Goal: Task Accomplishment & Management: Complete application form

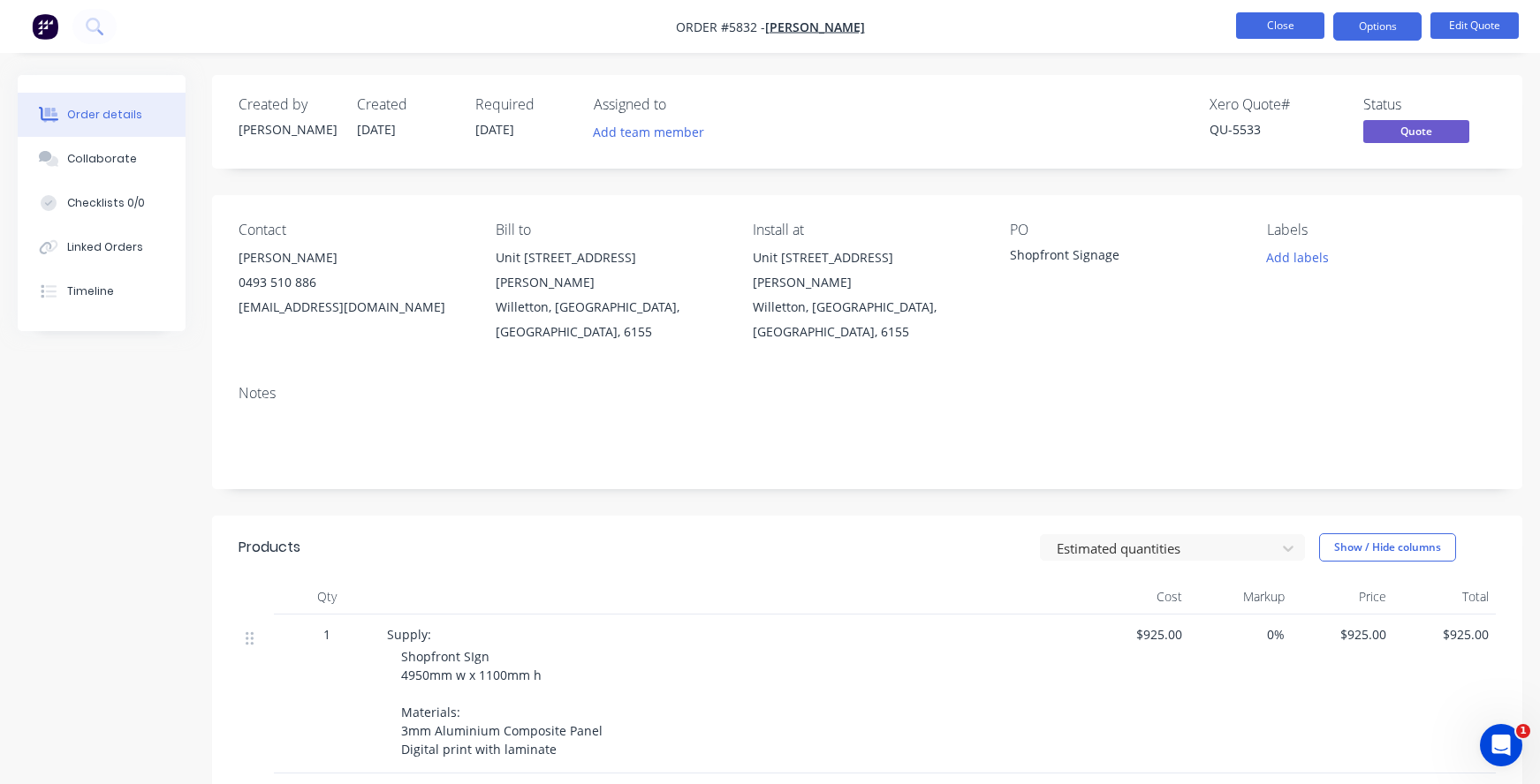
click at [1302, 23] on button "Close" at bounding box center [1280, 26] width 88 height 27
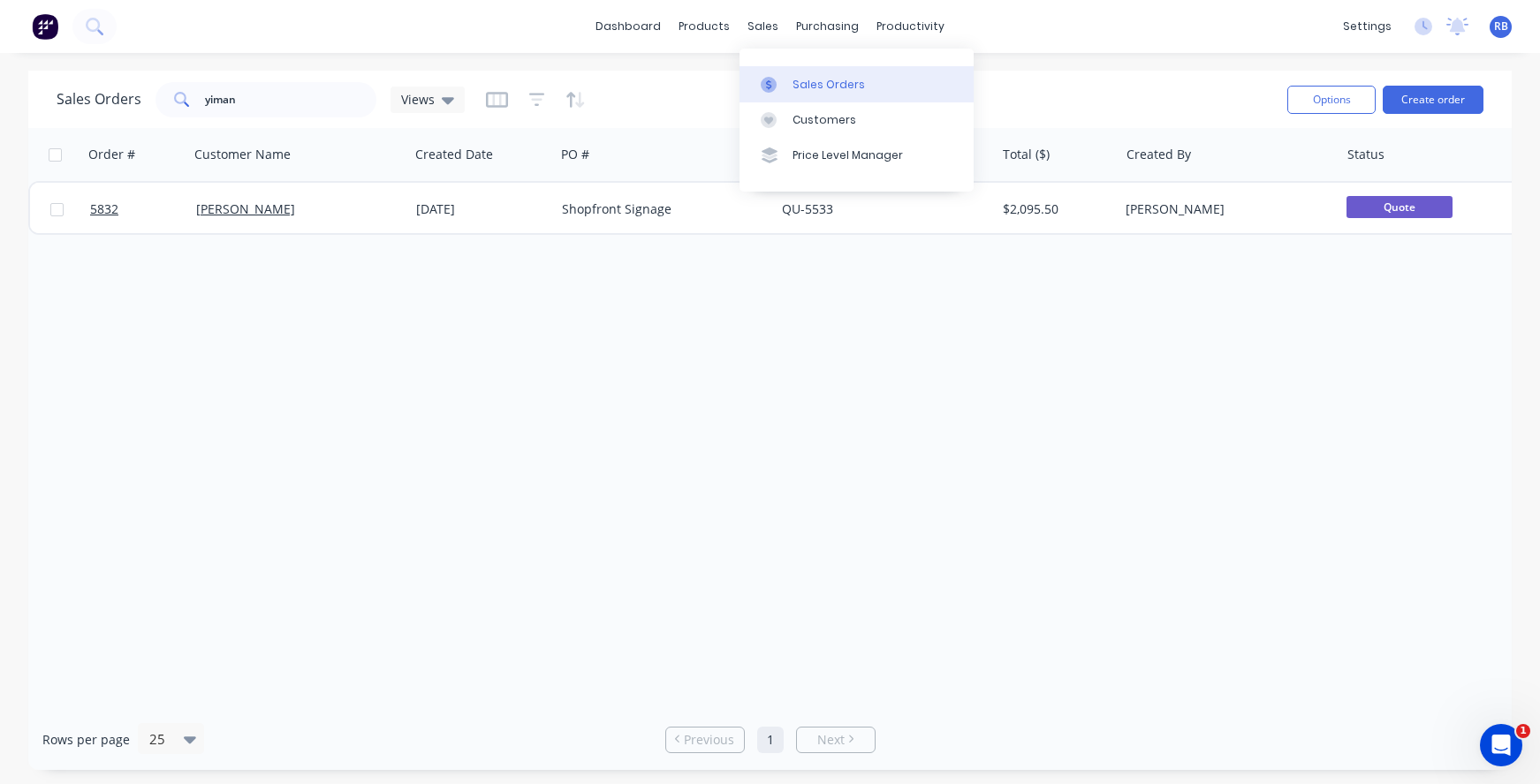
click at [812, 77] on div "Sales Orders" at bounding box center [829, 84] width 72 height 16
drag, startPoint x: 216, startPoint y: 103, endPoint x: 106, endPoint y: 100, distance: 110.0
click at [106, 100] on div "Sales Orders yiman Views" at bounding box center [261, 100] width 408 height 35
type input "ganada"
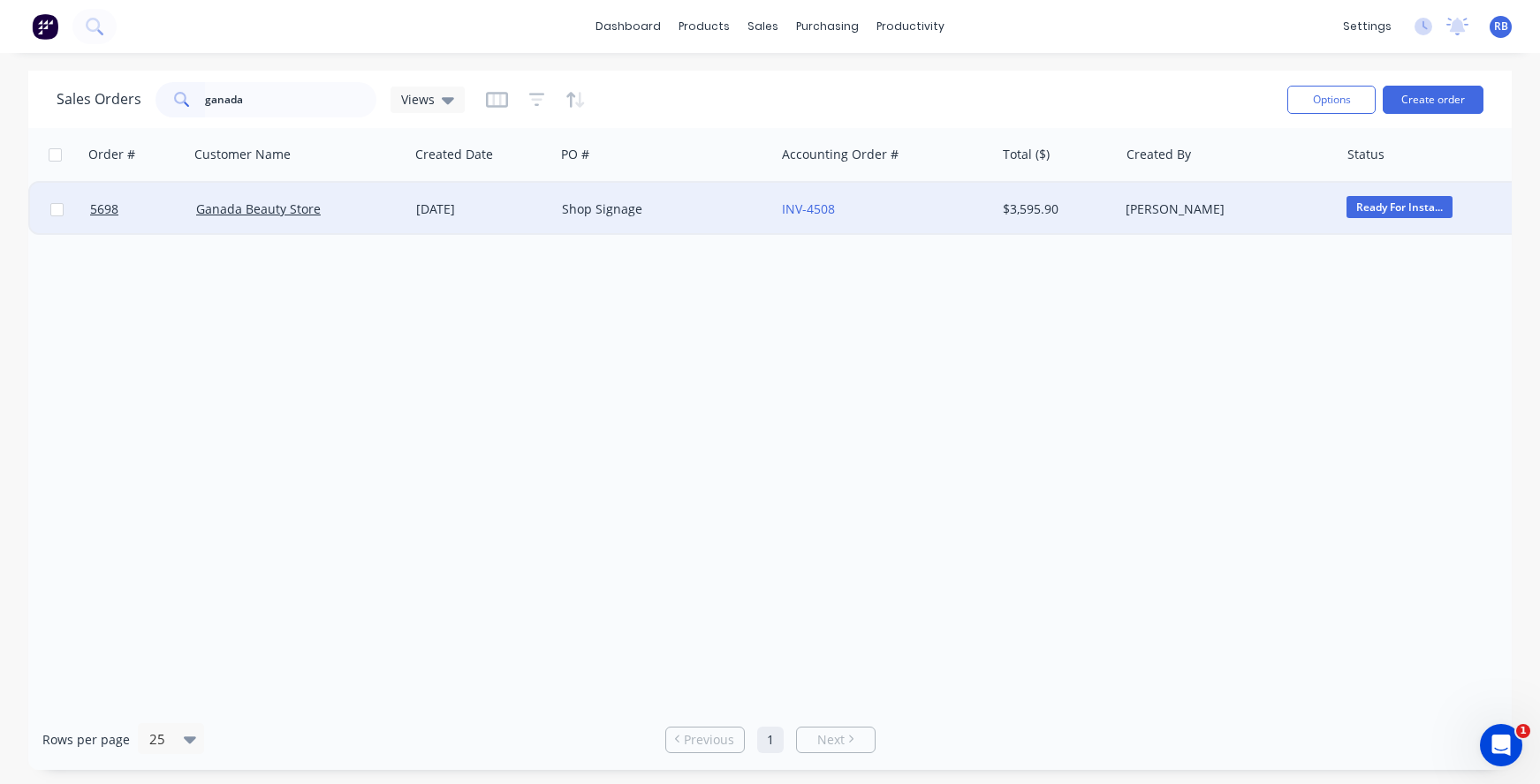
click at [391, 217] on div "Ganada Beauty Store" at bounding box center [294, 209] width 197 height 18
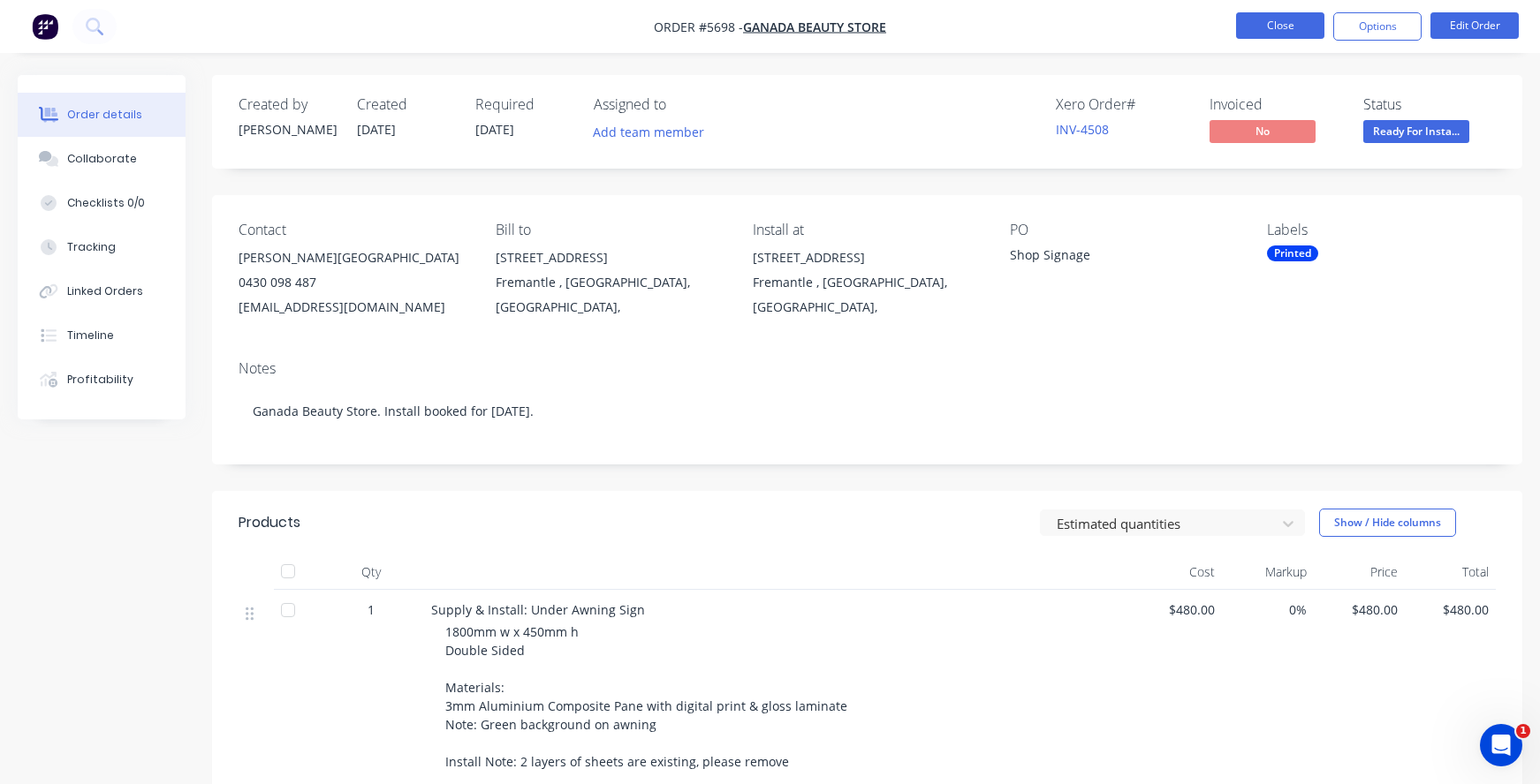
click at [1264, 20] on button "Close" at bounding box center [1280, 26] width 88 height 27
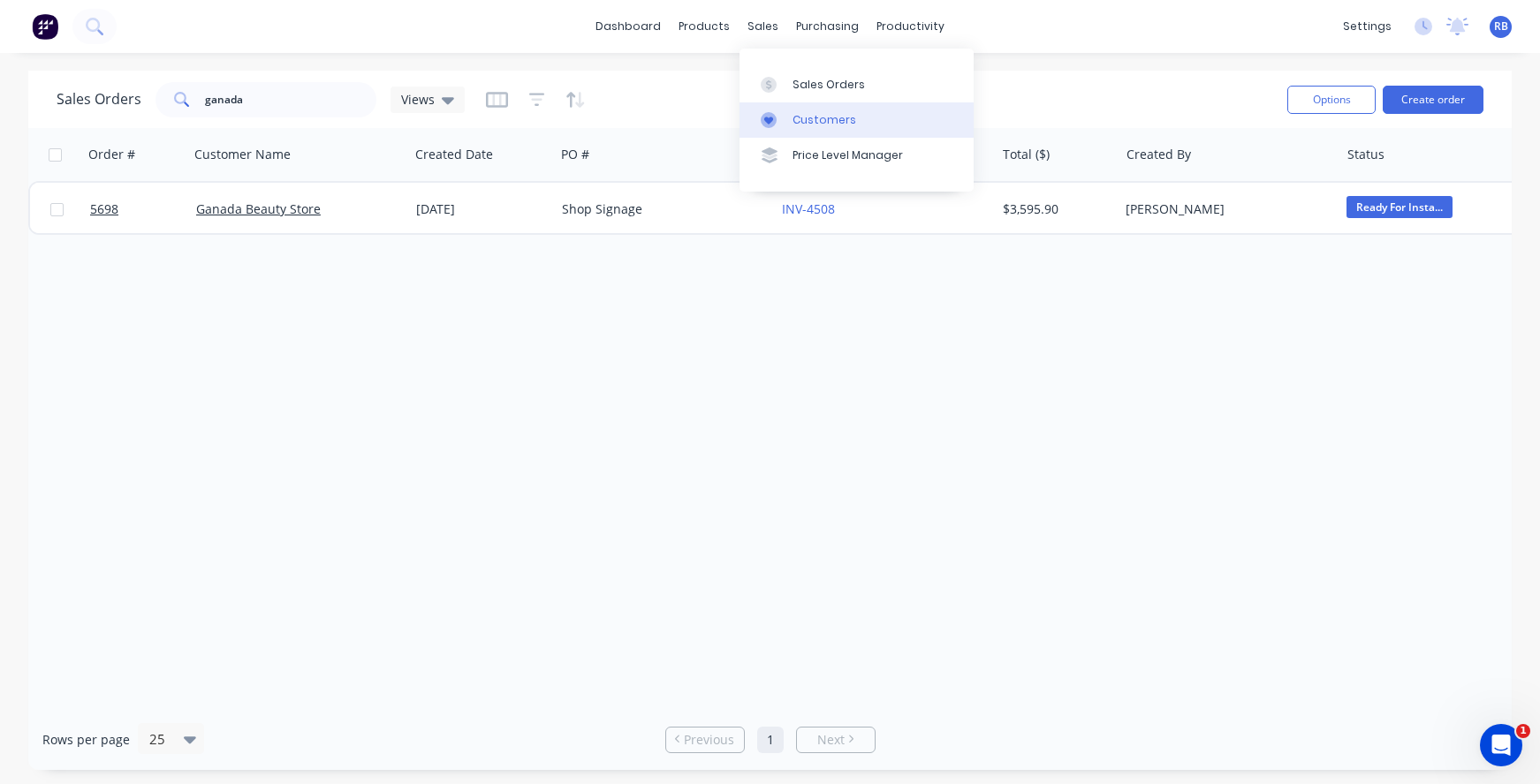
click at [822, 121] on div "Customers" at bounding box center [824, 120] width 64 height 16
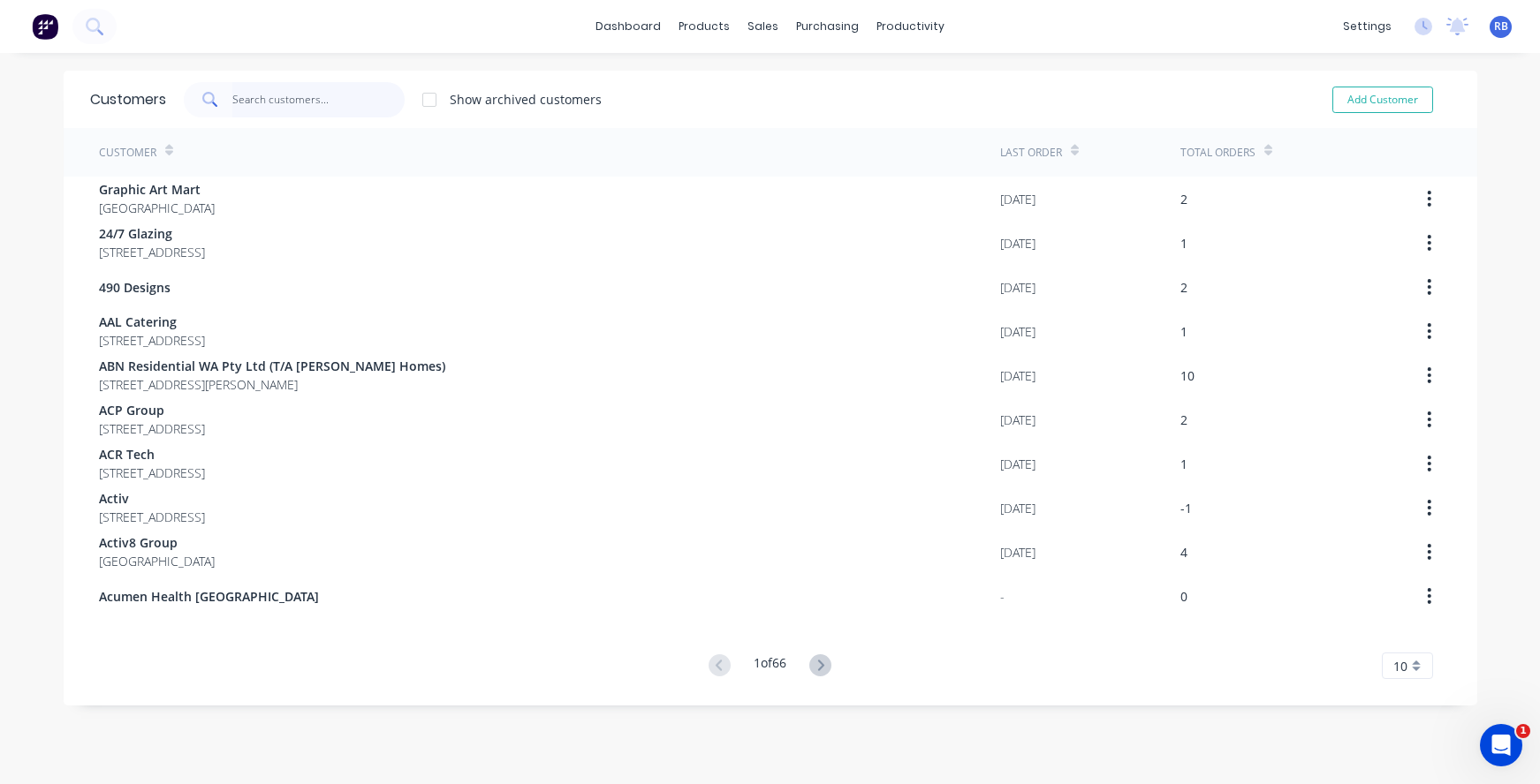
click at [268, 96] on input "text" at bounding box center [318, 100] width 172 height 35
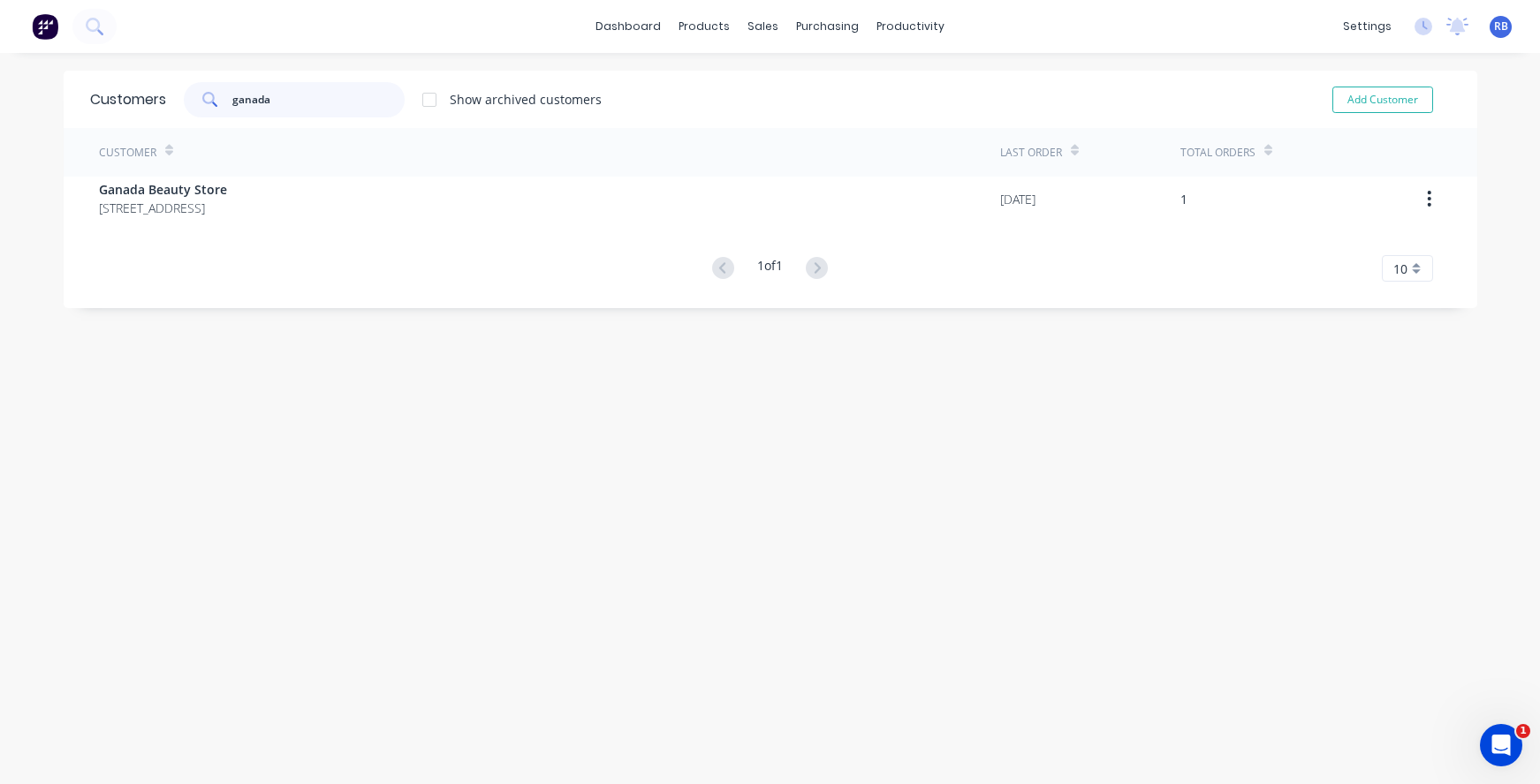
type input "ganada"
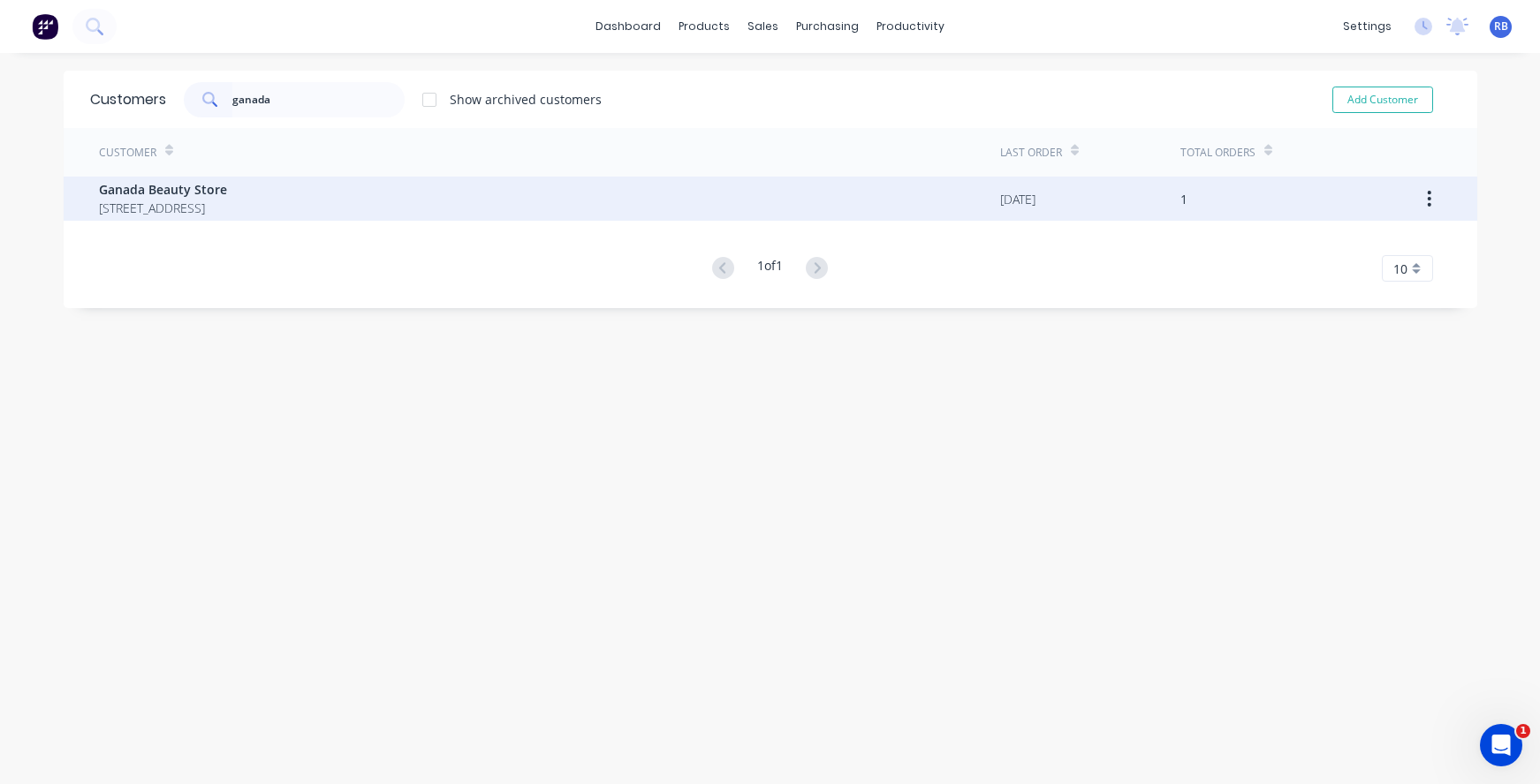
click at [227, 209] on span "53 High Street Fremantle Western Australia Australia" at bounding box center [162, 208] width 128 height 19
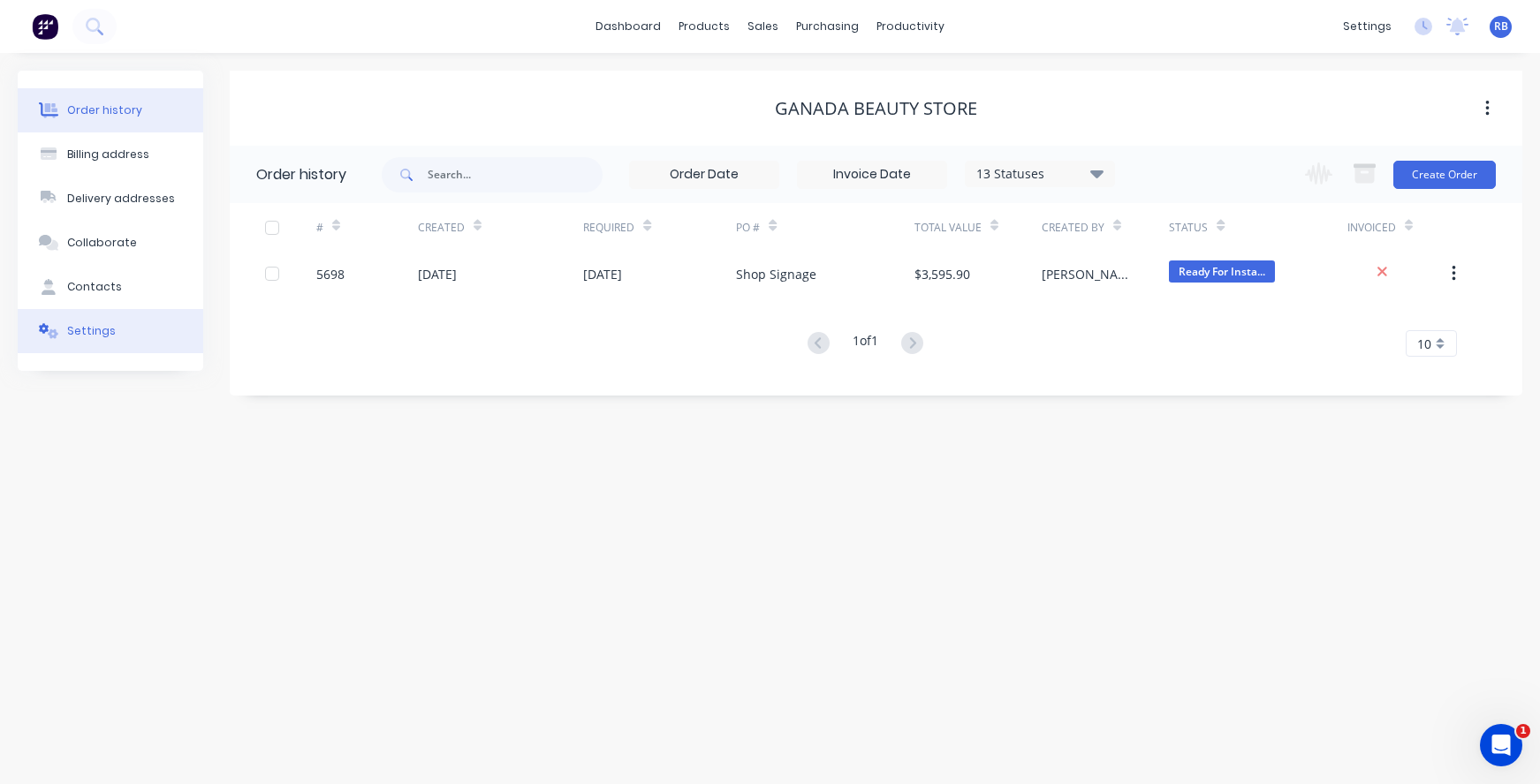
click at [135, 340] on button "Settings" at bounding box center [110, 331] width 185 height 45
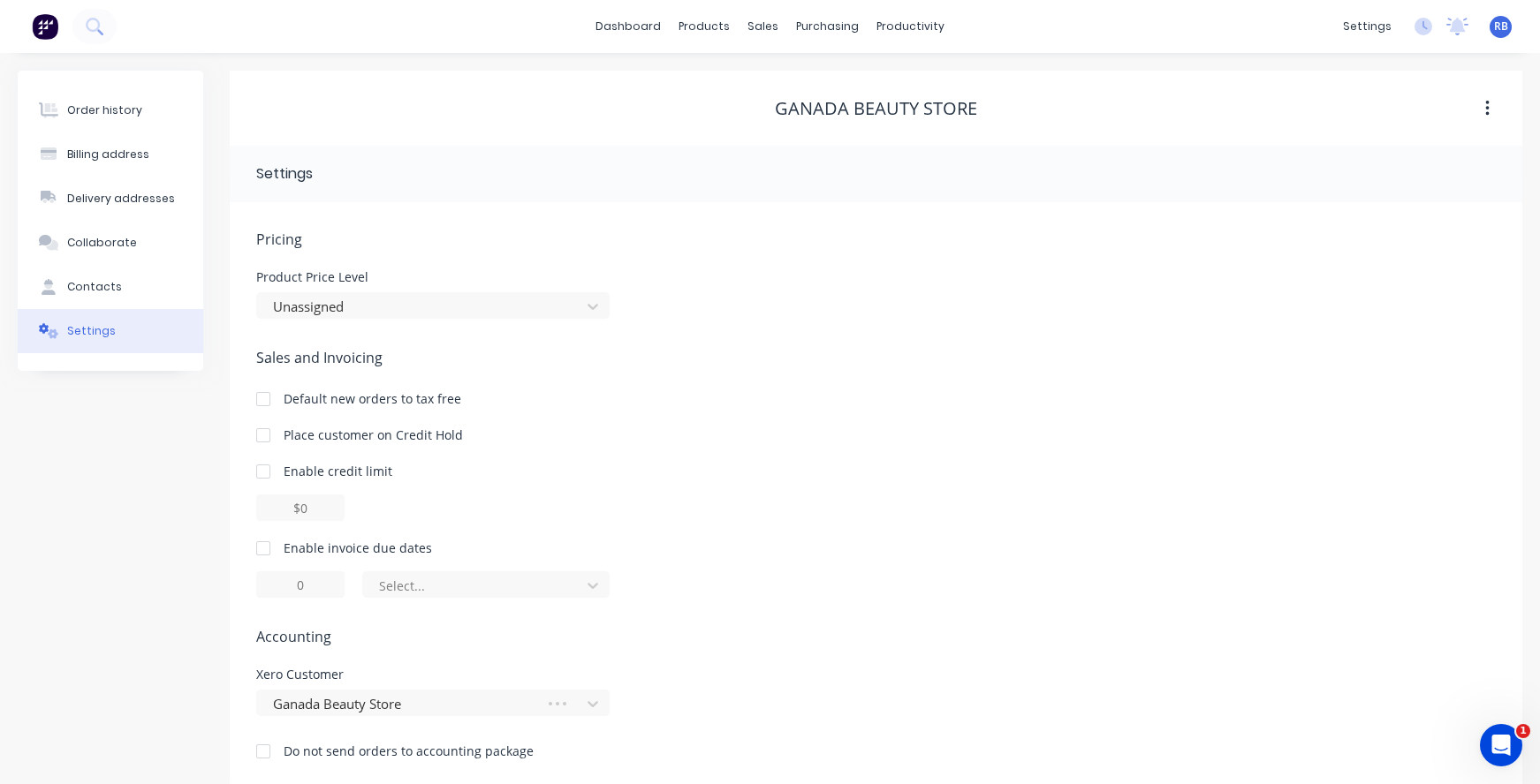
click at [263, 543] on div at bounding box center [263, 548] width 35 height 35
drag, startPoint x: 328, startPoint y: 580, endPoint x: 235, endPoint y: 580, distance: 93.0
click at [237, 580] on div "Pricing Product Price Level Unassigned Sales and Invoicing Default new orders t…" at bounding box center [875, 495] width 1292 height 587
type input "7"
click at [461, 595] on div at bounding box center [474, 586] width 195 height 22
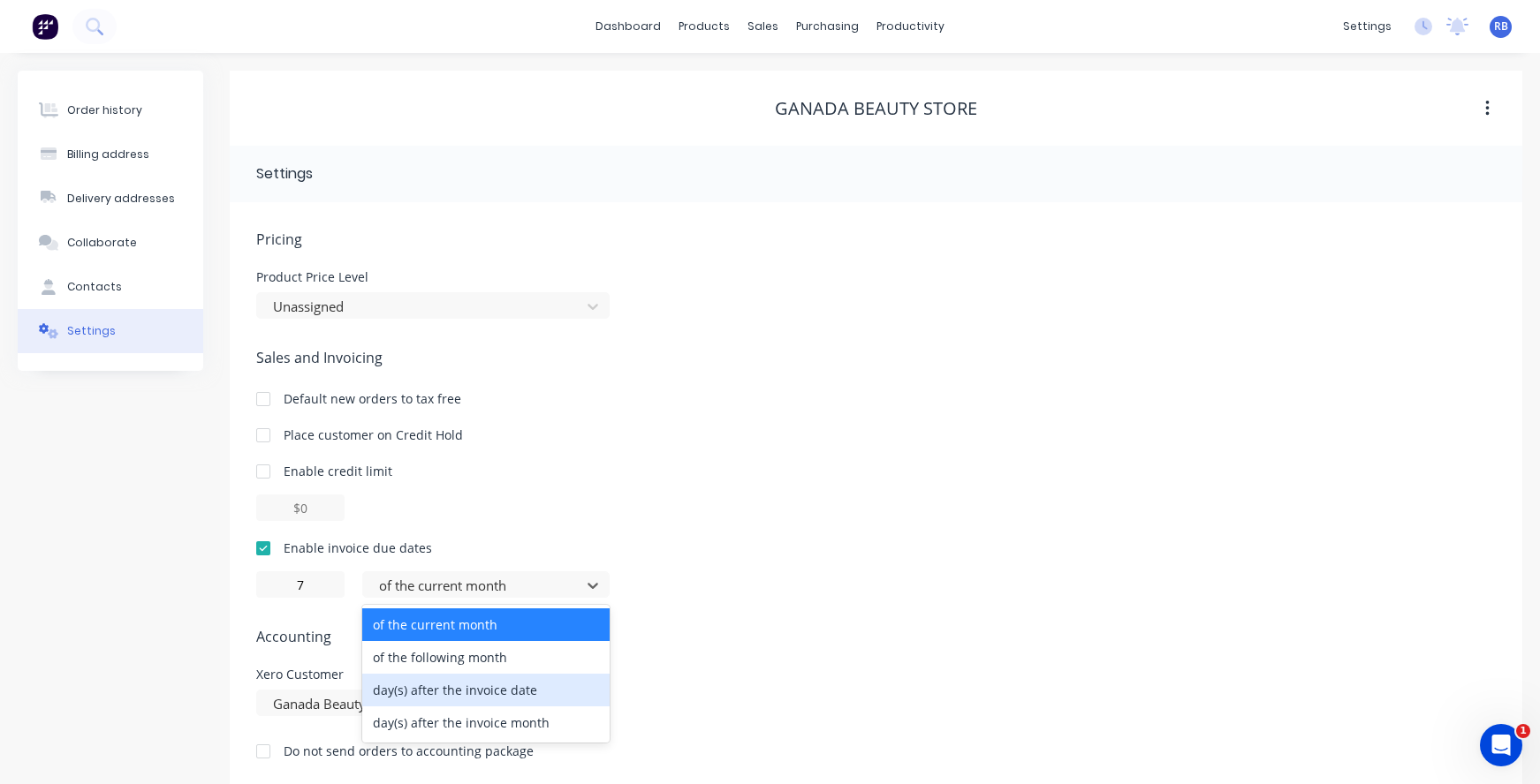
click at [471, 691] on div "day(s) after the invoice date" at bounding box center [486, 690] width 248 height 32
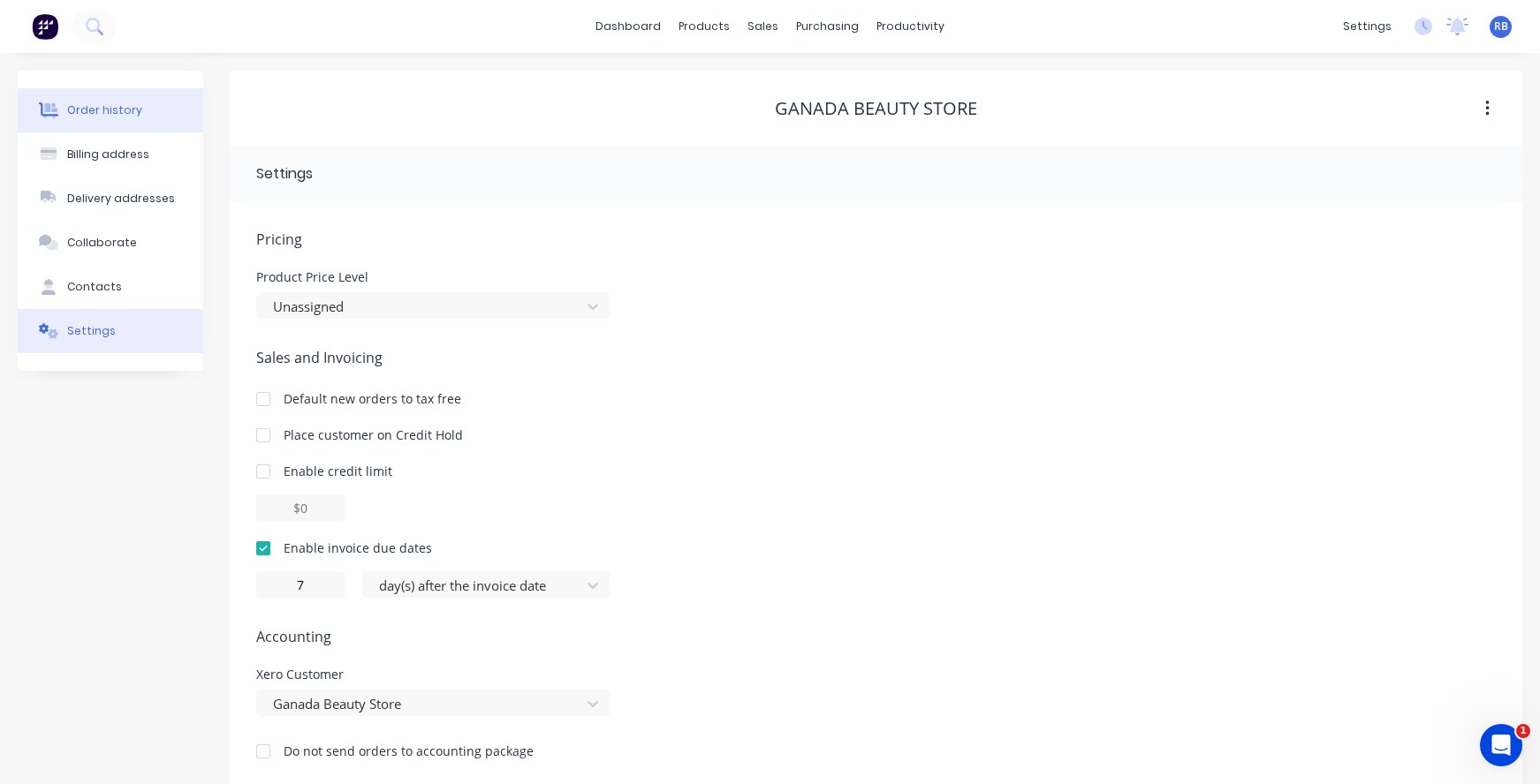
click at [122, 122] on button "Order history" at bounding box center [110, 110] width 185 height 45
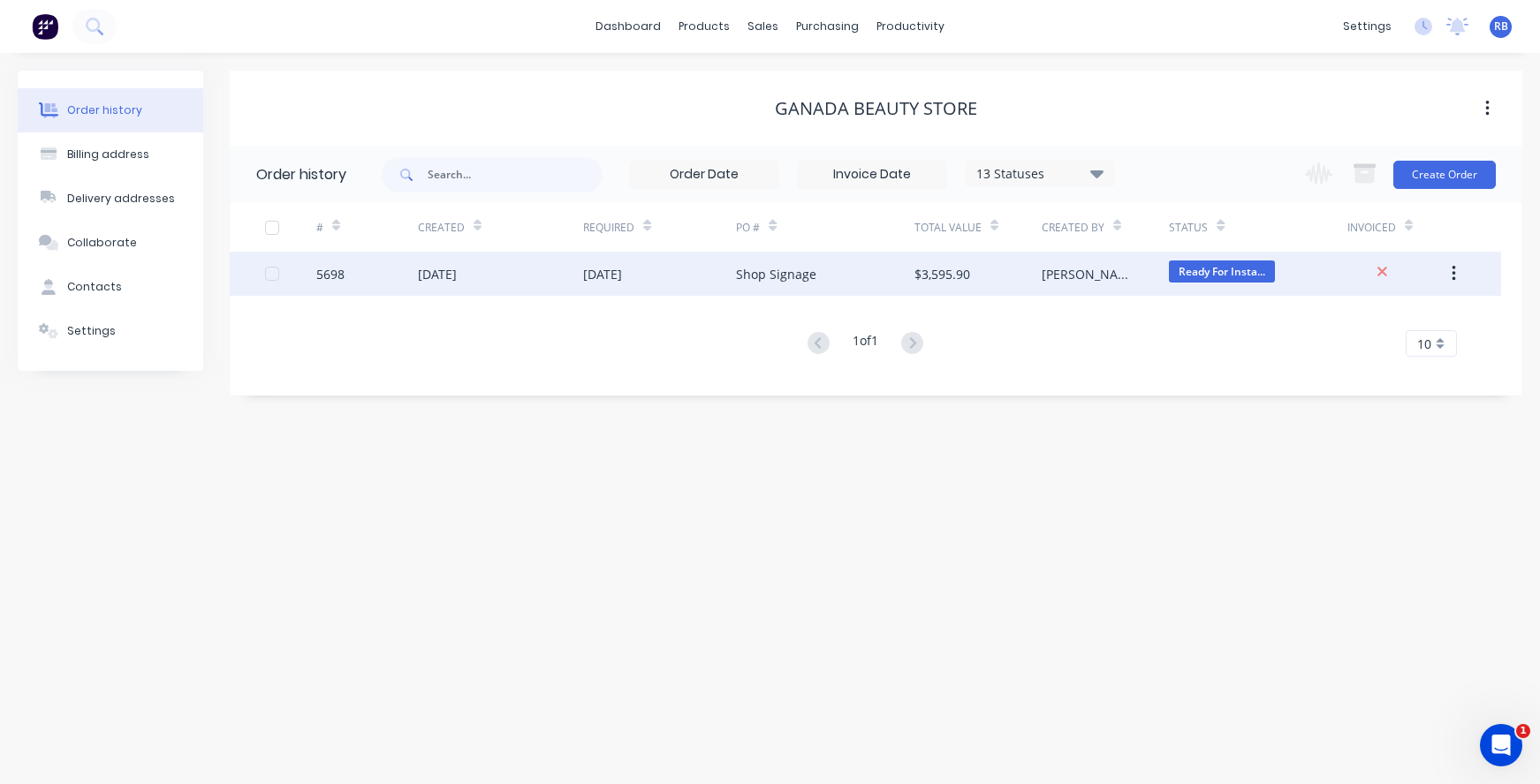
click at [795, 280] on div "Shop Signage" at bounding box center [776, 274] width 81 height 19
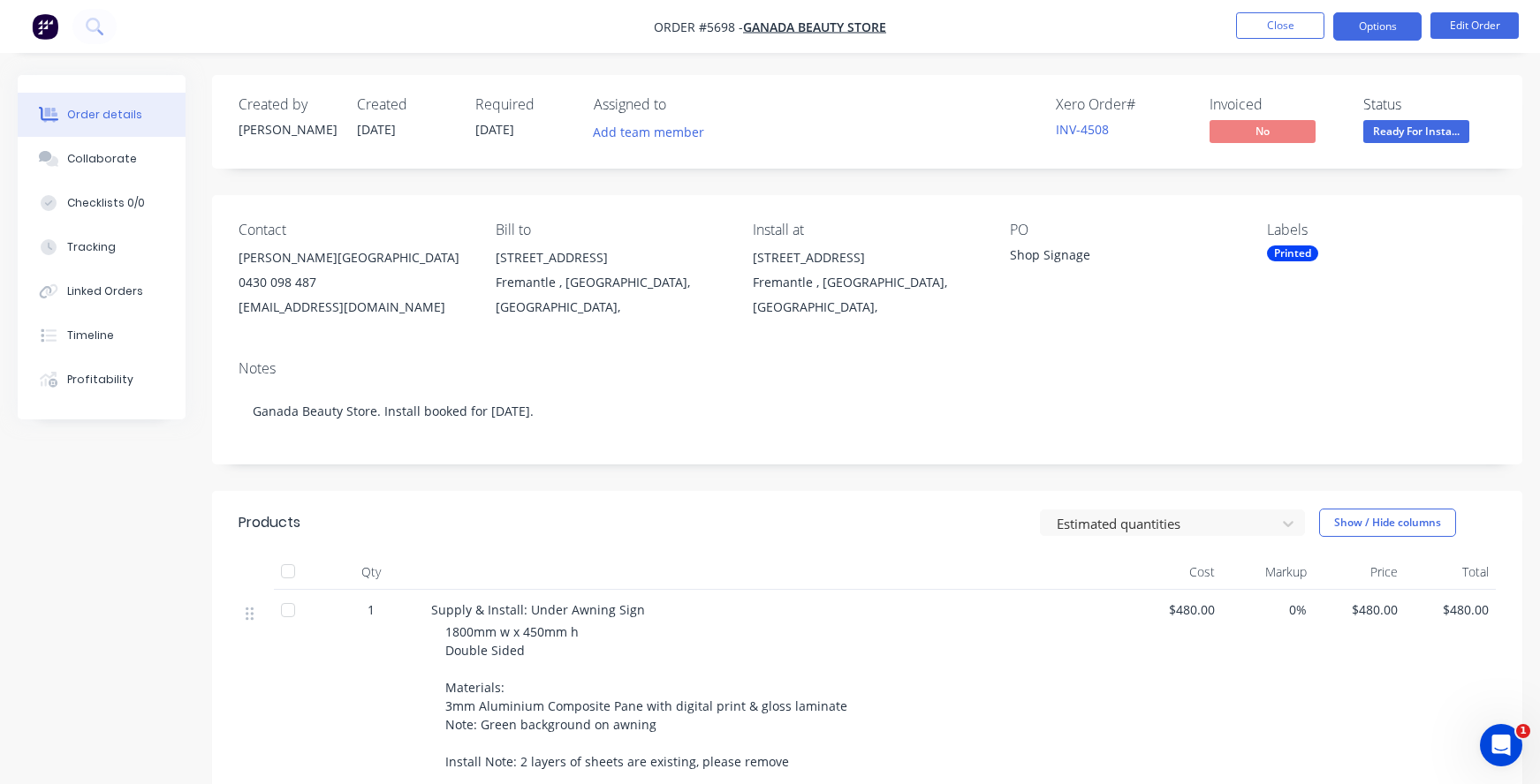
click at [1369, 24] on button "Options" at bounding box center [1377, 27] width 88 height 28
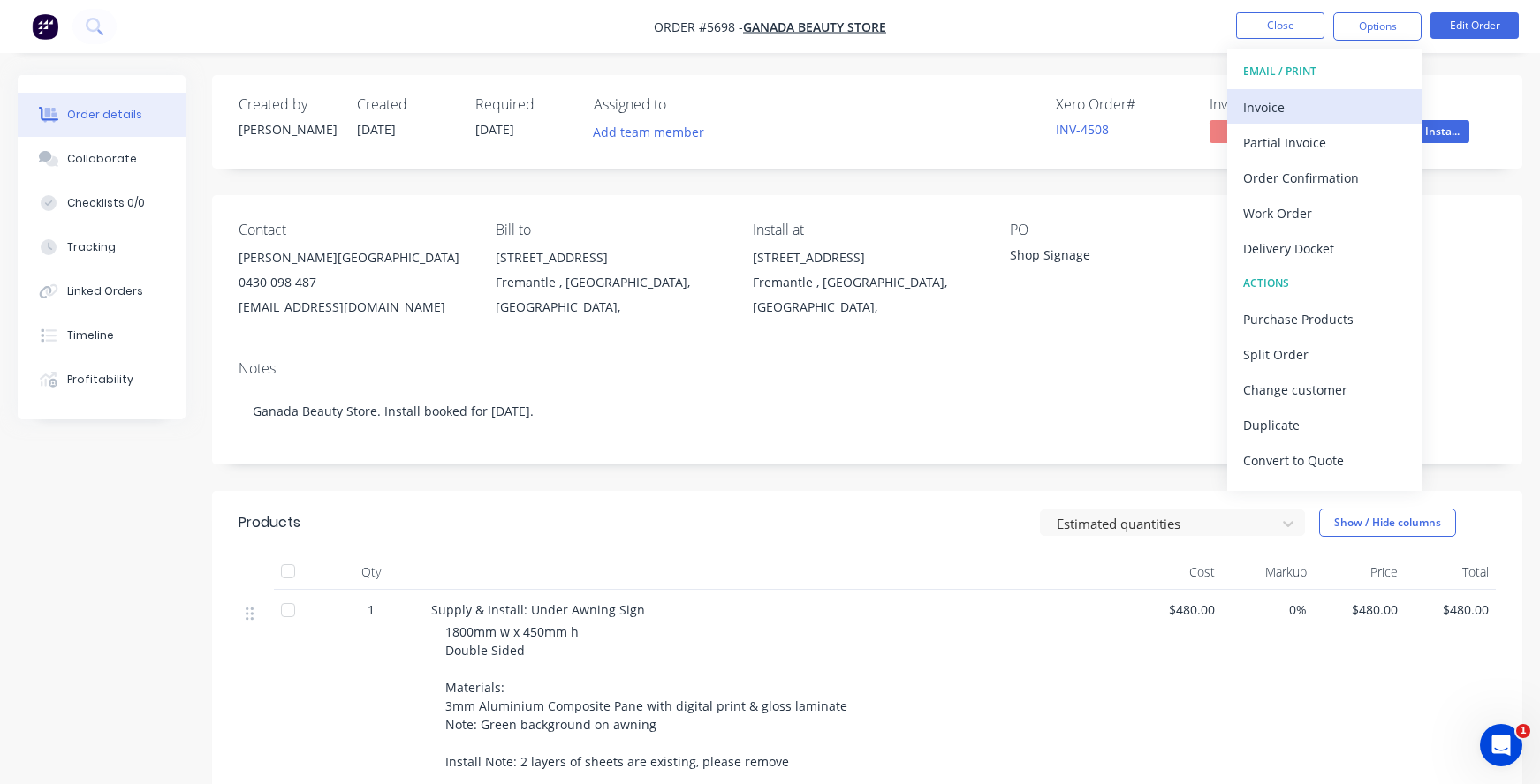
click at [1273, 112] on div "Invoice" at bounding box center [1324, 107] width 162 height 26
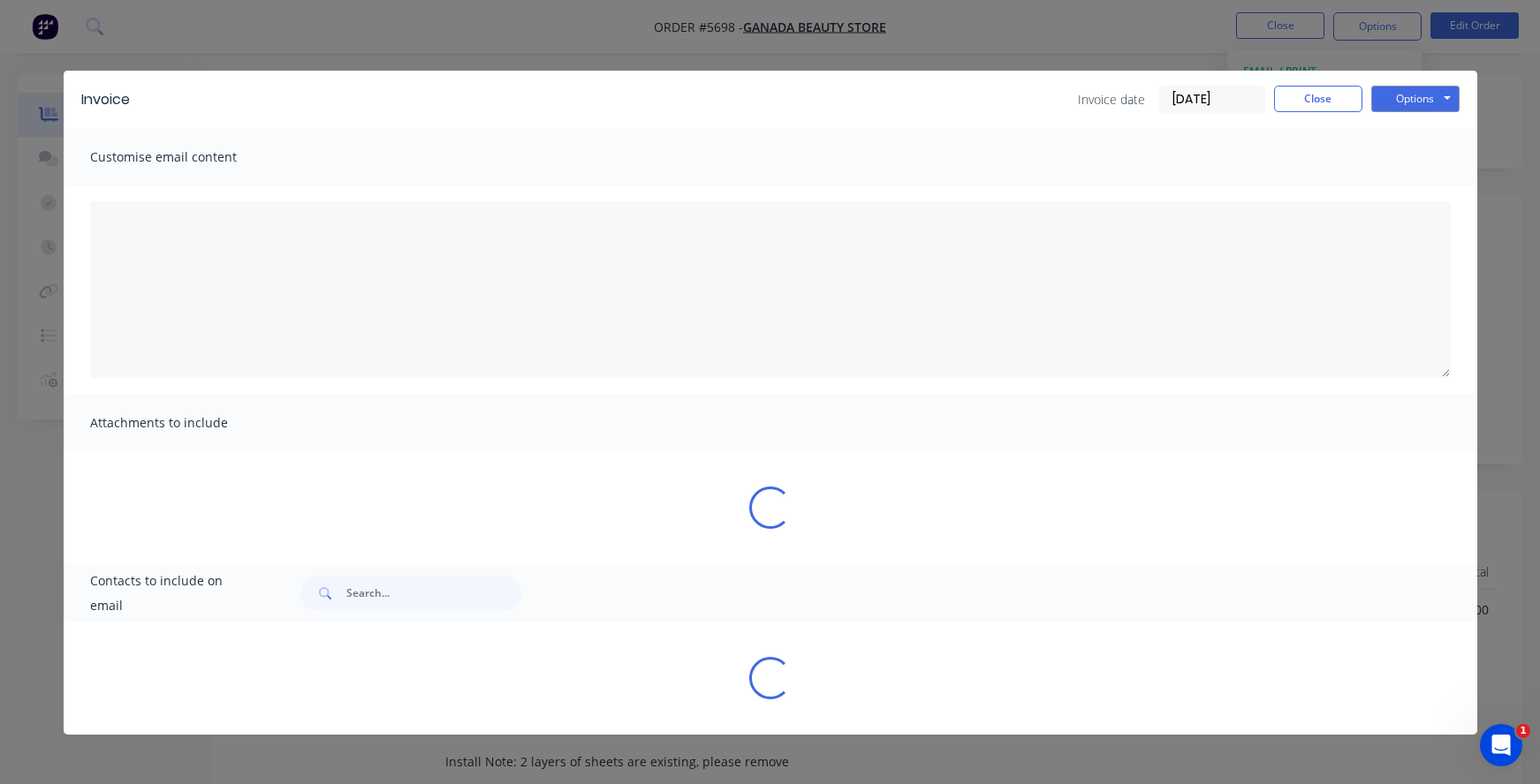
type textarea "A PDF copy of the order has been attached to this email. To view your order onl…"
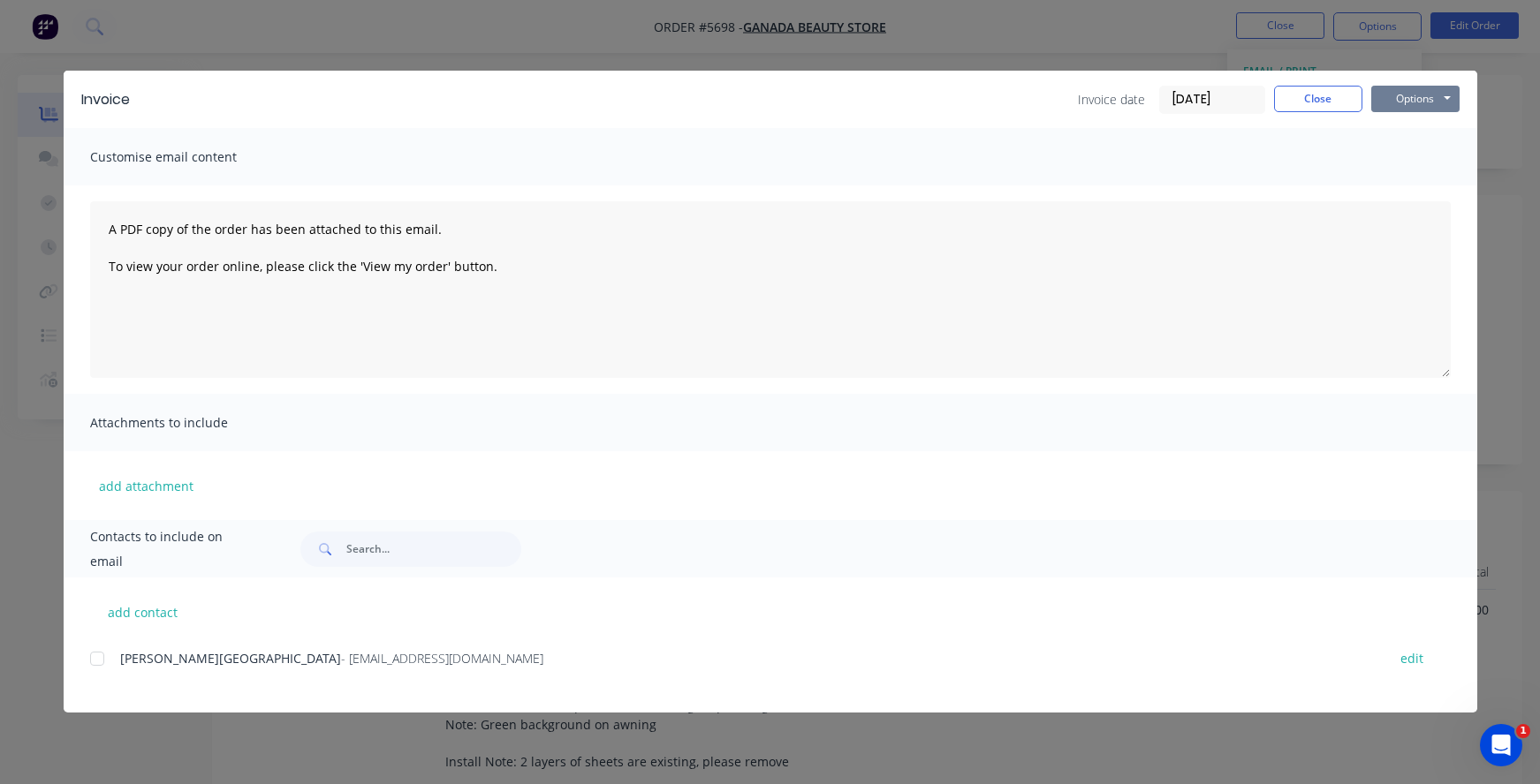
click at [1406, 102] on button "Options" at bounding box center [1415, 99] width 88 height 27
click at [1410, 156] on button "Print" at bounding box center [1427, 159] width 113 height 29
click at [1321, 99] on button "Close" at bounding box center [1318, 99] width 88 height 27
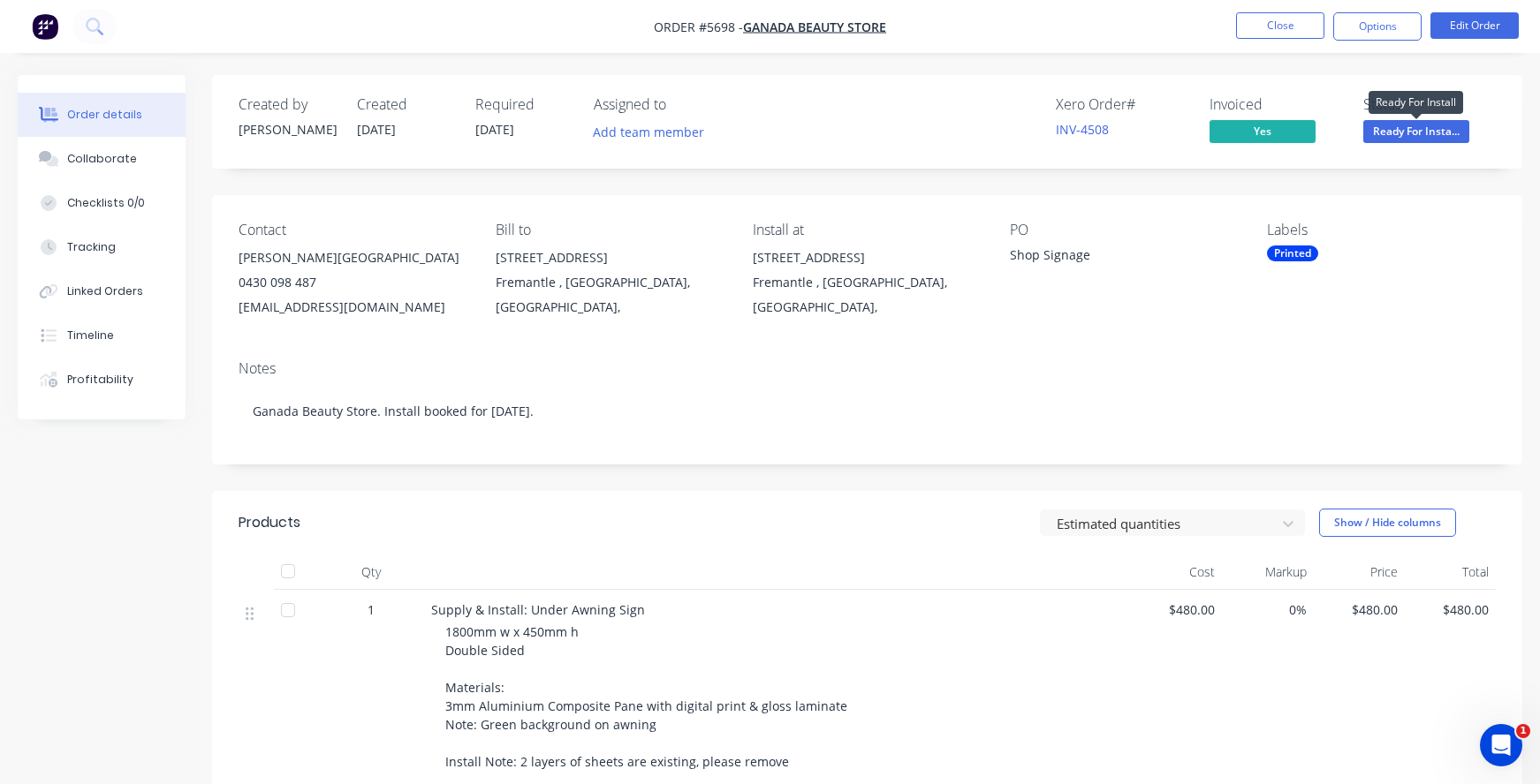
click at [1411, 132] on span "Ready For Insta..." at bounding box center [1417, 131] width 106 height 22
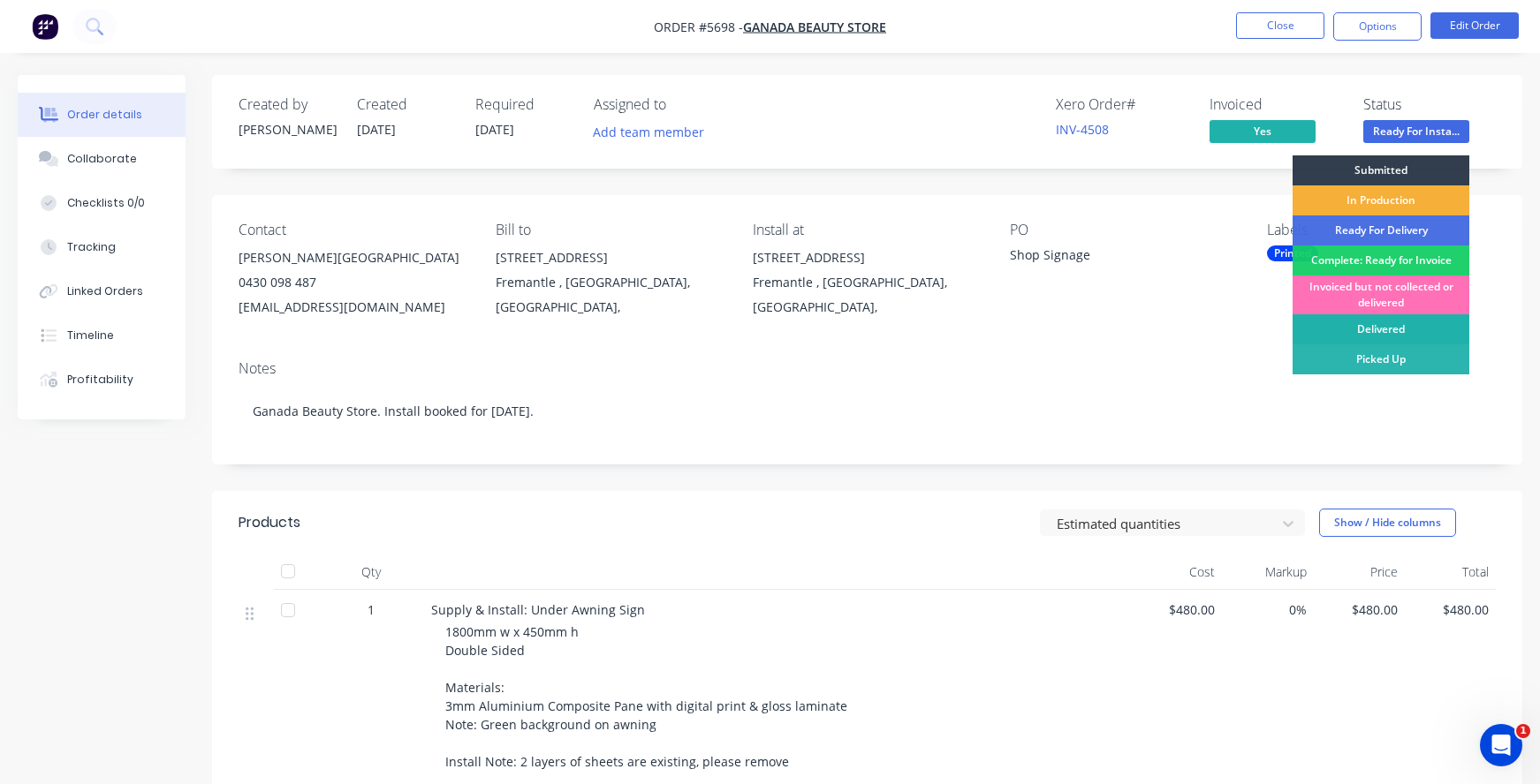
click at [1384, 329] on div "Delivered" at bounding box center [1380, 329] width 177 height 30
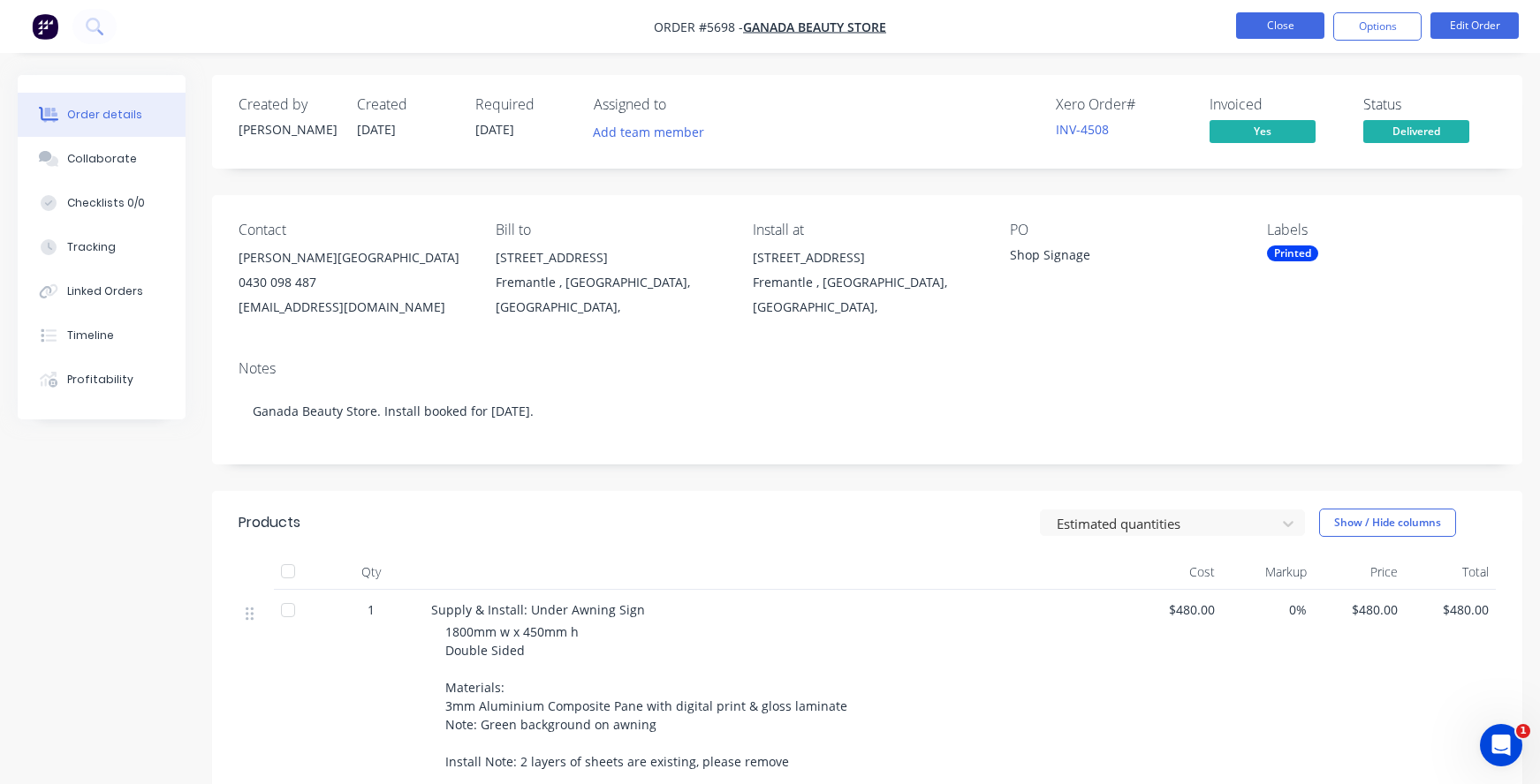
click at [1267, 27] on button "Close" at bounding box center [1280, 26] width 88 height 27
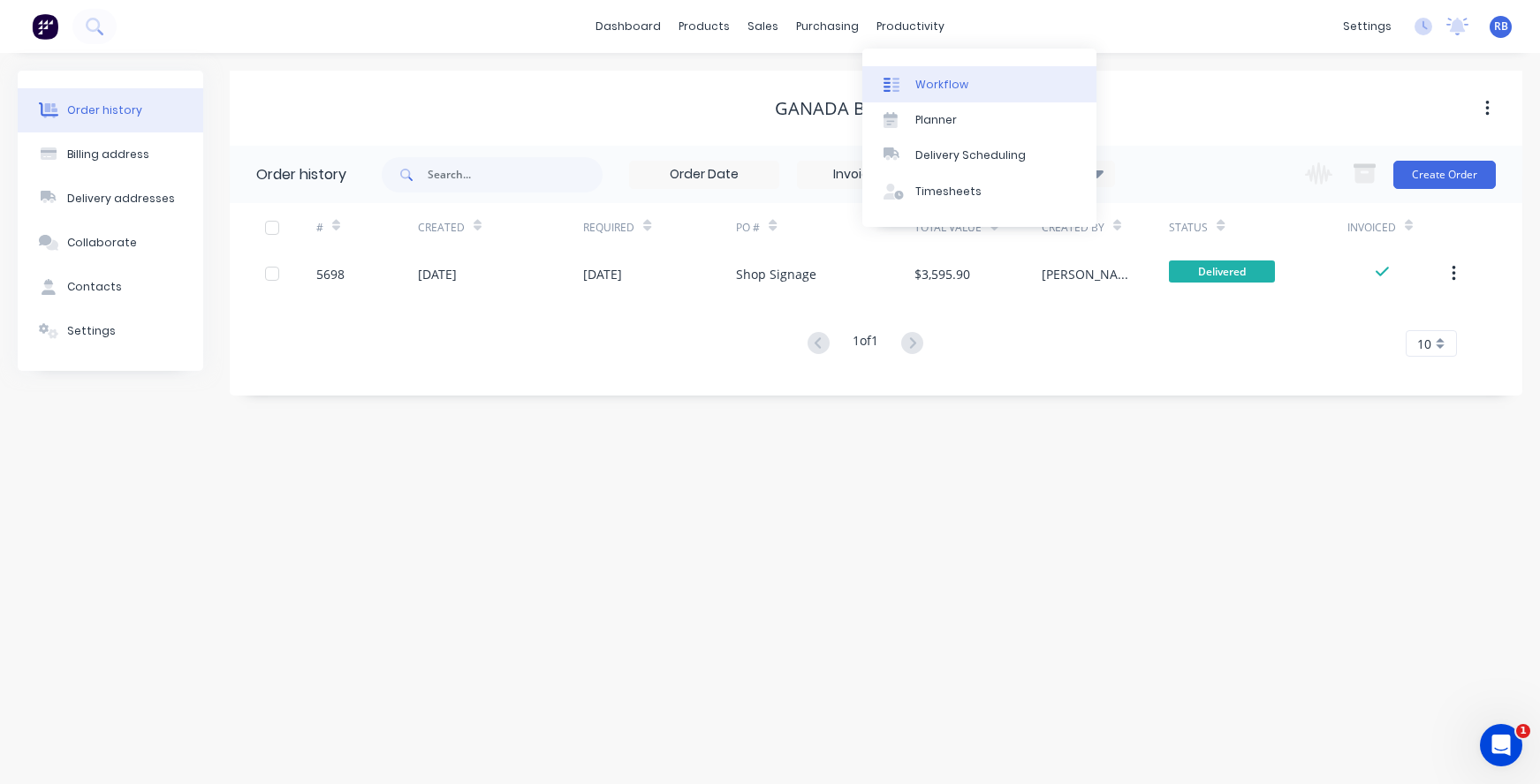
click at [953, 68] on link "Workflow" at bounding box center [979, 84] width 235 height 35
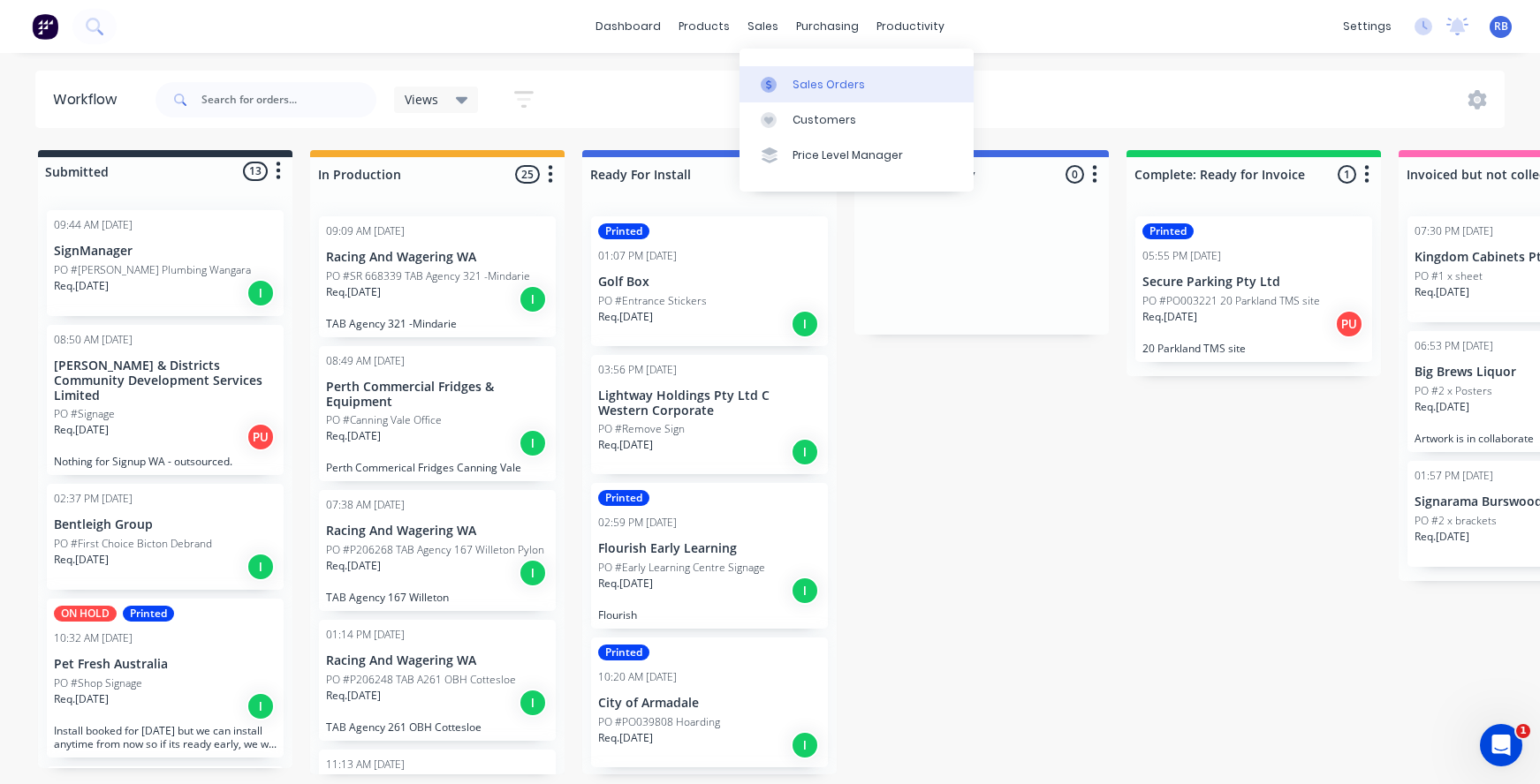
click at [838, 78] on div "Sales Orders" at bounding box center [829, 84] width 72 height 16
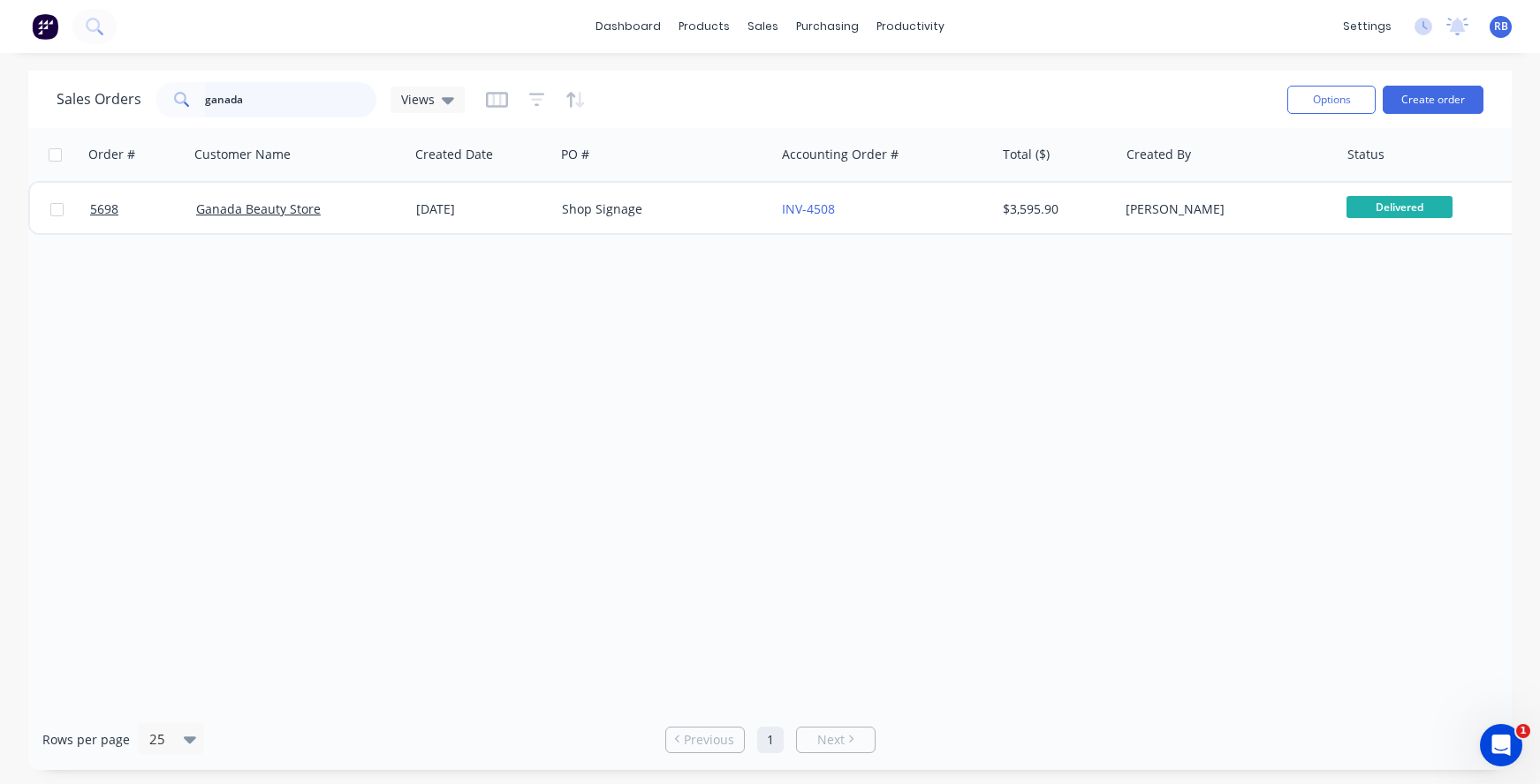
drag, startPoint x: 284, startPoint y: 96, endPoint x: 159, endPoint y: 96, distance: 125.0
click at [159, 96] on div "ganada" at bounding box center [266, 100] width 221 height 35
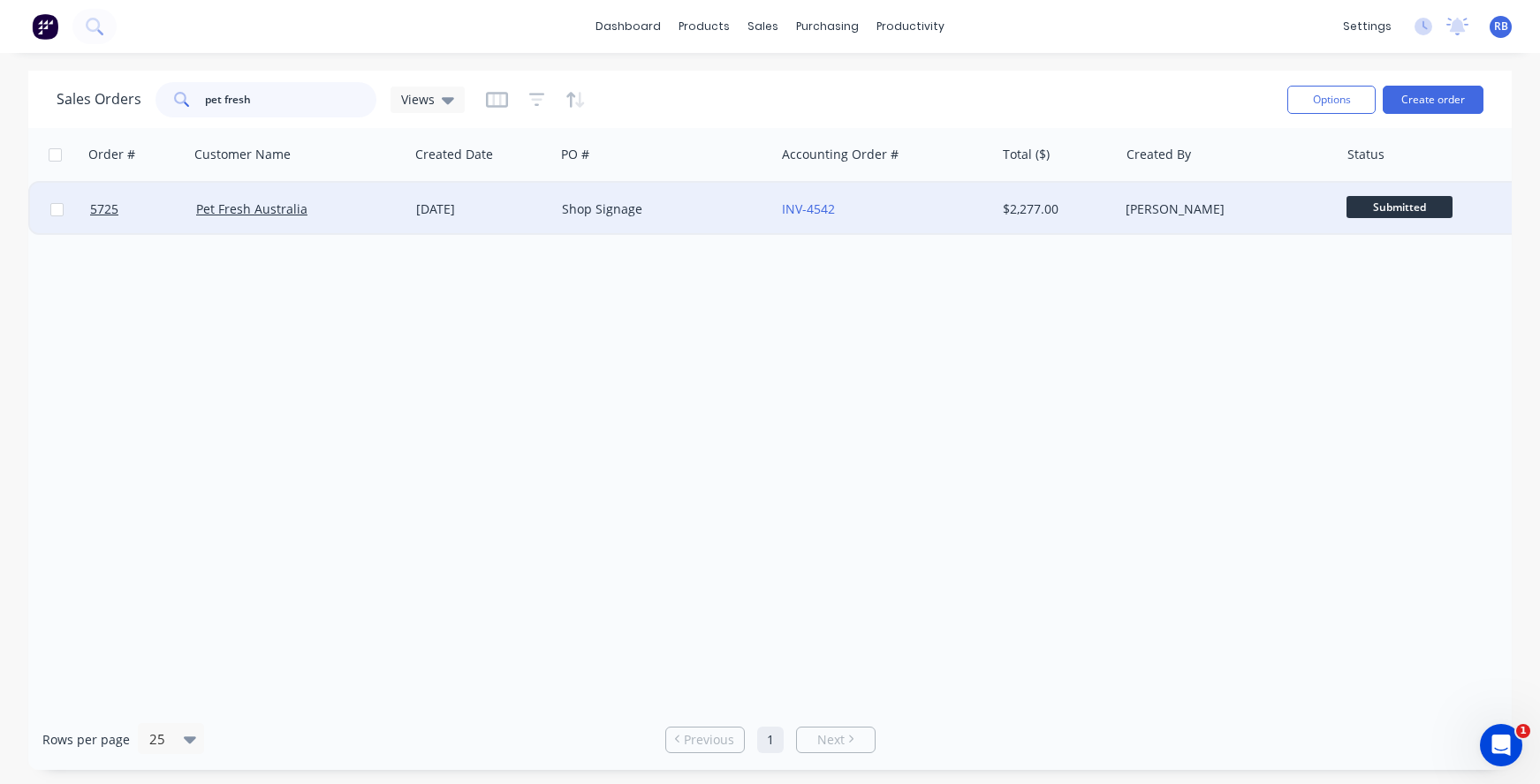
type input "pet fresh"
click at [680, 216] on div "Shop Signage" at bounding box center [660, 209] width 197 height 18
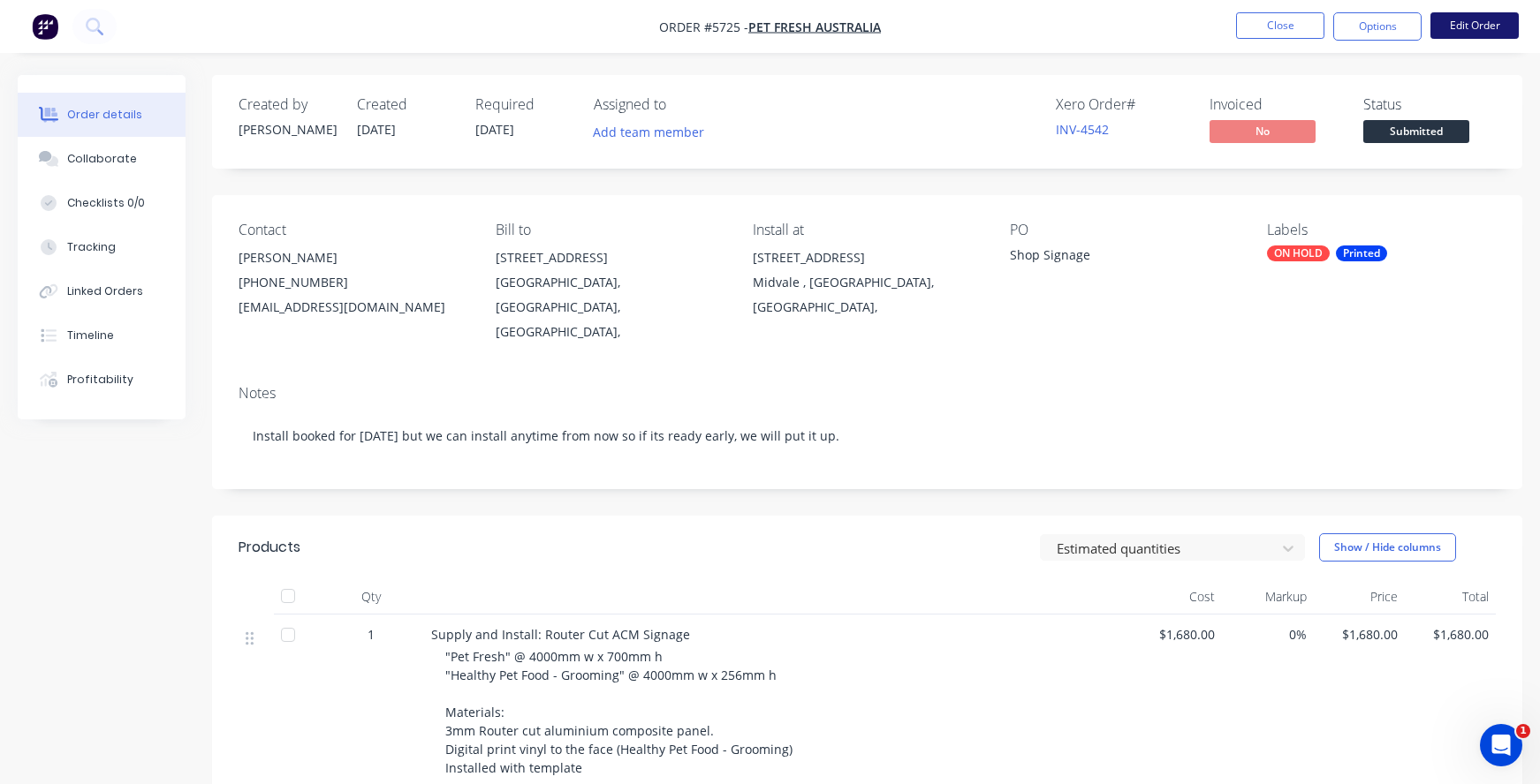
click at [1482, 19] on button "Edit Order" at bounding box center [1474, 26] width 88 height 27
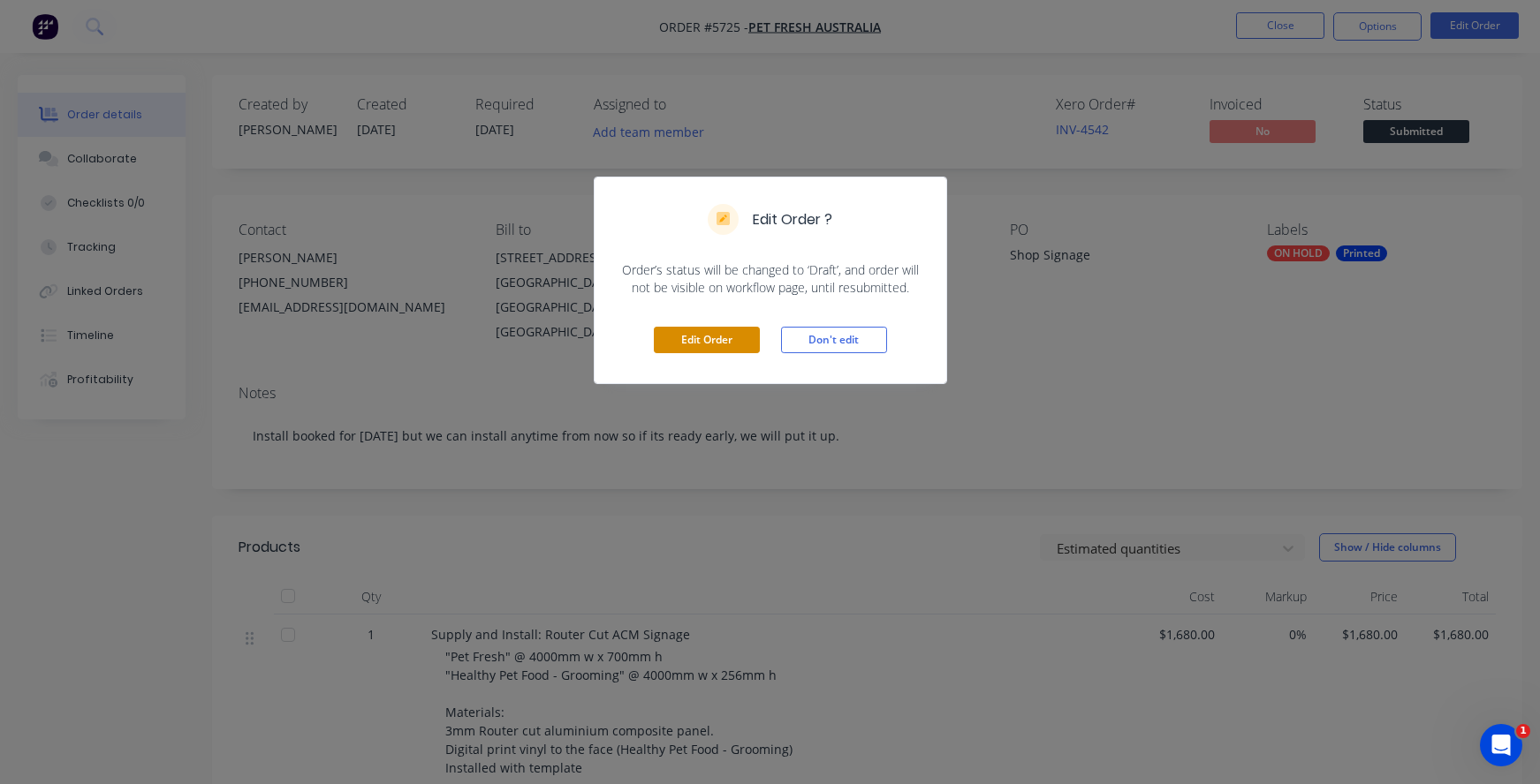
click at [697, 344] on button "Edit Order" at bounding box center [707, 340] width 106 height 27
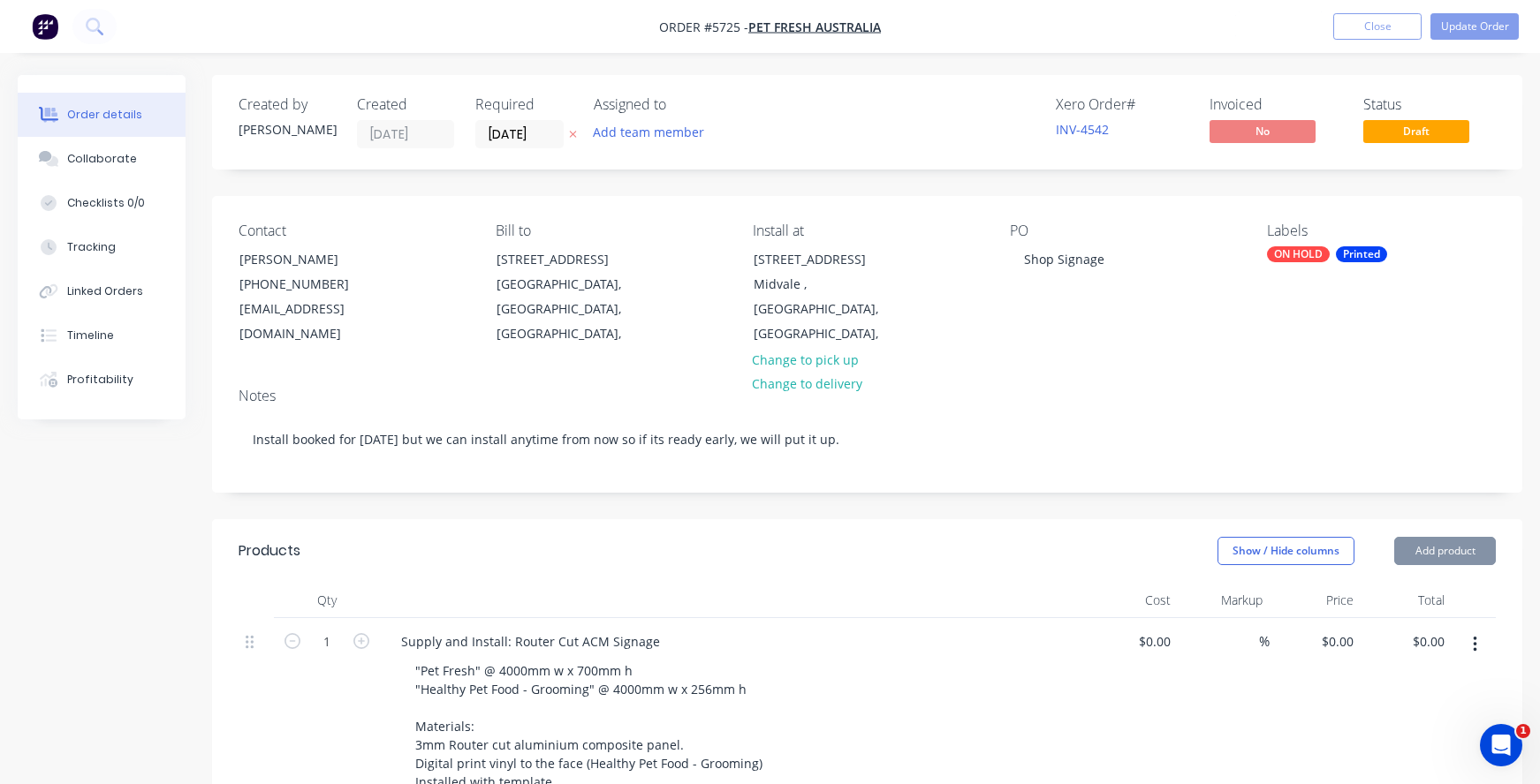
type input "$1,680.00"
type input "$390.00"
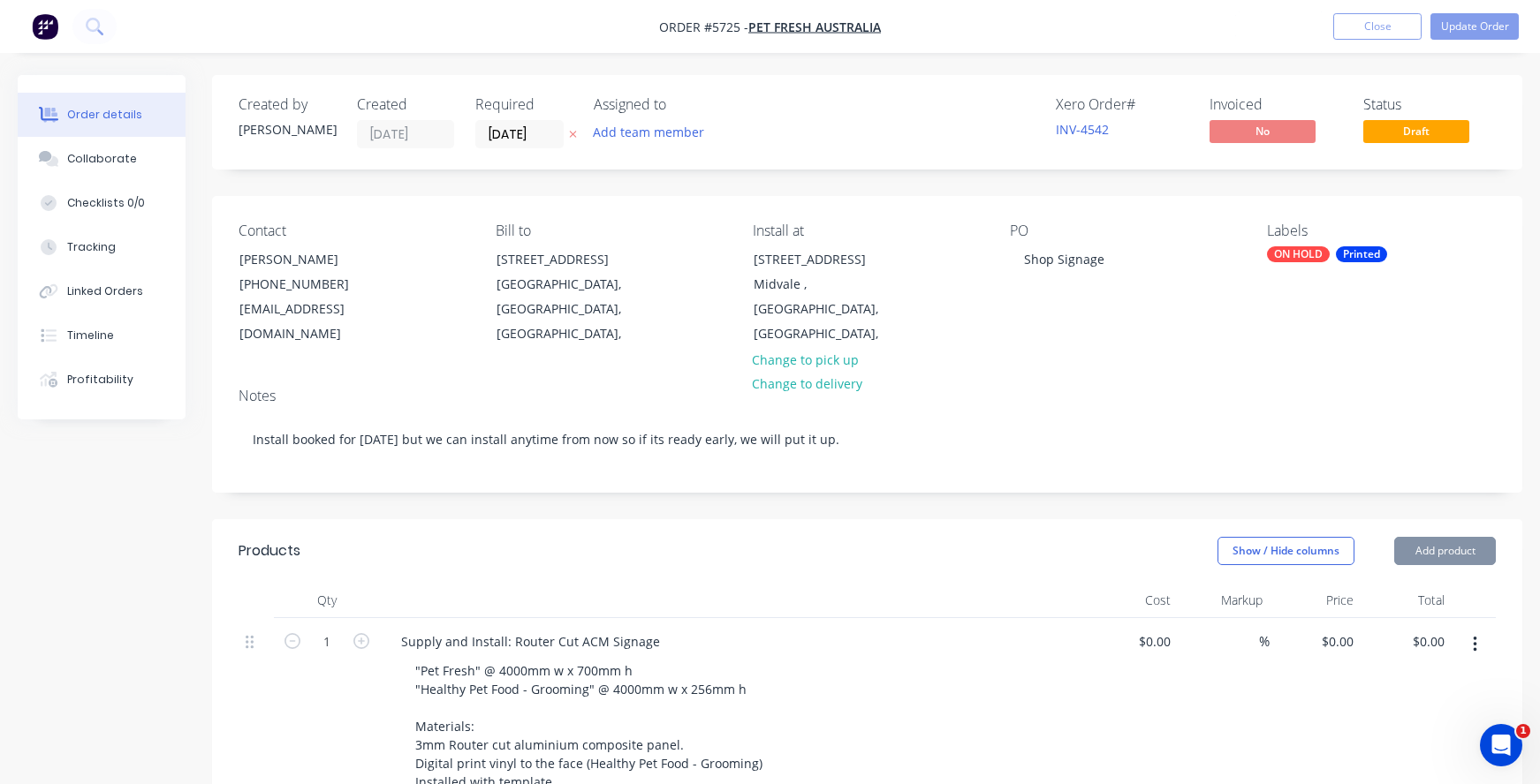
type input "$390.00"
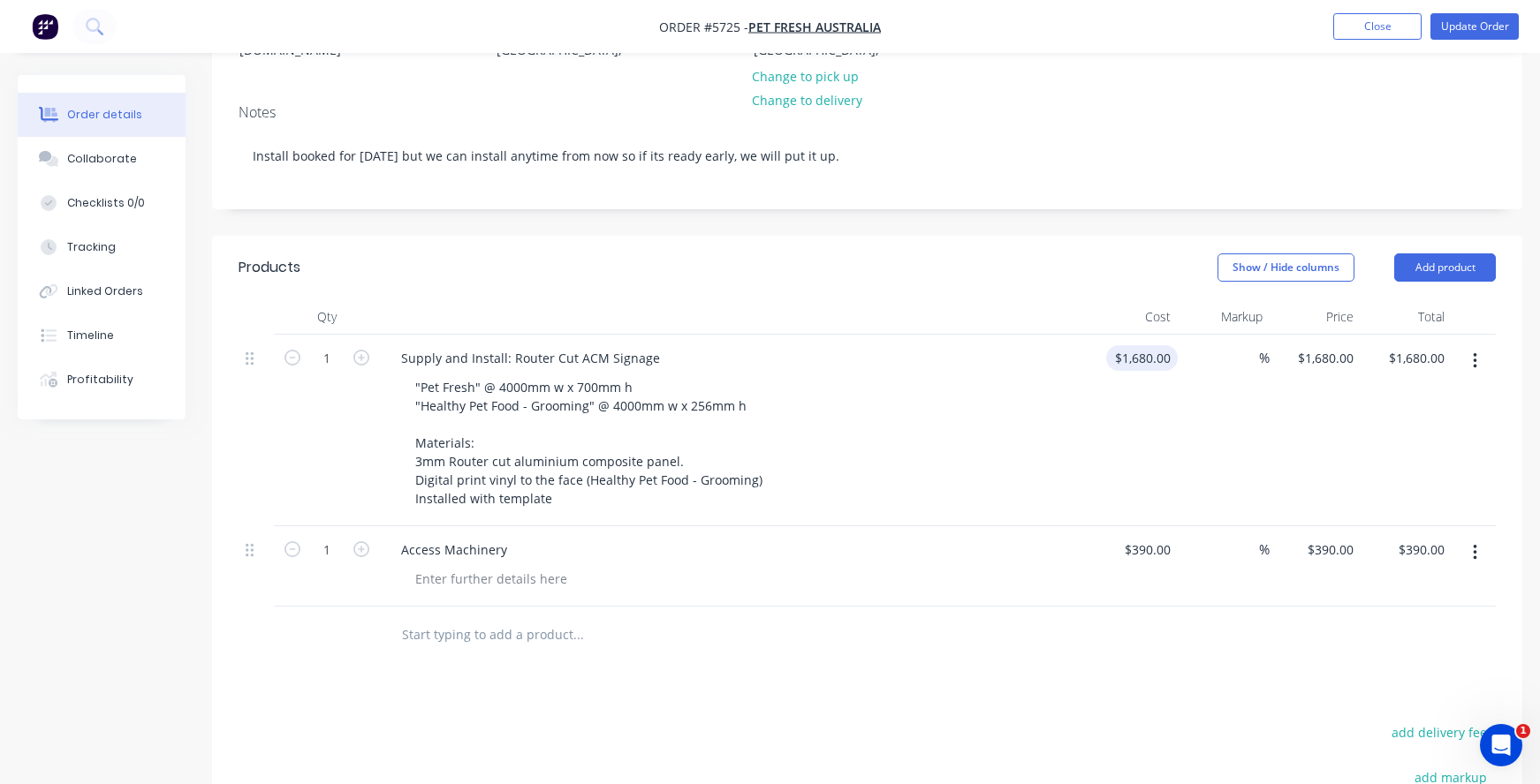
scroll to position [284, 0]
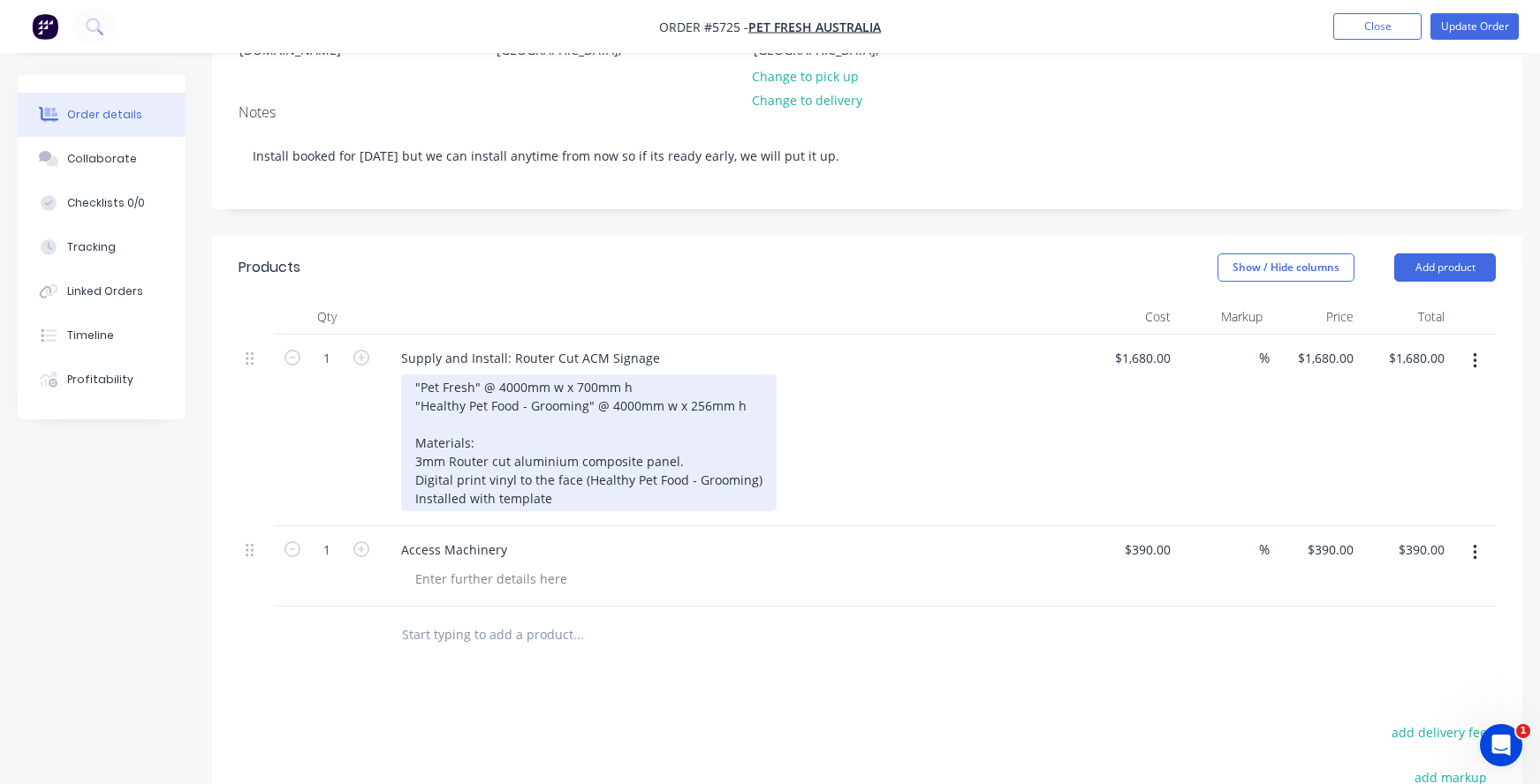
click at [550, 499] on div ""Pet Fresh" @ 4000mm w x 700mm h "Healthy Pet Food - Grooming" @ 4000mm w x 256…" at bounding box center [589, 443] width 376 height 137
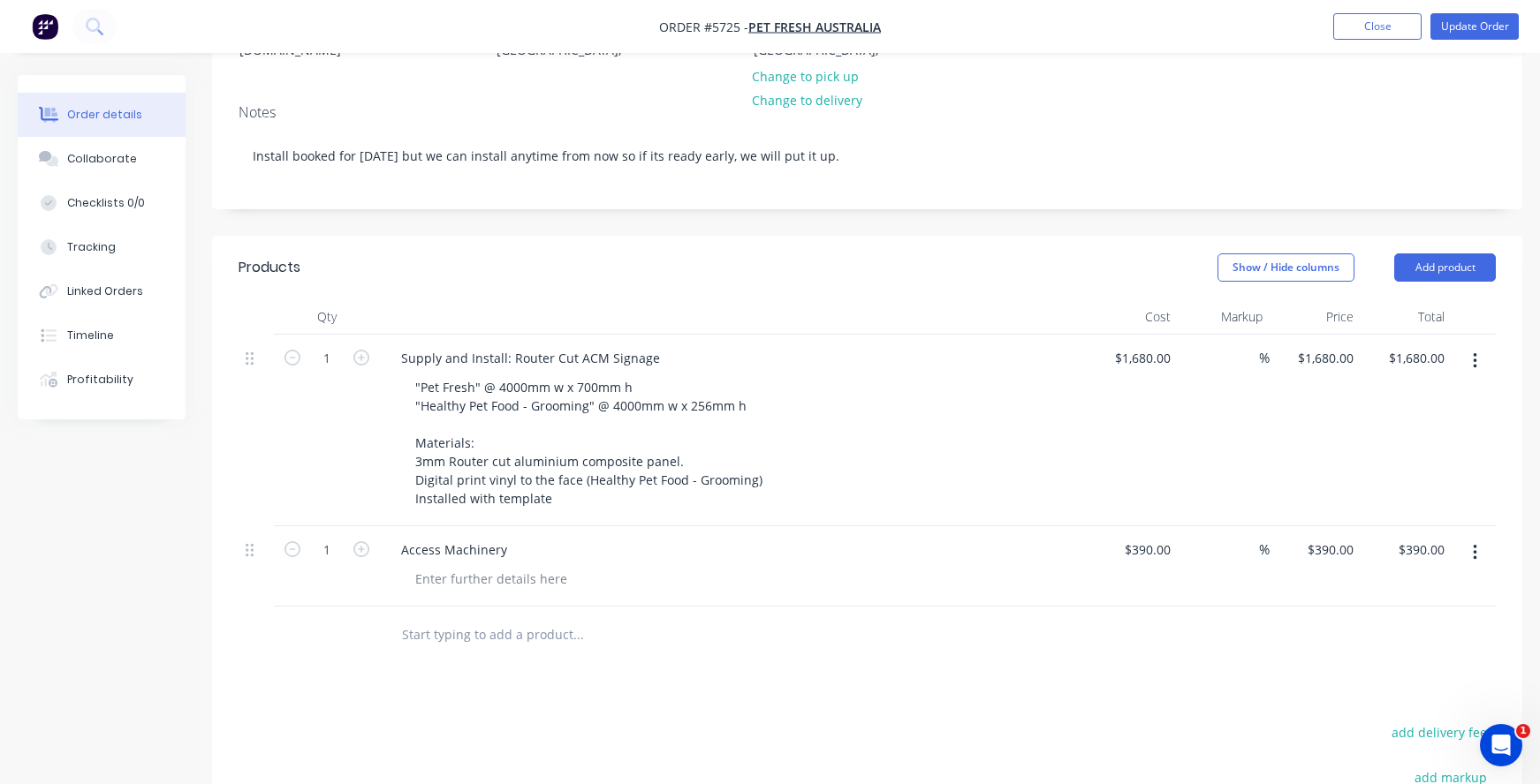
click at [524, 554] on div "Access Machinery" at bounding box center [734, 550] width 693 height 26
click at [508, 548] on div "Access Machinery" at bounding box center [454, 550] width 134 height 26
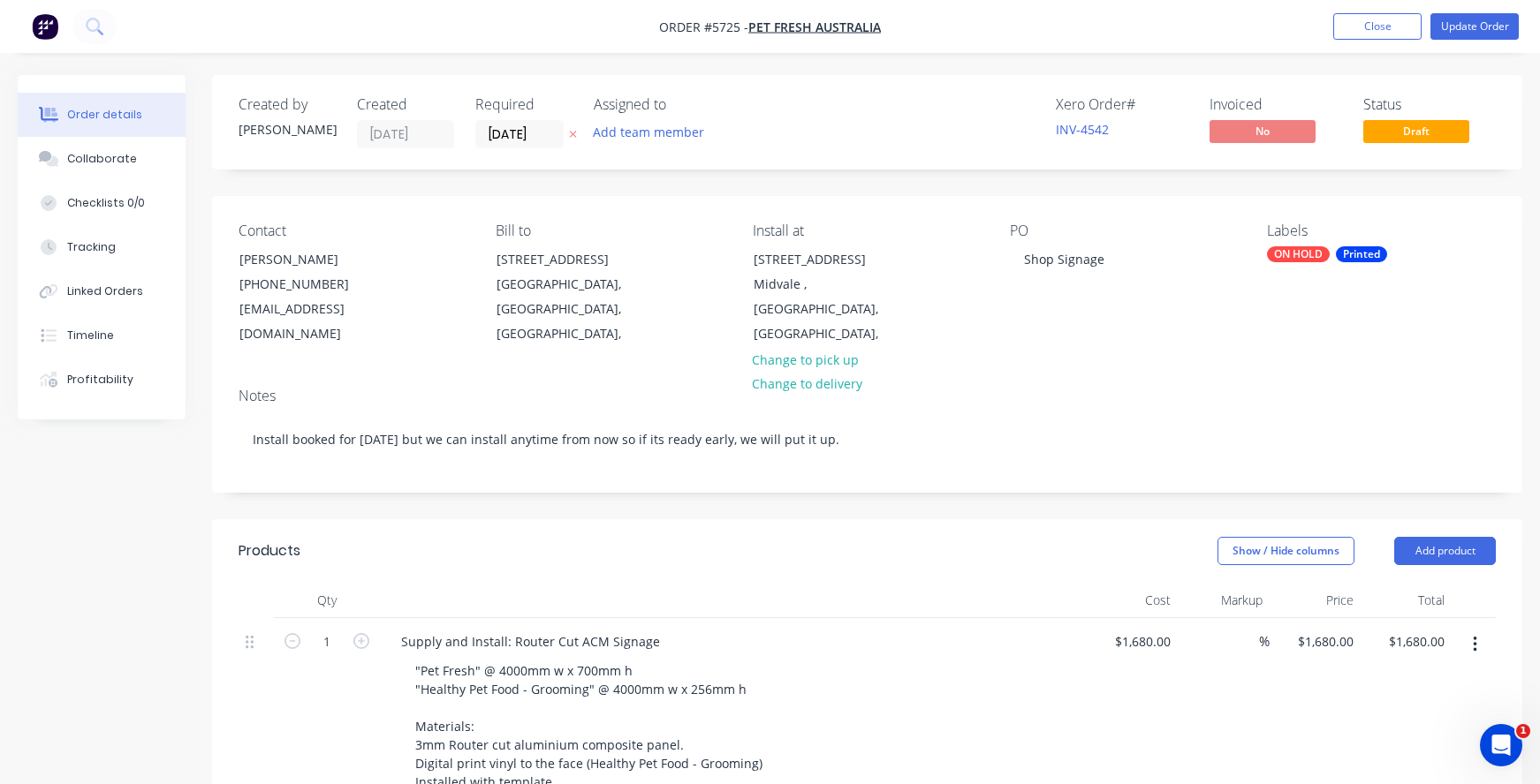
scroll to position [0, 0]
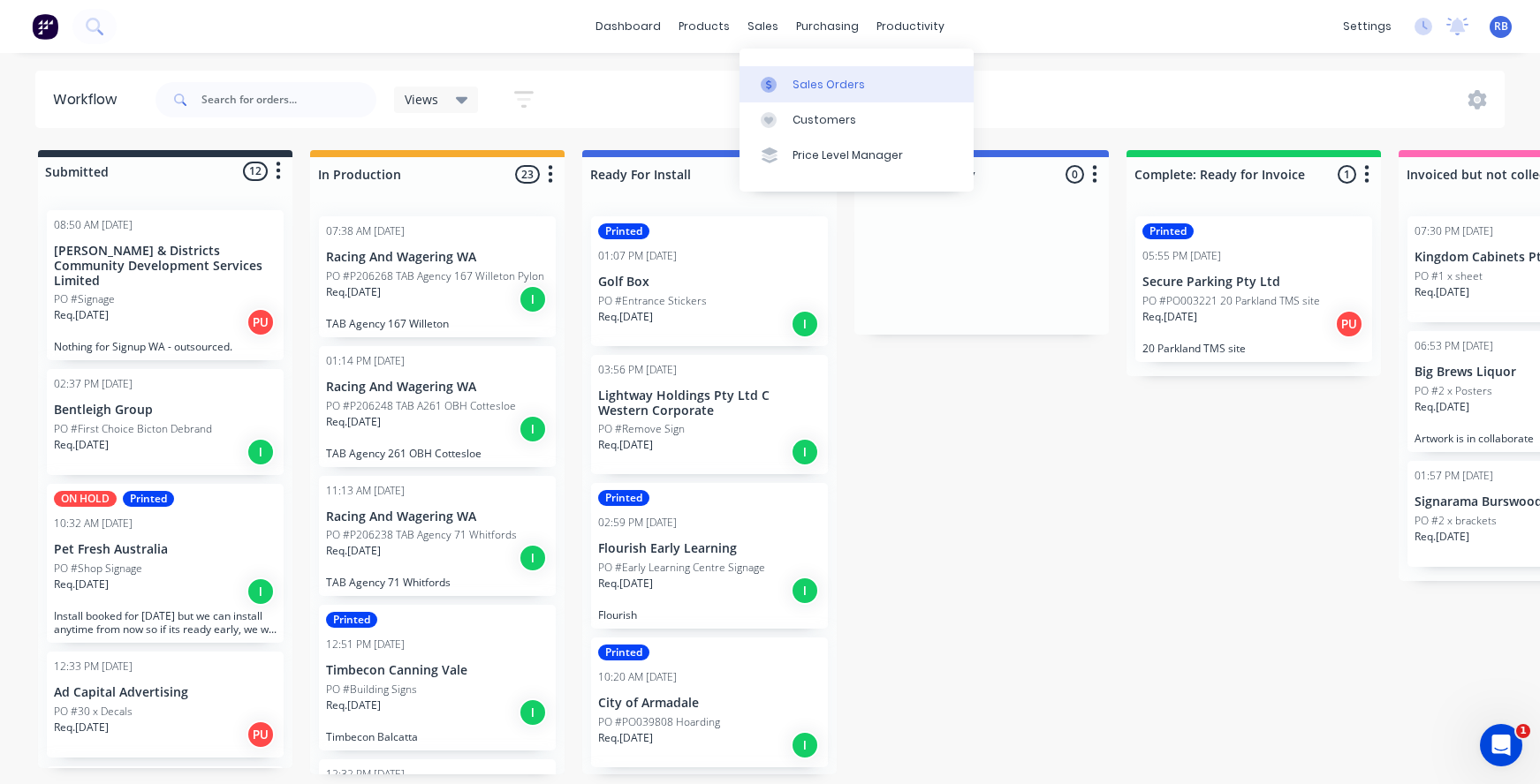
click at [818, 71] on link "Sales Orders" at bounding box center [856, 84] width 235 height 35
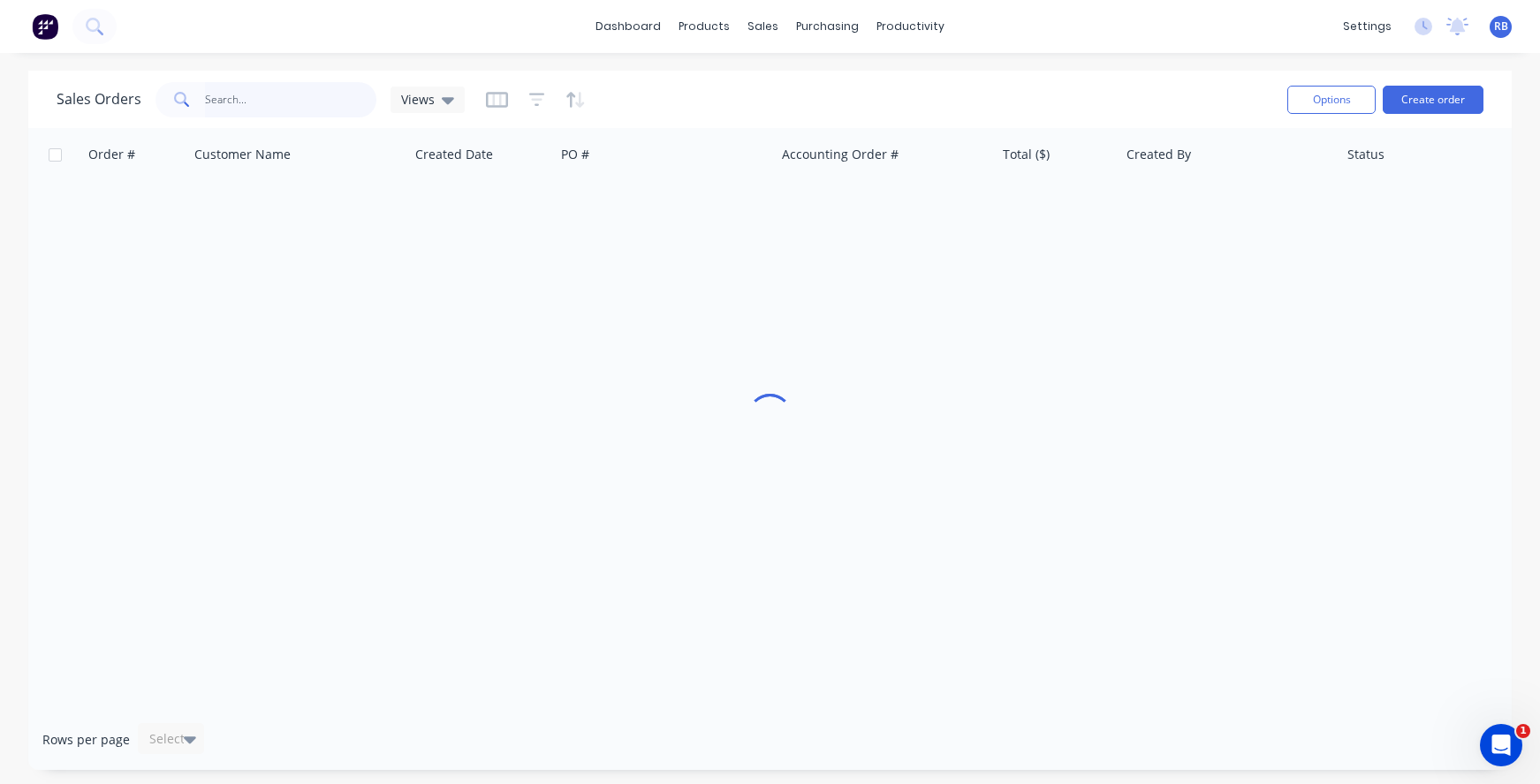
click at [295, 100] on input "text" at bounding box center [291, 100] width 172 height 35
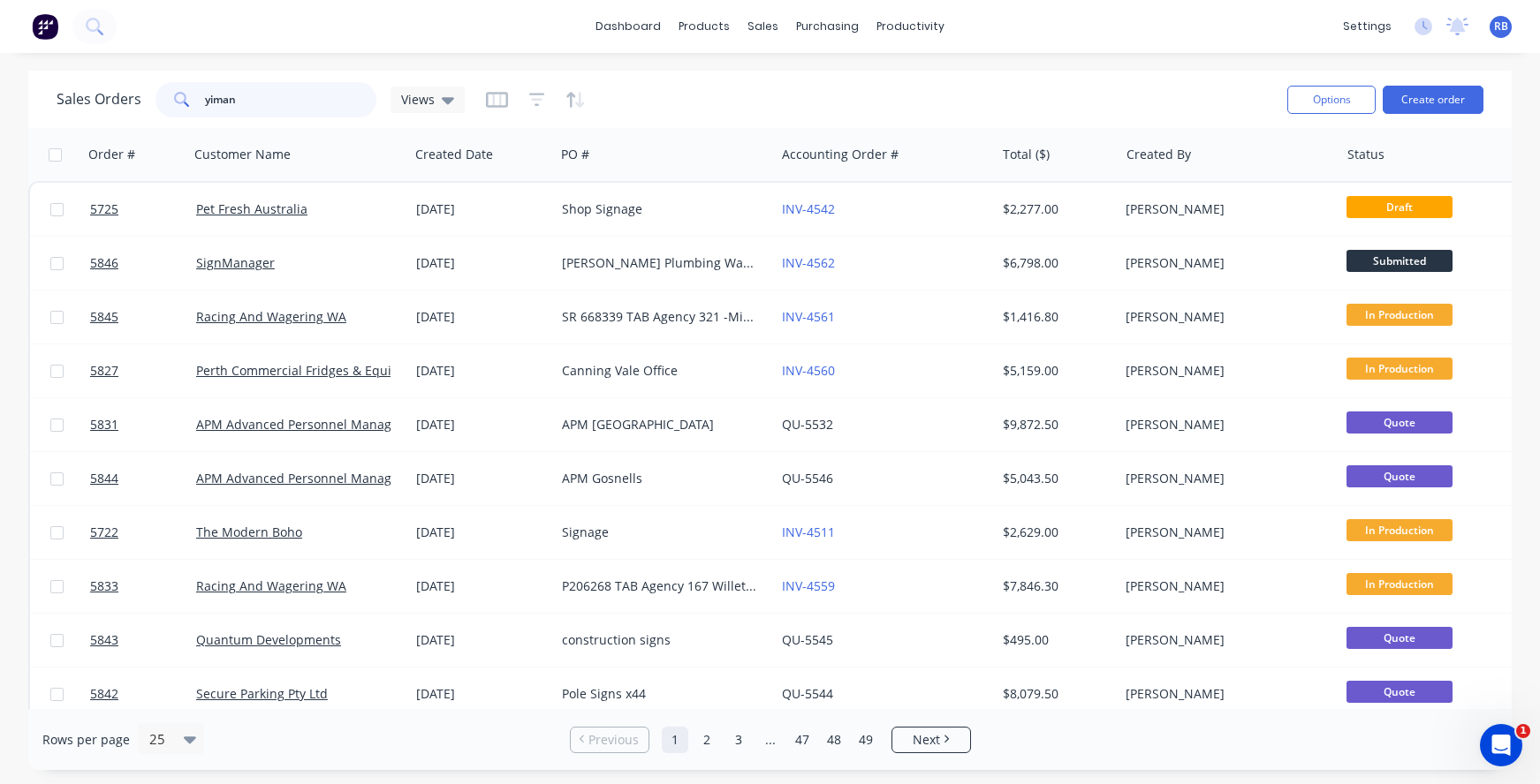
type input "yiman"
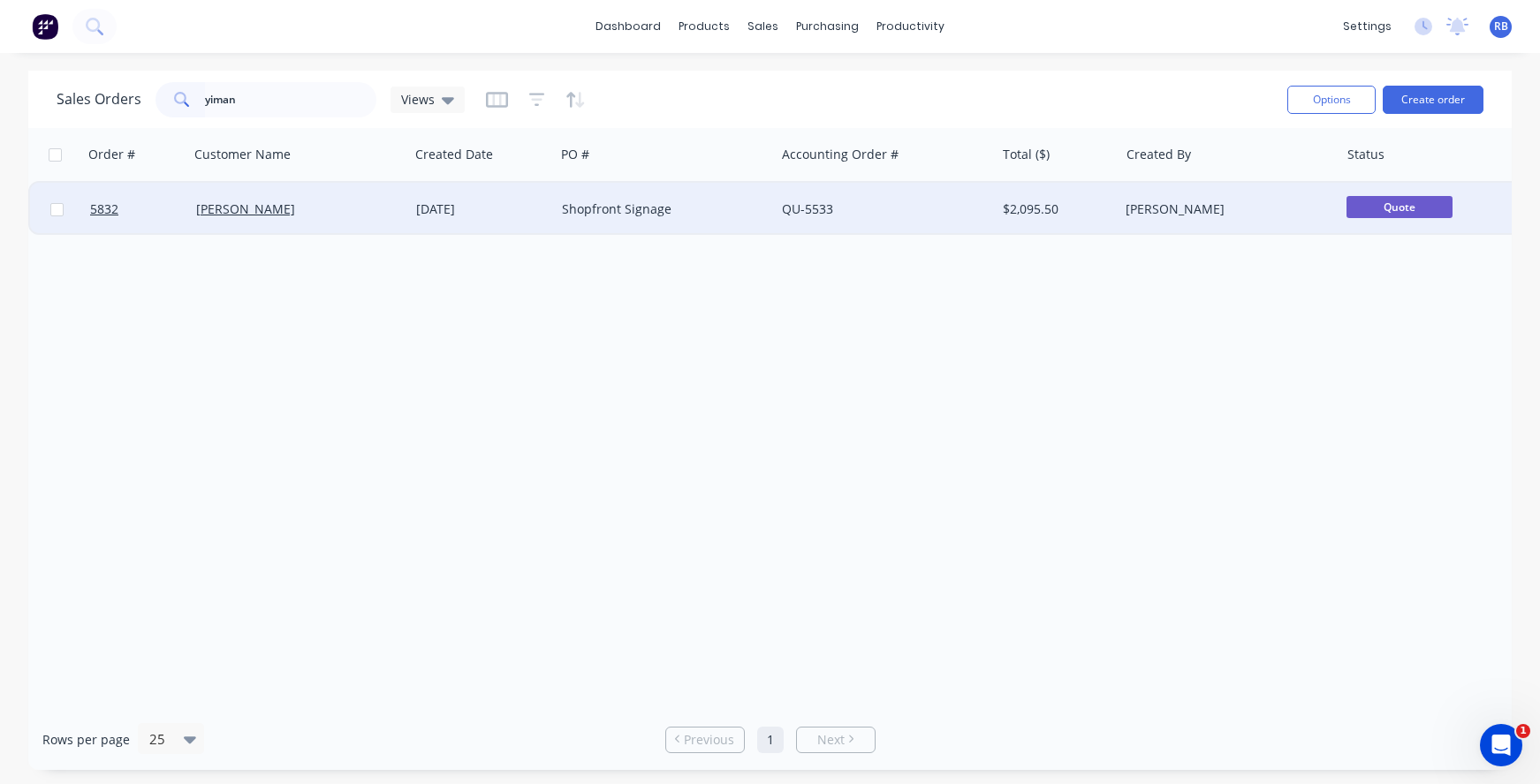
click at [330, 204] on div "[PERSON_NAME]" at bounding box center [294, 209] width 197 height 18
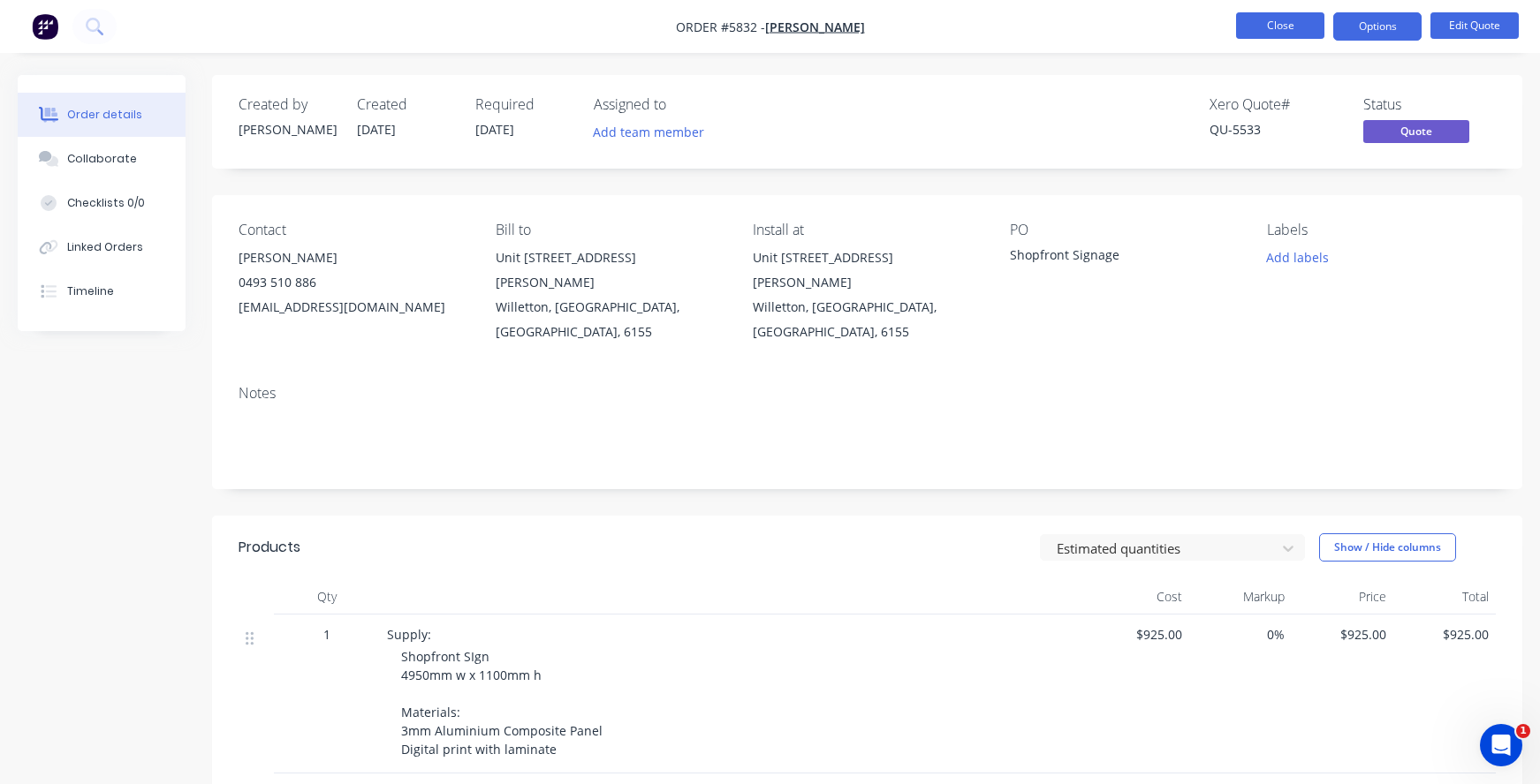
click at [1255, 29] on button "Close" at bounding box center [1280, 26] width 88 height 27
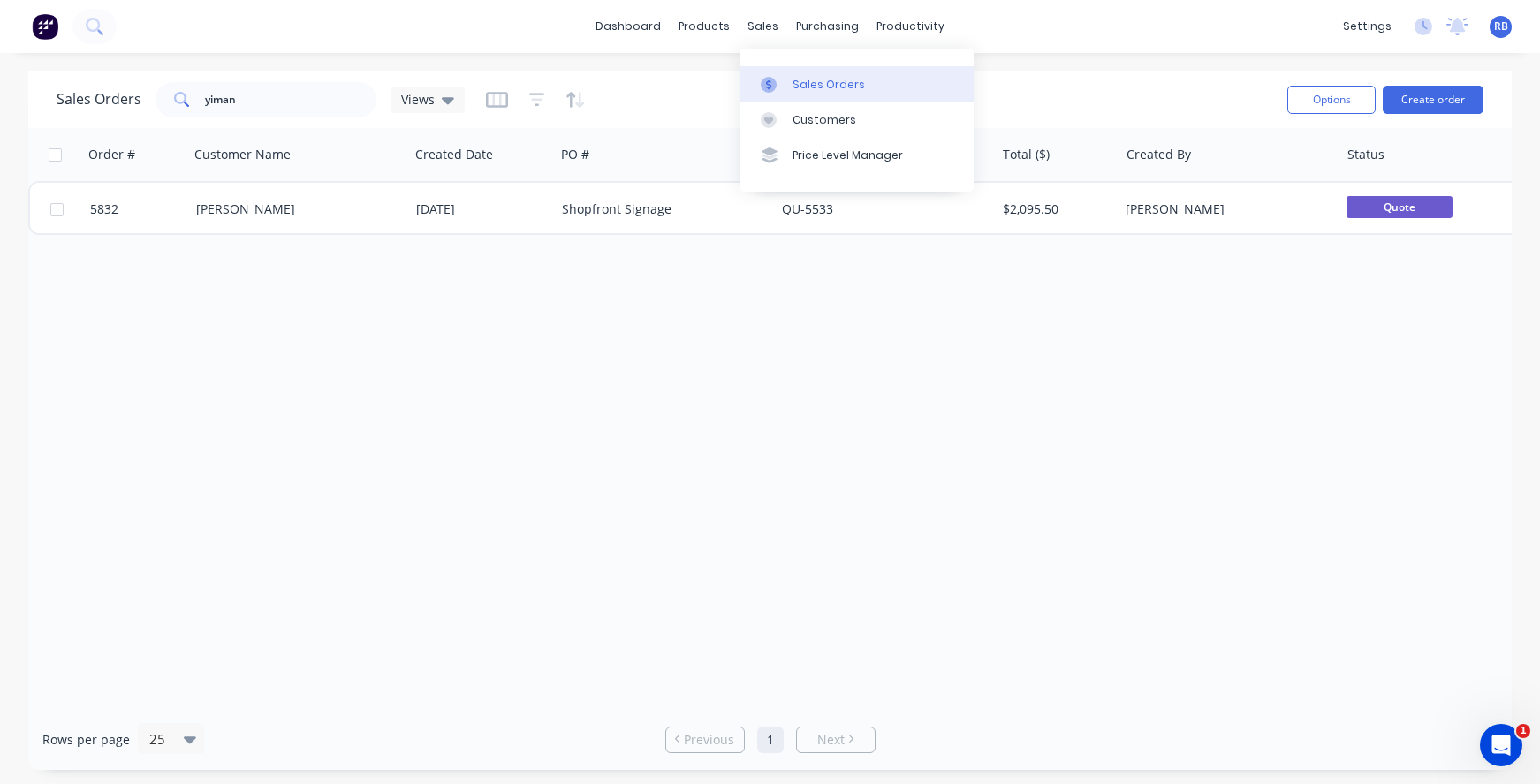
click at [808, 88] on div "Sales Orders" at bounding box center [829, 84] width 72 height 16
drag, startPoint x: 269, startPoint y: 103, endPoint x: 145, endPoint y: 103, distance: 124.0
click at [145, 103] on div "Sales Orders yiman Views" at bounding box center [261, 100] width 408 height 35
type input "brew"
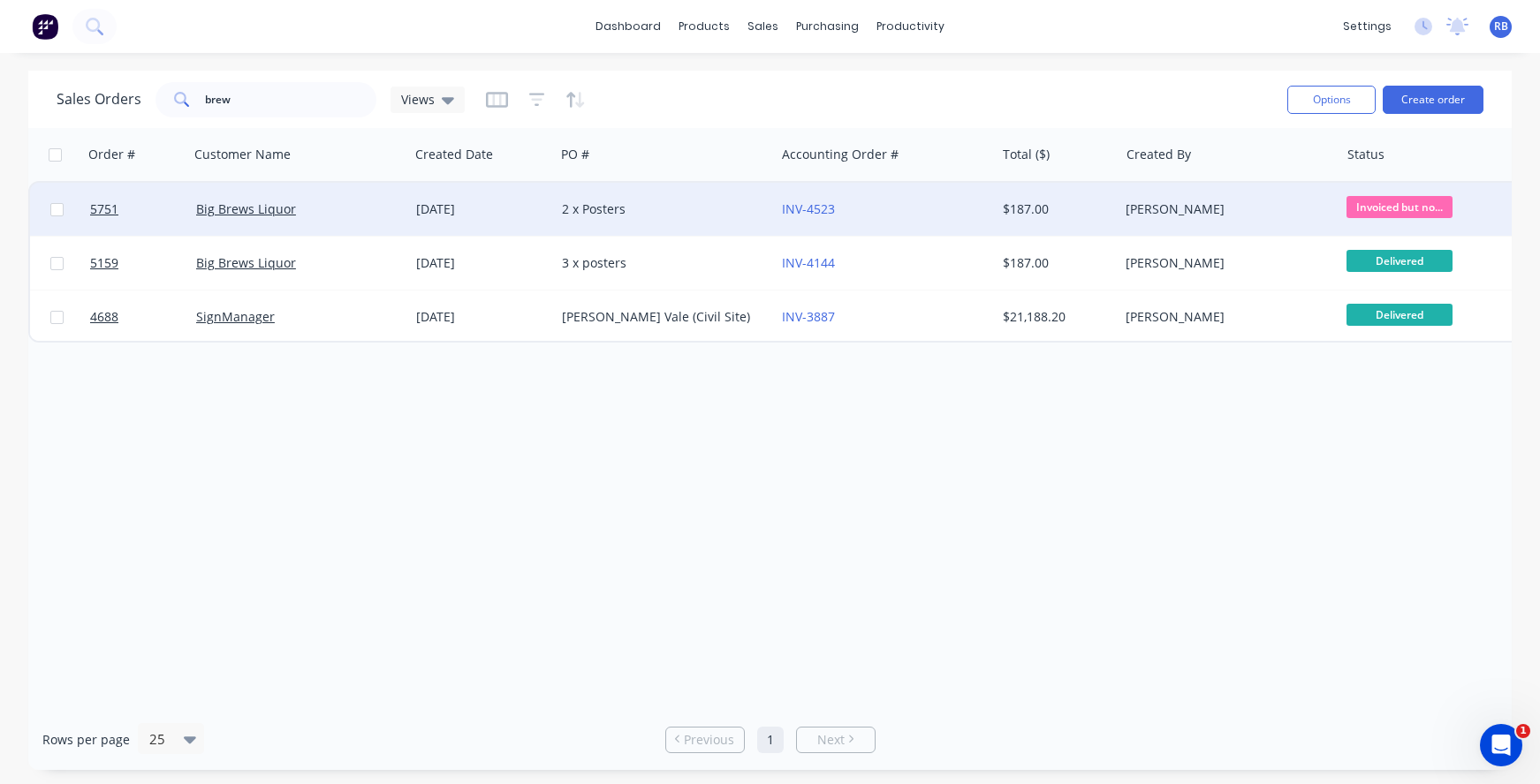
click at [685, 209] on div "2 x Posters" at bounding box center [660, 209] width 197 height 18
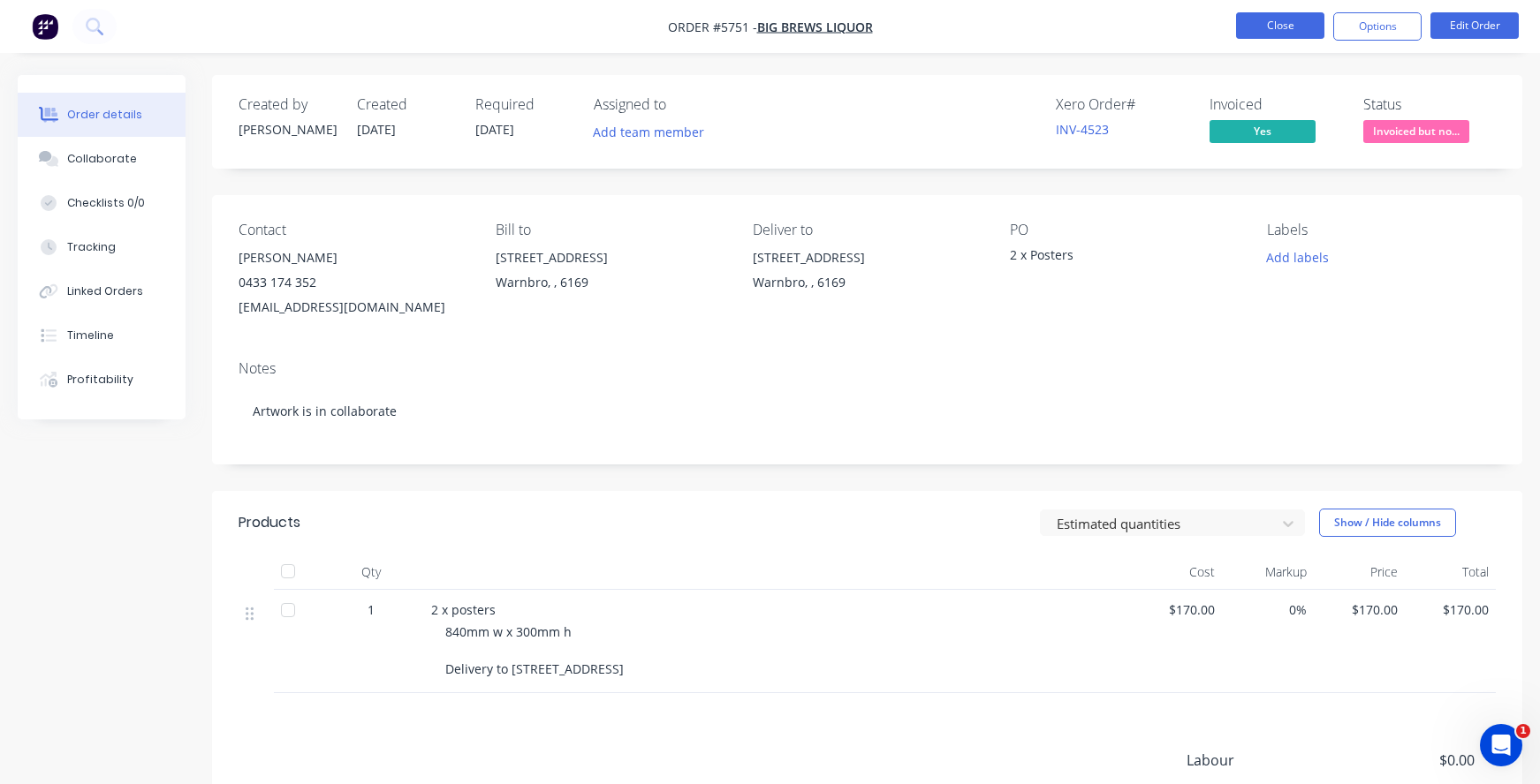
click at [1282, 29] on button "Close" at bounding box center [1280, 26] width 88 height 27
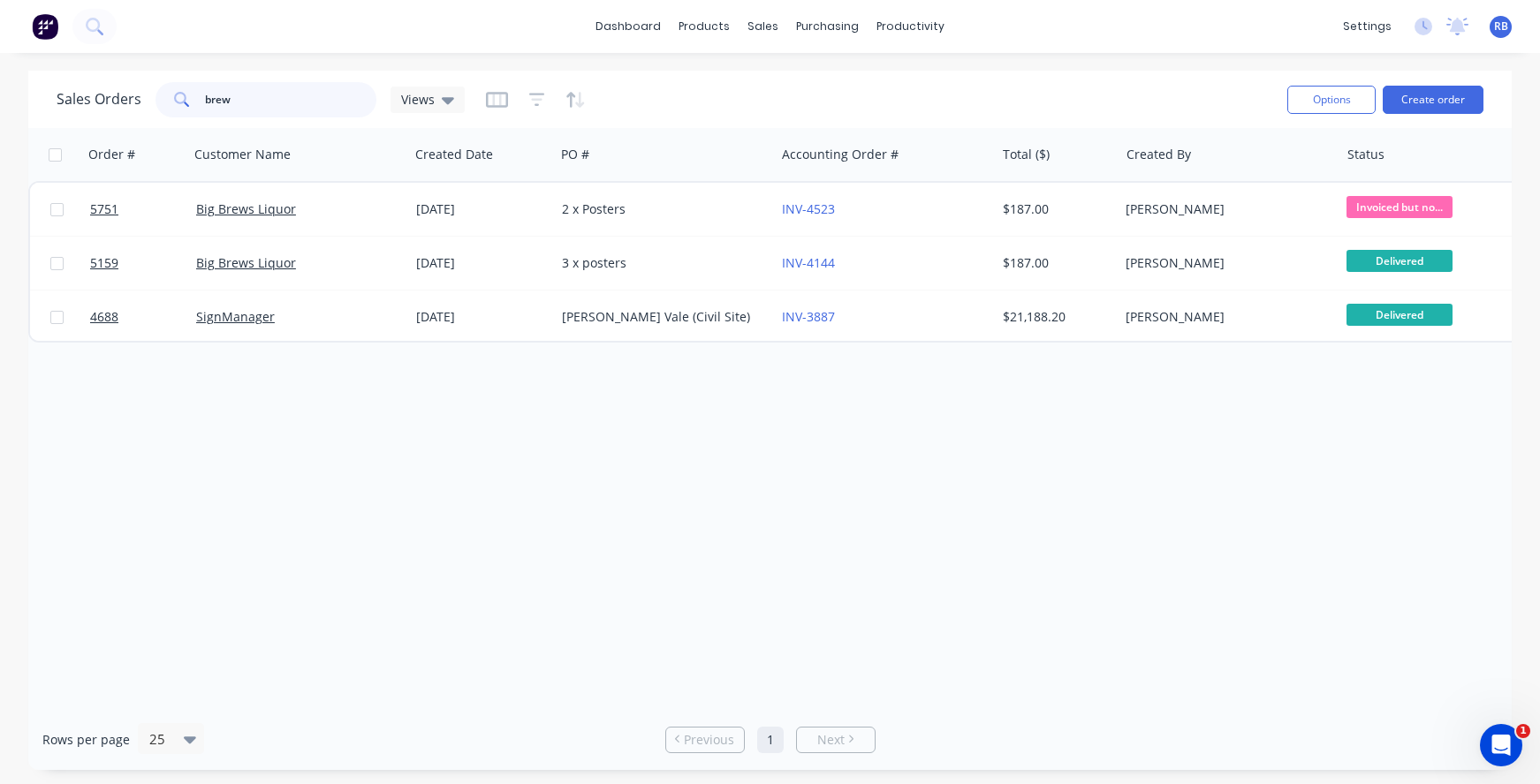
drag, startPoint x: 204, startPoint y: 100, endPoint x: 139, endPoint y: 100, distance: 65.0
click at [139, 100] on div "Sales Orders brew Views" at bounding box center [261, 100] width 408 height 35
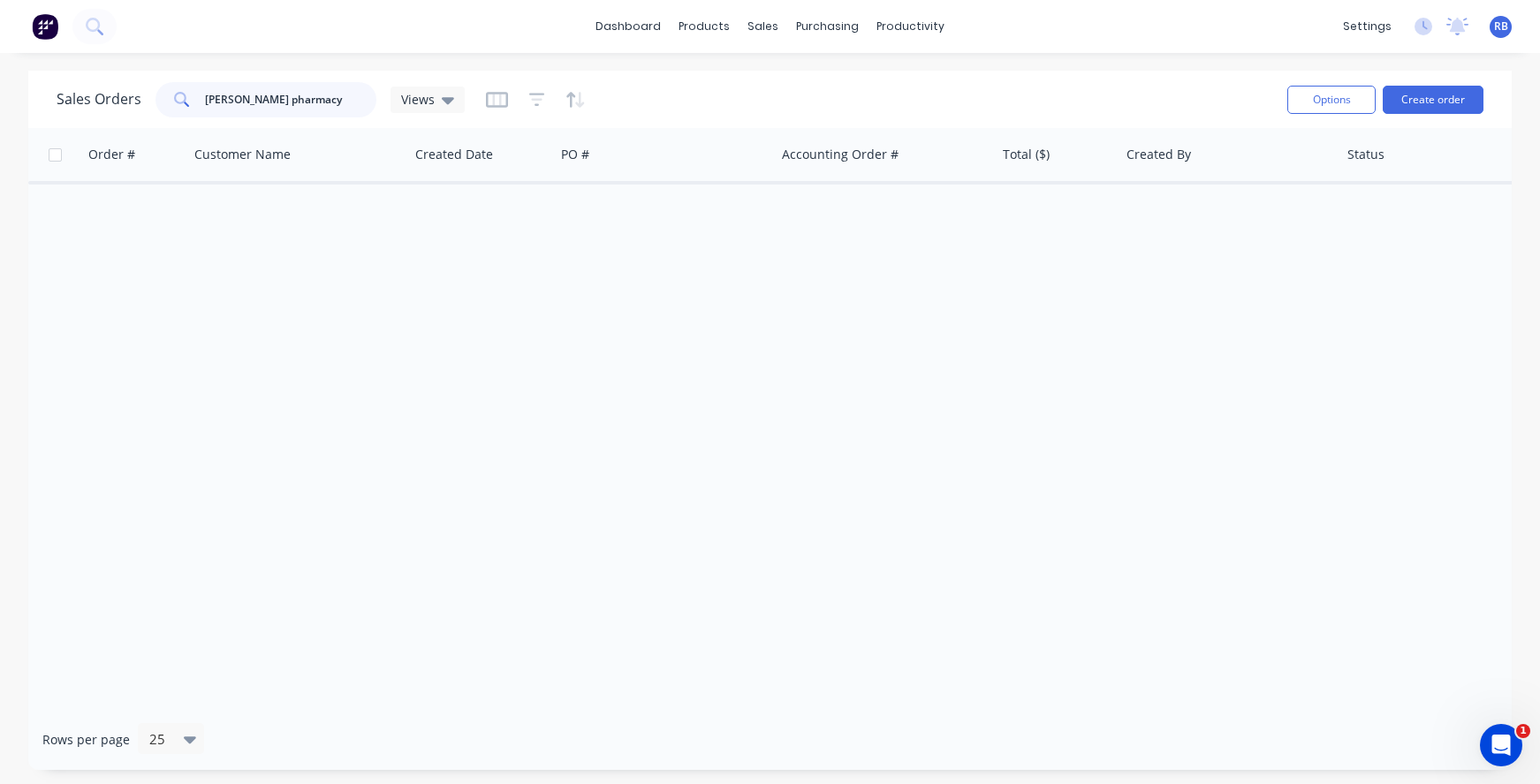
drag, startPoint x: 208, startPoint y: 102, endPoint x: 166, endPoint y: 99, distance: 42.1
click at [166, 99] on div "[PERSON_NAME] pharmacy" at bounding box center [266, 100] width 221 height 35
type input "pharmacy"
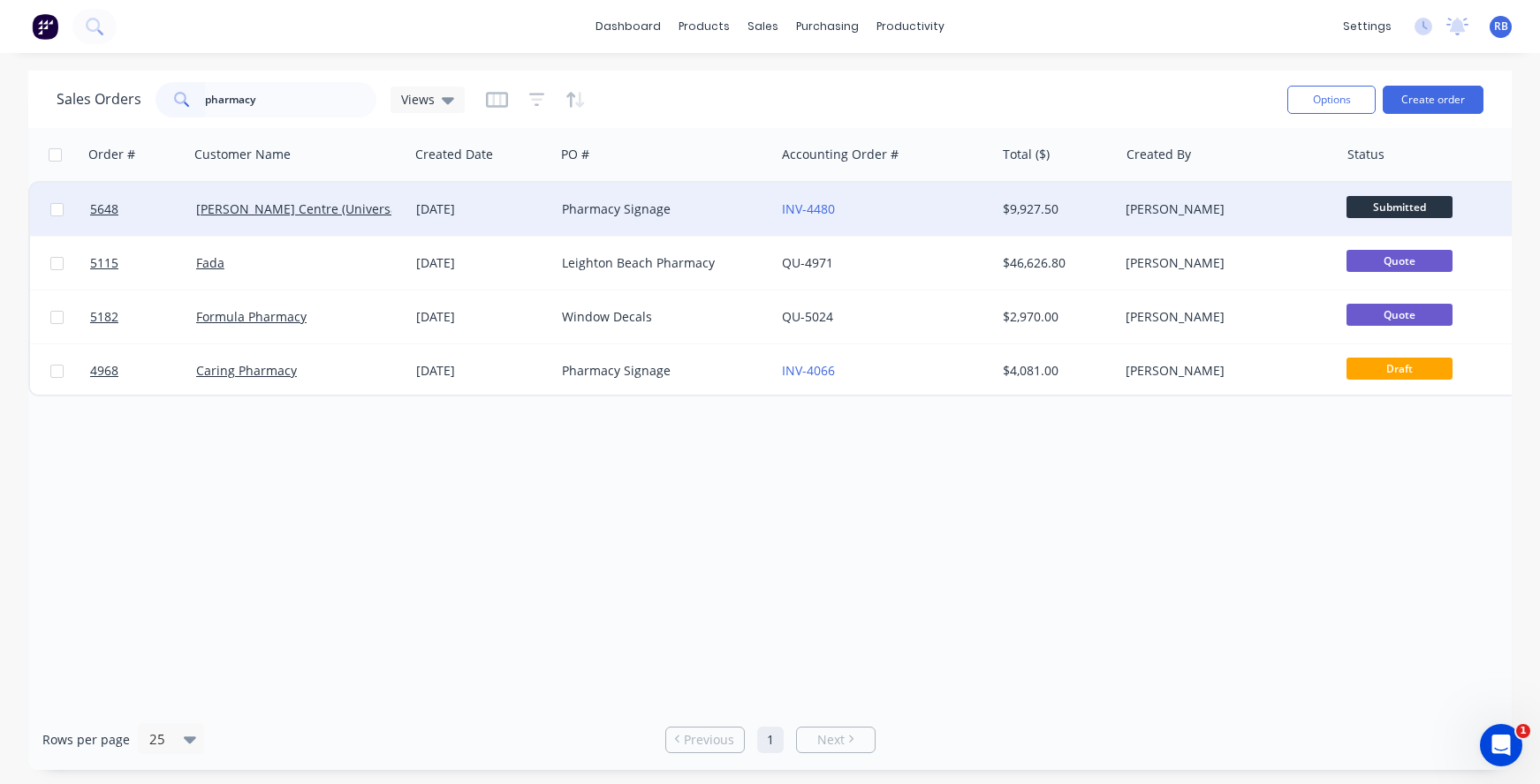
click at [678, 212] on div "Pharmacy Signage" at bounding box center [660, 209] width 197 height 18
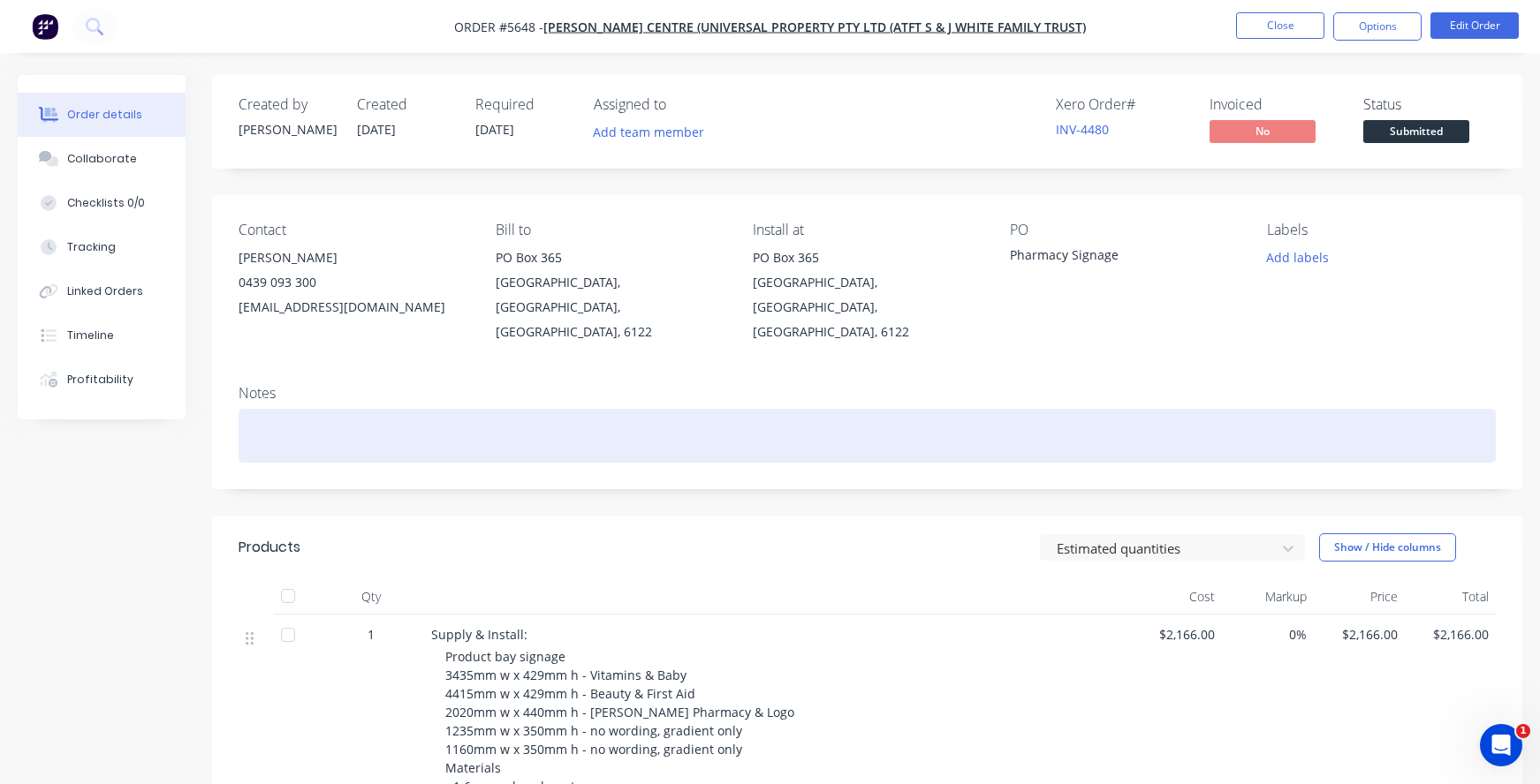
click at [410, 409] on div at bounding box center [867, 436] width 1257 height 54
click at [604, 413] on div "2 Folders - "[PERSON_NAME] Pharmacy Lightbox" & "[PERSON_NAME] Pharmacy product…" at bounding box center [867, 436] width 1257 height 54
click at [601, 415] on div "2 Folders - "[PERSON_NAME] Pharmacy Lightbox" & "[PERSON_NAME] Pharmacy roduct …" at bounding box center [867, 436] width 1257 height 54
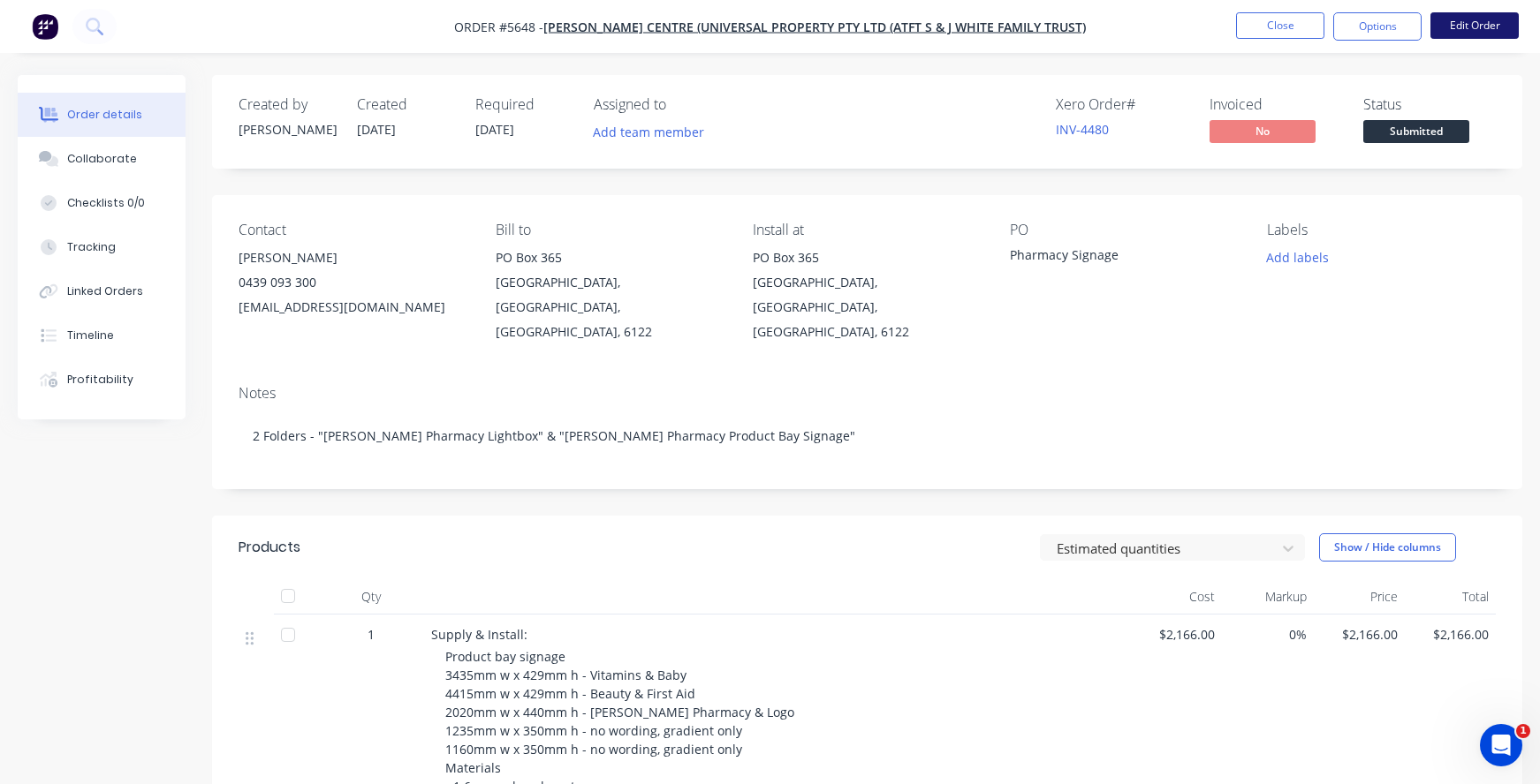
click at [1470, 29] on button "Edit Order" at bounding box center [1474, 26] width 88 height 27
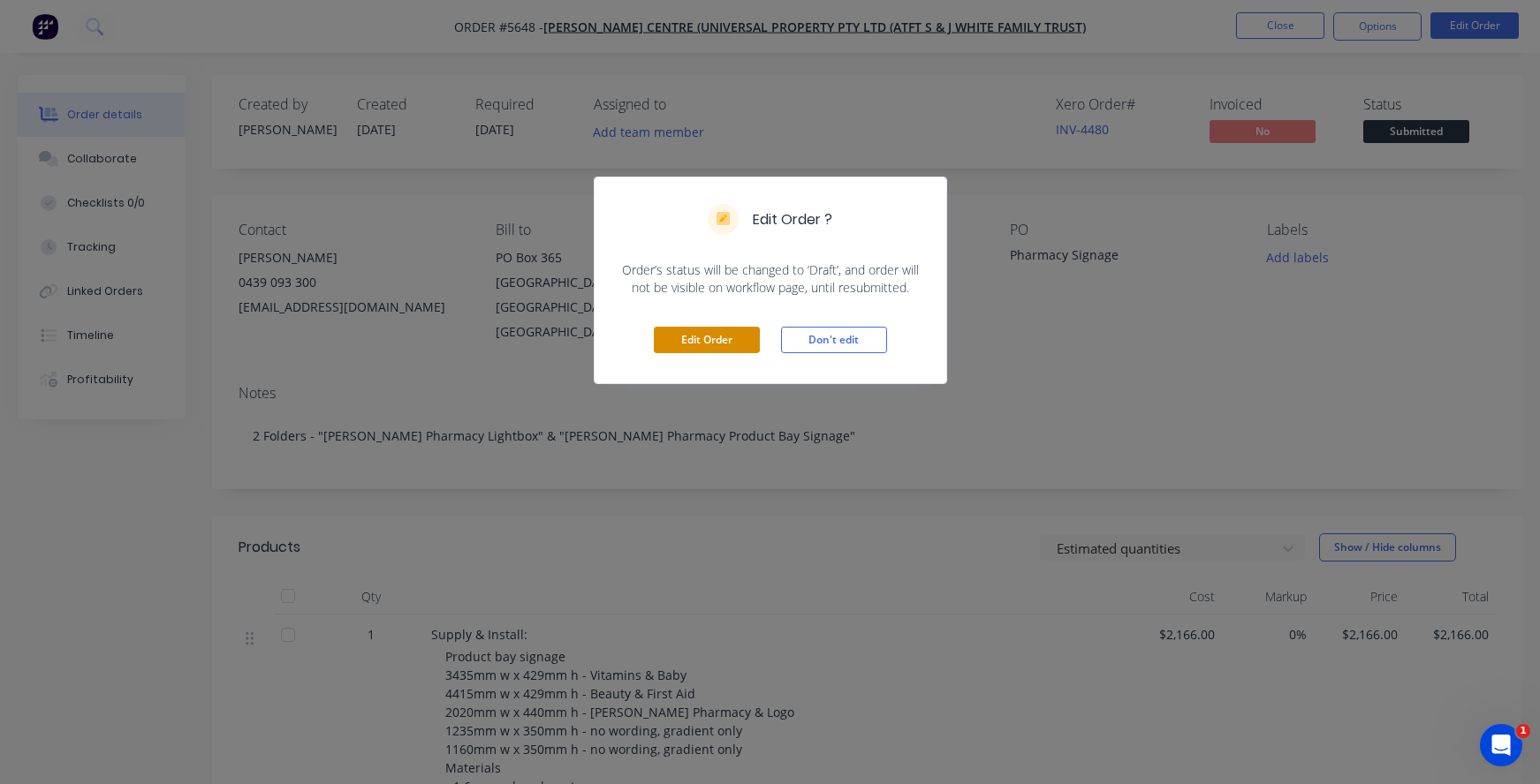
click at [696, 342] on button "Edit Order" at bounding box center [707, 340] width 106 height 27
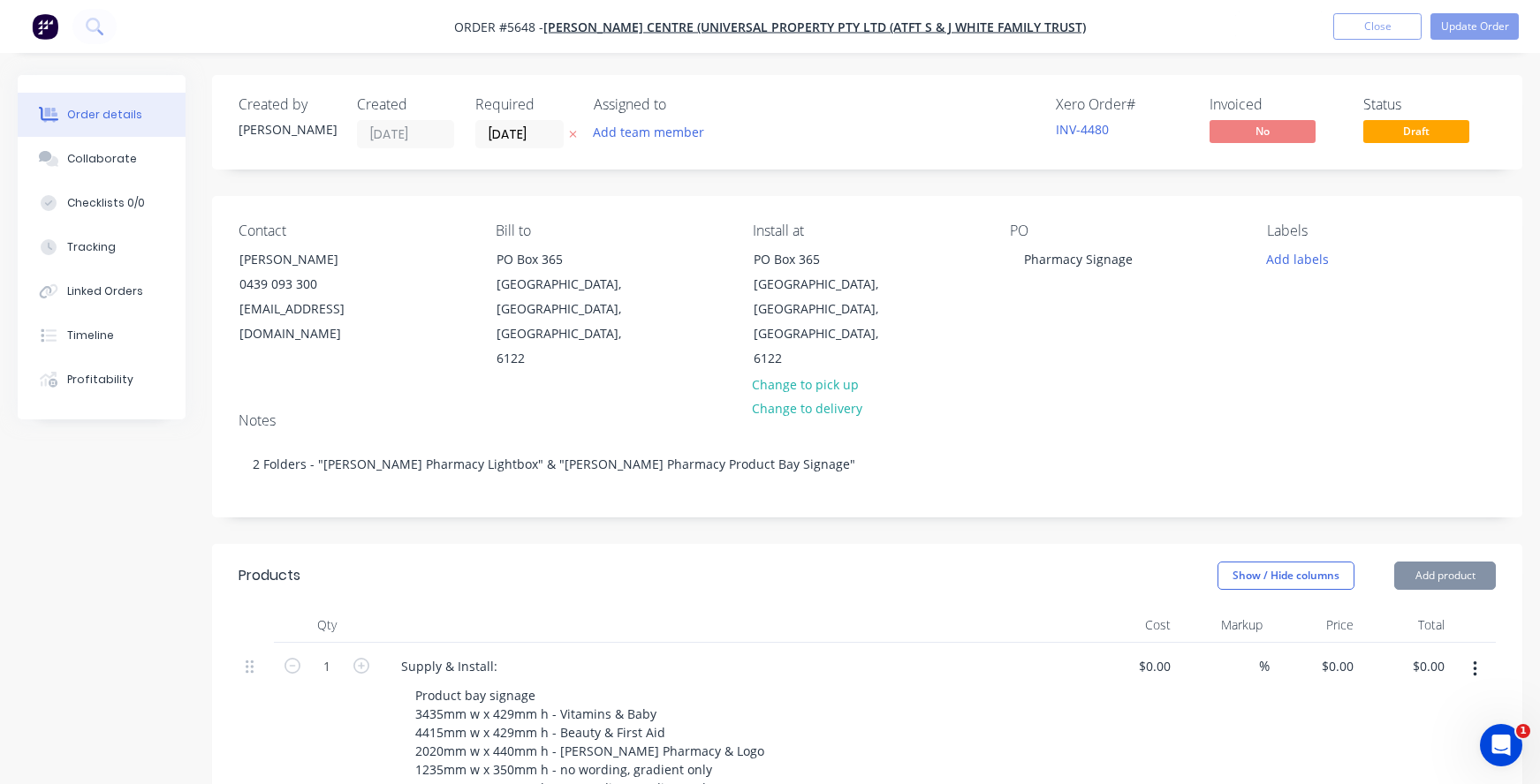
type input "$2,166.00"
type input "$6,764.00"
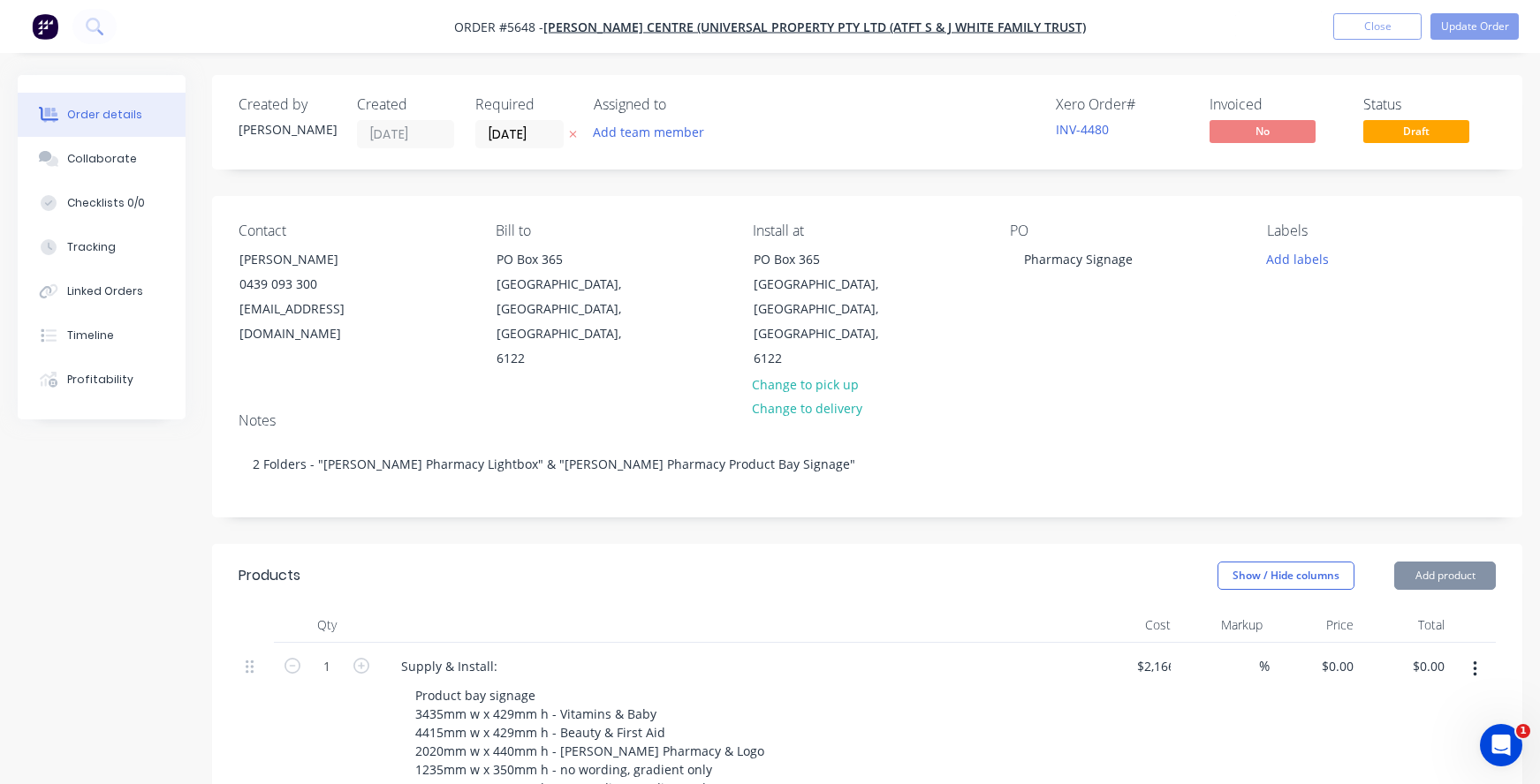
type input "$6,764.00"
type input "$95.00"
click at [536, 132] on input "[DATE]" at bounding box center [519, 134] width 86 height 27
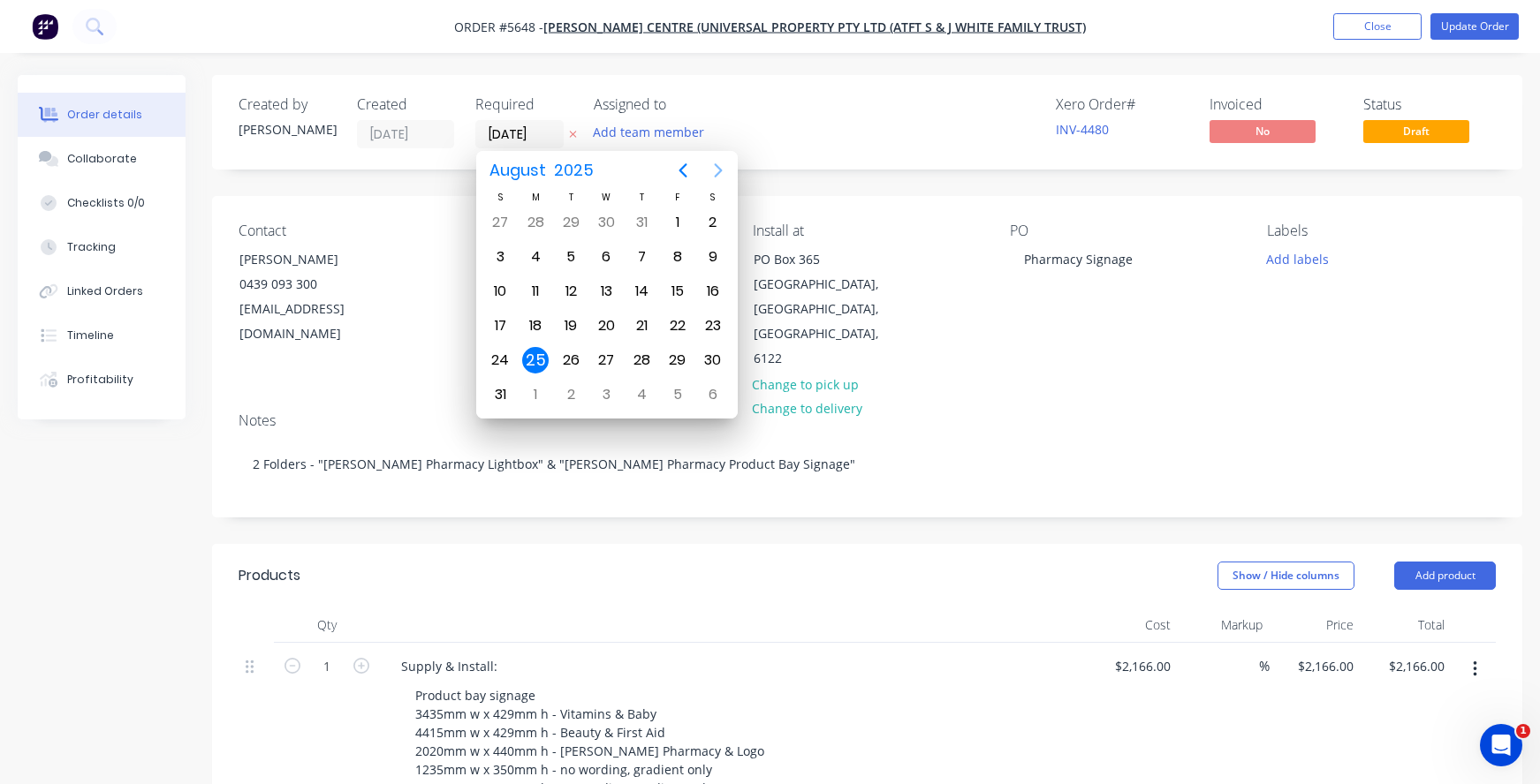
click at [717, 175] on icon "Next page" at bounding box center [718, 170] width 8 height 14
click at [642, 360] on div "30" at bounding box center [643, 361] width 27 height 27
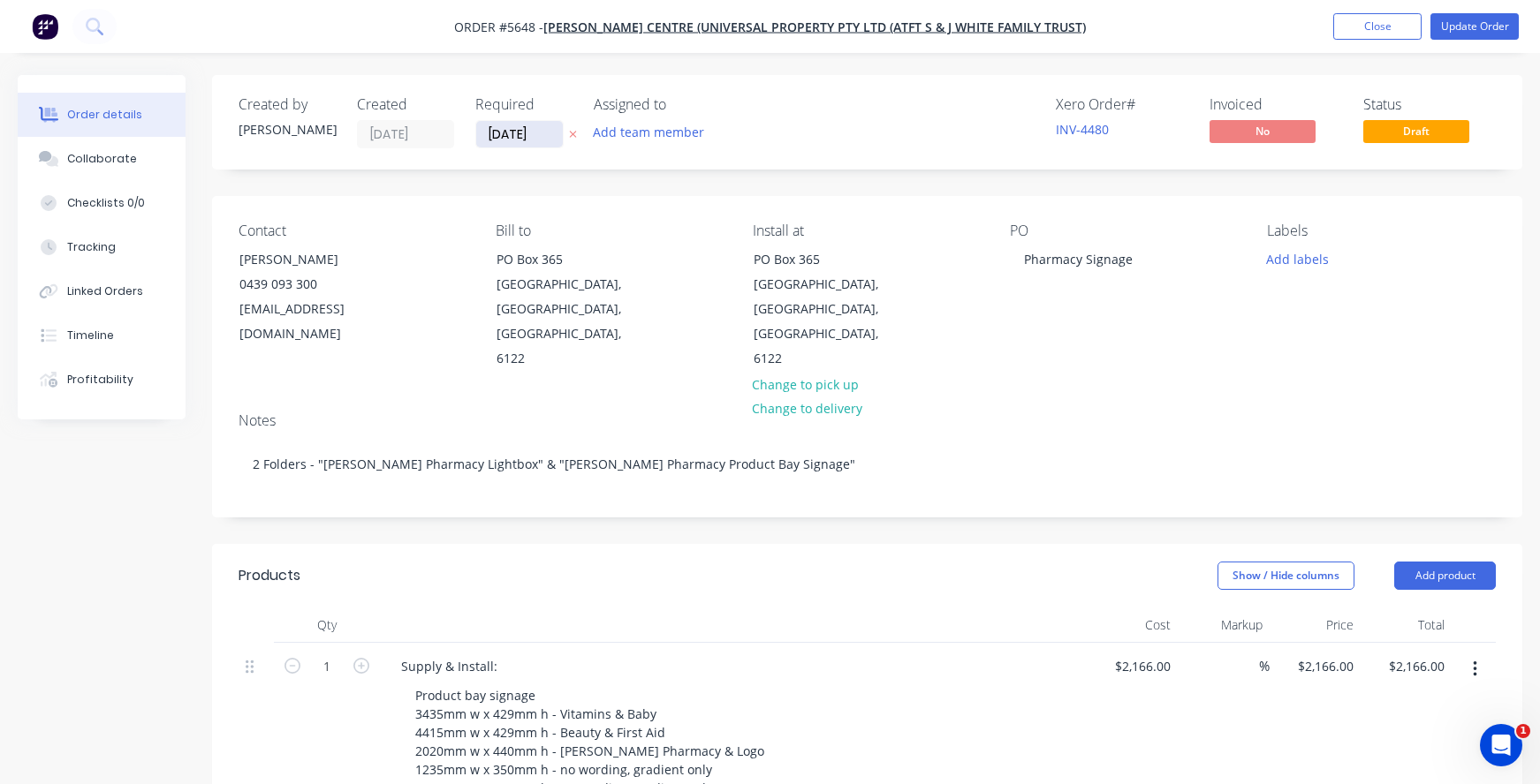
click at [535, 135] on input "[DATE]" at bounding box center [519, 134] width 86 height 27
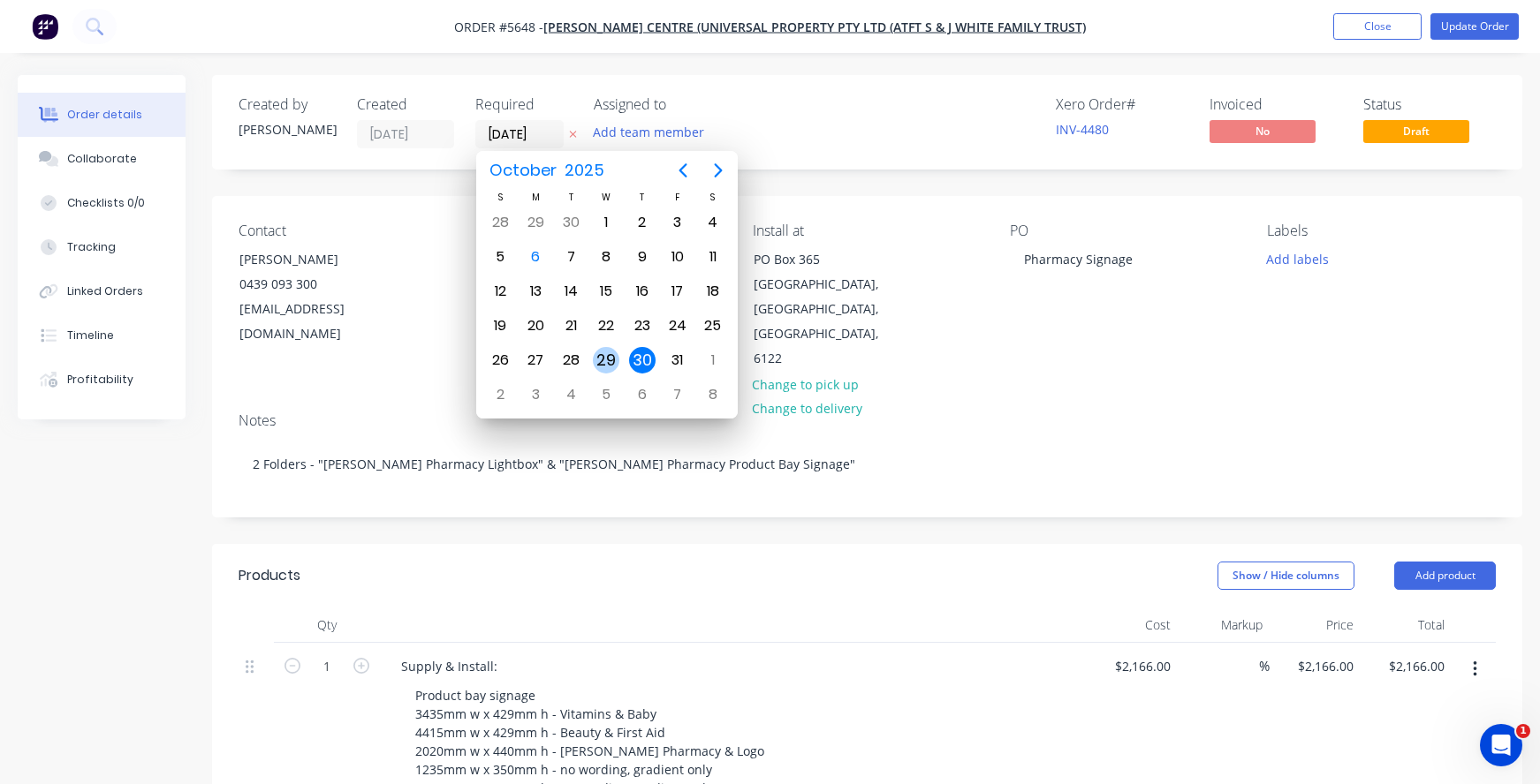
click at [605, 360] on div "29" at bounding box center [606, 361] width 27 height 27
type input "[DATE]"
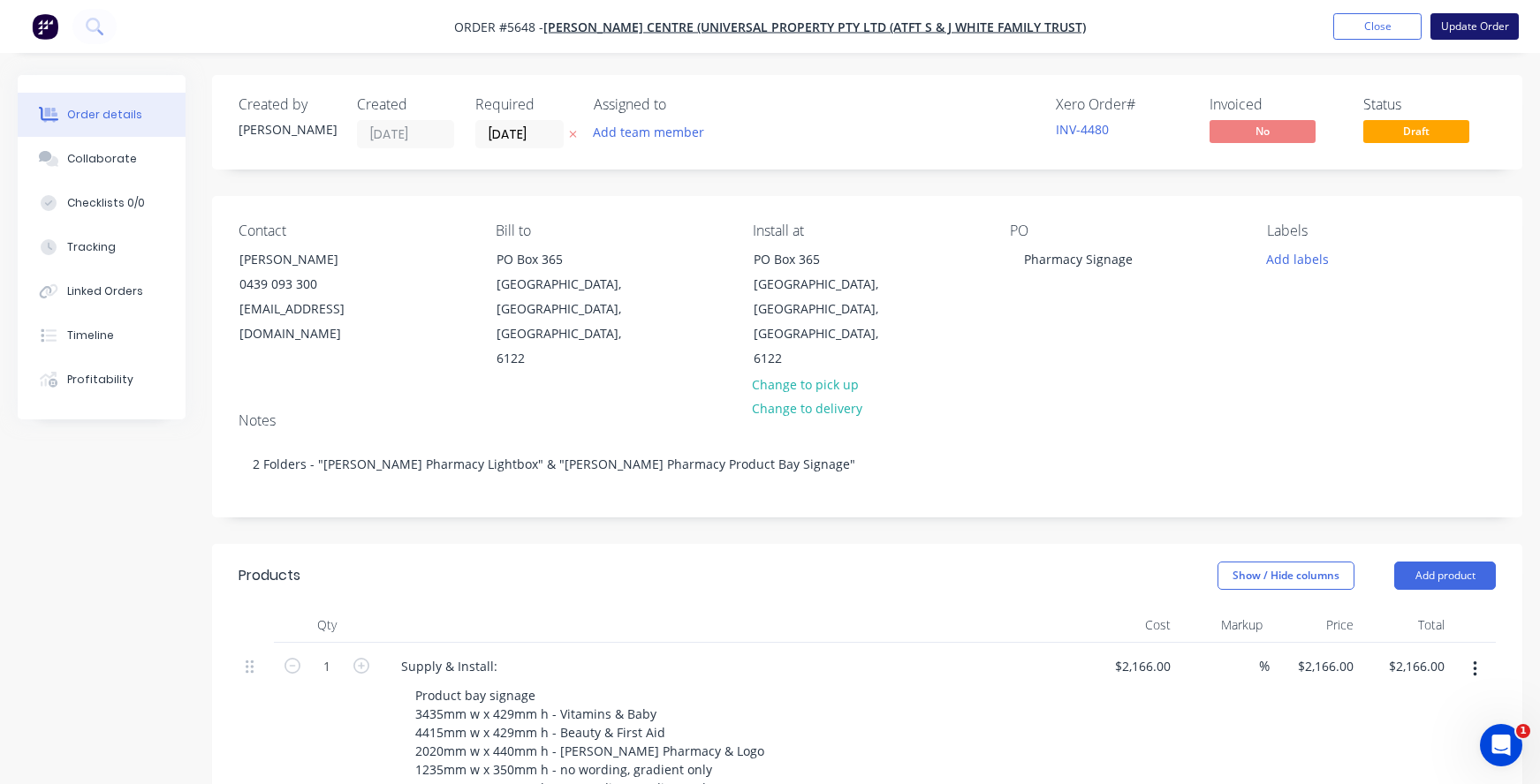
click at [1475, 24] on button "Update Order" at bounding box center [1474, 27] width 88 height 27
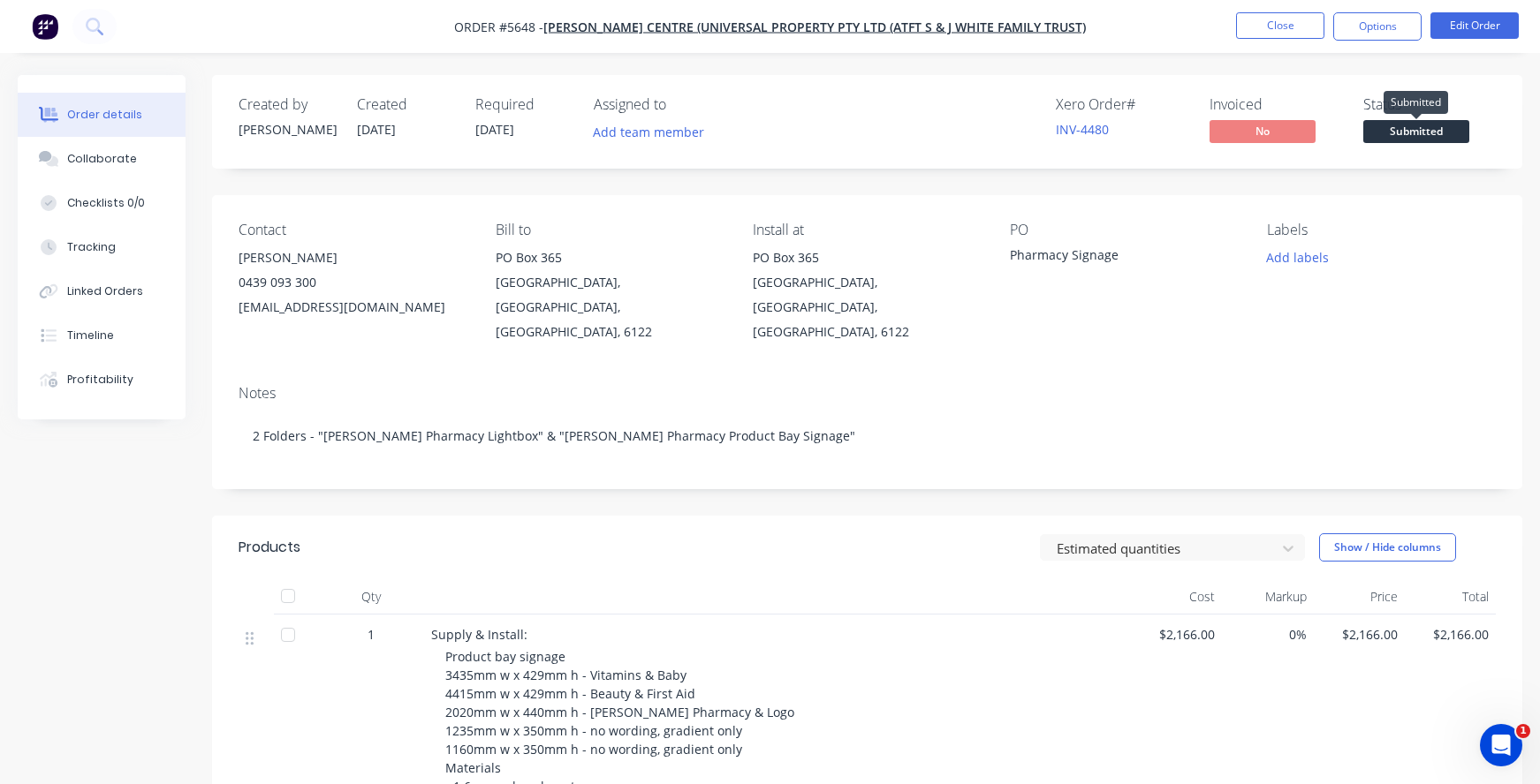
click at [1419, 129] on span "Submitted" at bounding box center [1417, 131] width 106 height 22
click at [1403, 130] on span "Submitted" at bounding box center [1417, 131] width 106 height 22
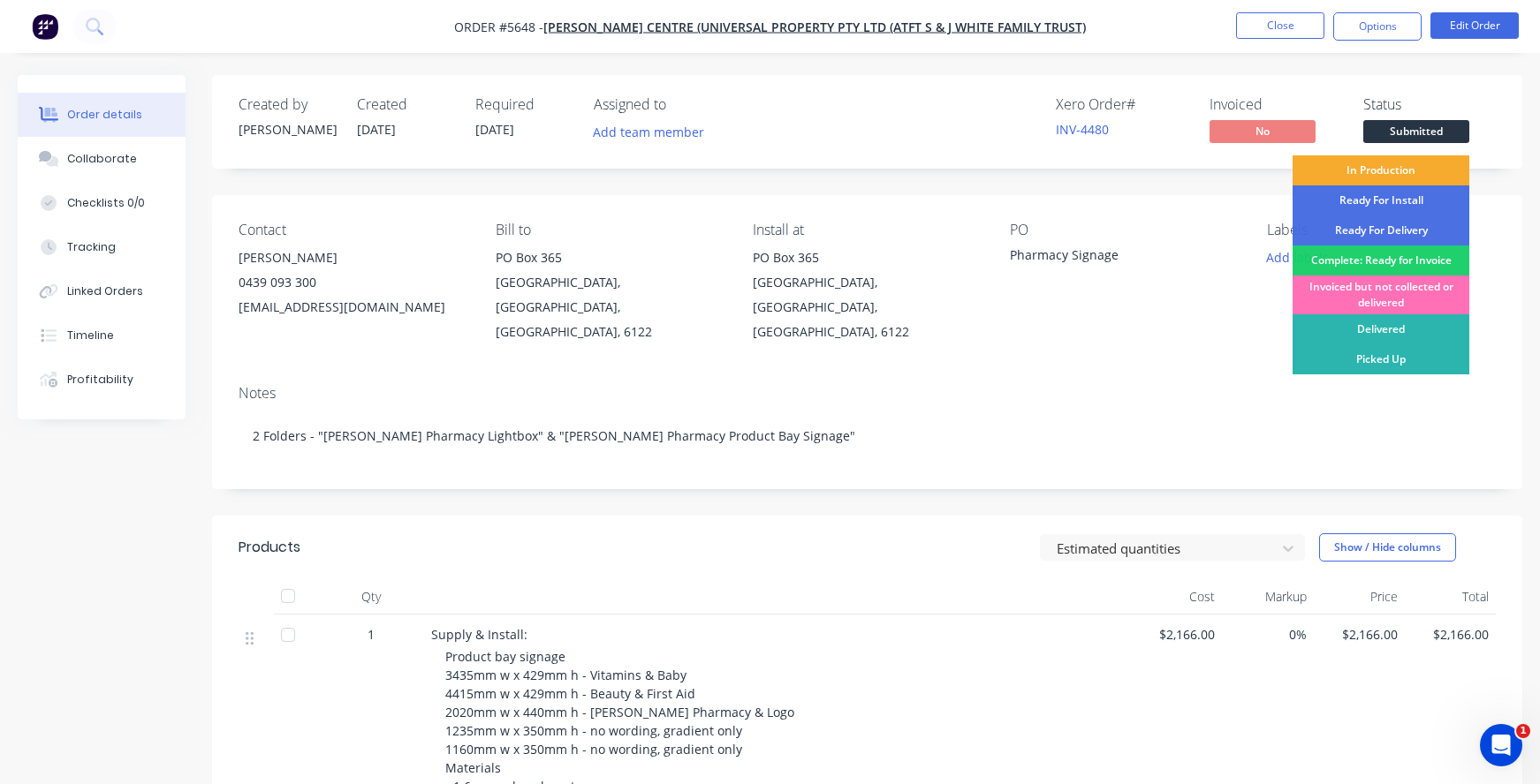
click at [1379, 164] on div "In Production" at bounding box center [1380, 171] width 177 height 30
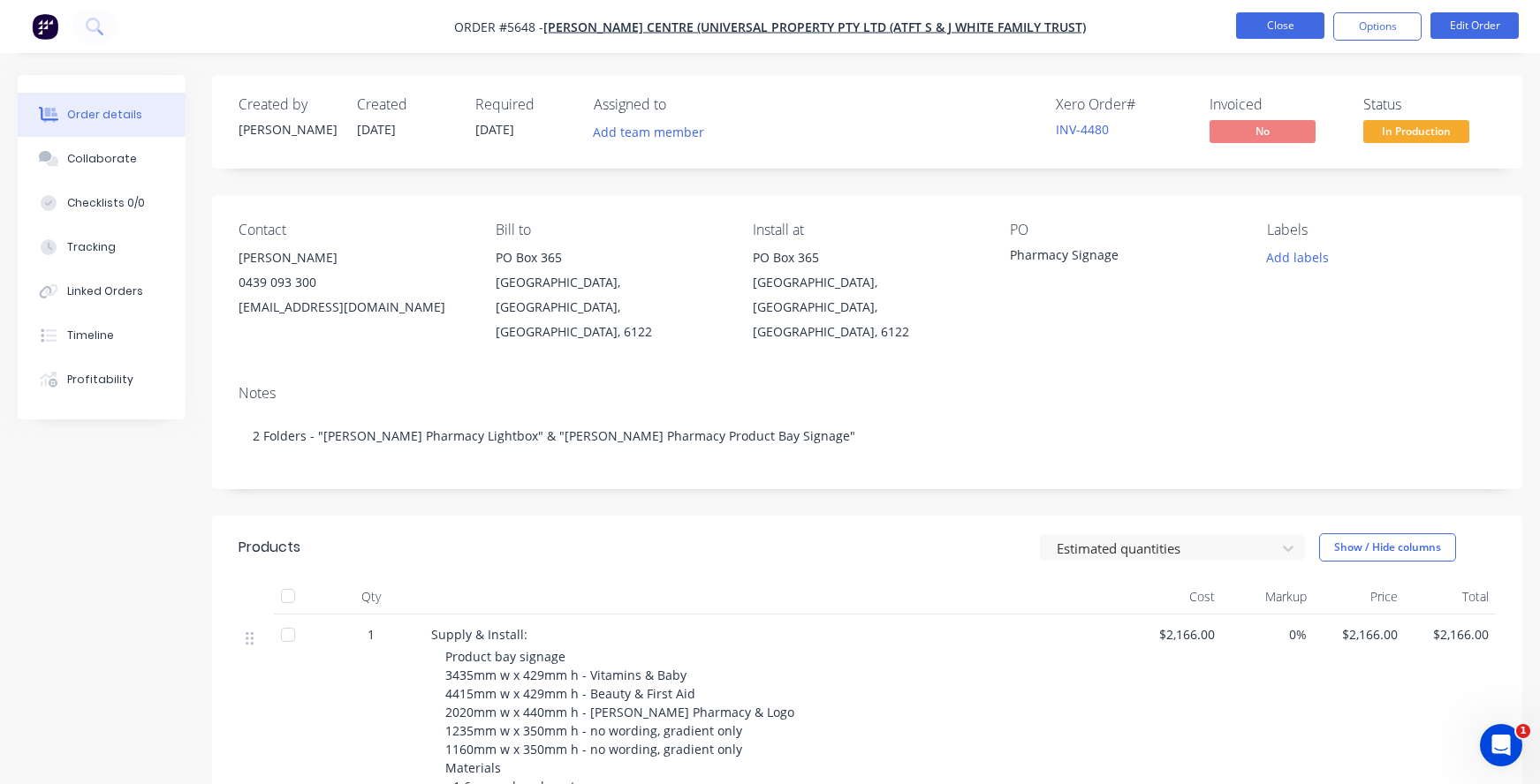
click at [1280, 25] on button "Close" at bounding box center [1280, 26] width 88 height 27
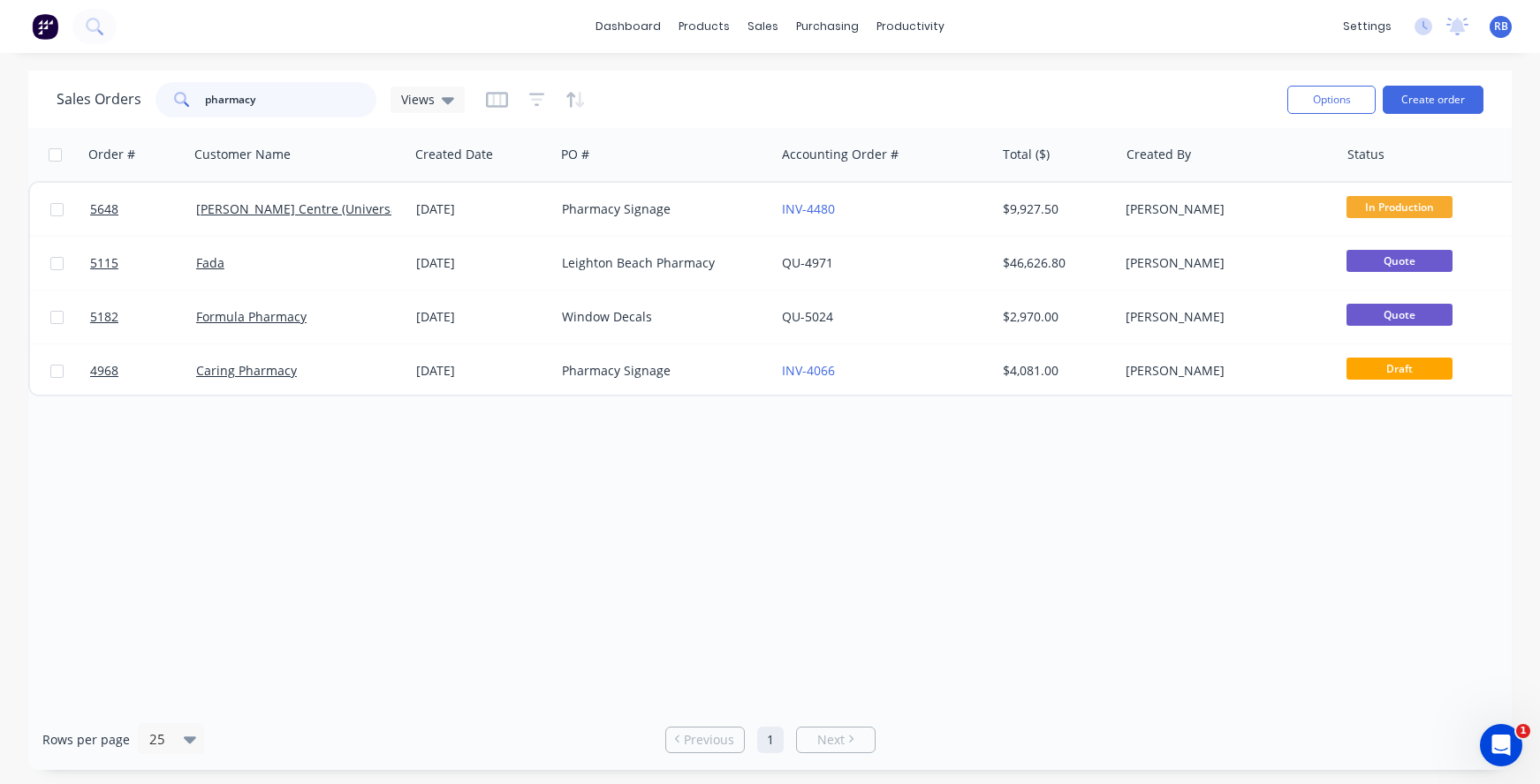
drag, startPoint x: 141, startPoint y: 106, endPoint x: 83, endPoint y: 106, distance: 58.0
click at [83, 106] on div "Sales Orders pharmacy Views" at bounding box center [261, 100] width 408 height 35
type input "resource"
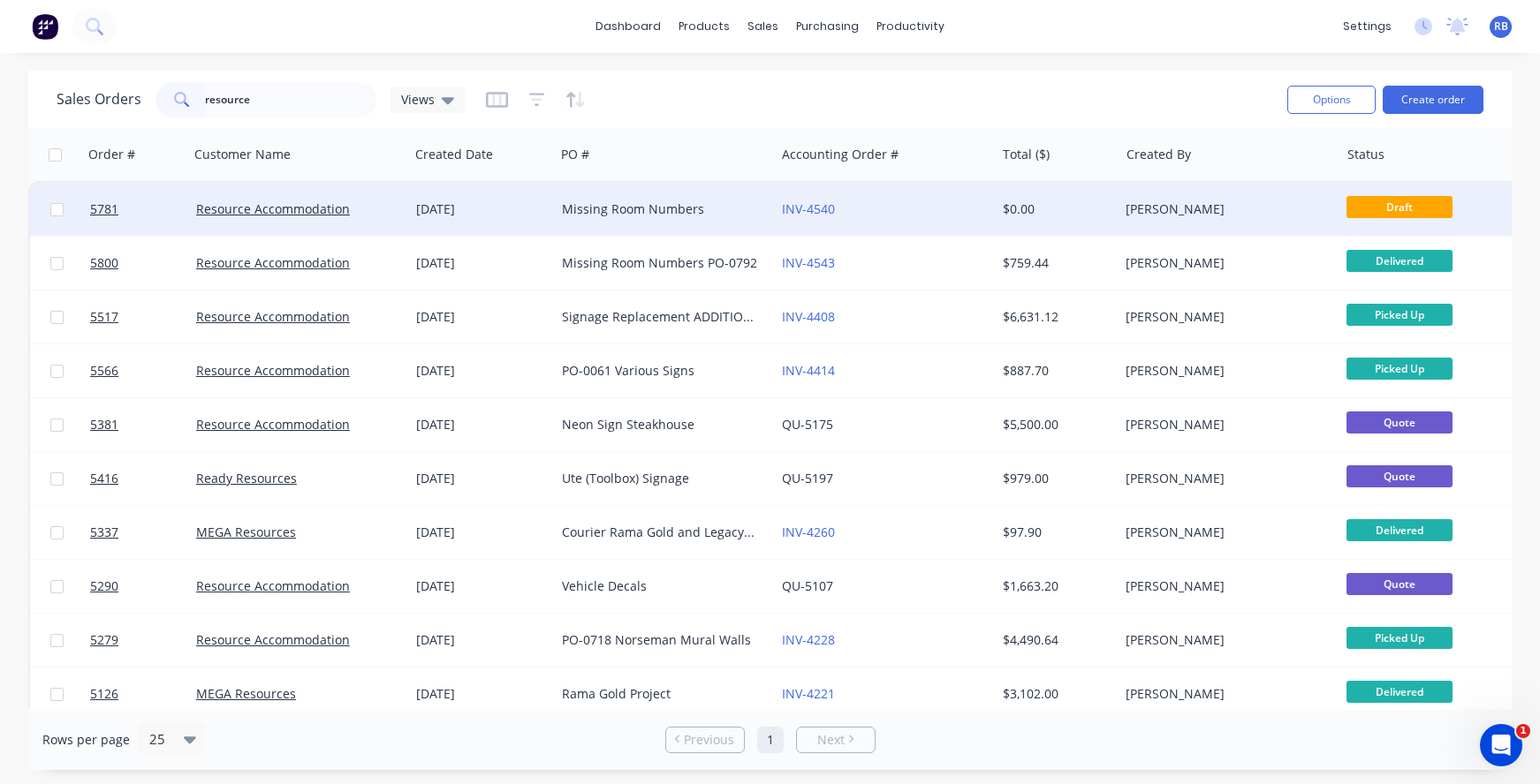
click at [62, 207] on input "checkbox" at bounding box center [57, 210] width 13 height 13
checkbox input "true"
click at [1342, 103] on button "Options" at bounding box center [1331, 100] width 88 height 28
click at [1095, 82] on div "Sales Orders resource Views" at bounding box center [665, 100] width 1216 height 44
click at [1378, 202] on span "Draft" at bounding box center [1399, 207] width 106 height 22
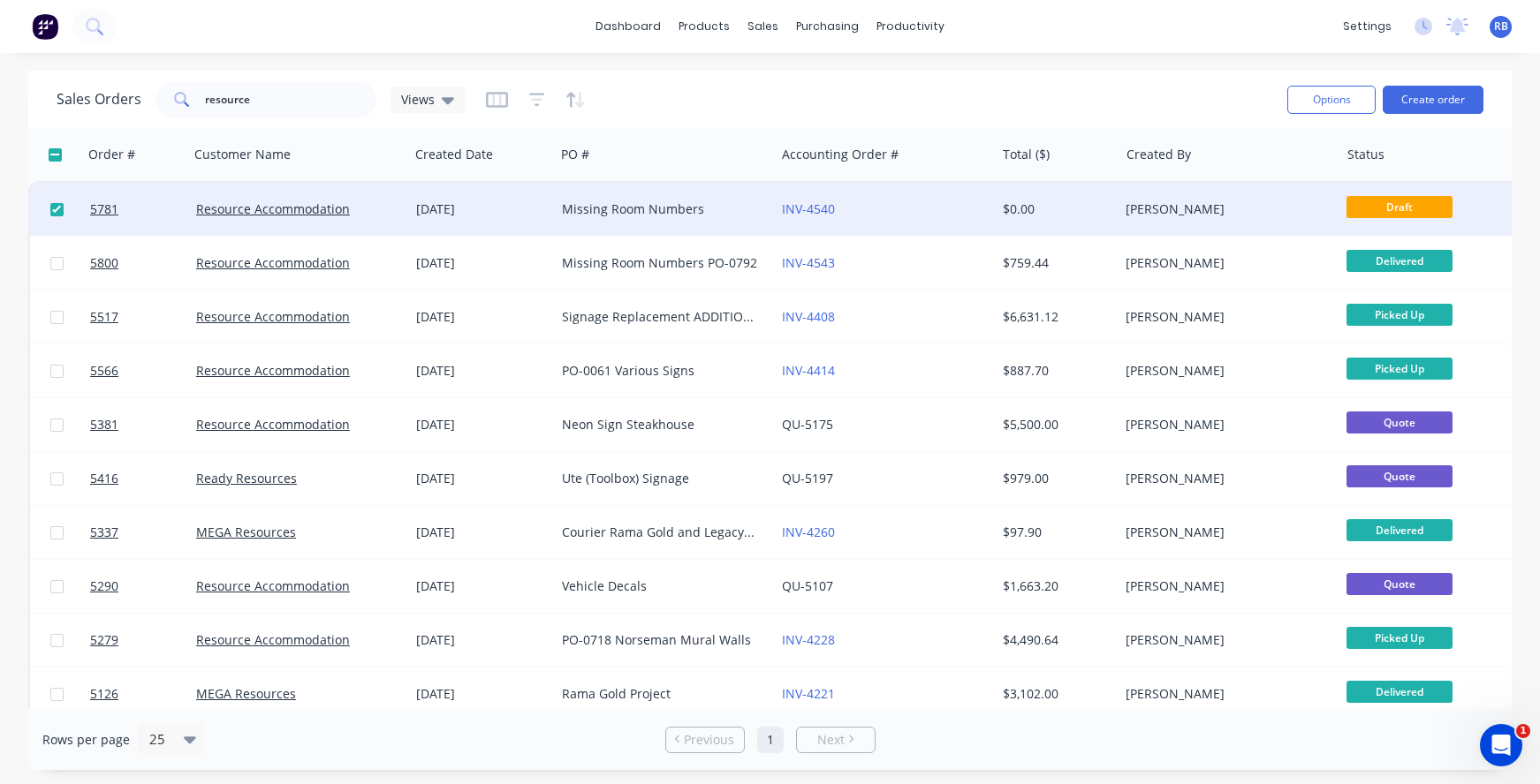
click at [1218, 209] on div "[PERSON_NAME]" at bounding box center [1224, 209] width 197 height 18
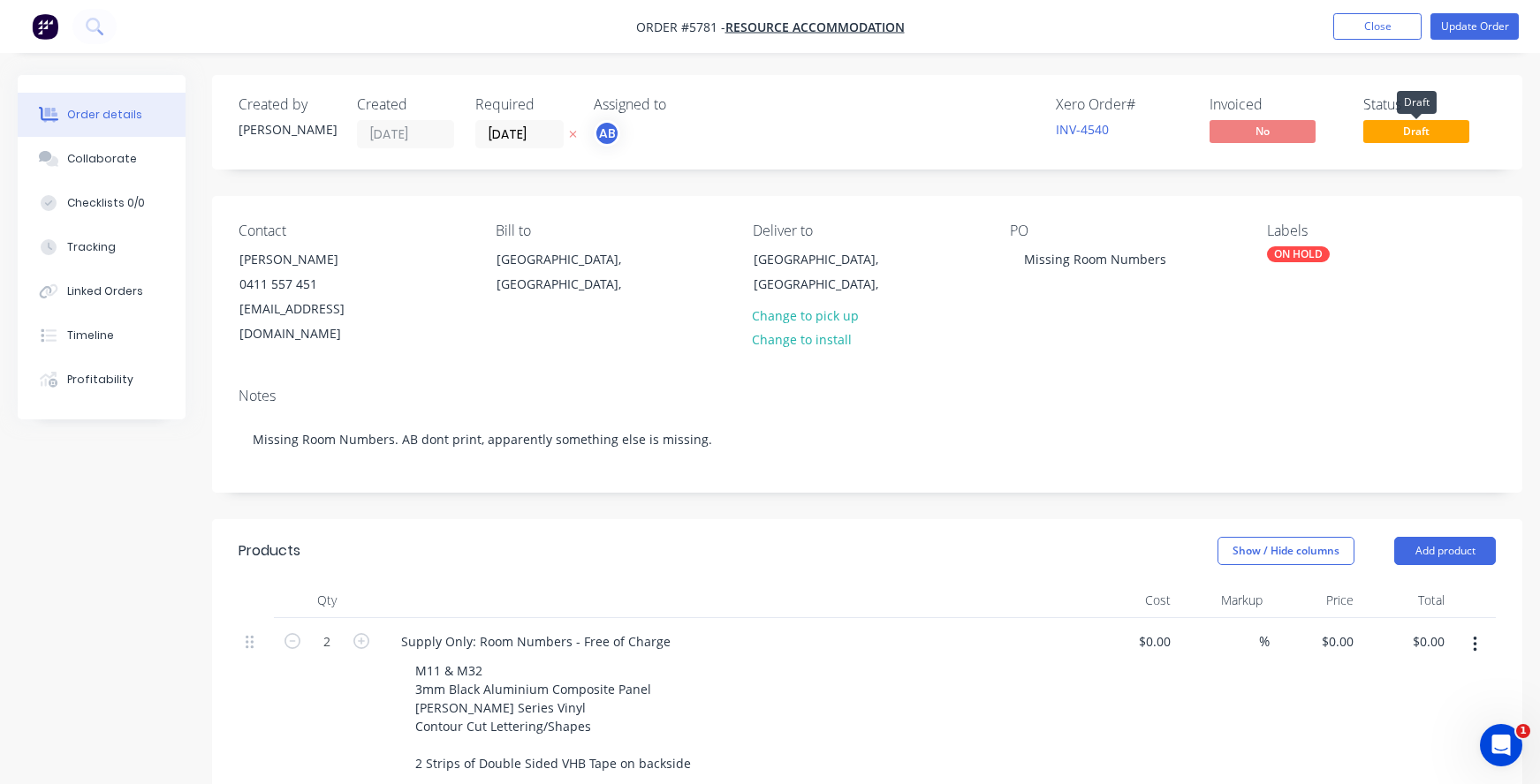
click at [1406, 134] on span "Draft" at bounding box center [1417, 131] width 106 height 22
click at [1371, 33] on button "Close" at bounding box center [1377, 27] width 88 height 27
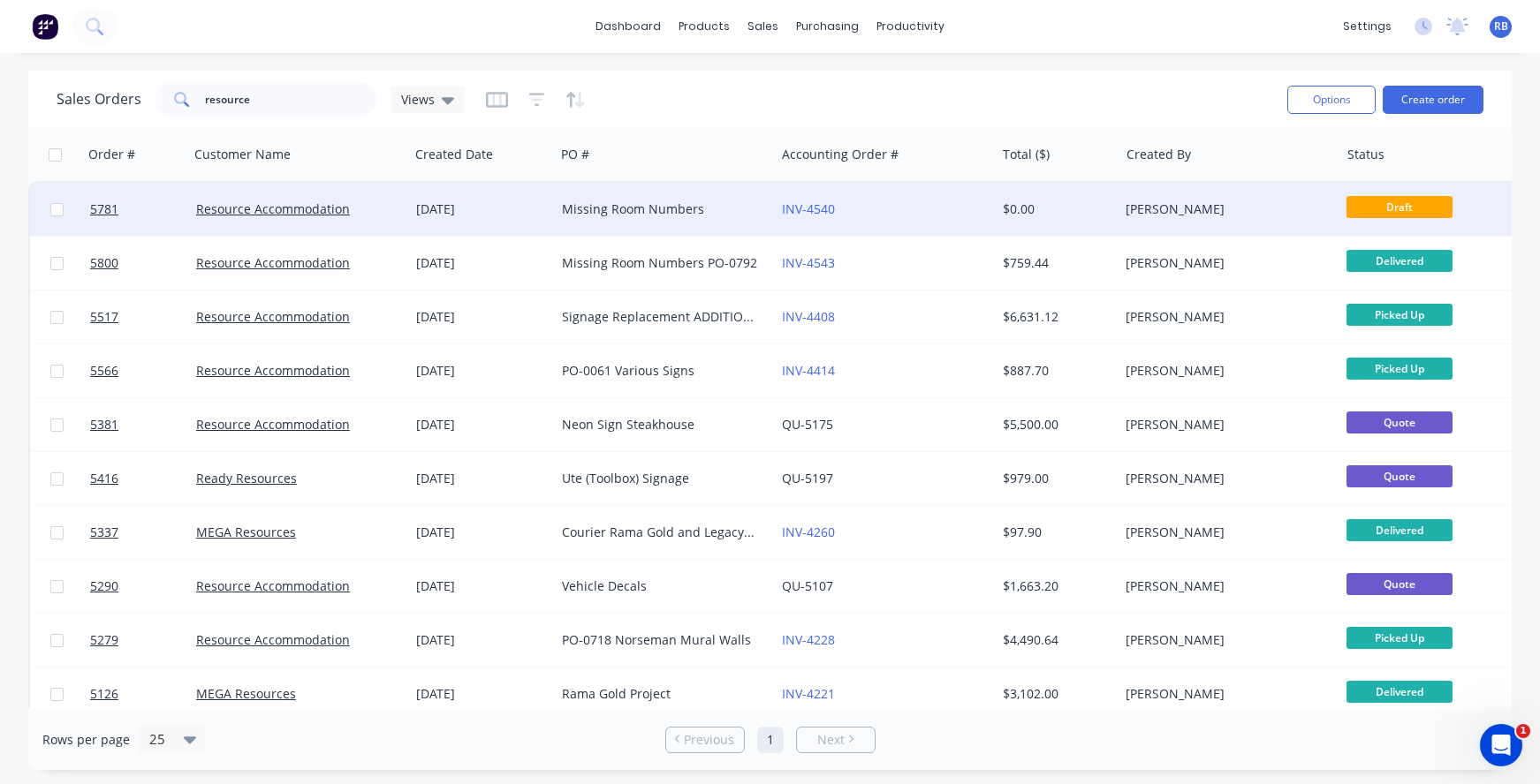
click at [606, 210] on div "Missing Room Numbers" at bounding box center [660, 209] width 197 height 18
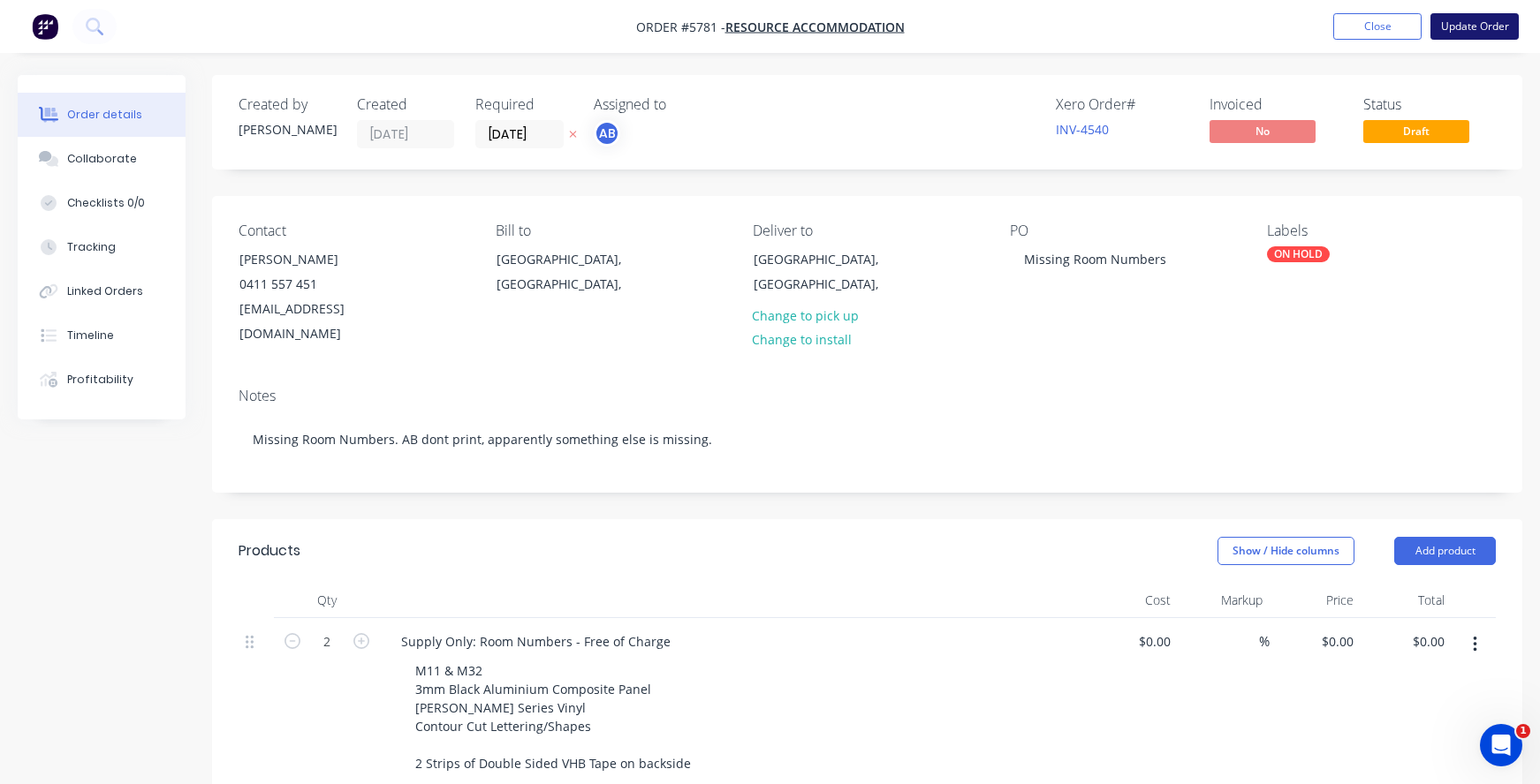
click at [1465, 31] on button "Update Order" at bounding box center [1474, 27] width 88 height 27
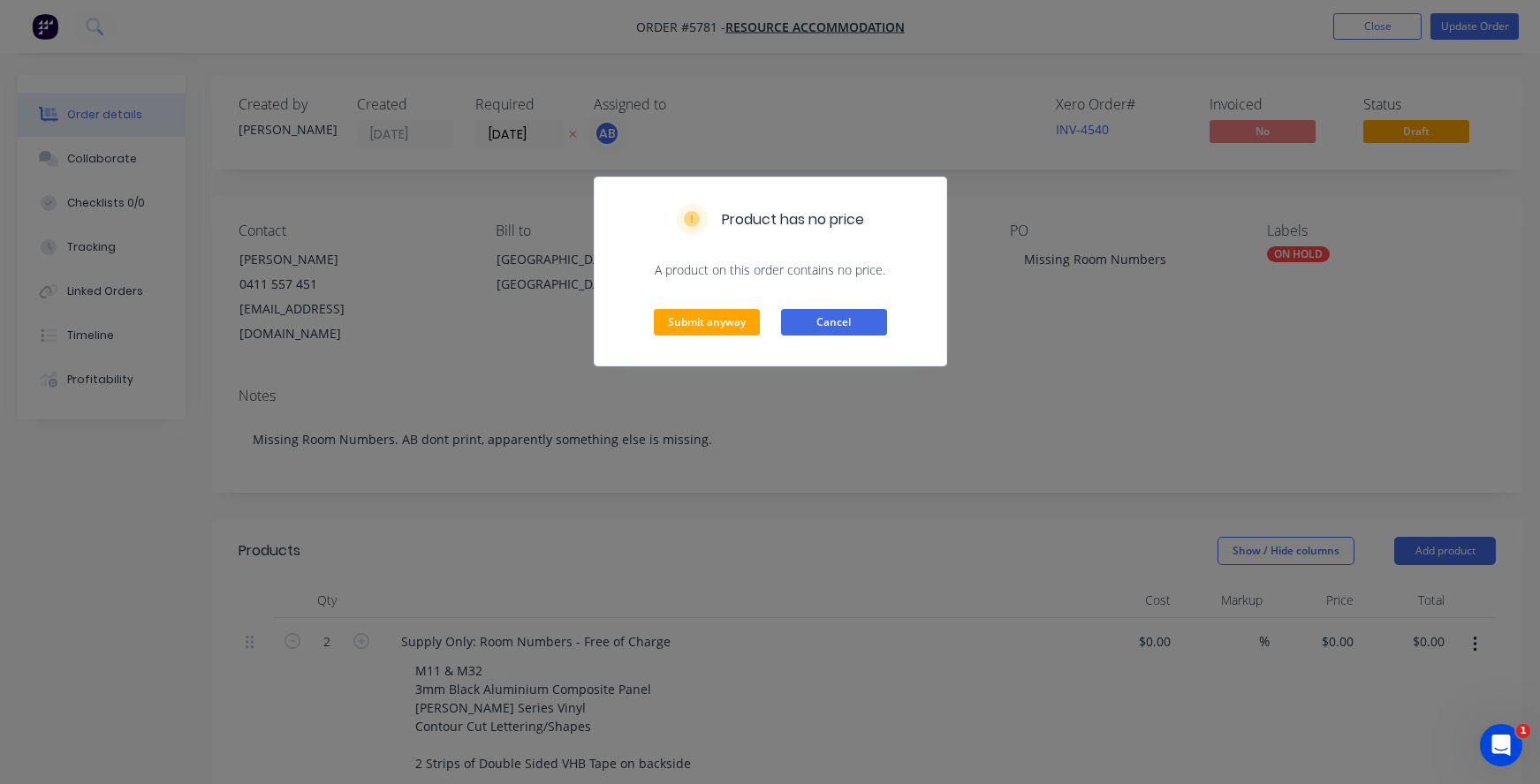
click at [824, 311] on button "Cancel" at bounding box center [835, 323] width 106 height 27
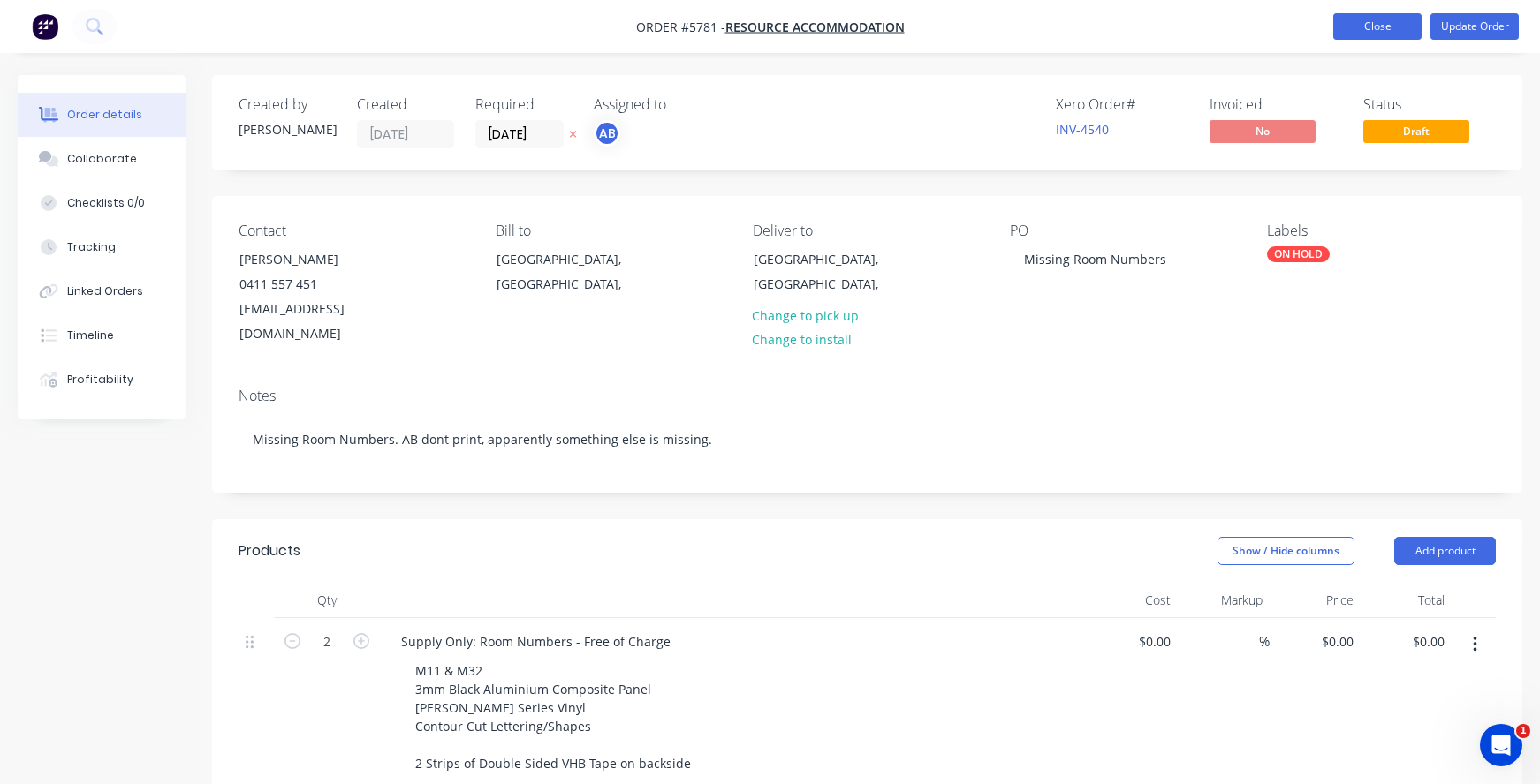
click at [1387, 32] on button "Close" at bounding box center [1377, 27] width 88 height 27
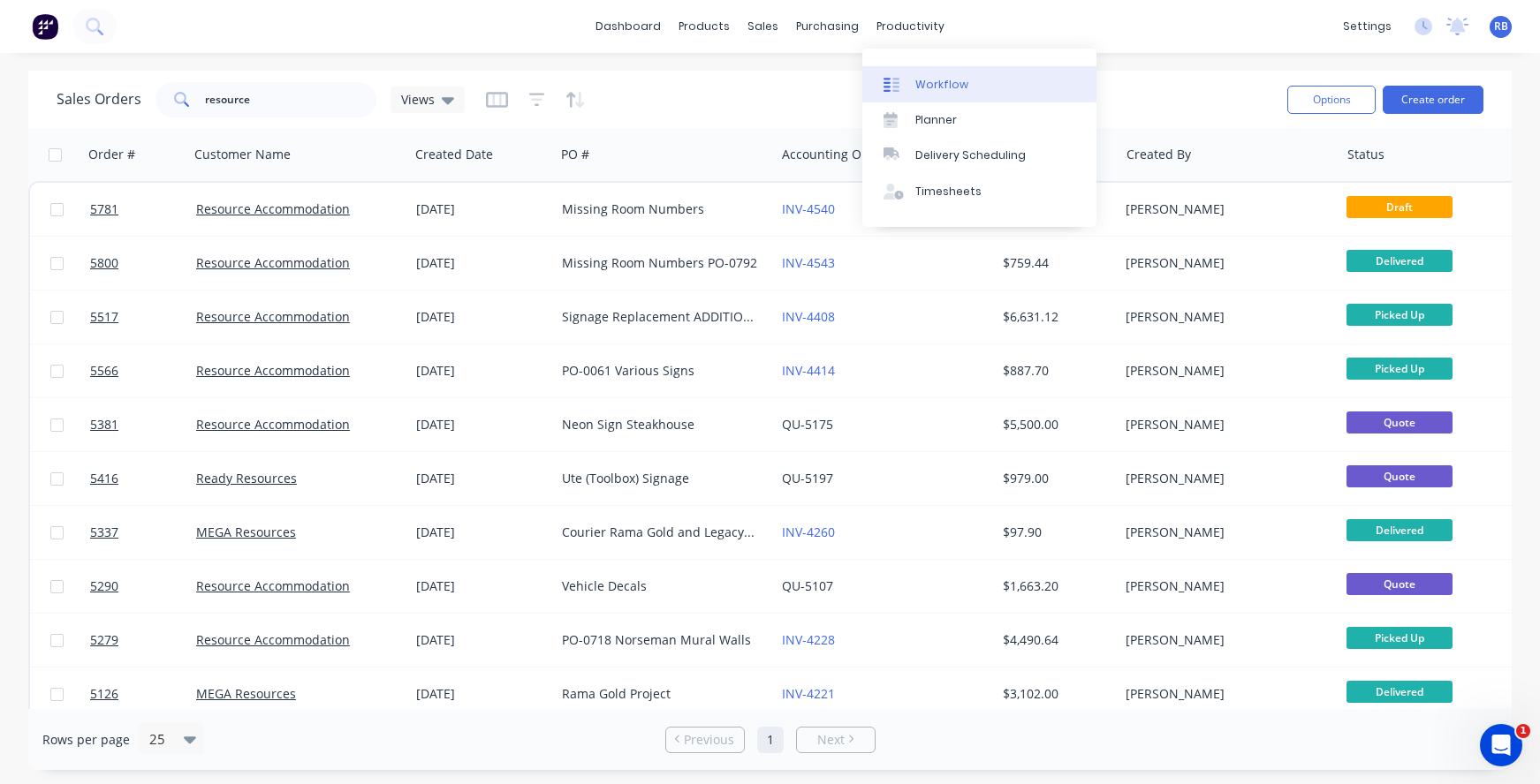
click at [933, 97] on link "Workflow" at bounding box center [979, 84] width 235 height 35
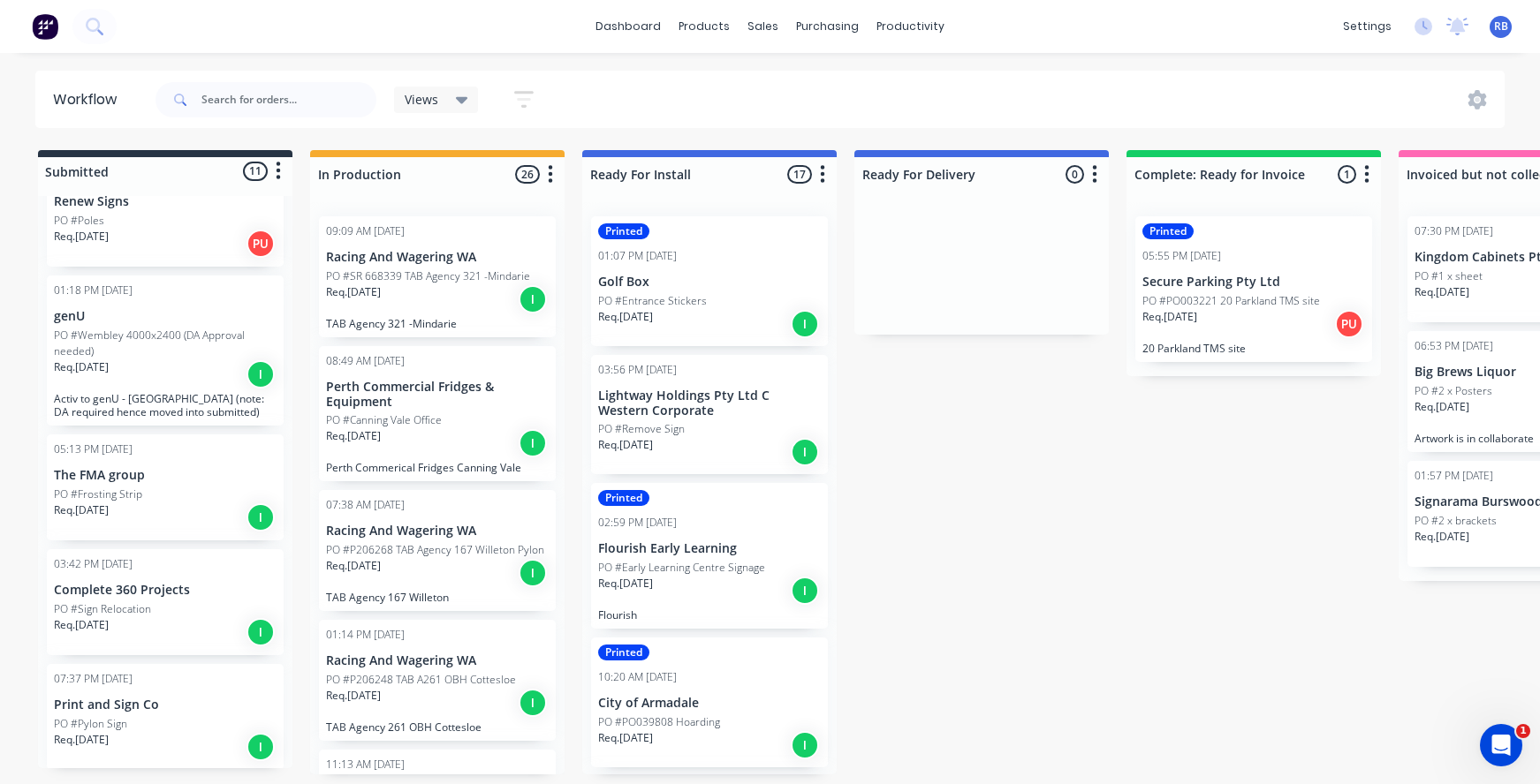
scroll to position [782, 0]
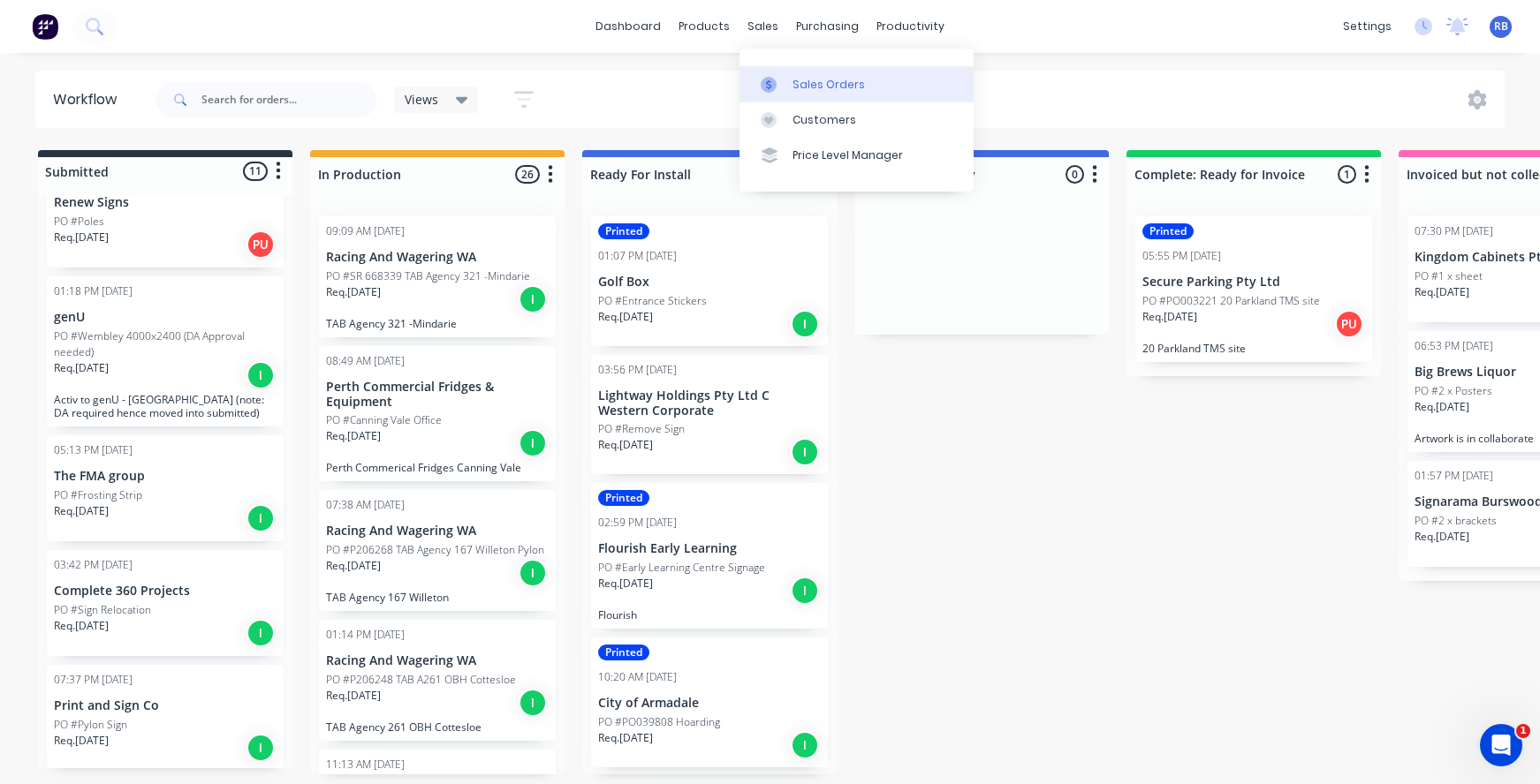
click at [844, 85] on div "Sales Orders" at bounding box center [829, 84] width 72 height 16
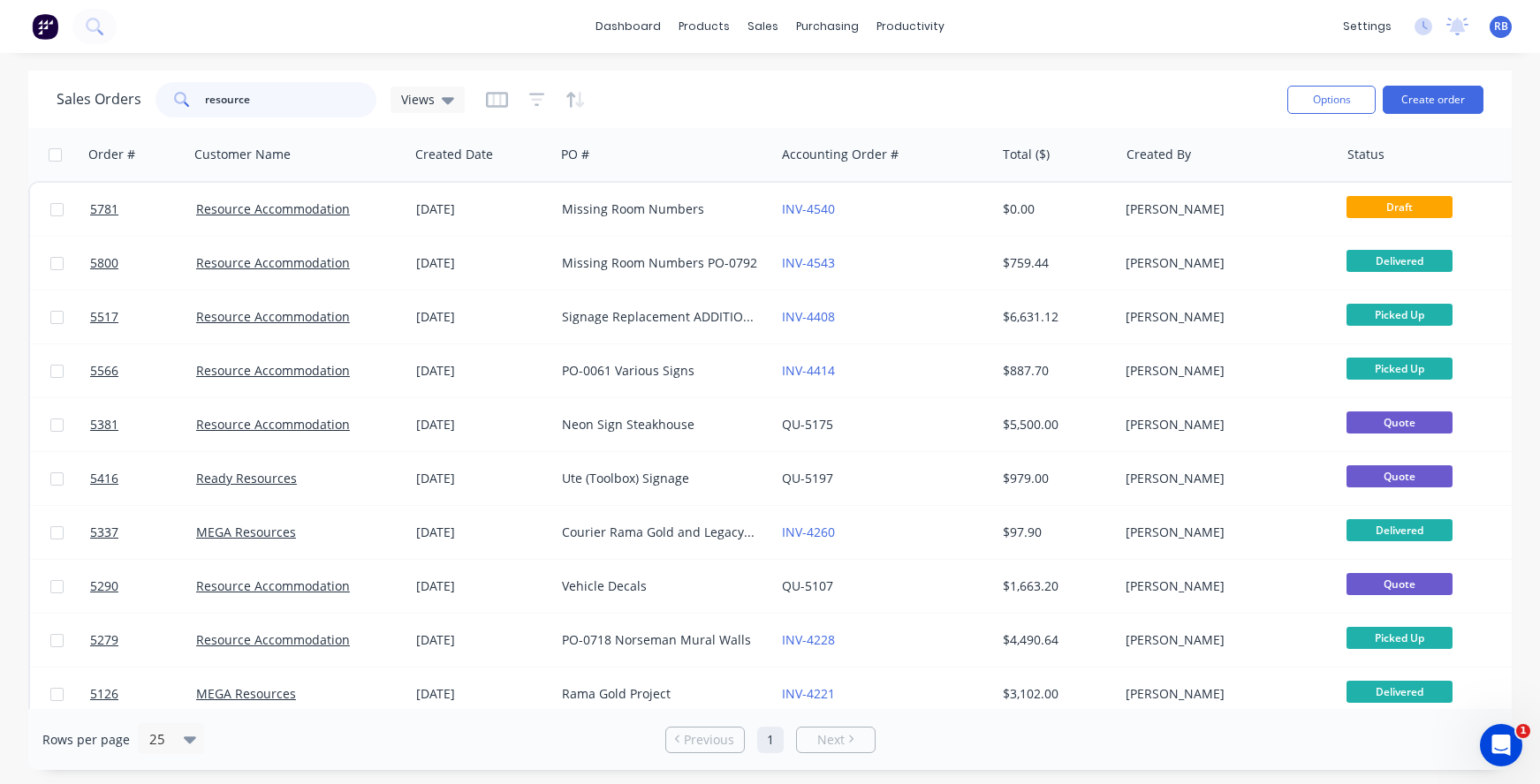
drag, startPoint x: 284, startPoint y: 106, endPoint x: 76, endPoint y: 104, distance: 208.0
click at [76, 104] on div "Sales Orders resource Views" at bounding box center [261, 100] width 408 height 35
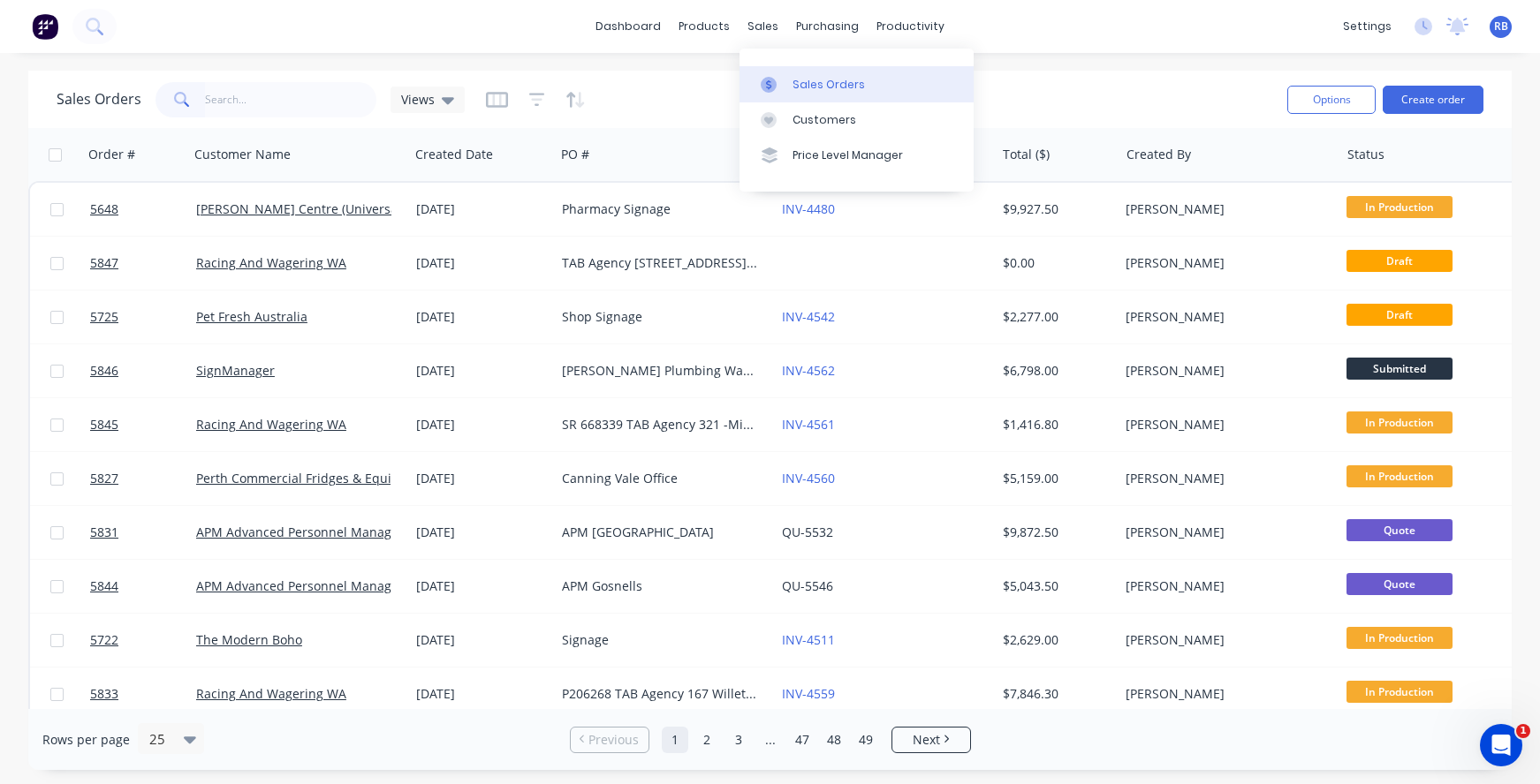
click at [854, 84] on div "Sales Orders" at bounding box center [829, 84] width 72 height 16
click at [239, 97] on input "text" at bounding box center [291, 100] width 172 height 35
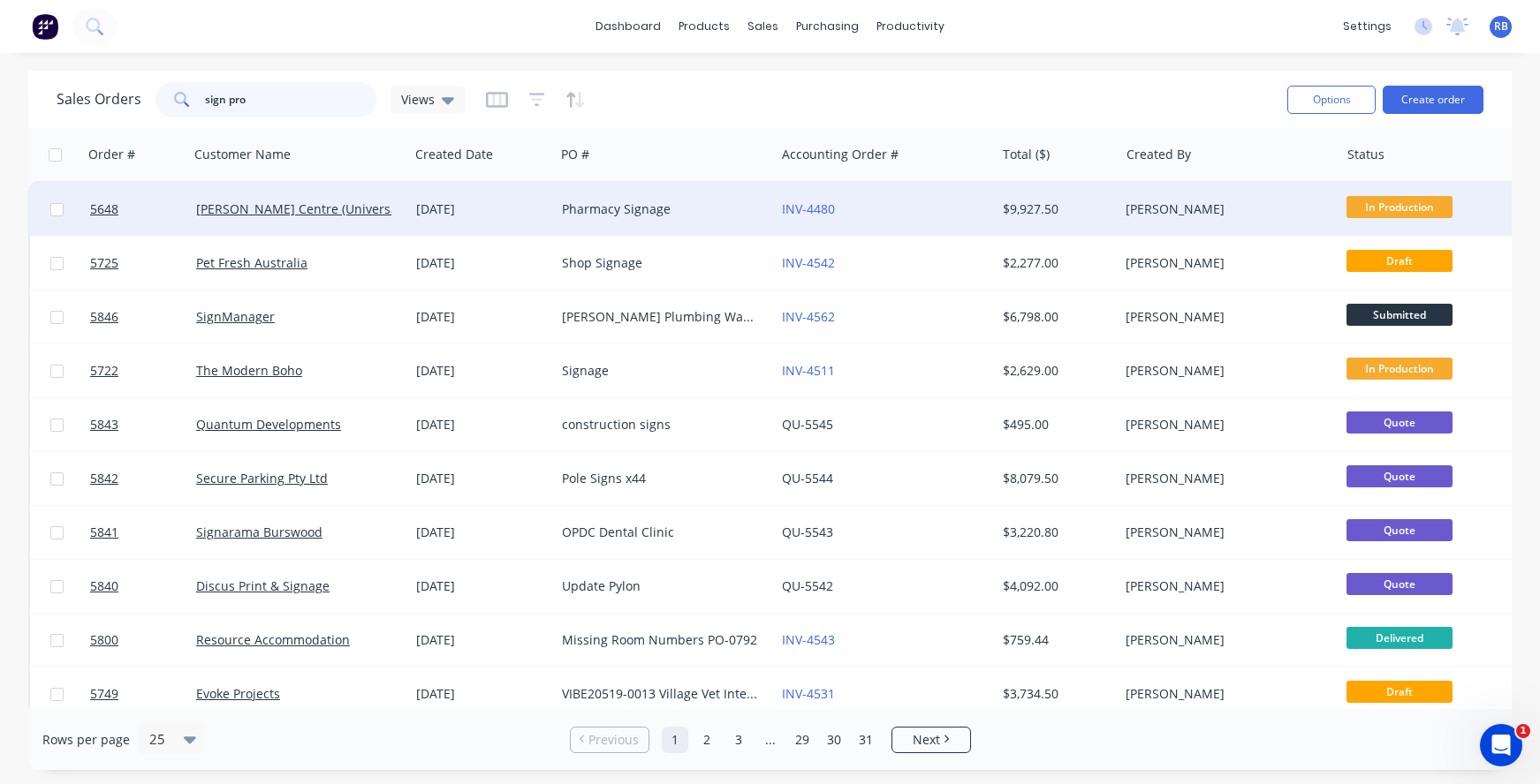
type input "sign pro"
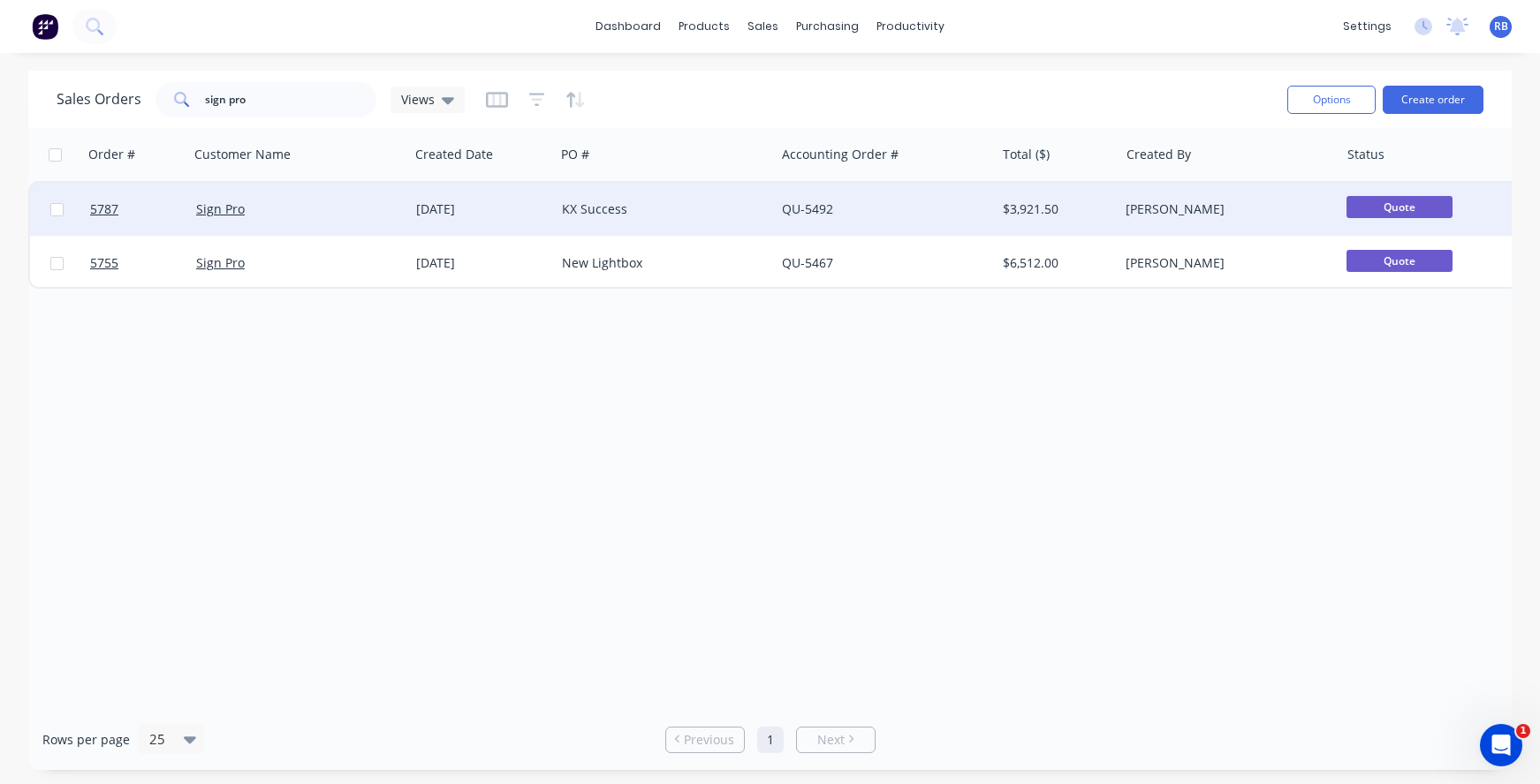
click at [659, 227] on div "KX Success" at bounding box center [665, 210] width 220 height 53
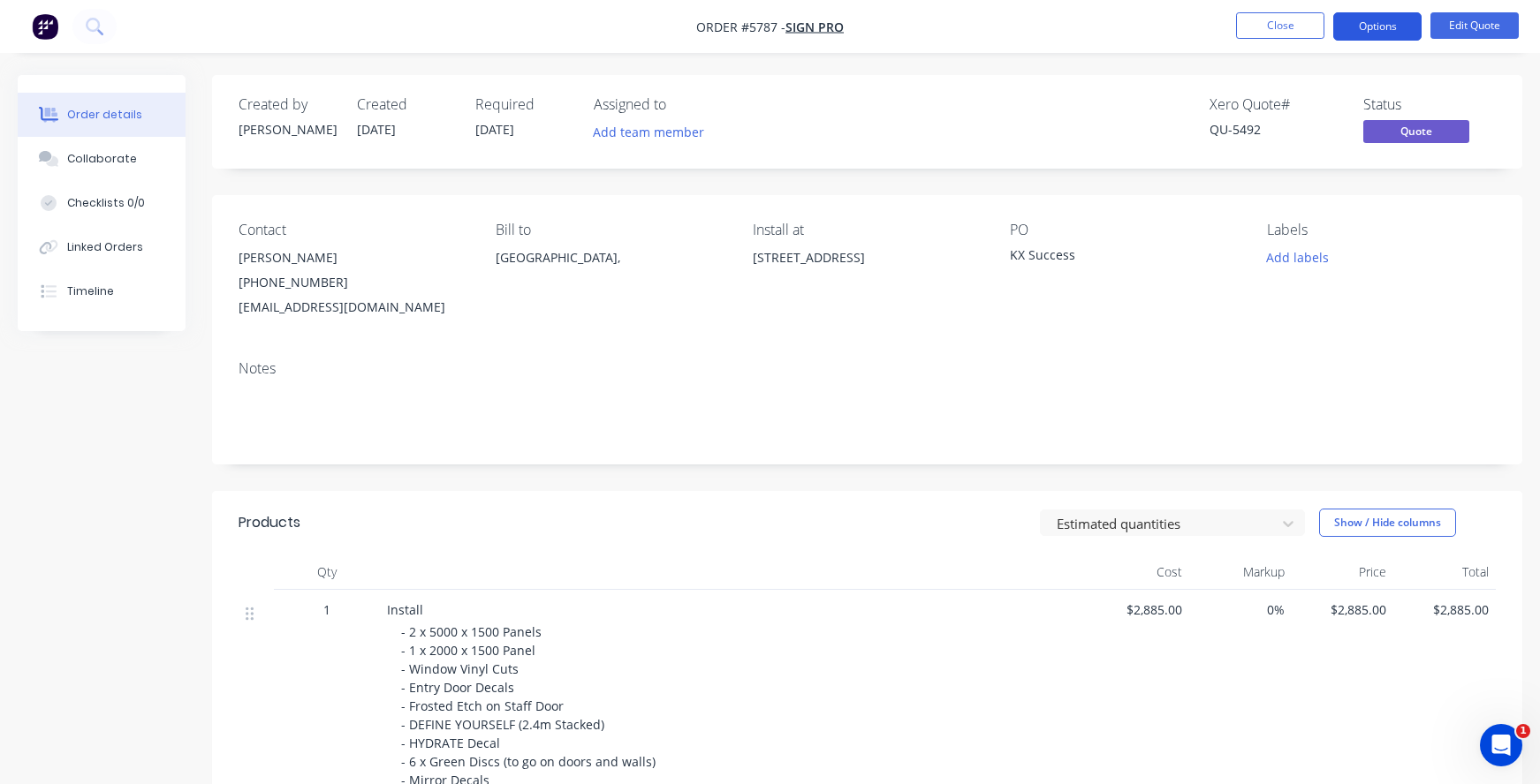
click at [1368, 26] on button "Options" at bounding box center [1377, 27] width 88 height 28
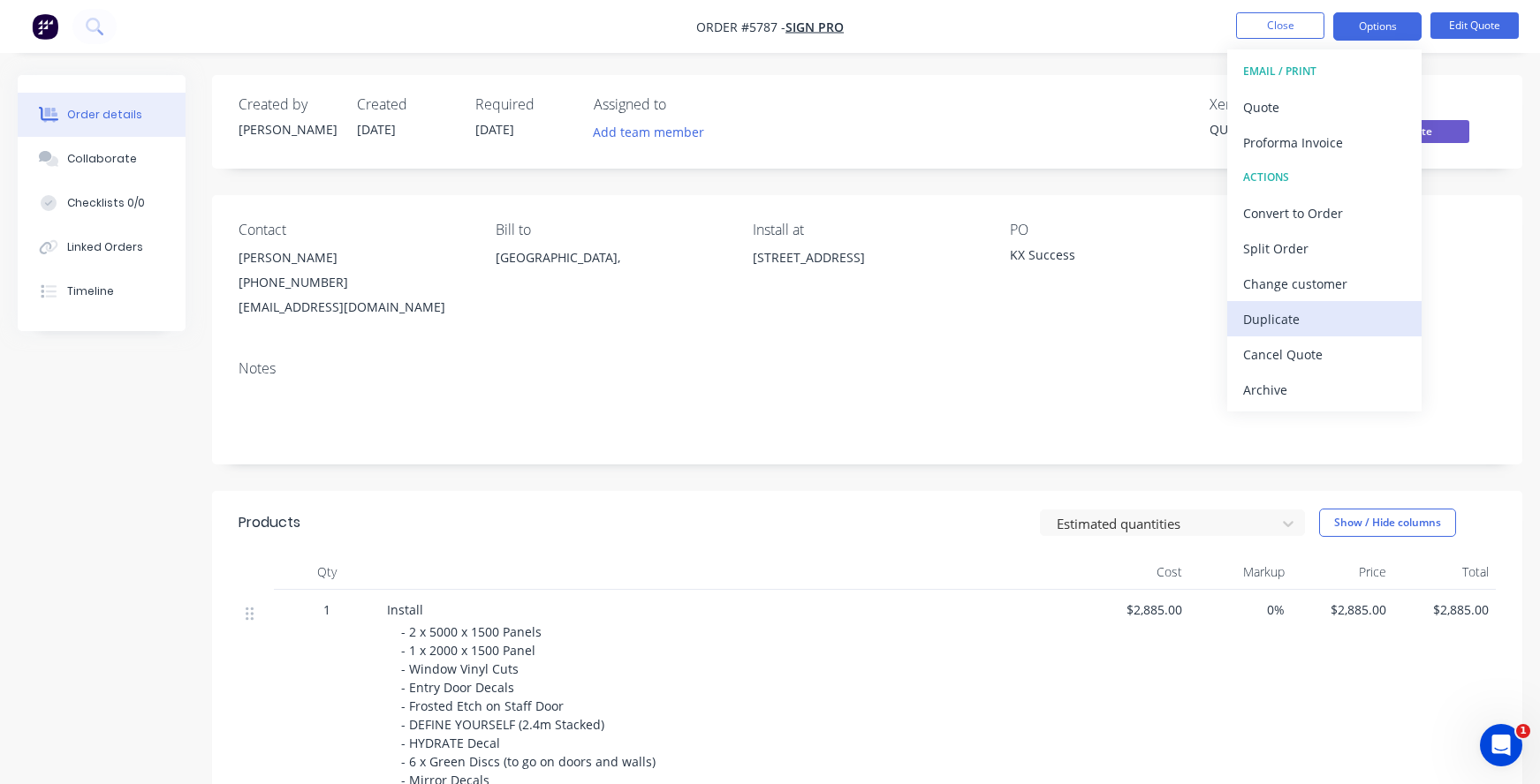
click at [1249, 322] on div "Duplicate" at bounding box center [1324, 319] width 162 height 26
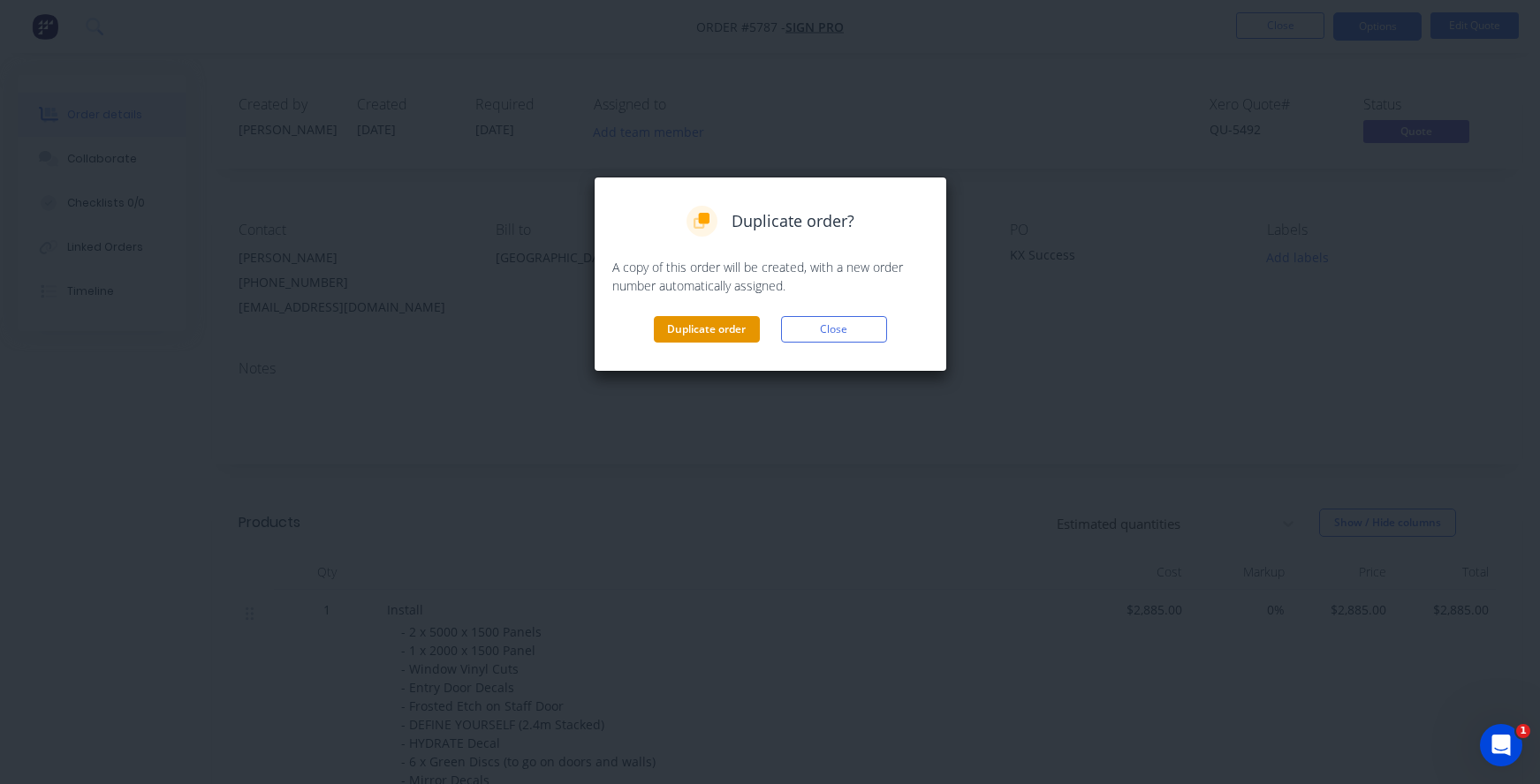
click at [694, 324] on button "Duplicate order" at bounding box center [707, 329] width 106 height 27
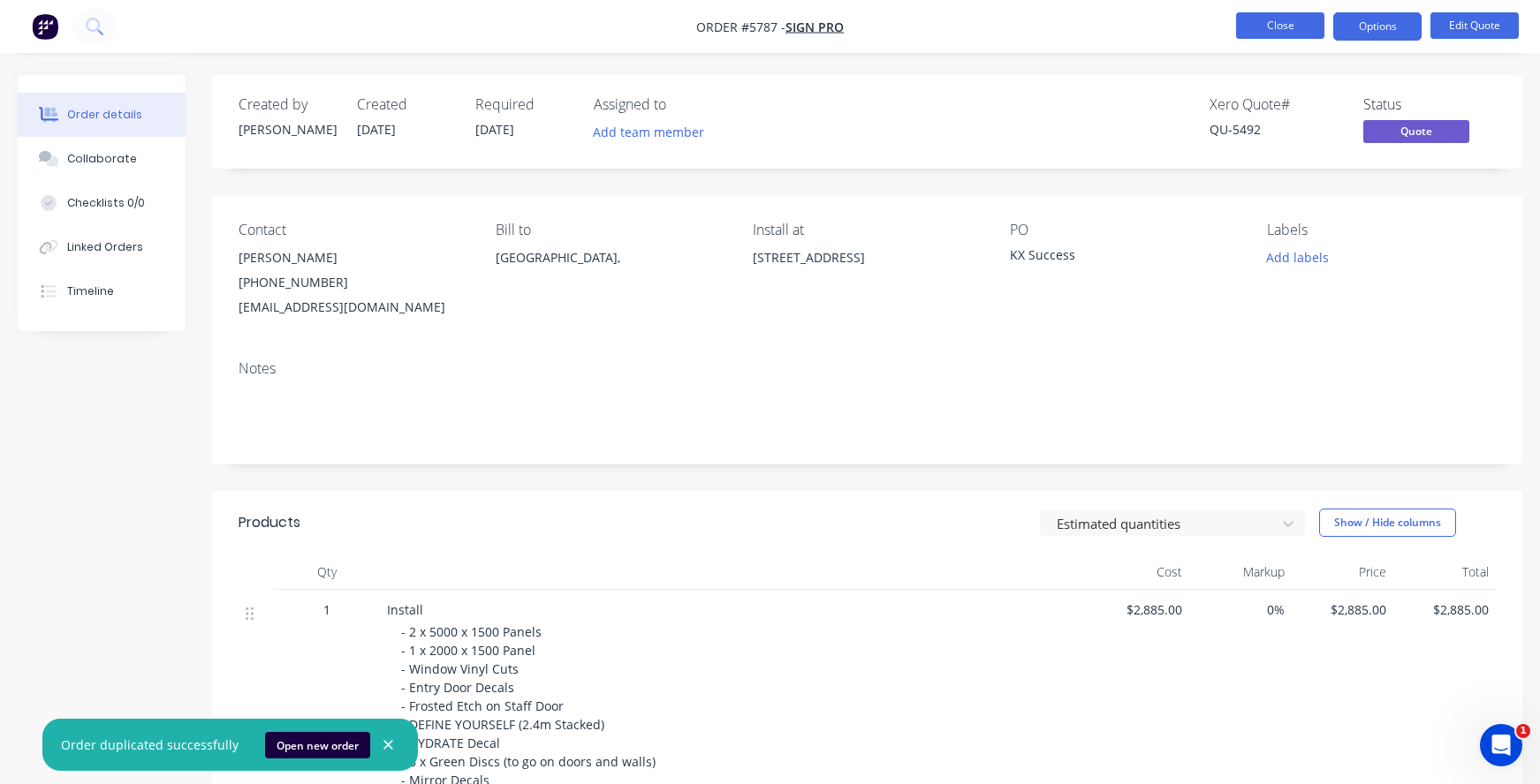
click at [1293, 21] on button "Close" at bounding box center [1280, 26] width 88 height 27
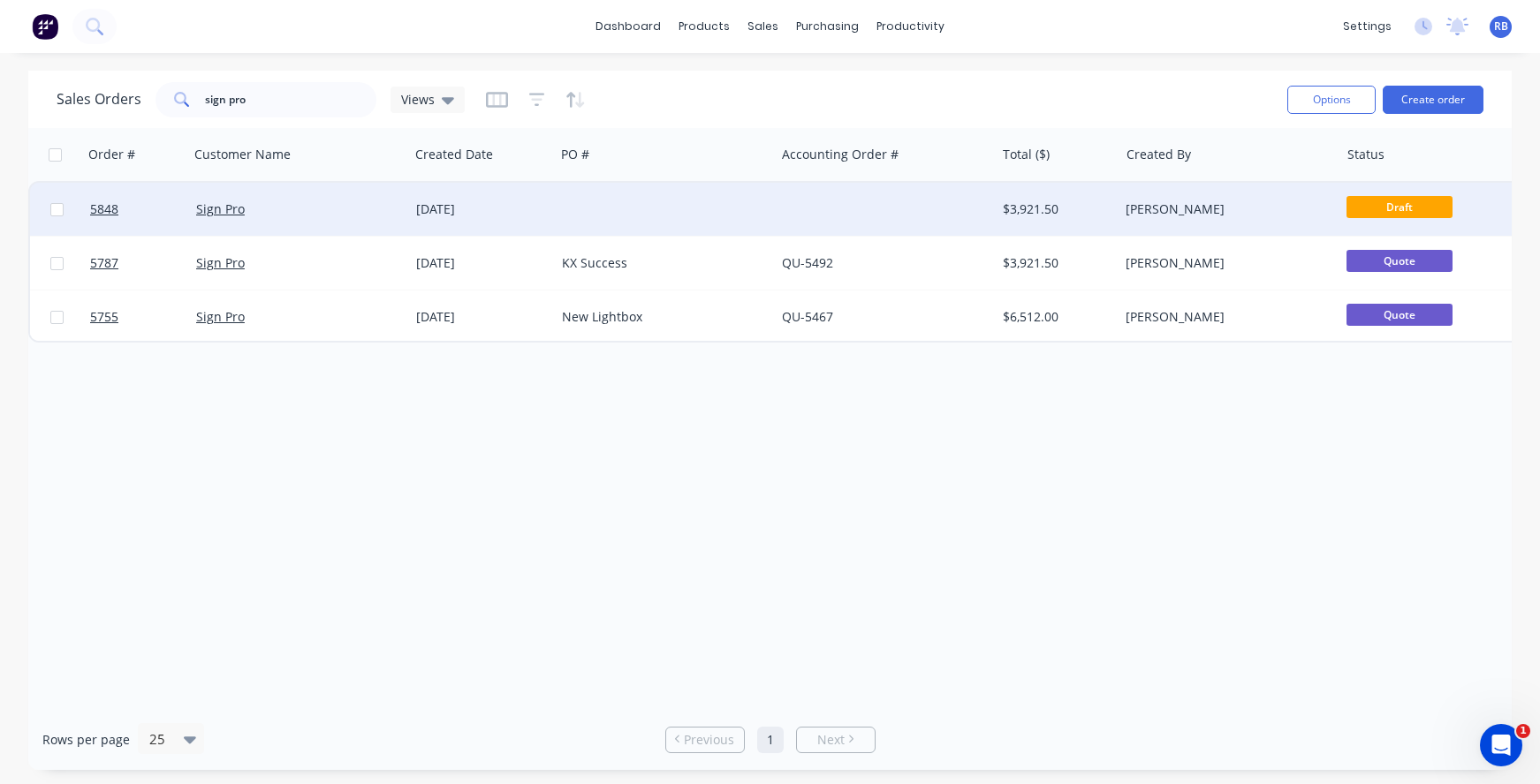
click at [870, 200] on div at bounding box center [885, 210] width 220 height 53
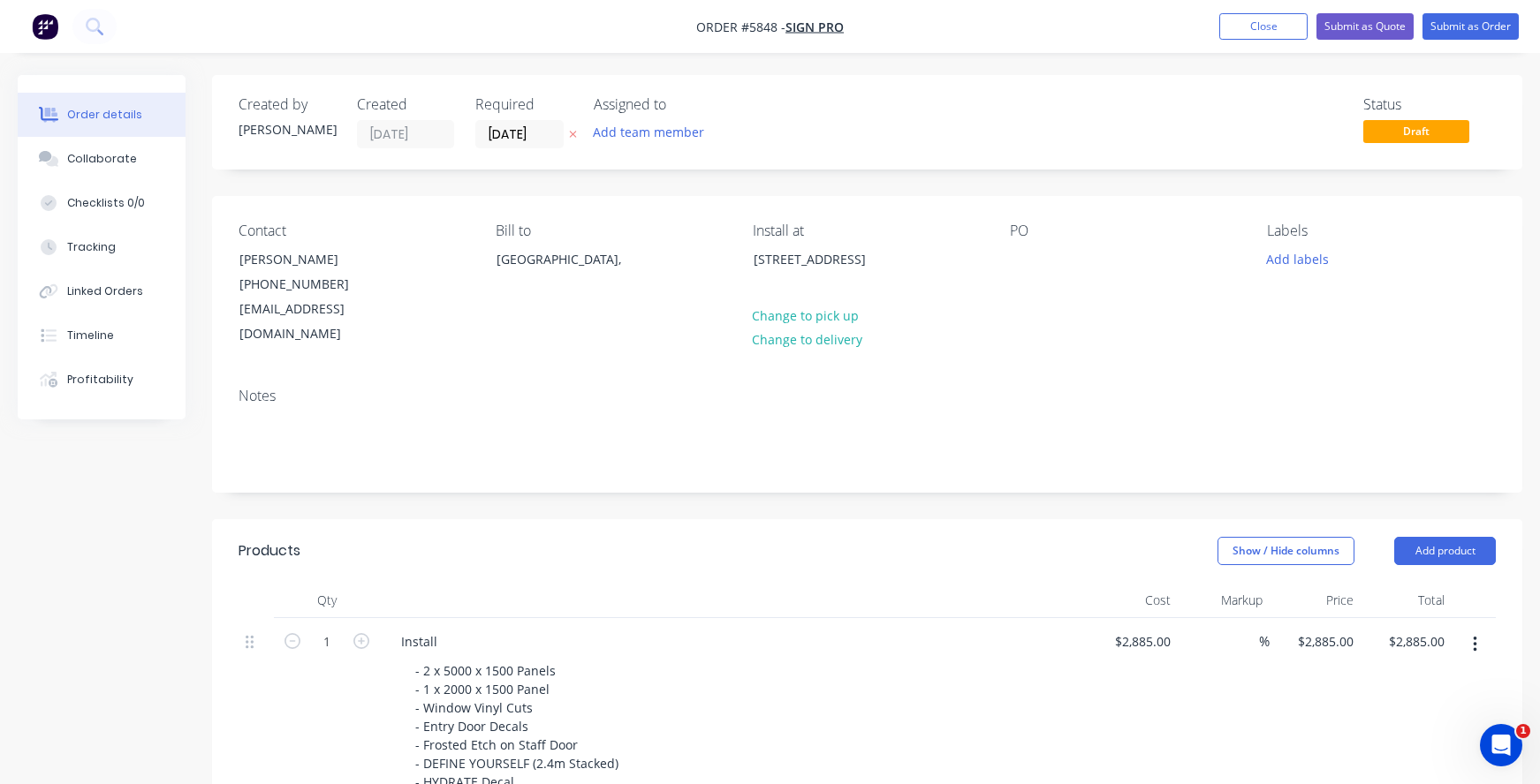
click at [1040, 247] on div "PO" at bounding box center [1124, 285] width 229 height 124
click at [1019, 263] on div at bounding box center [1024, 259] width 28 height 26
click at [1064, 261] on div "Temp graphics" at bounding box center [1068, 259] width 117 height 26
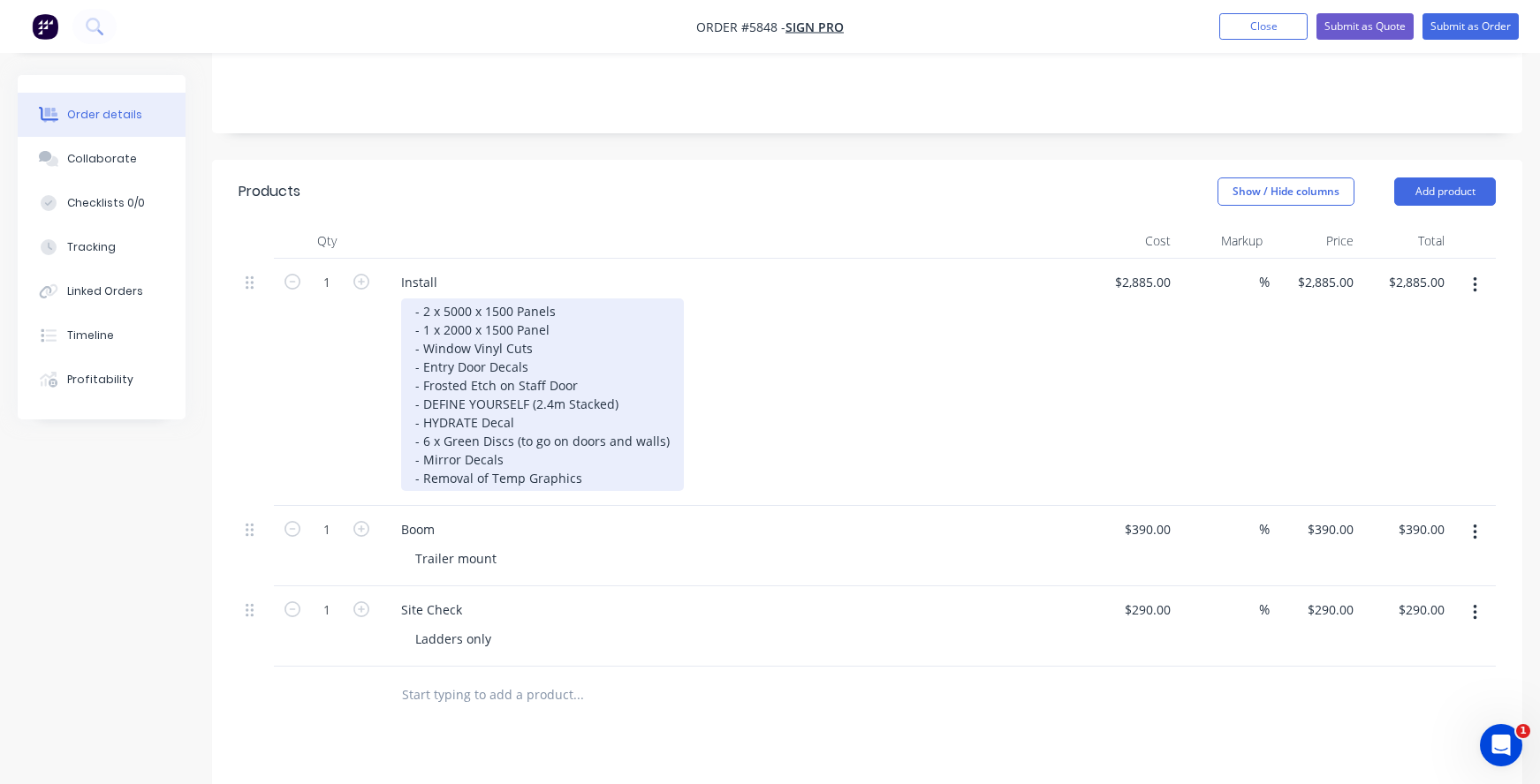
scroll to position [383, 0]
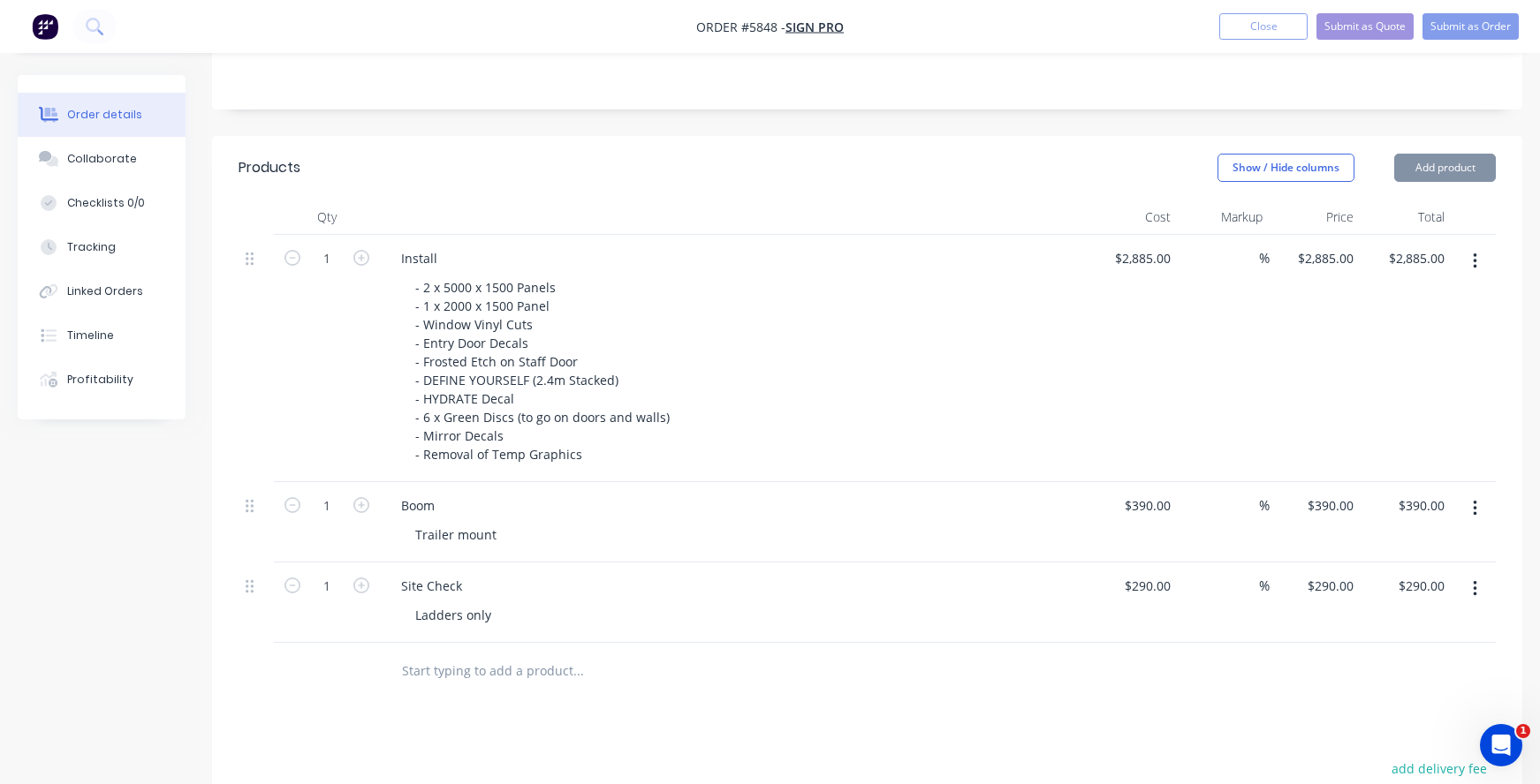
click at [1475, 499] on icon "button" at bounding box center [1474, 509] width 5 height 19
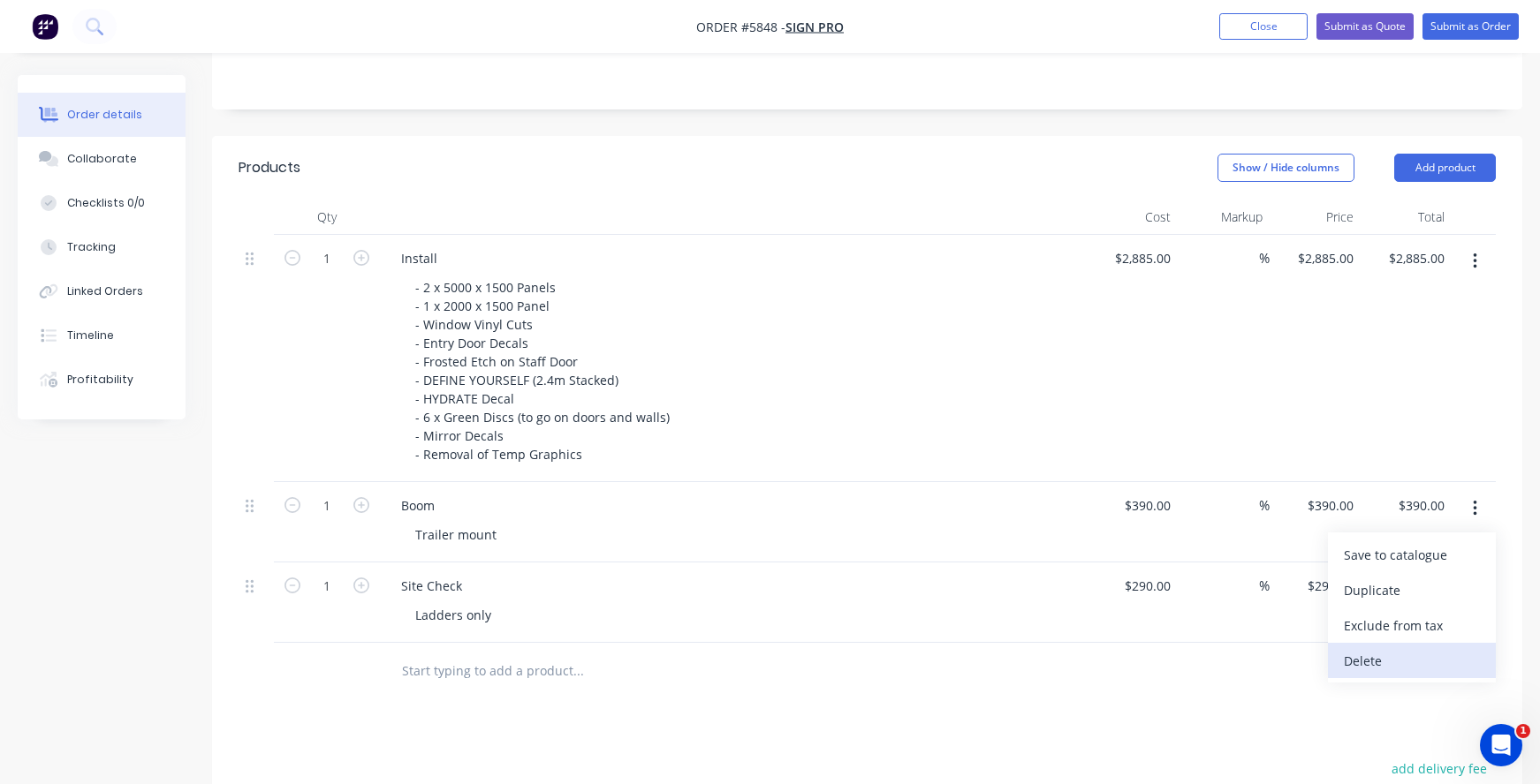
click at [1367, 648] on div "Delete" at bounding box center [1411, 661] width 136 height 26
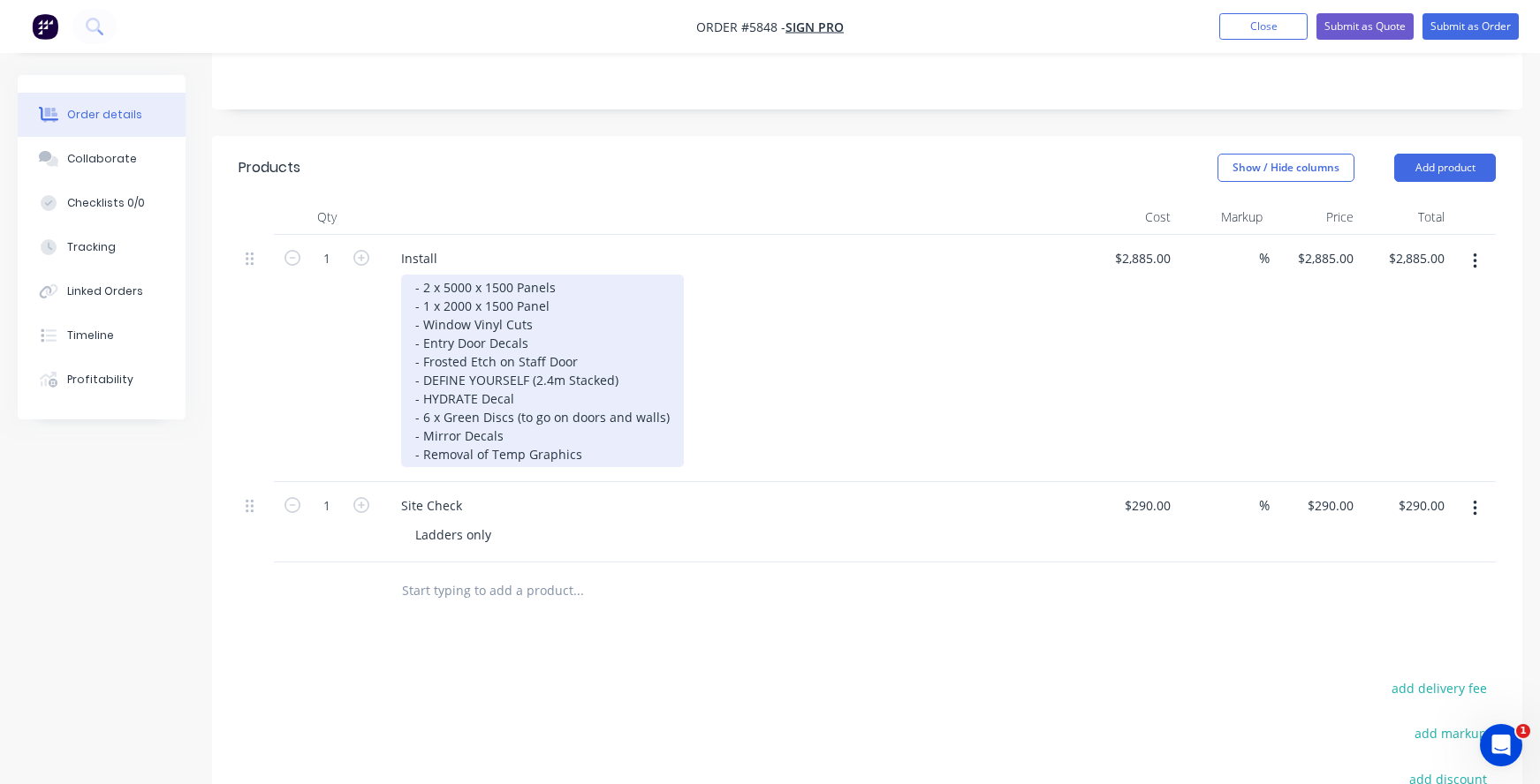
click at [509, 402] on div "- 2 x 5000 x 1500 Panels - 1 x 2000 x 1500 Panel - Window Vinyl Cuts - Entry Do…" at bounding box center [542, 370] width 283 height 193
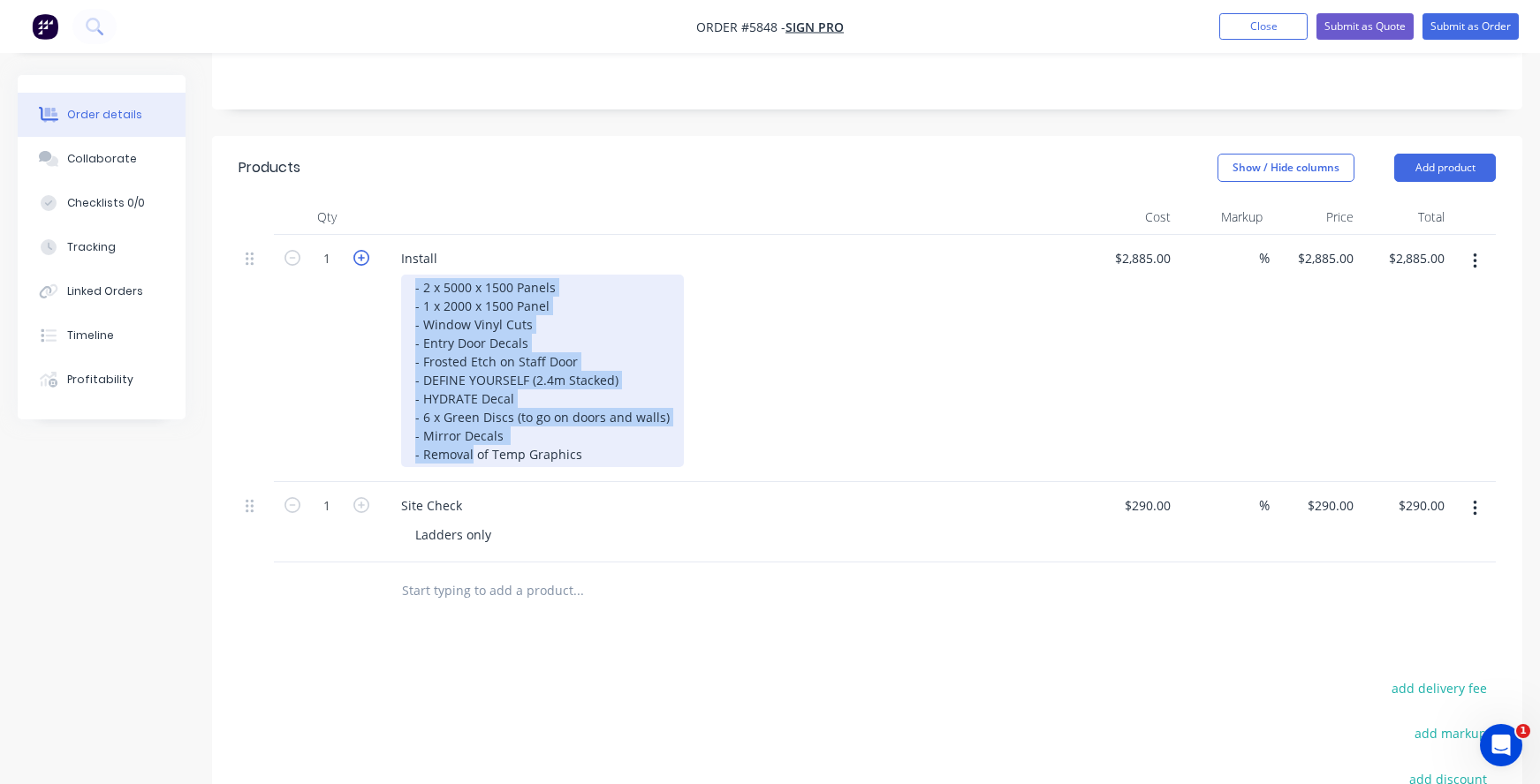
drag, startPoint x: 472, startPoint y: 428, endPoint x: 359, endPoint y: 226, distance: 231.5
click at [359, 235] on div "1 Install - 2 x 5000 x 1500 Panels - 1 x 2000 x 1500 Panel - Window Vinyl Cuts …" at bounding box center [867, 359] width 1257 height 248
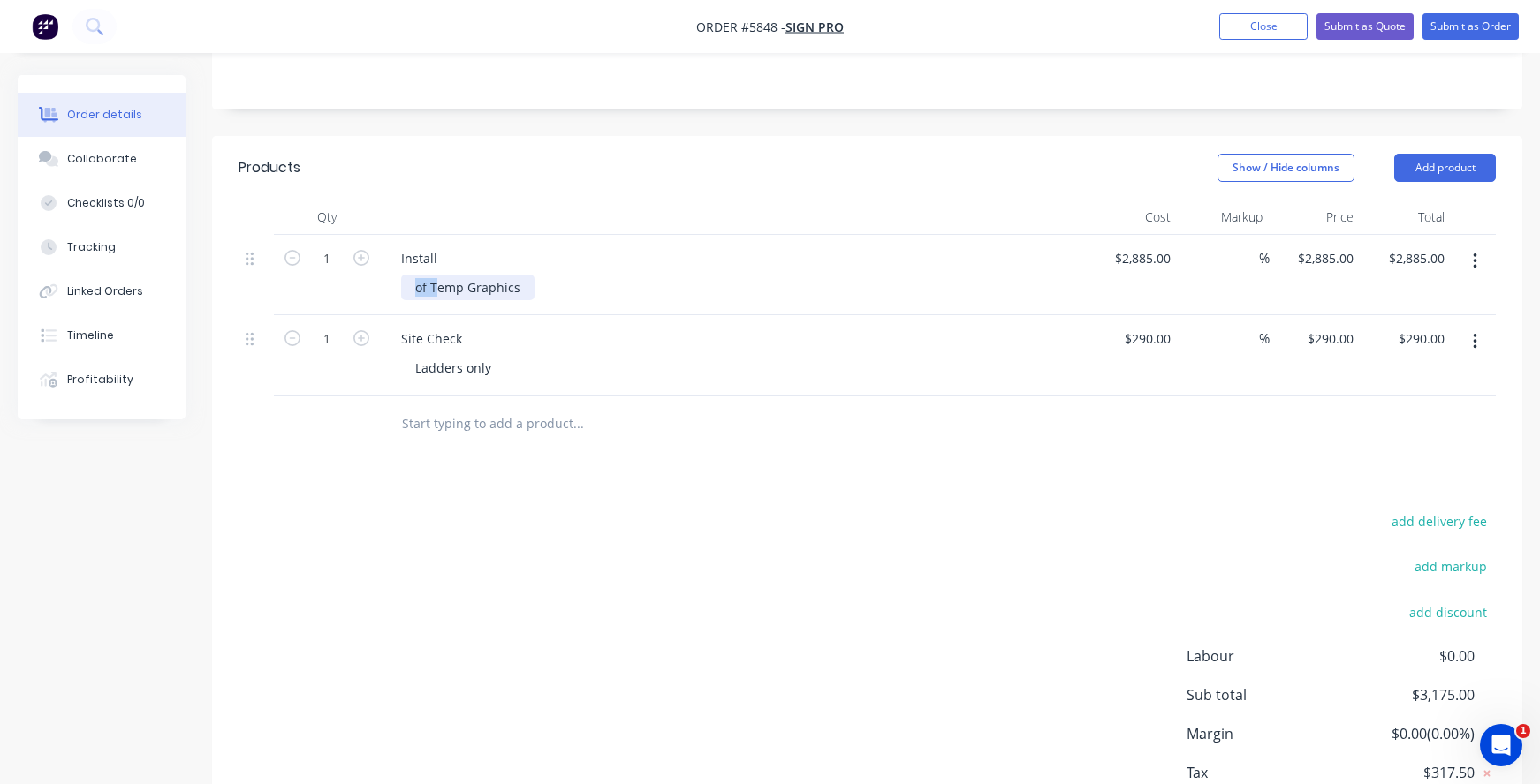
drag, startPoint x: 434, startPoint y: 266, endPoint x: 368, endPoint y: 257, distance: 66.6
click at [379, 257] on div "1 Install of Temp Graphics $2,885.00 $2,885.00 % $2,885.00 $2,885.00 $2,885.00 …" at bounding box center [867, 275] width 1257 height 81
click at [504, 274] on div "Temp Graphics" at bounding box center [460, 287] width 119 height 26
click at [1139, 246] on div "2885 $2,885.00" at bounding box center [1141, 258] width 71 height 26
type input "550"
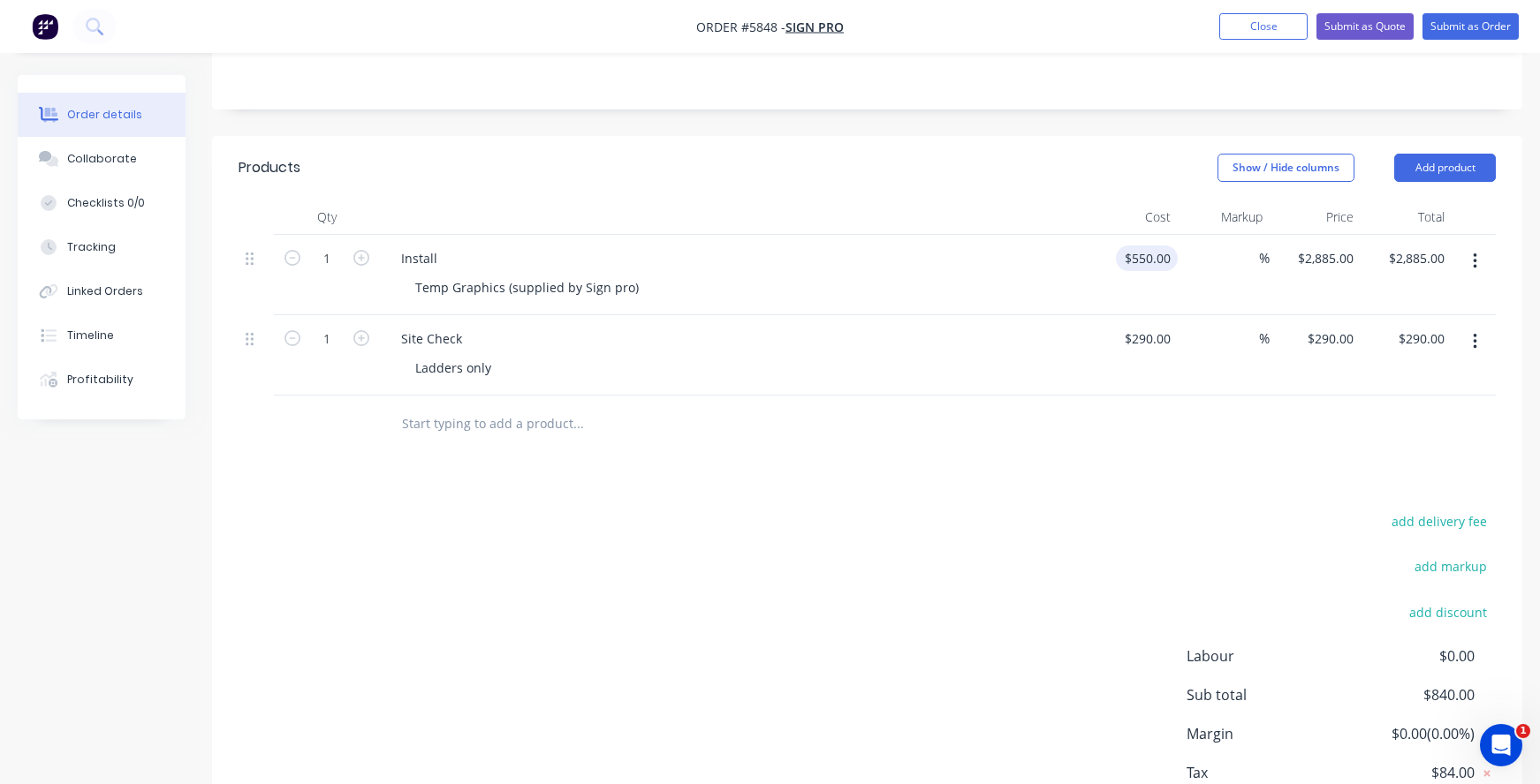
type input "$550.00"
click at [1139, 235] on div "550 $550.00" at bounding box center [1133, 275] width 91 height 81
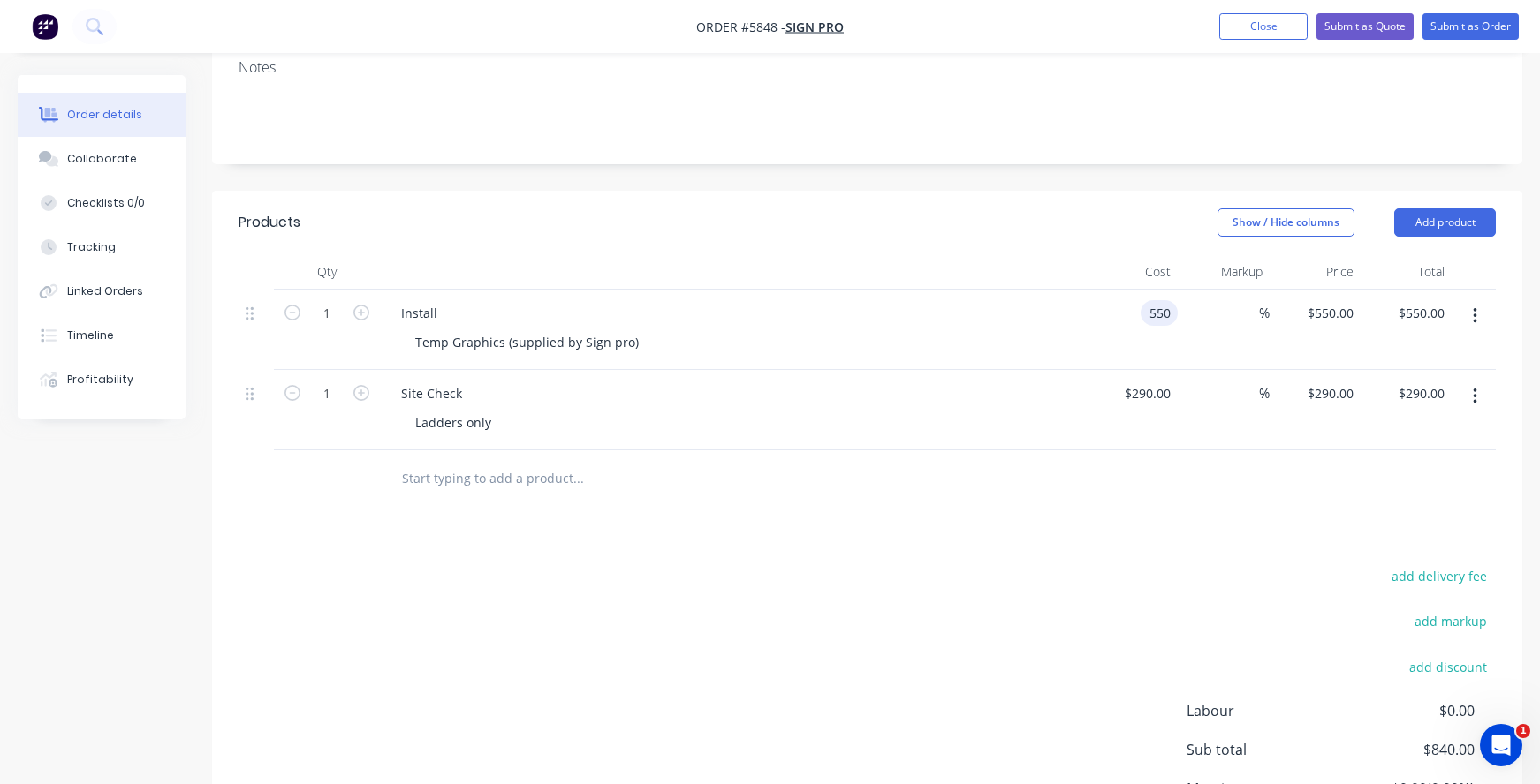
scroll to position [313, 0]
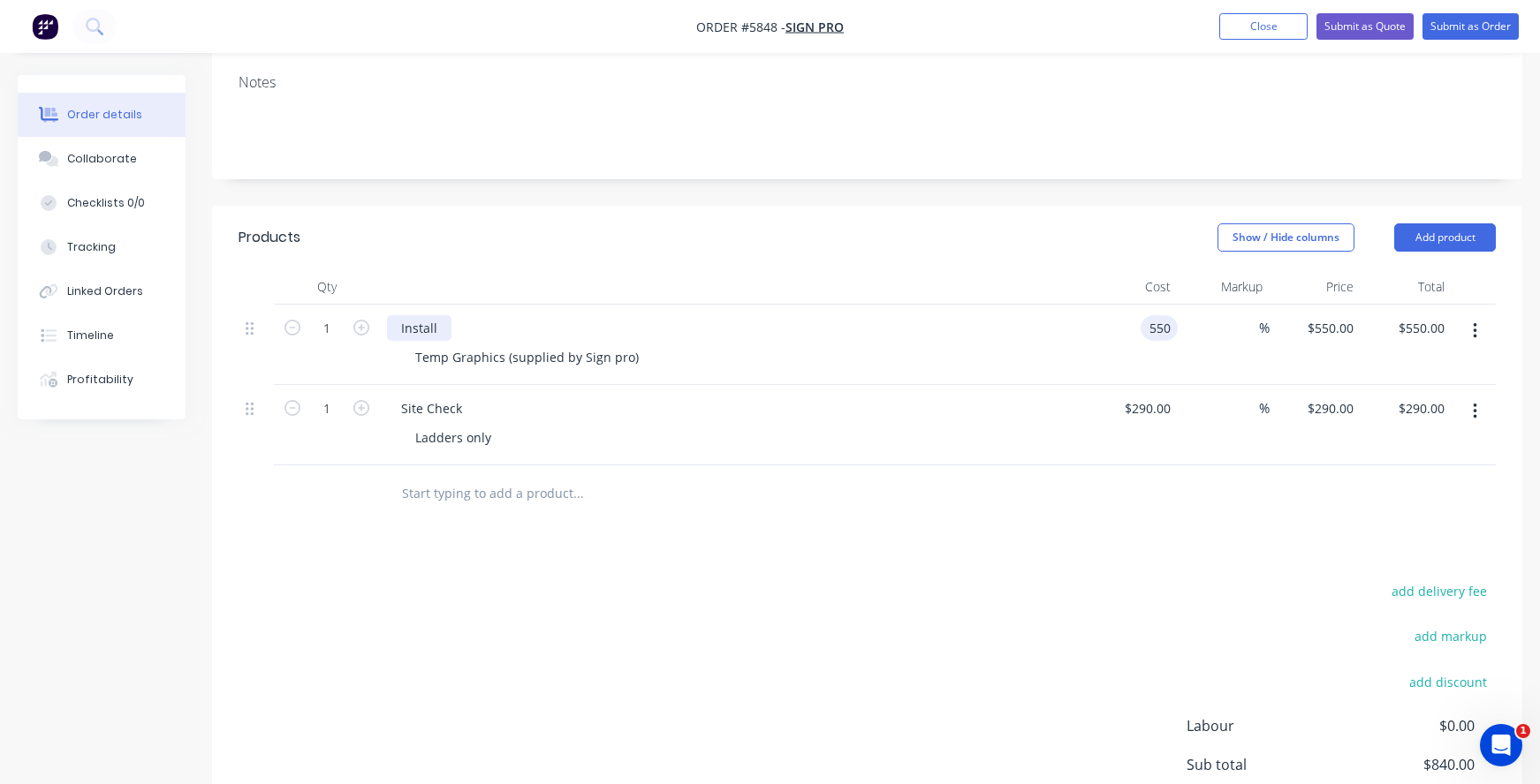
type input "$550.00"
click at [441, 315] on div "Install" at bounding box center [420, 327] width 65 height 26
click at [538, 345] on div "Temp Graphics (supplied by Sign pro)" at bounding box center [526, 357] width 252 height 26
click at [611, 345] on div "Temp Graphics (supplied by Sign pro)" at bounding box center [526, 357] width 252 height 26
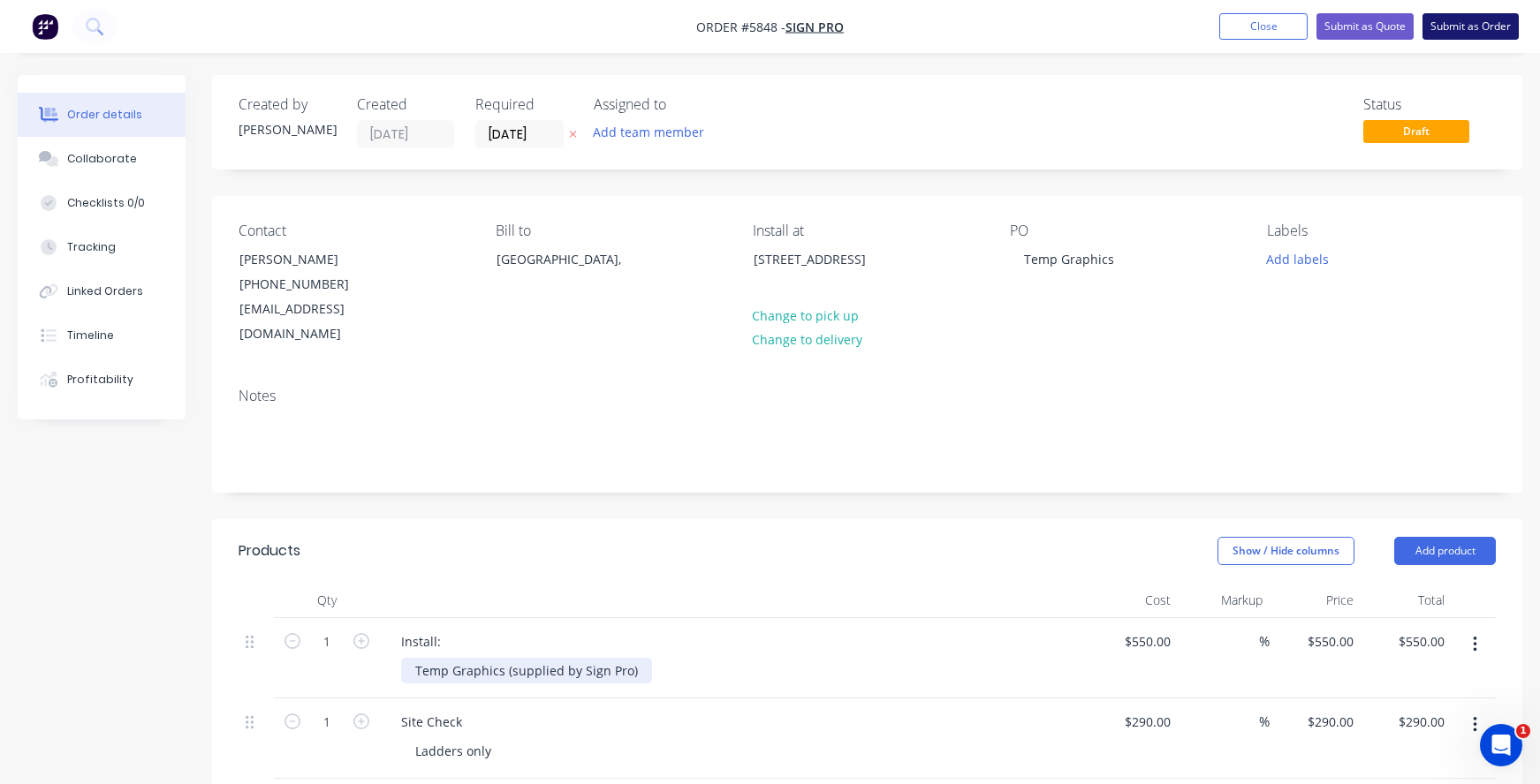
scroll to position [0, 0]
click at [1472, 28] on button "Submit as Order" at bounding box center [1470, 27] width 96 height 27
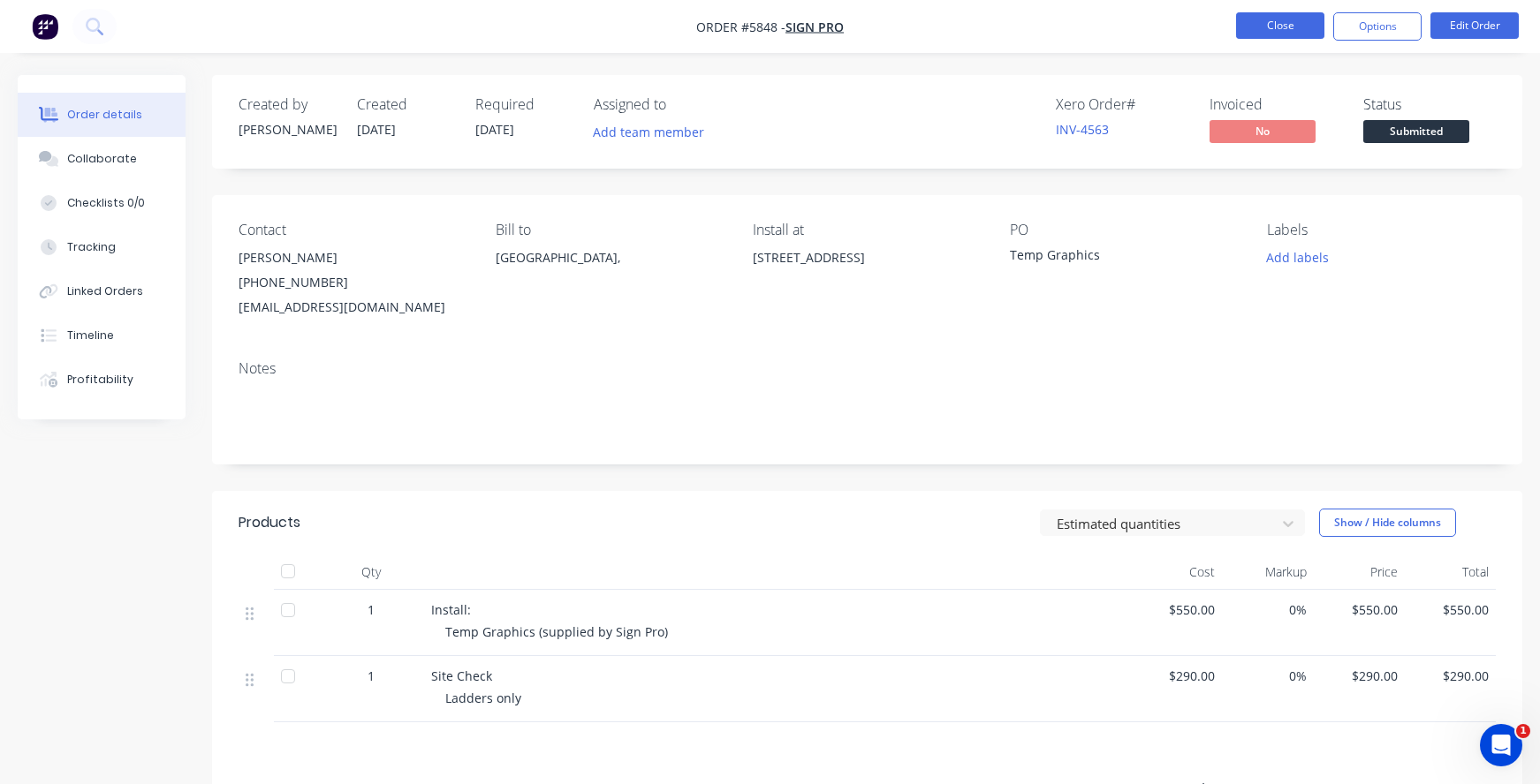
click at [1280, 28] on button "Close" at bounding box center [1280, 26] width 88 height 27
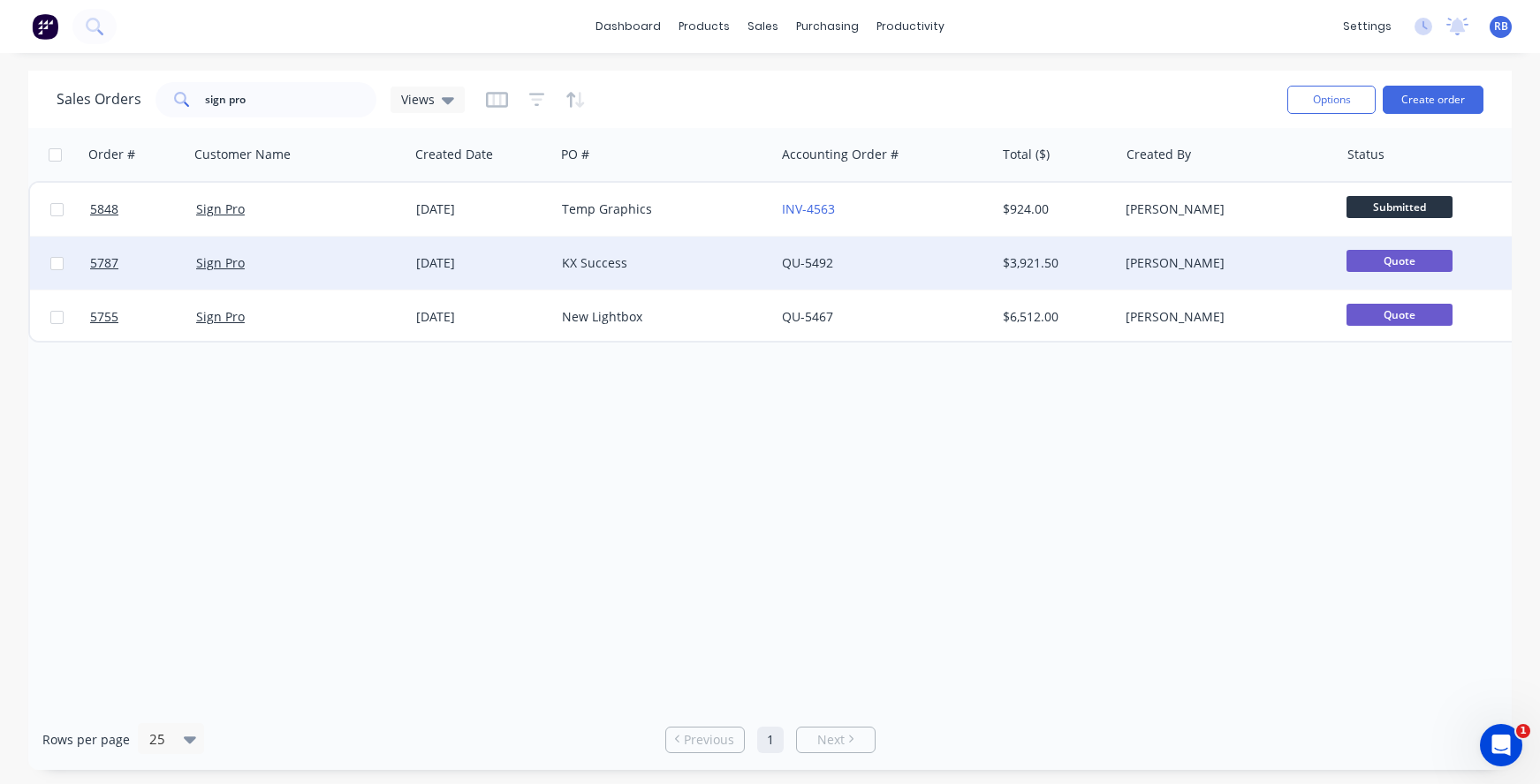
click at [874, 263] on div "QU-5492" at bounding box center [880, 263] width 197 height 18
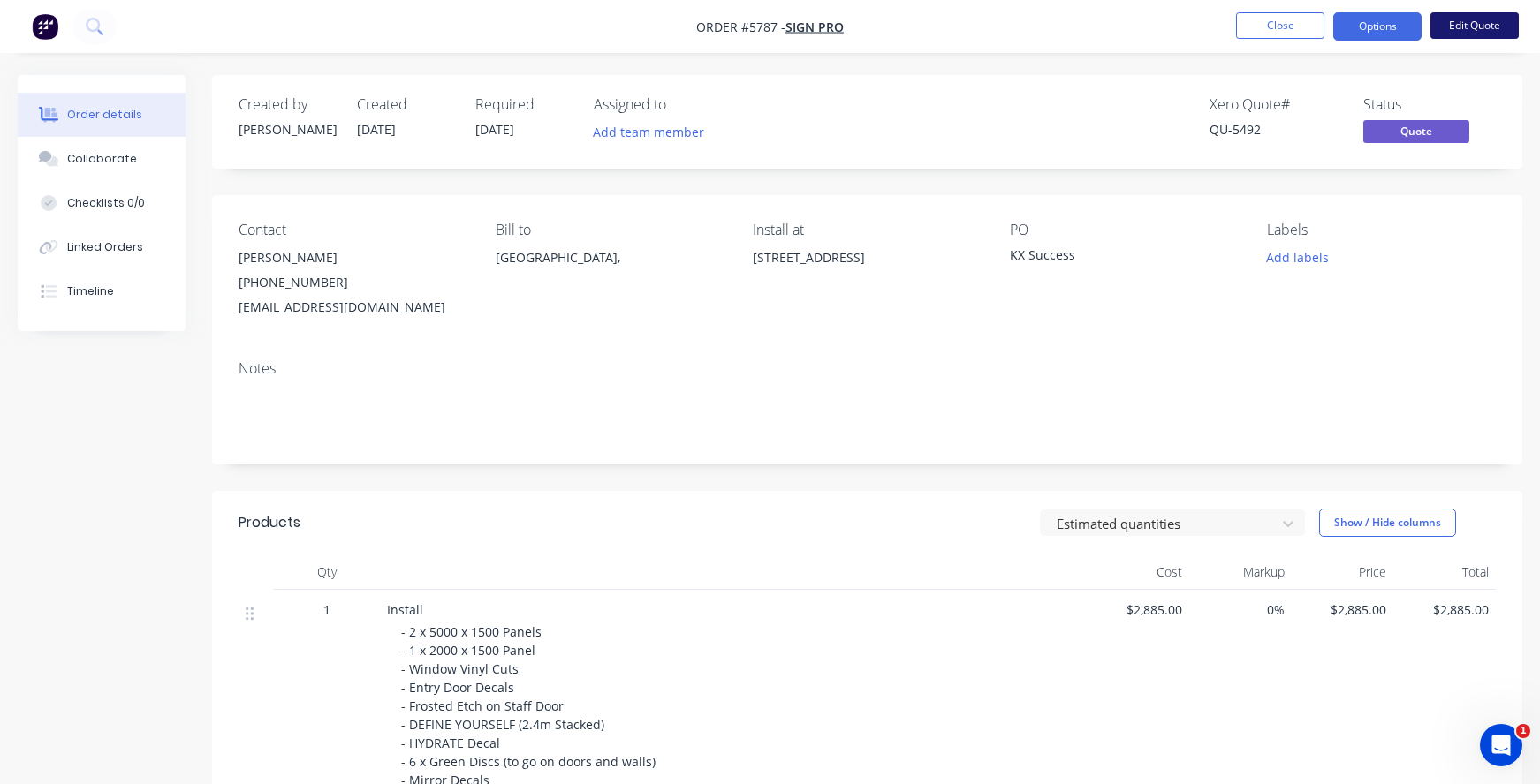
click at [1474, 28] on button "Edit Quote" at bounding box center [1474, 26] width 88 height 27
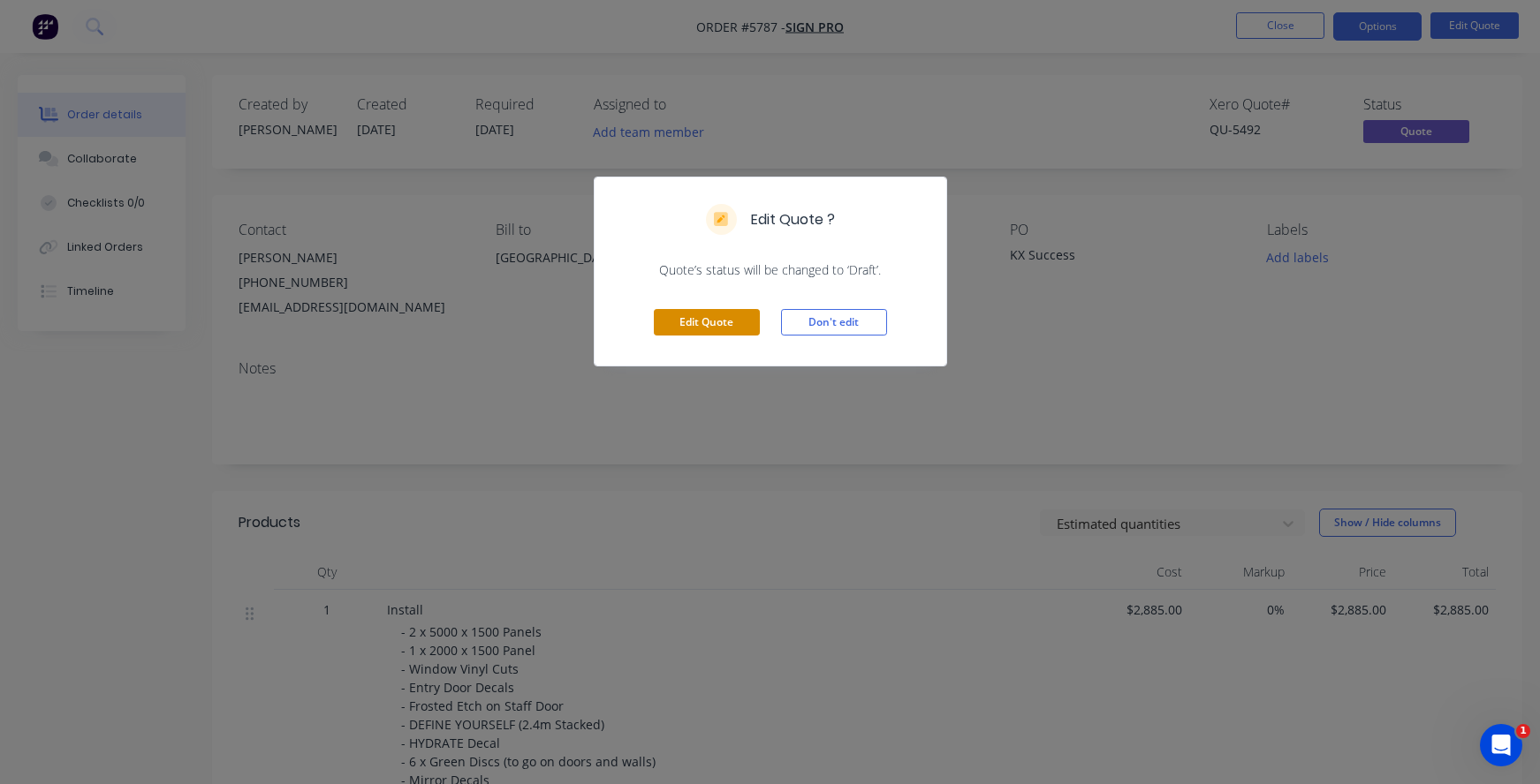
click at [685, 324] on button "Edit Quote" at bounding box center [707, 323] width 106 height 27
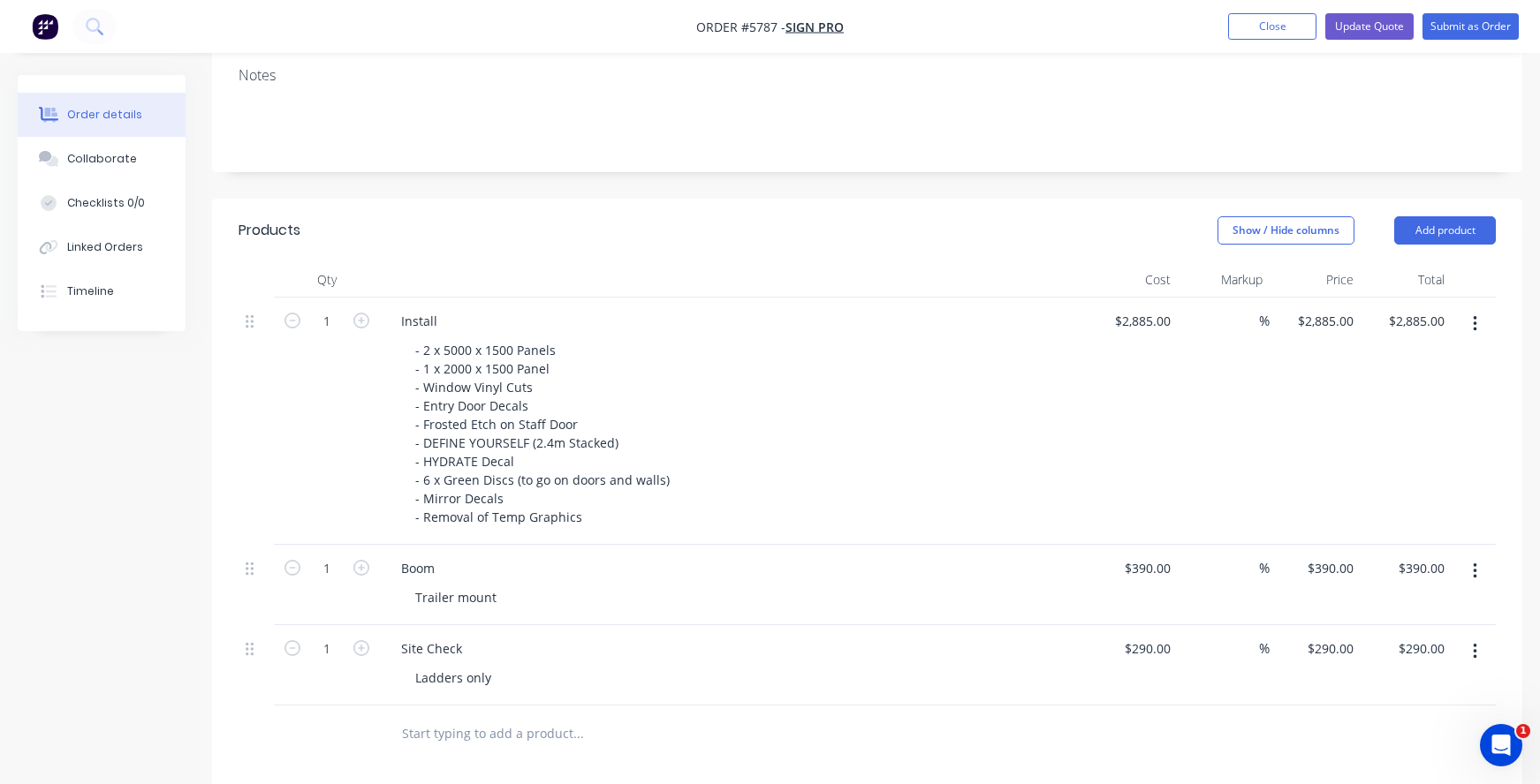
scroll to position [314, 0]
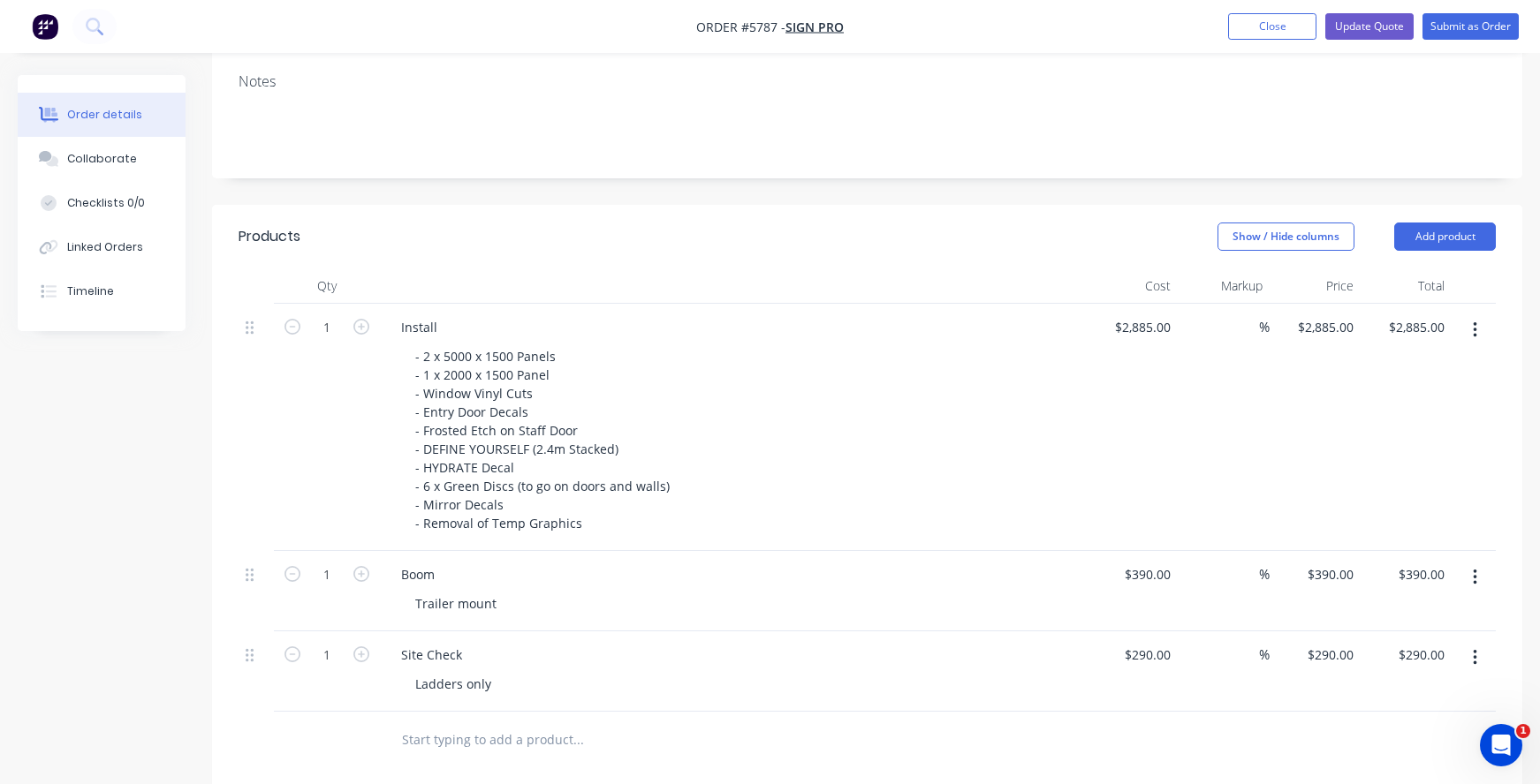
click at [1474, 650] on icon "button" at bounding box center [1474, 658] width 4 height 16
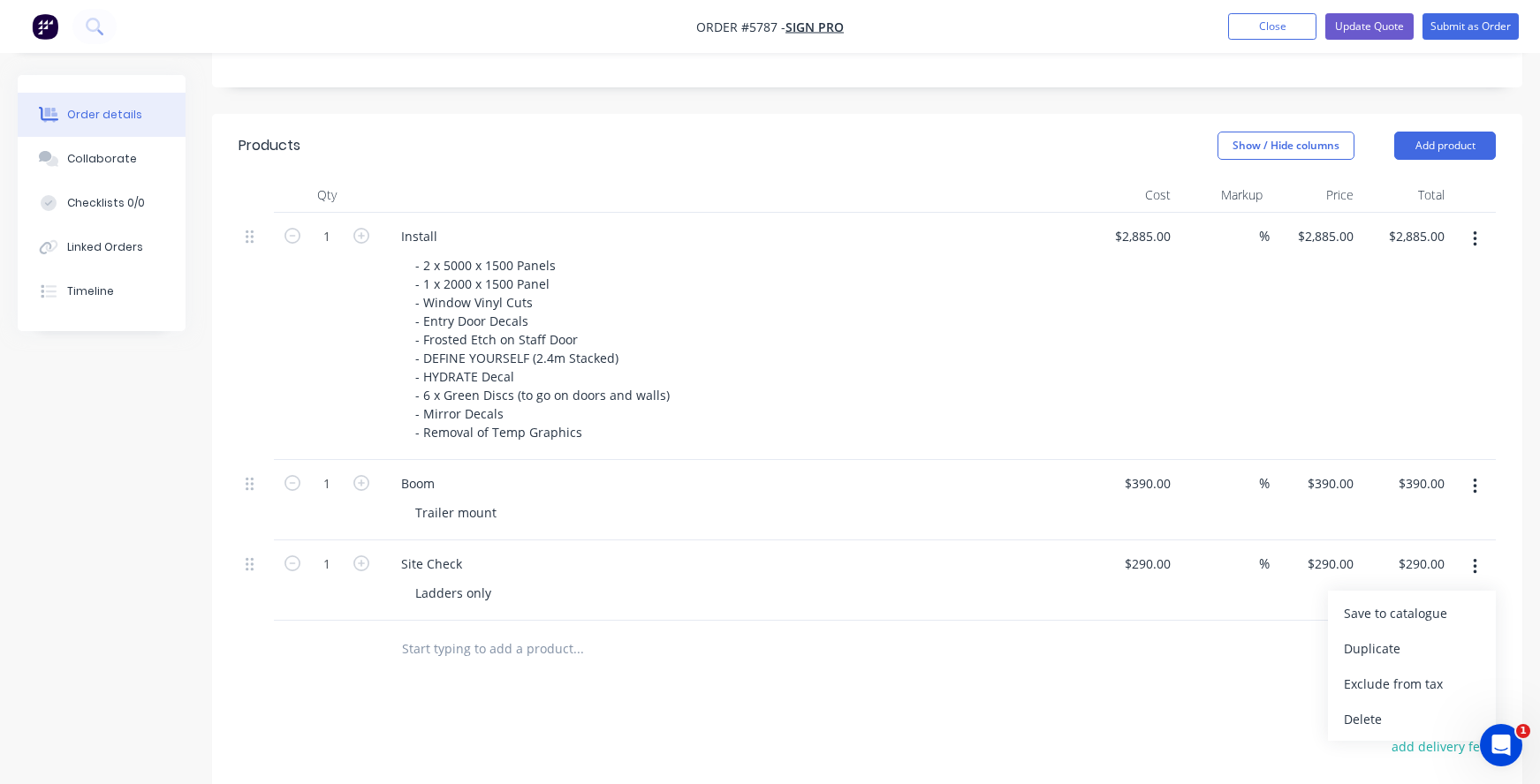
scroll to position [424, 0]
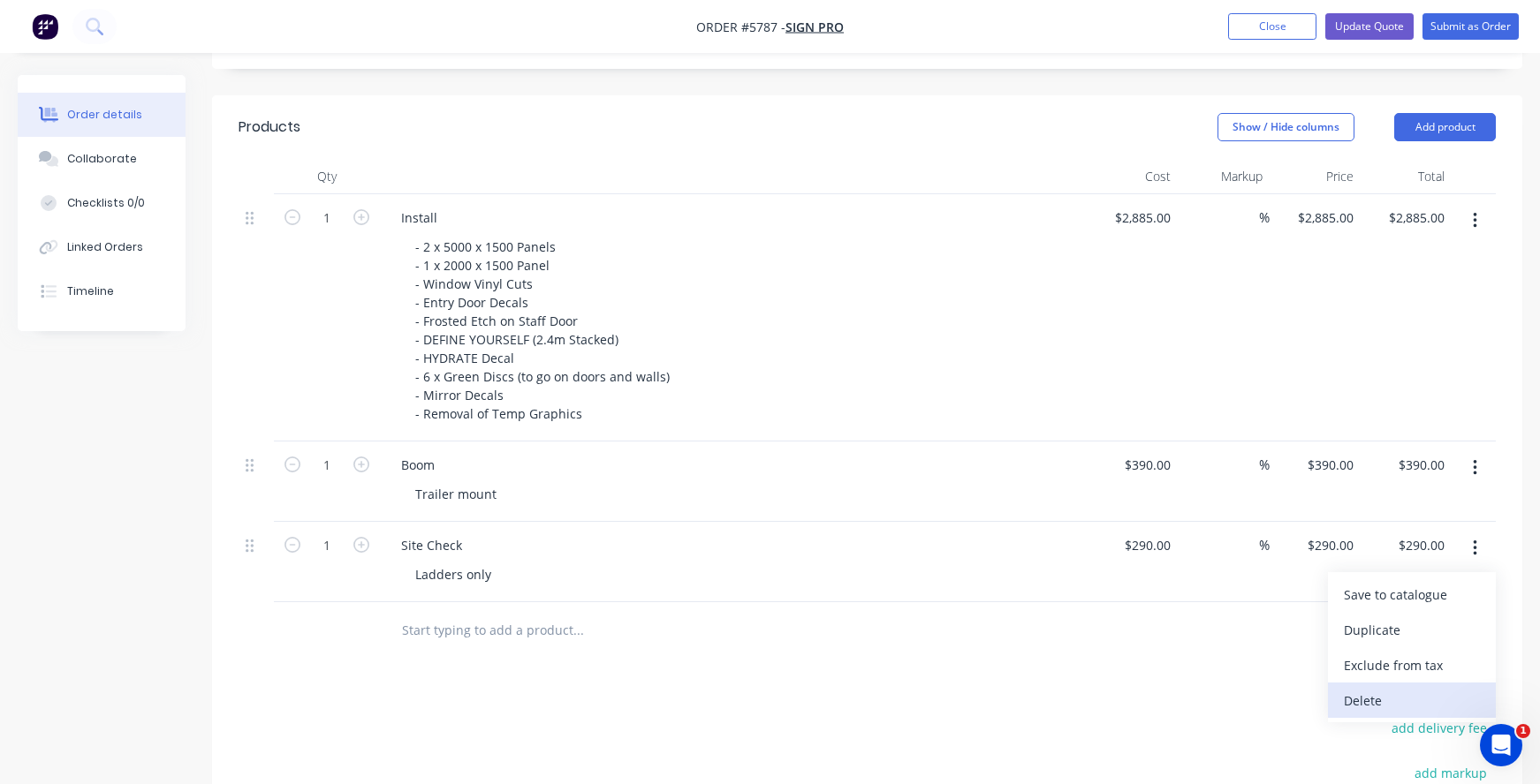
click at [1384, 688] on div "Delete" at bounding box center [1411, 700] width 136 height 26
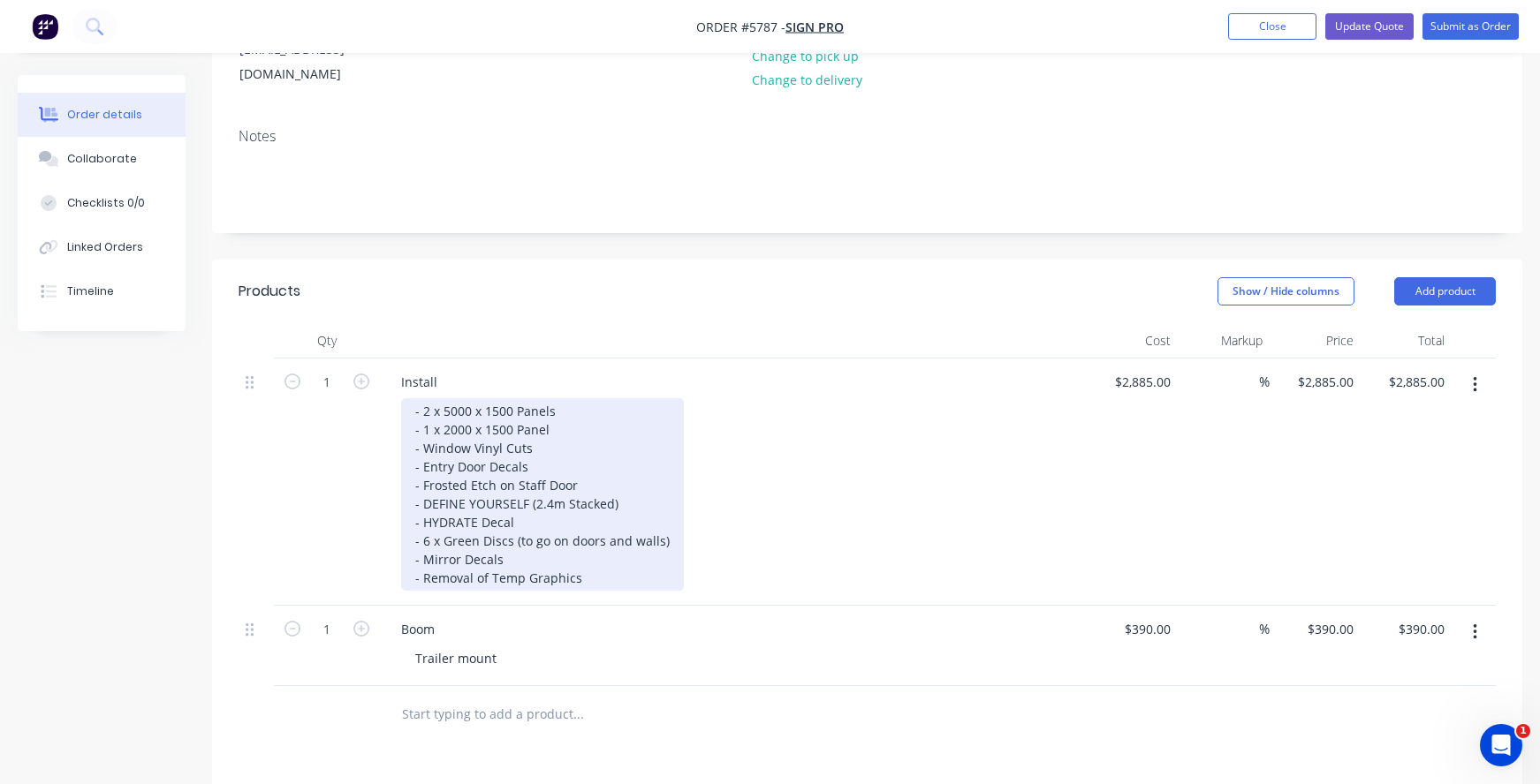
scroll to position [245, 0]
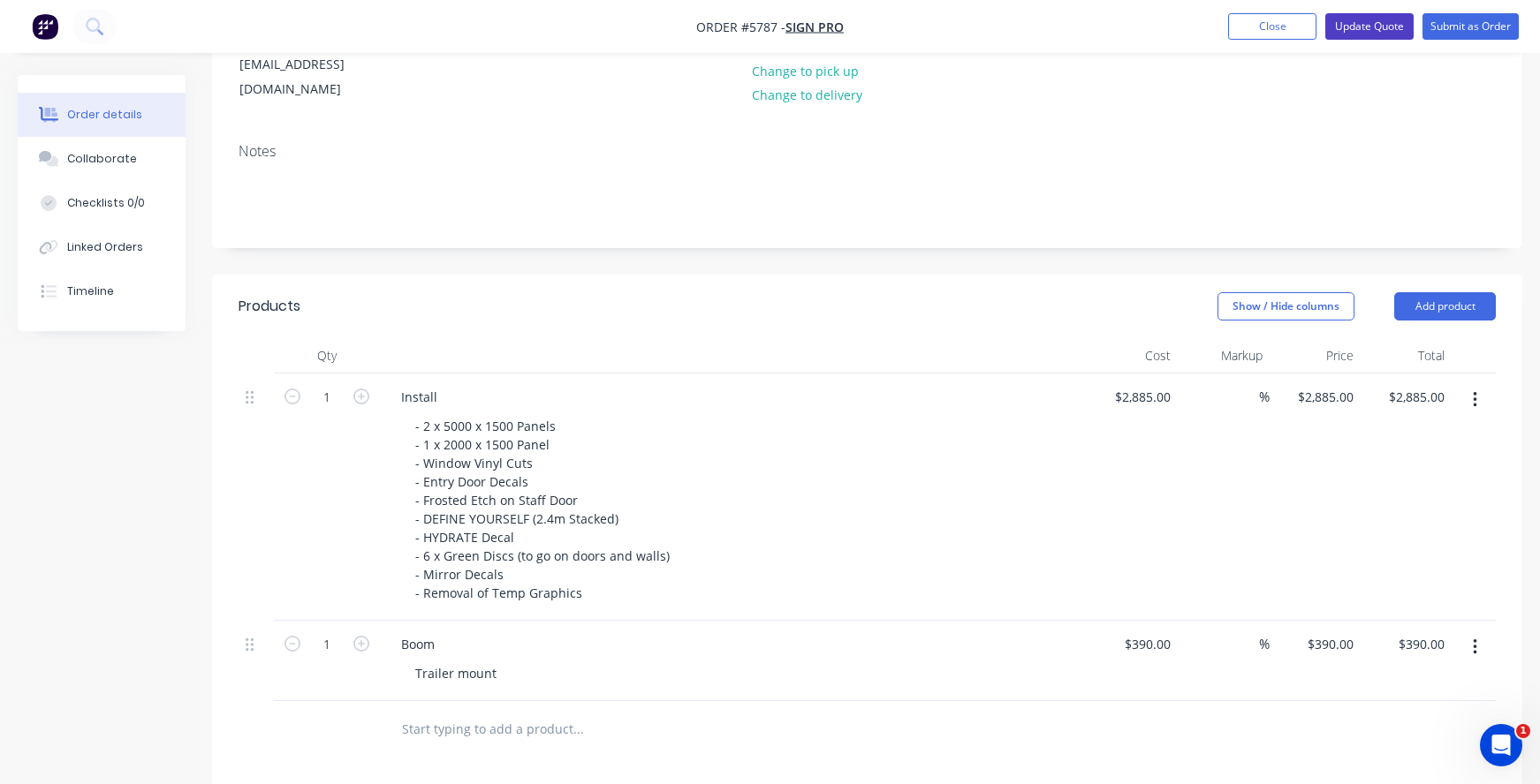
click at [1356, 27] on button "Update Quote" at bounding box center [1369, 27] width 88 height 27
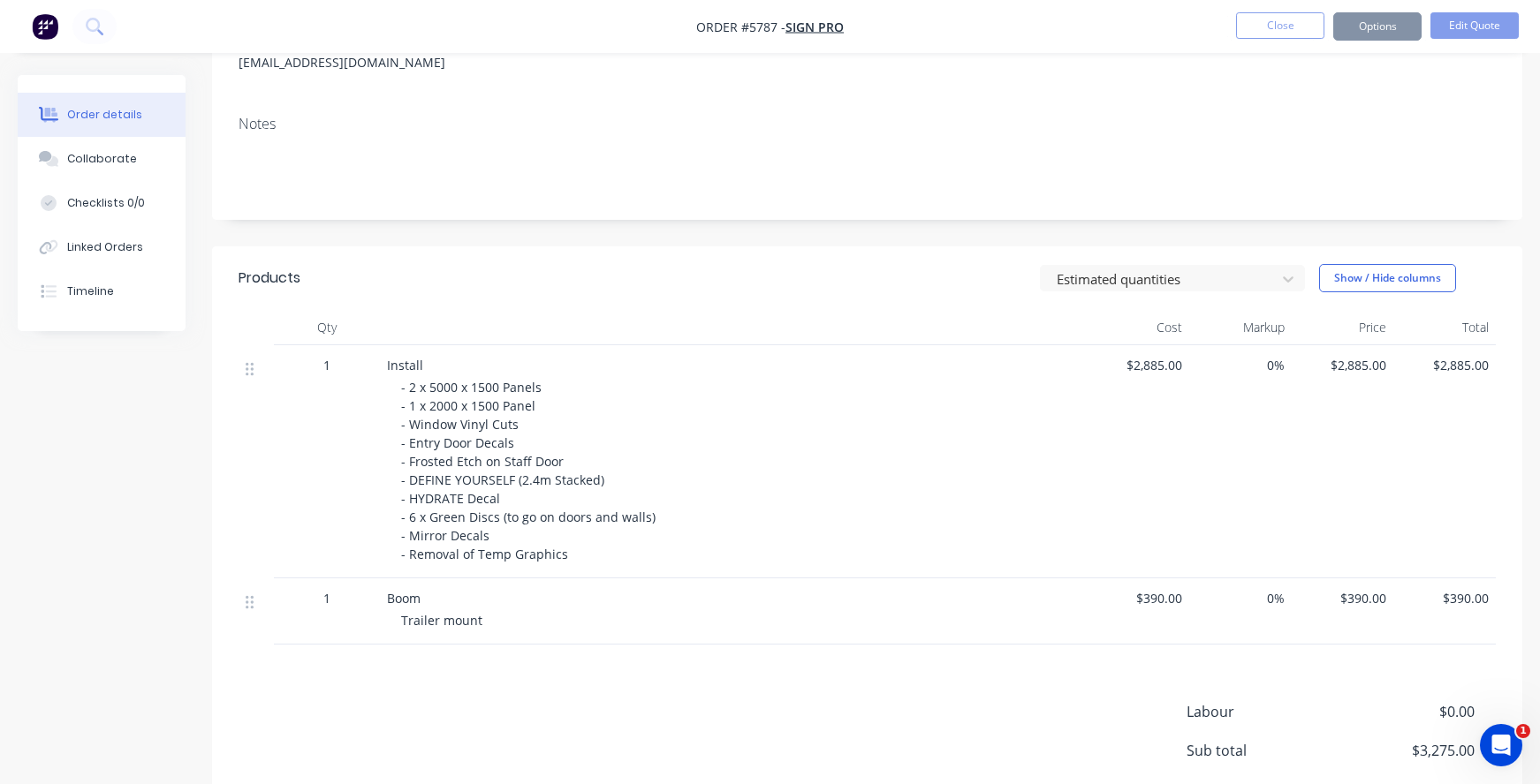
scroll to position [0, 0]
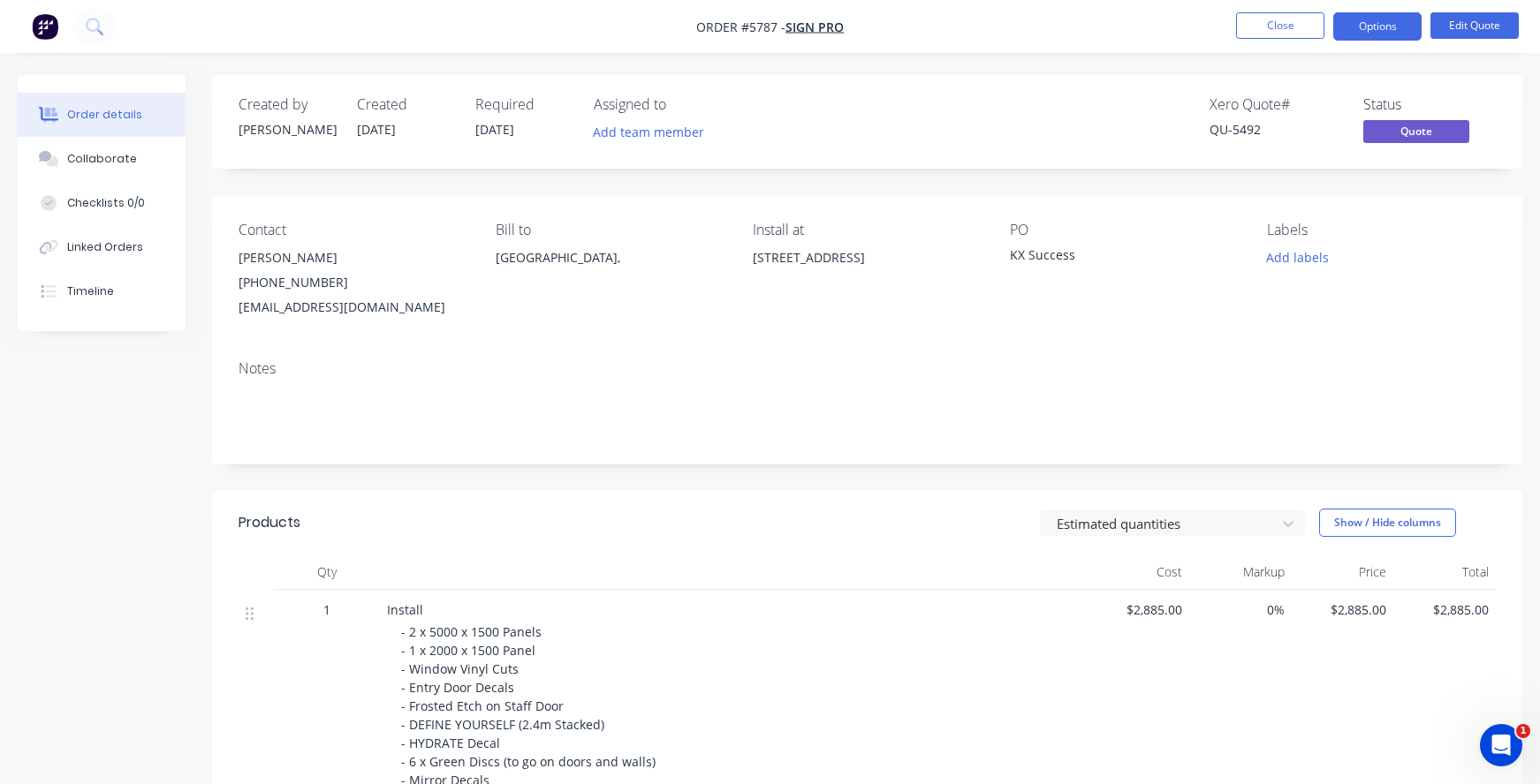
click at [1280, 11] on nav "Order #5787 - Sign Pro Close Options Edit Quote" at bounding box center [770, 27] width 1540 height 53
click at [1247, 23] on button "Close" at bounding box center [1280, 26] width 88 height 27
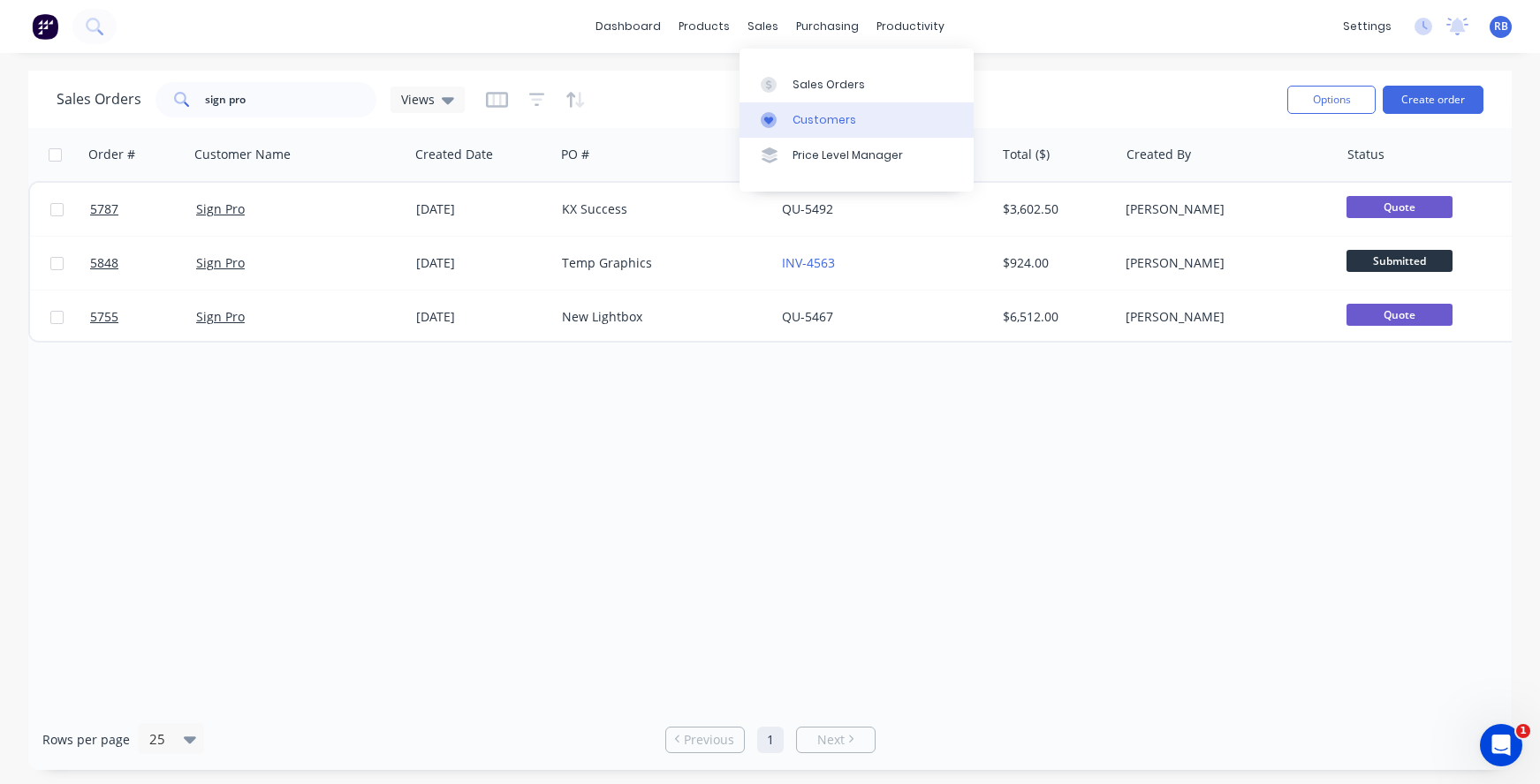
click at [828, 116] on div "Customers" at bounding box center [824, 120] width 64 height 16
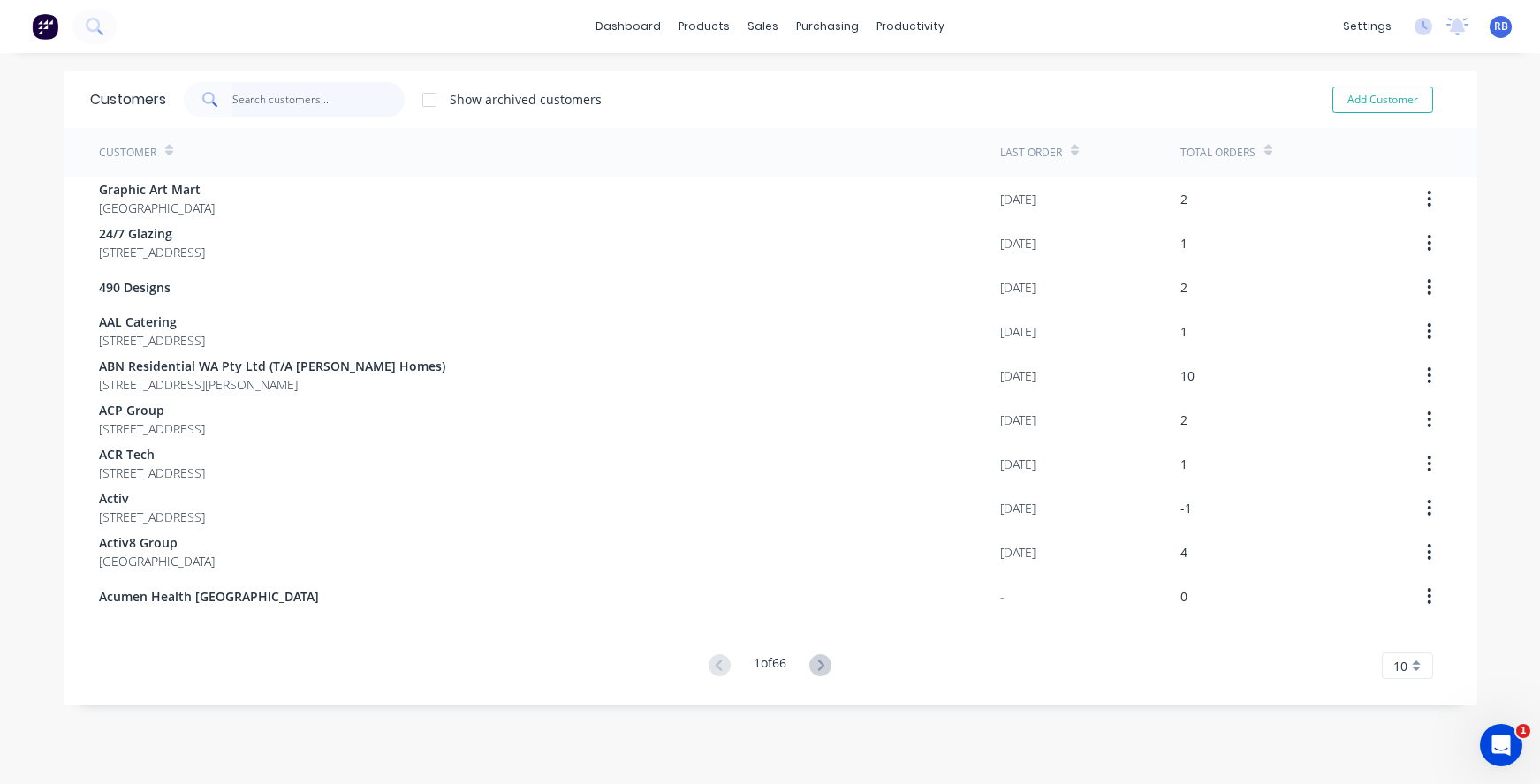
click at [291, 105] on input "text" at bounding box center [318, 100] width 172 height 35
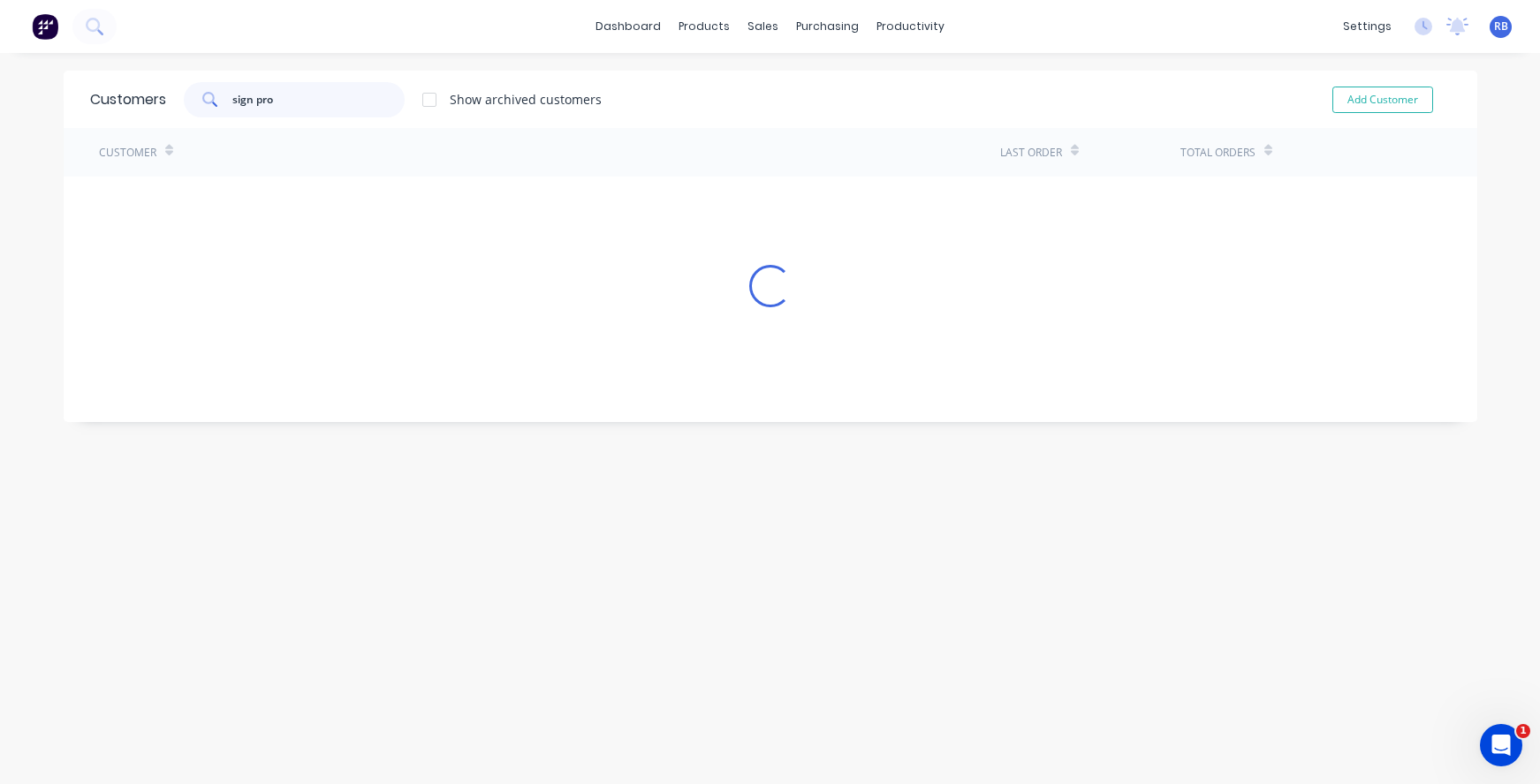
type input "sign pro"
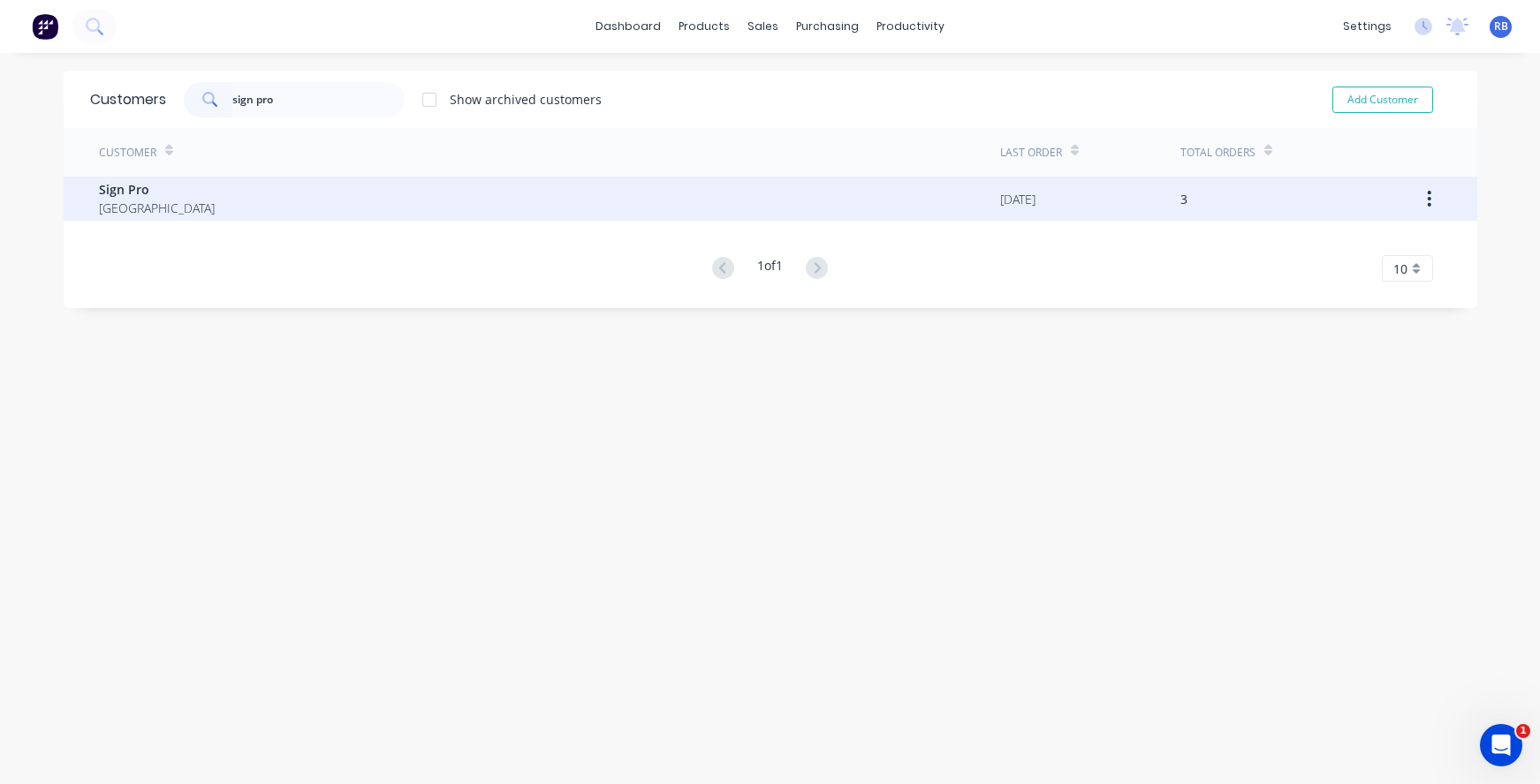
click at [180, 200] on div "Sign Pro [GEOGRAPHIC_DATA]" at bounding box center [549, 198] width 901 height 45
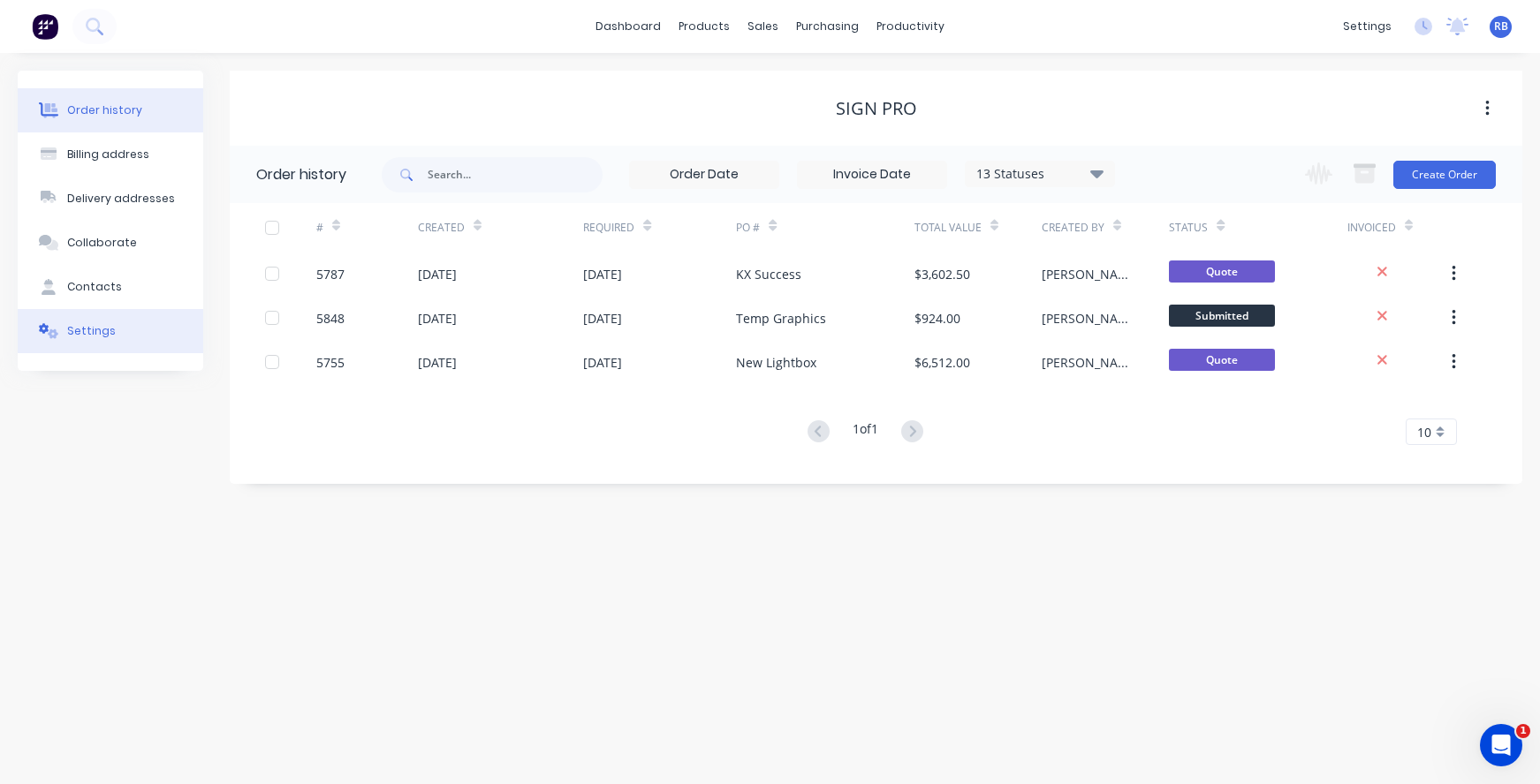
click at [103, 325] on div "Settings" at bounding box center [91, 331] width 48 height 16
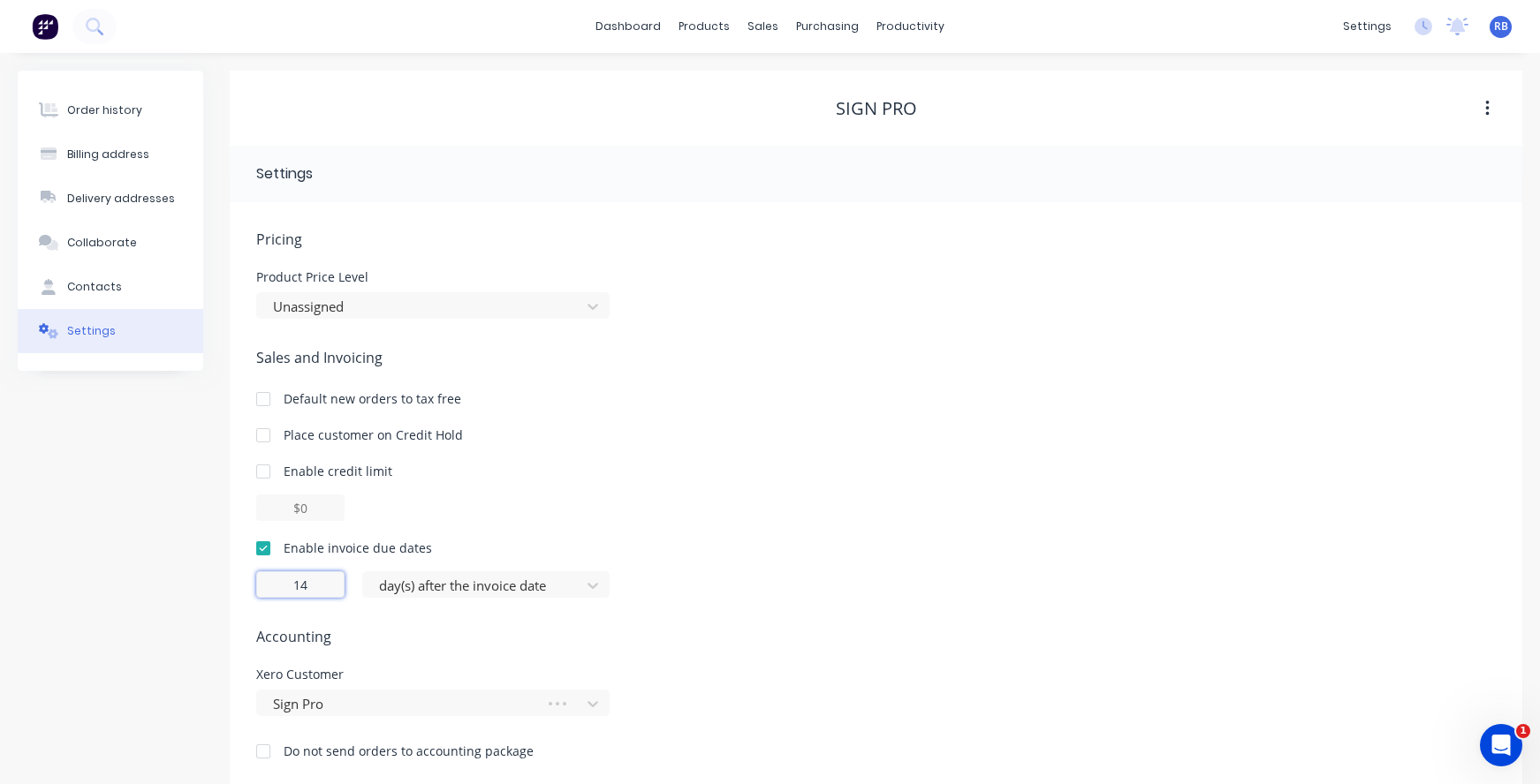
click at [307, 594] on input "14" at bounding box center [300, 585] width 88 height 27
drag, startPoint x: 336, startPoint y: 588, endPoint x: 235, endPoint y: 588, distance: 101.0
click at [235, 588] on div "Pricing Product Price Level Unassigned Sales and Invoicing Default new orders t…" at bounding box center [875, 495] width 1292 height 587
type input "30"
click at [402, 588] on div "day(s) after the invoice date" at bounding box center [474, 586] width 191 height 20
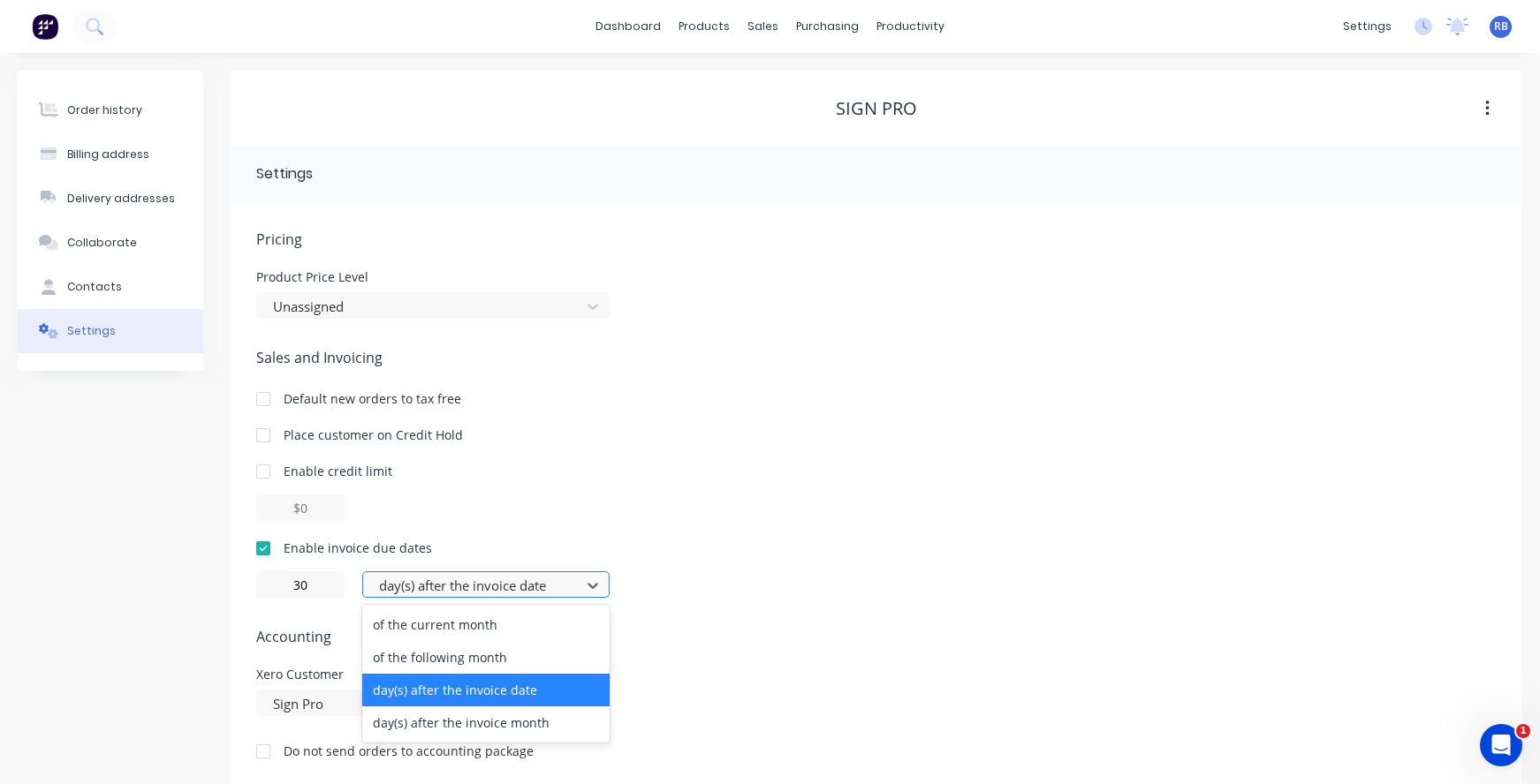
click at [393, 688] on div "day(s) after the invoice date" at bounding box center [486, 690] width 248 height 32
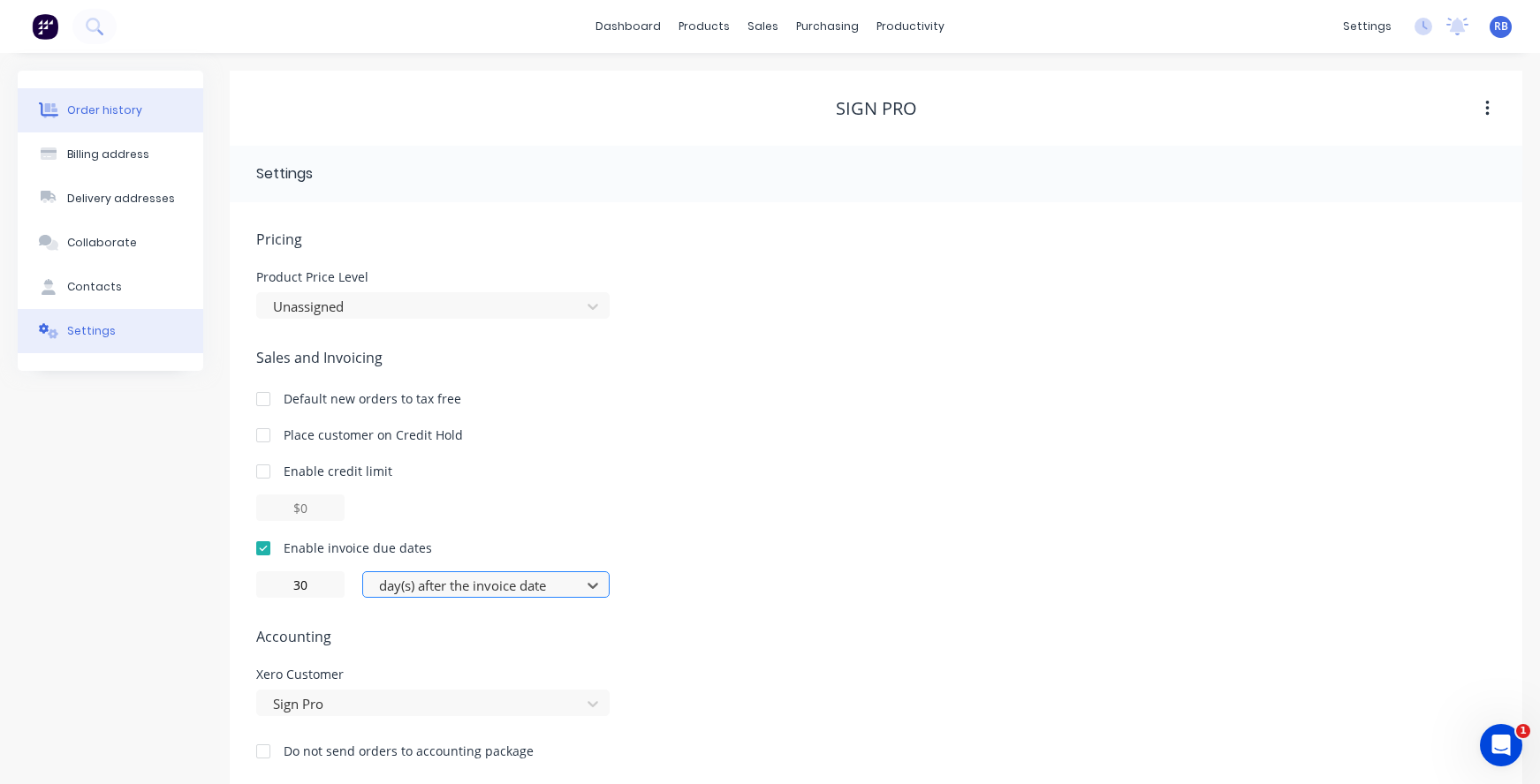
click at [88, 102] on button "Order history" at bounding box center [110, 110] width 185 height 45
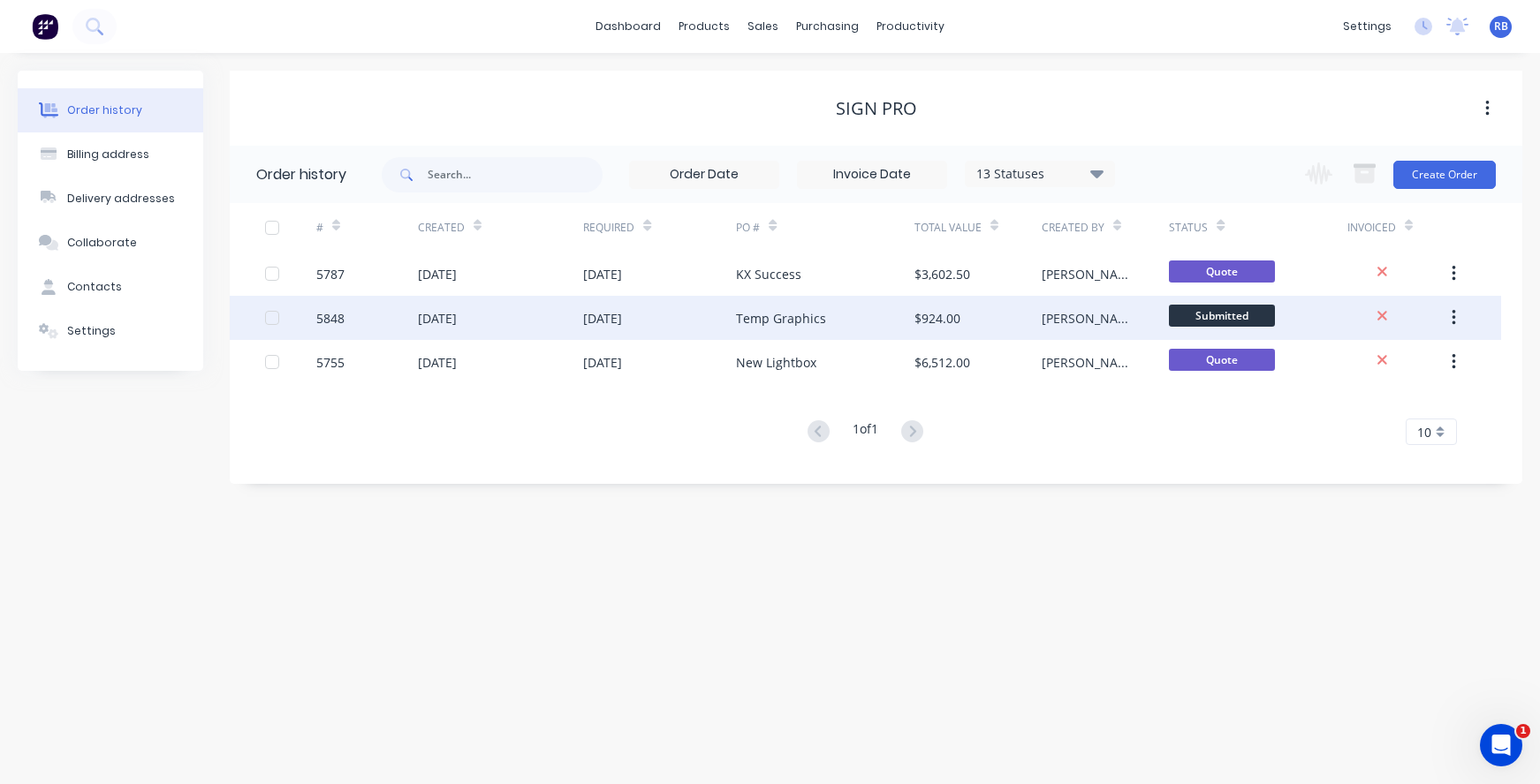
click at [827, 316] on div "Temp Graphics" at bounding box center [825, 318] width 178 height 45
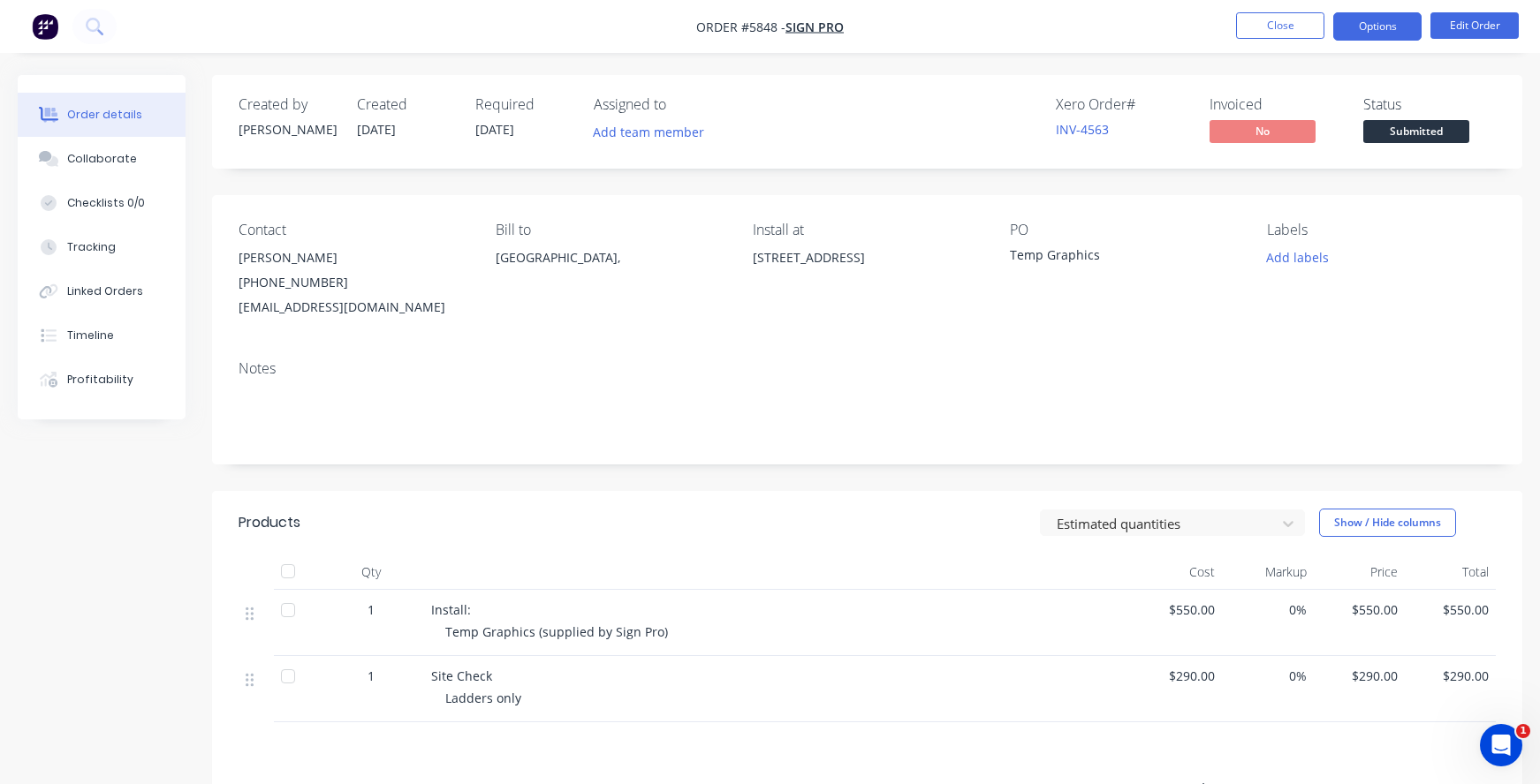
click at [1360, 30] on button "Options" at bounding box center [1377, 27] width 88 height 28
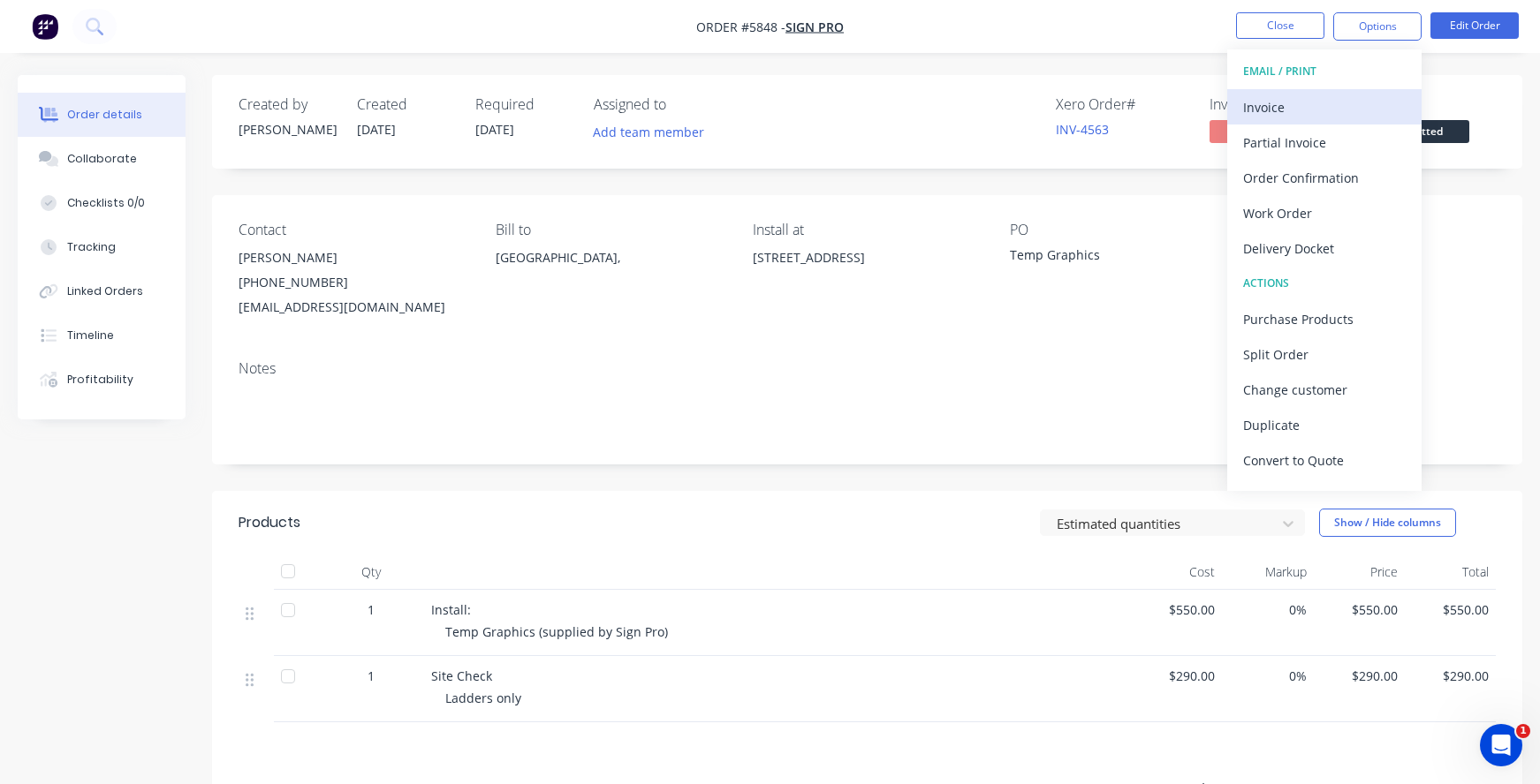
click at [1267, 100] on div "Invoice" at bounding box center [1324, 107] width 162 height 26
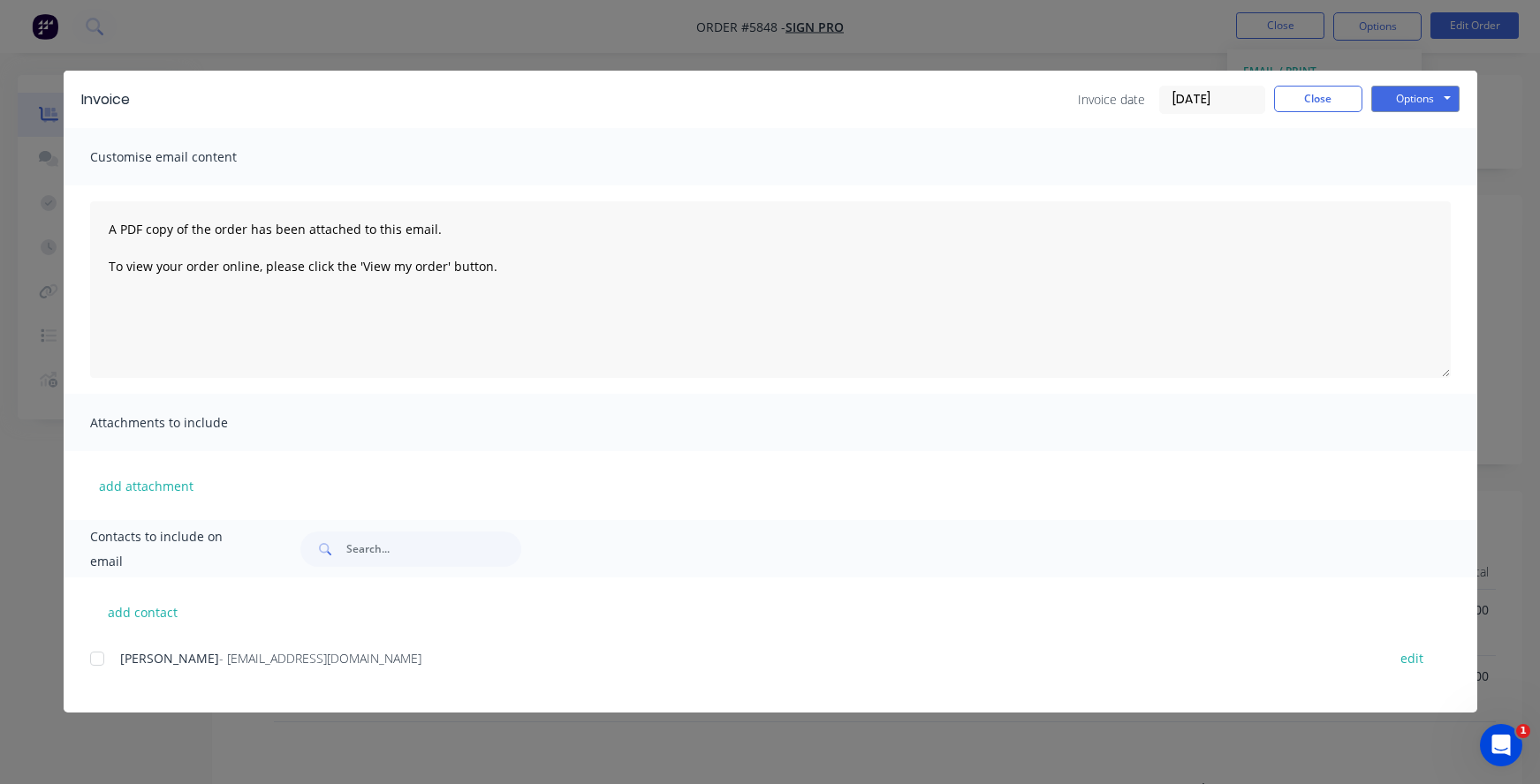
click at [96, 662] on div at bounding box center [97, 659] width 35 height 35
click at [1415, 100] on button "Options" at bounding box center [1415, 99] width 88 height 27
click at [1406, 181] on button "Email" at bounding box center [1427, 188] width 113 height 29
click at [1316, 85] on button "Close" at bounding box center [1318, 99] width 88 height 27
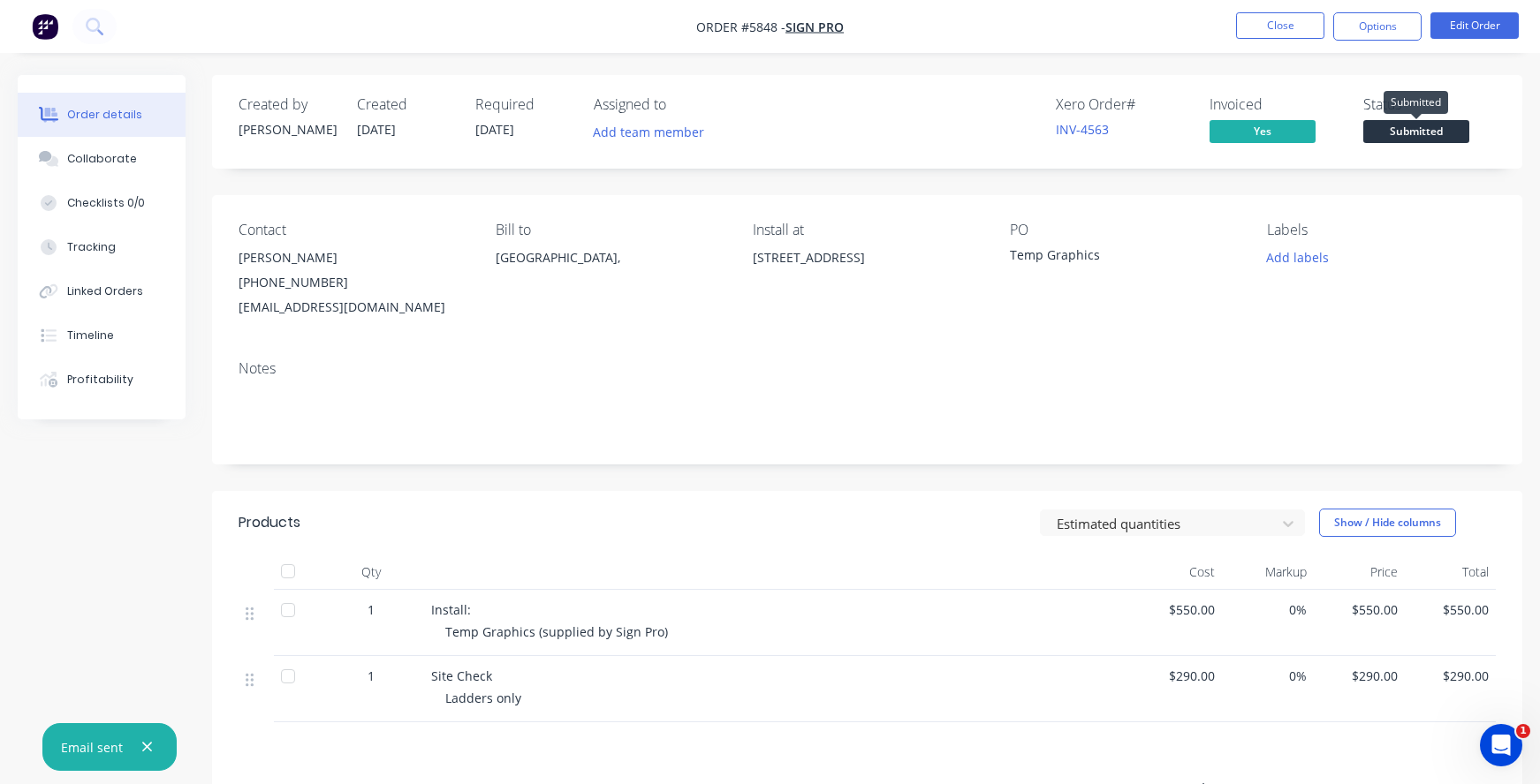
click at [1404, 138] on span "Submitted" at bounding box center [1417, 131] width 106 height 22
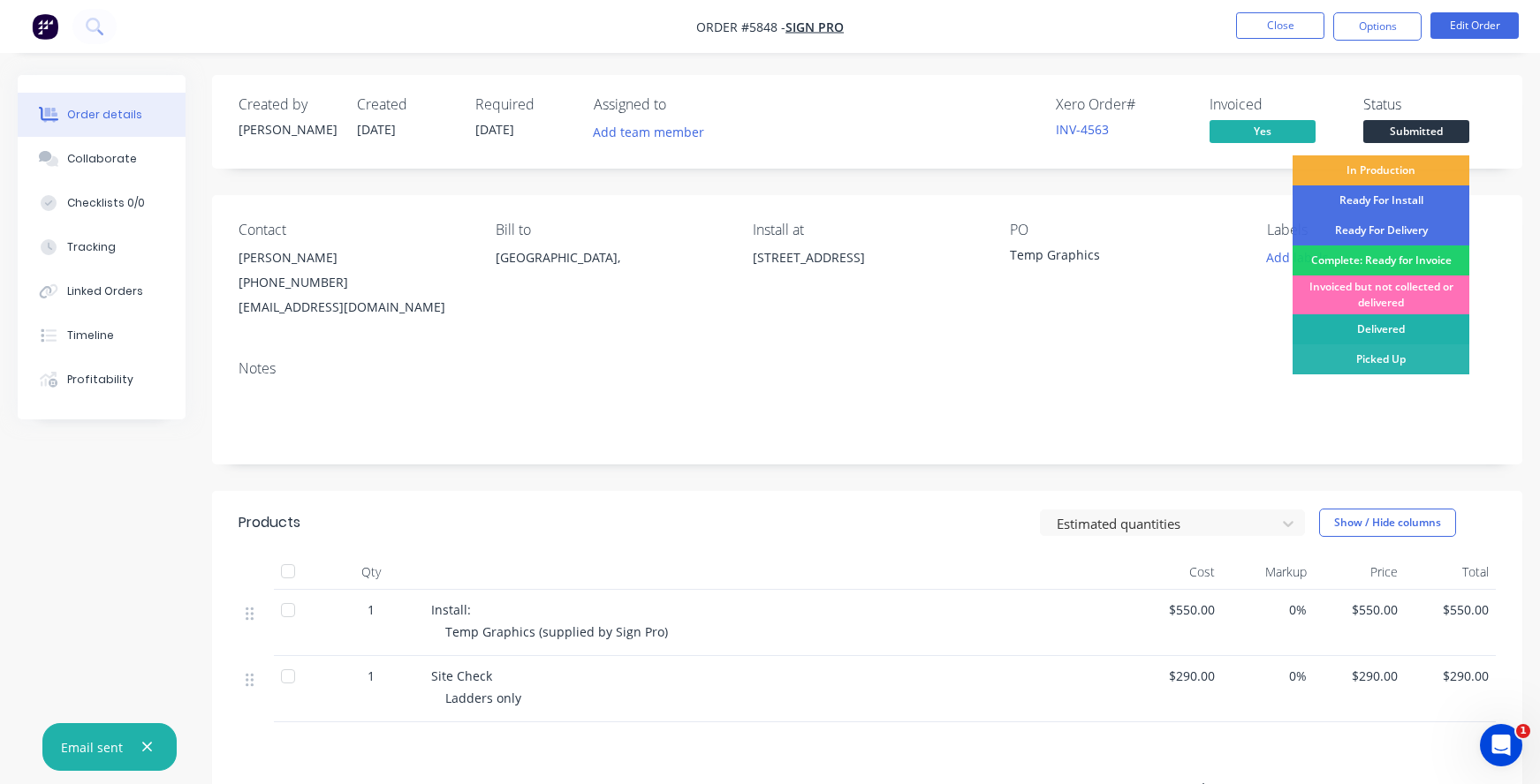
click at [1374, 324] on div "Delivered" at bounding box center [1380, 329] width 177 height 30
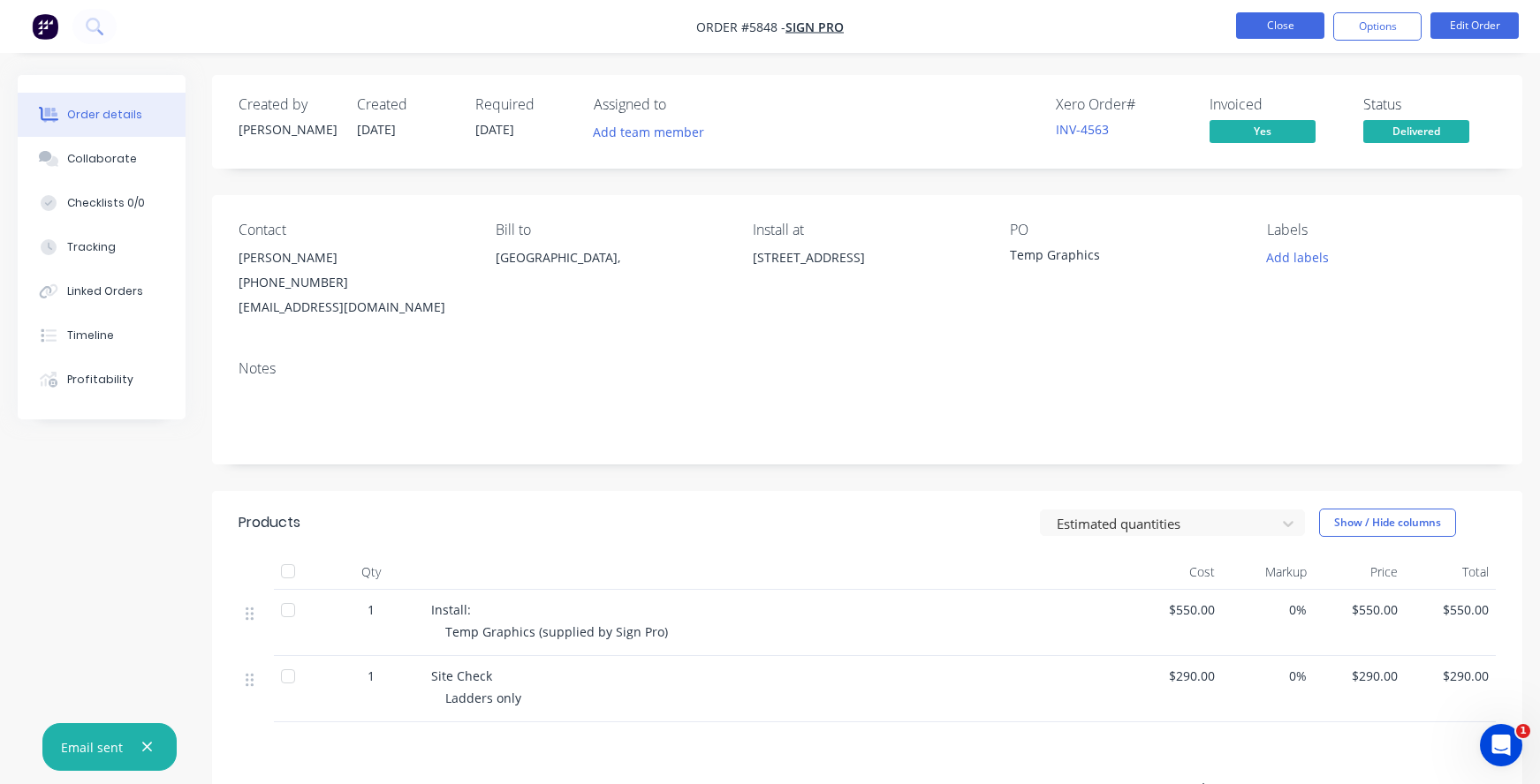
click at [1272, 30] on button "Close" at bounding box center [1280, 26] width 88 height 27
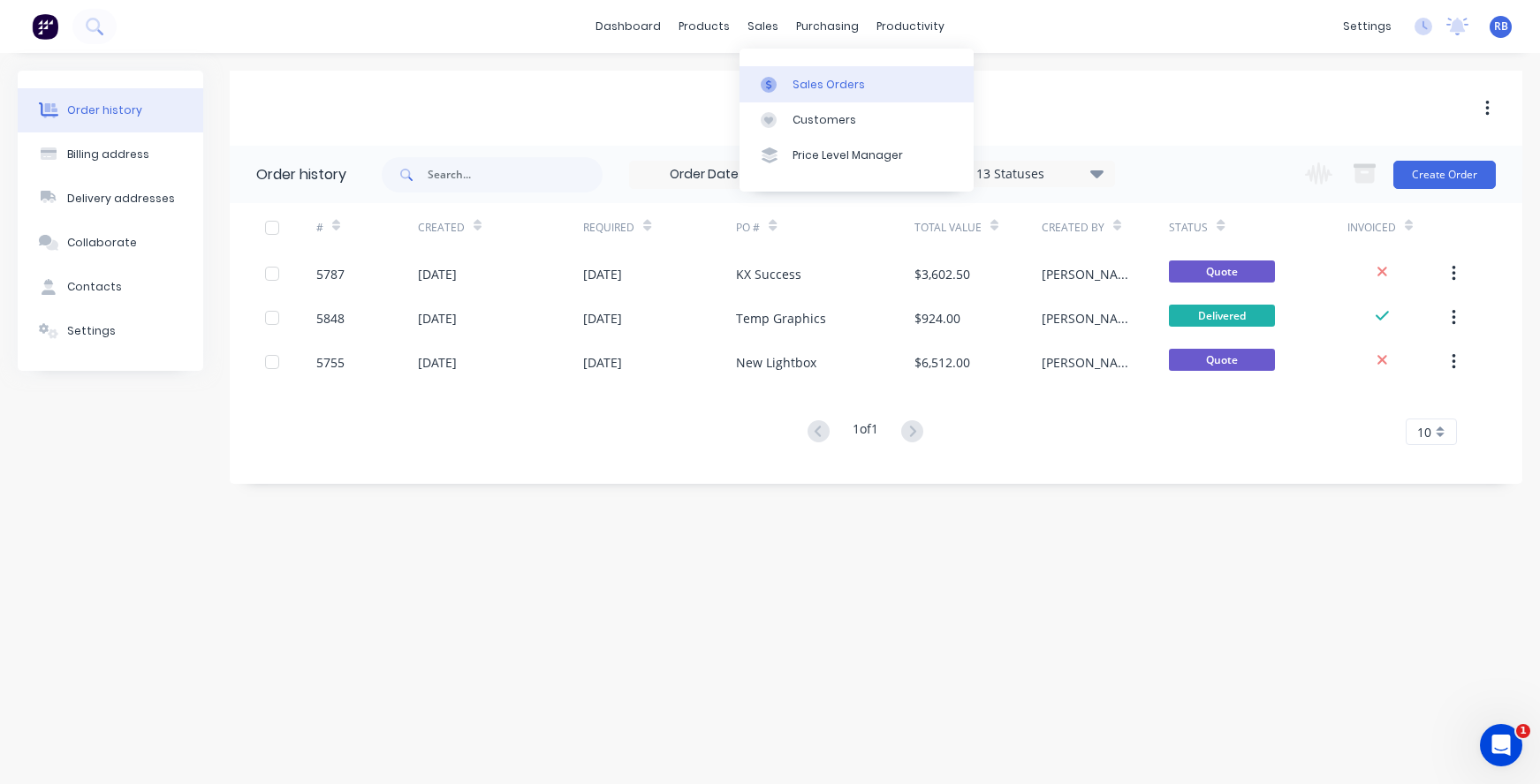
click at [793, 88] on div "Sales Orders" at bounding box center [829, 84] width 72 height 16
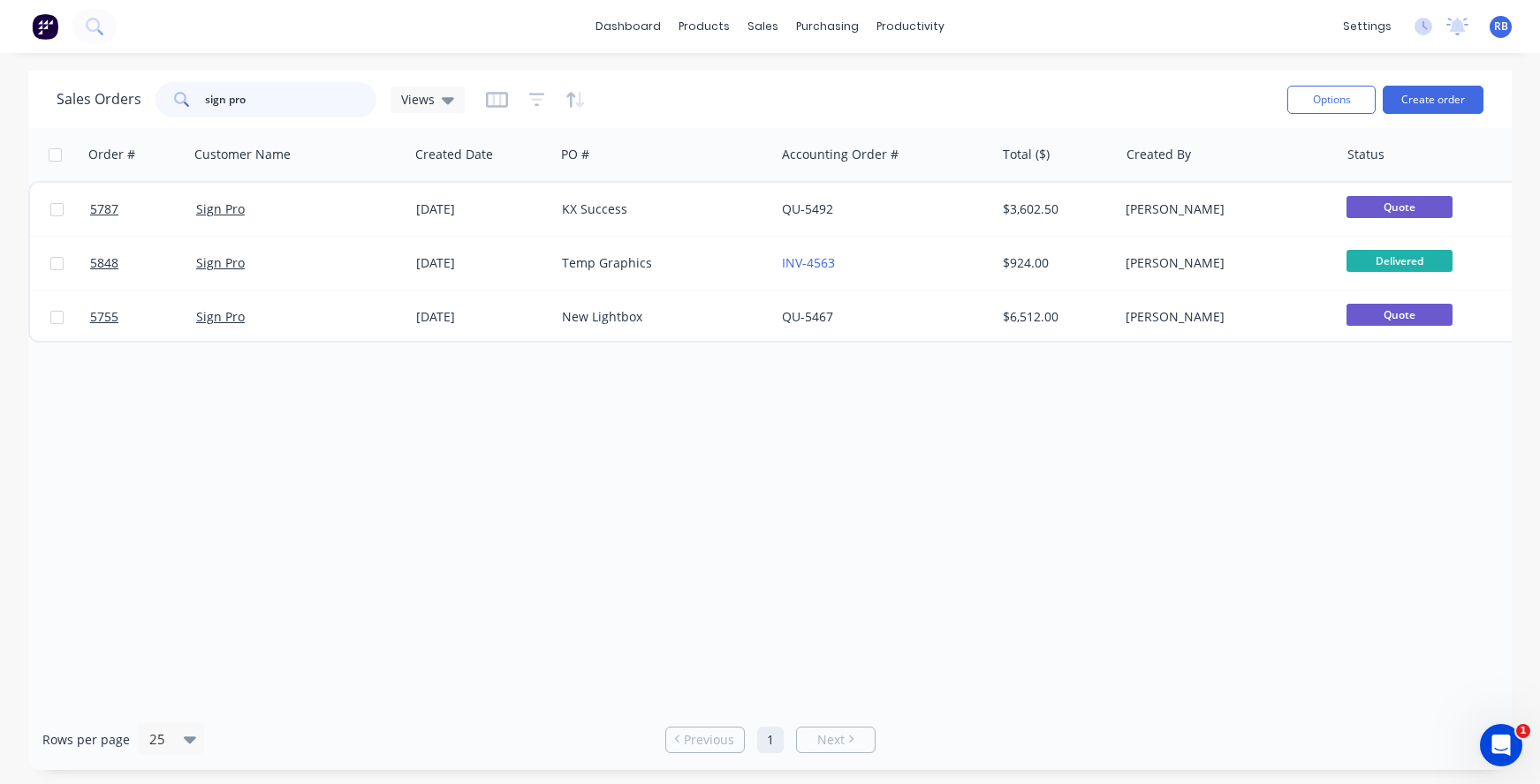
drag, startPoint x: 282, startPoint y: 99, endPoint x: 118, endPoint y: 100, distance: 164.0
click at [118, 100] on div "Sales Orders sign pro Views" at bounding box center [261, 100] width 408 height 35
type input "strata"
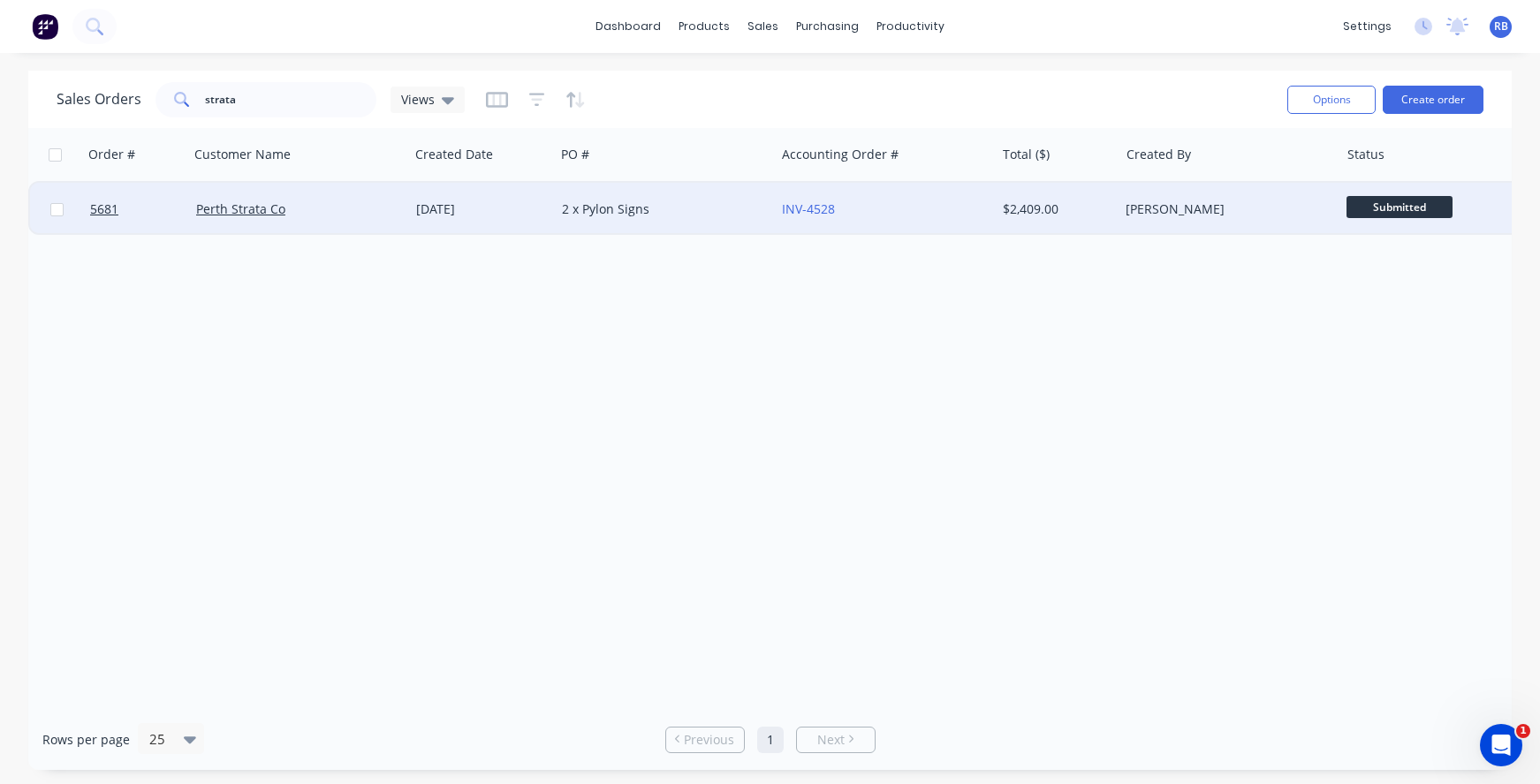
click at [325, 202] on div "Perth Strata Co" at bounding box center [294, 209] width 197 height 18
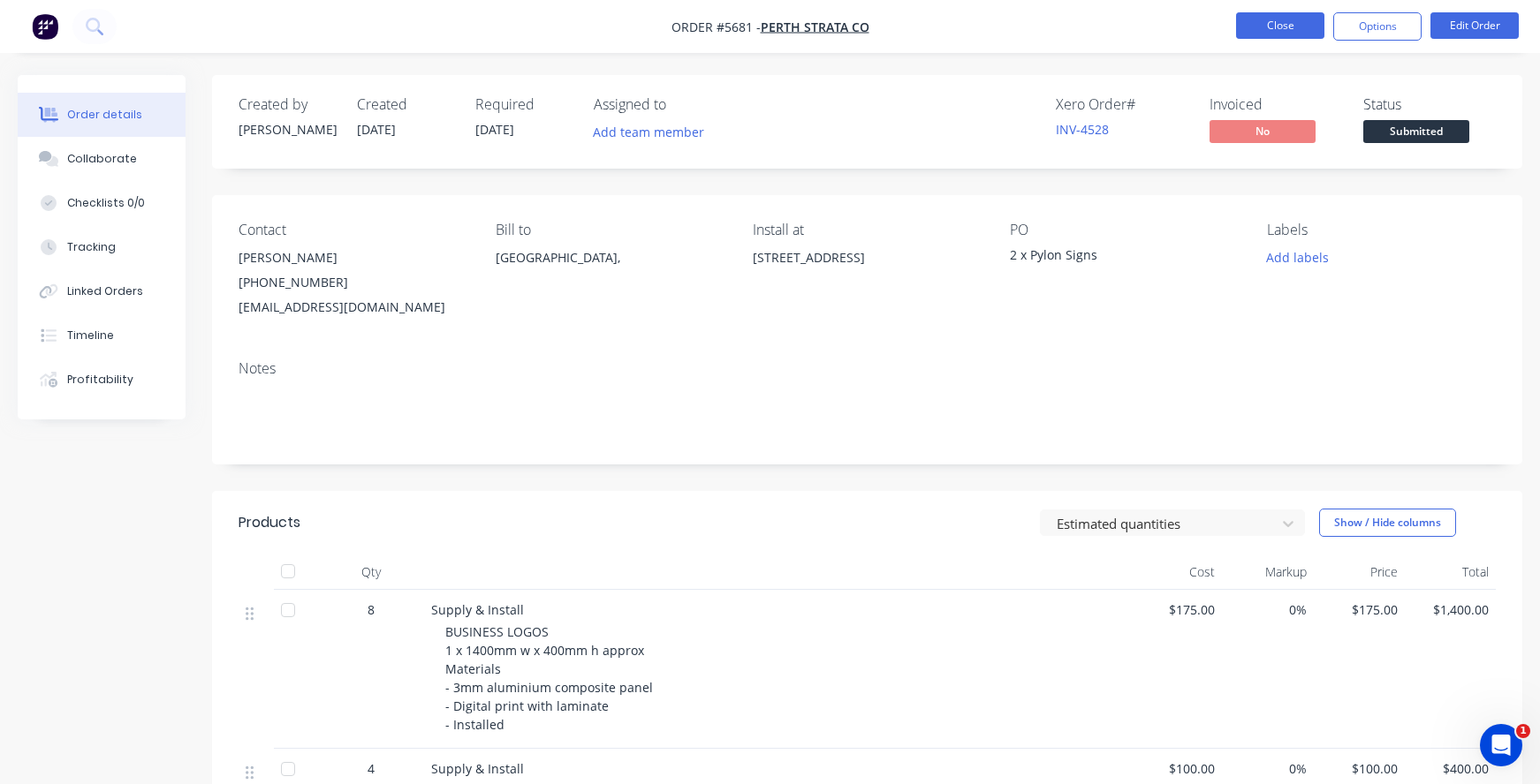
click at [1275, 25] on button "Close" at bounding box center [1280, 26] width 88 height 27
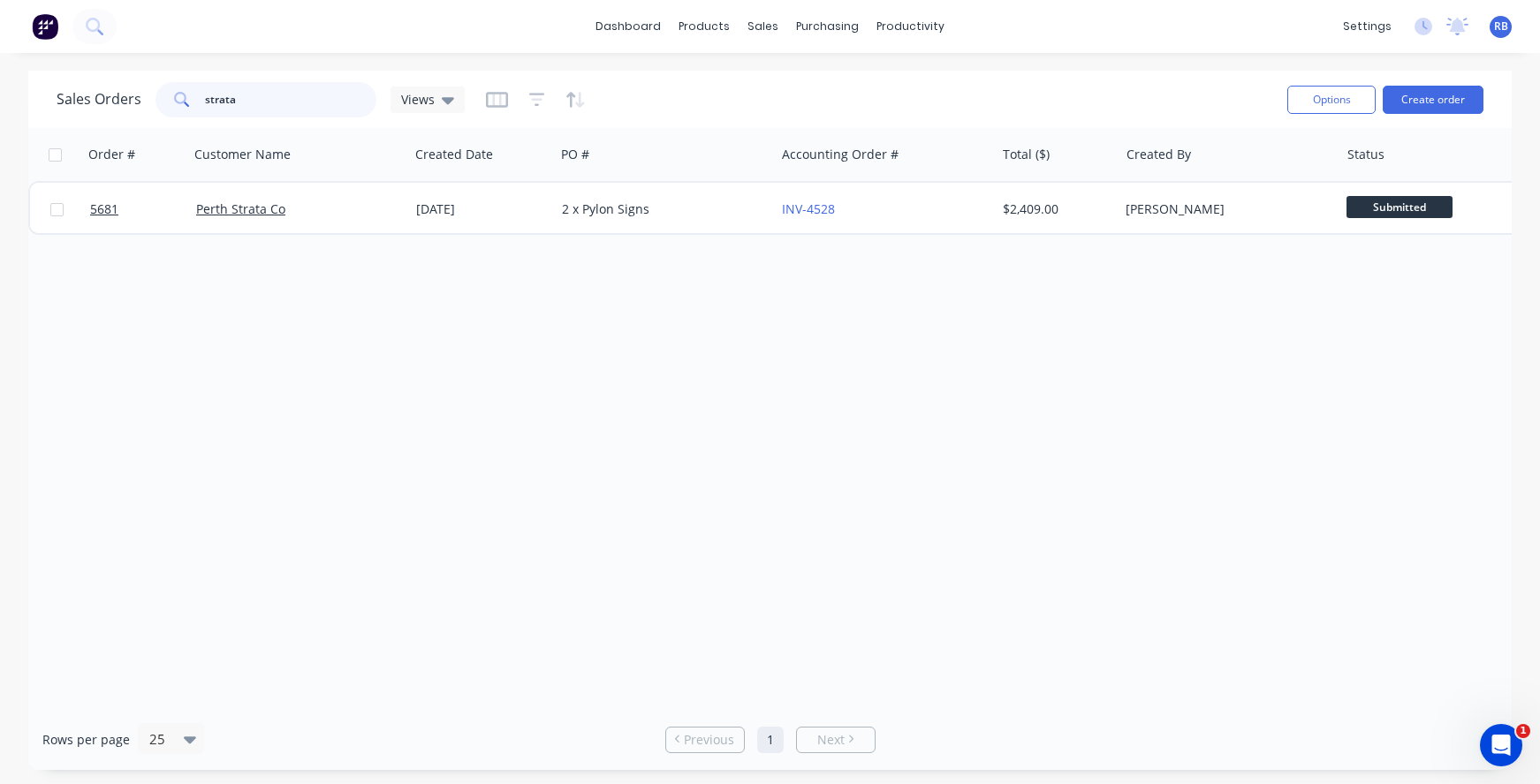
drag, startPoint x: 238, startPoint y: 100, endPoint x: 121, endPoint y: 100, distance: 117.0
click at [121, 100] on div "Sales Orders strata Views" at bounding box center [261, 100] width 408 height 35
type input "[PERSON_NAME]"
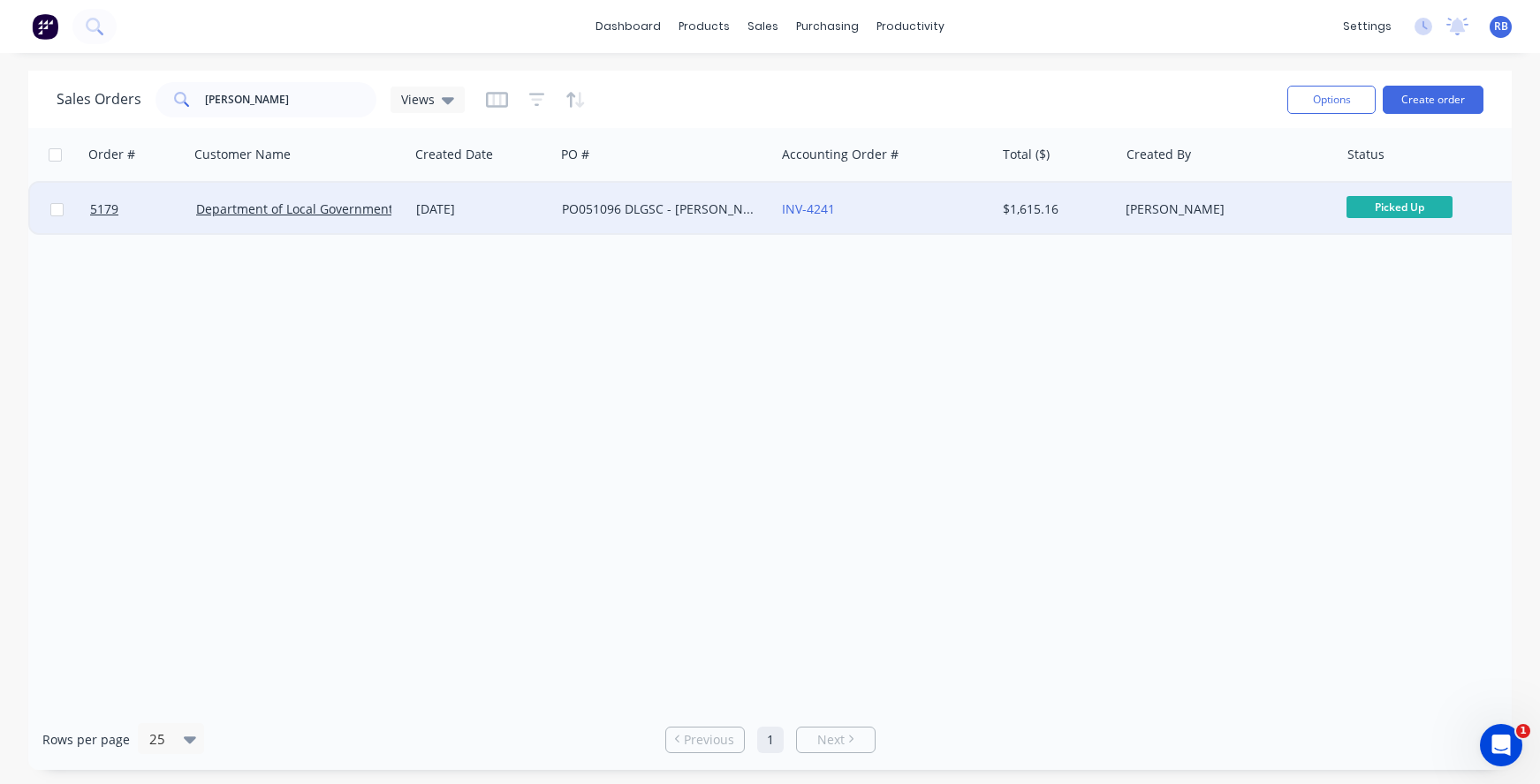
click at [515, 216] on div "[DATE]" at bounding box center [481, 209] width 132 height 18
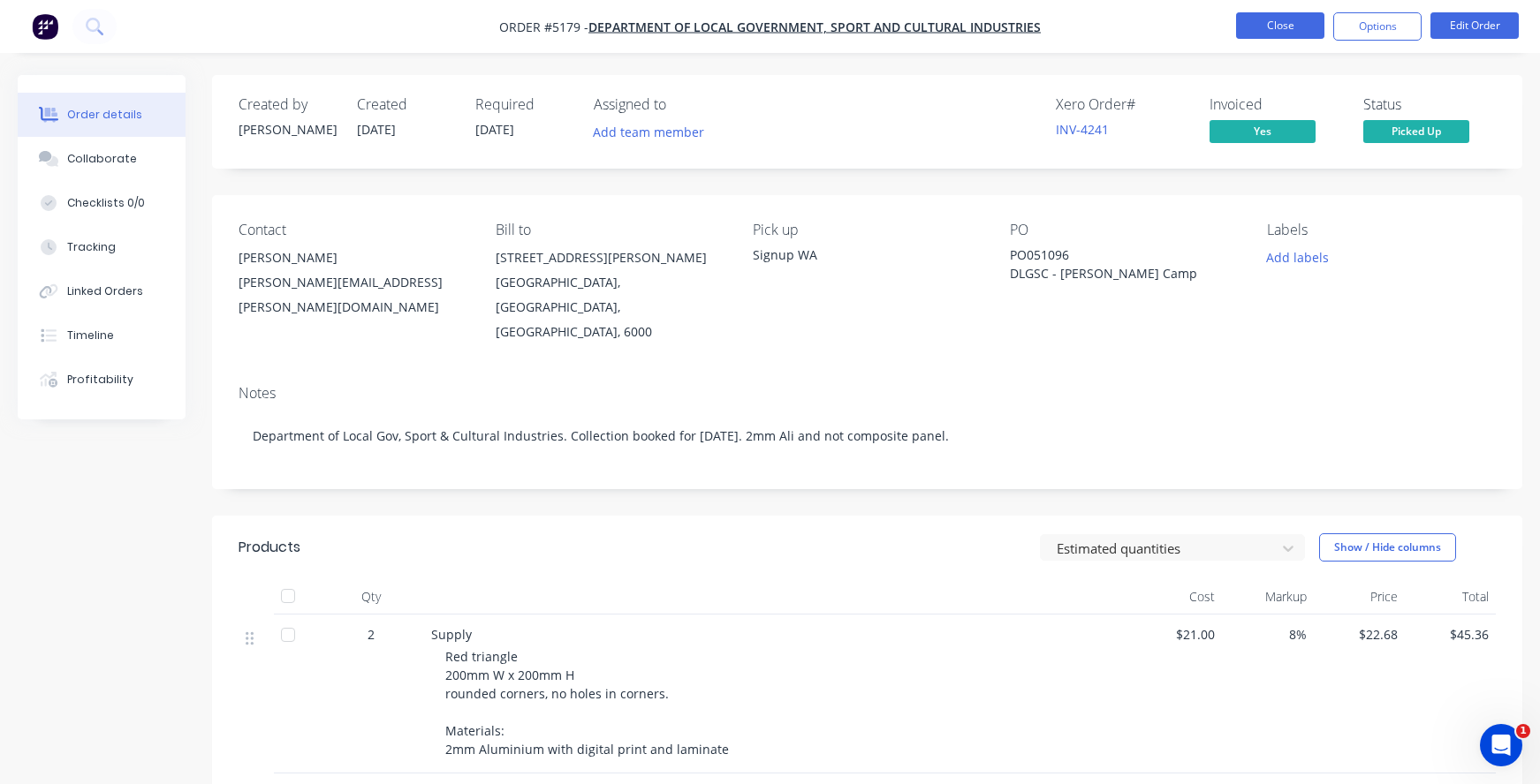
click at [1276, 28] on button "Close" at bounding box center [1280, 26] width 88 height 27
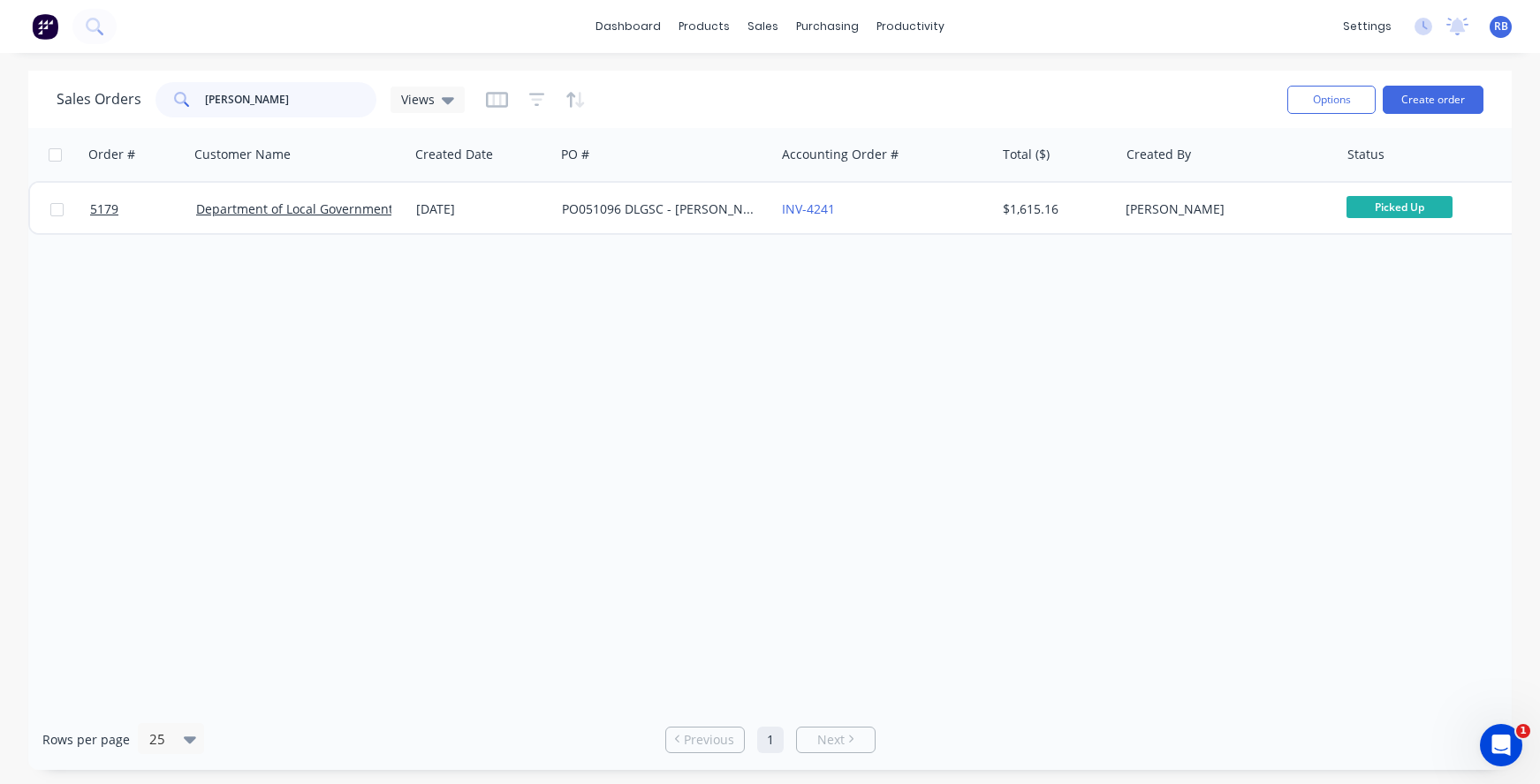
drag, startPoint x: 224, startPoint y: 101, endPoint x: 104, endPoint y: 98, distance: 120.0
click at [104, 98] on div "Sales Orders [PERSON_NAME] Views" at bounding box center [261, 100] width 408 height 35
type input "yiman"
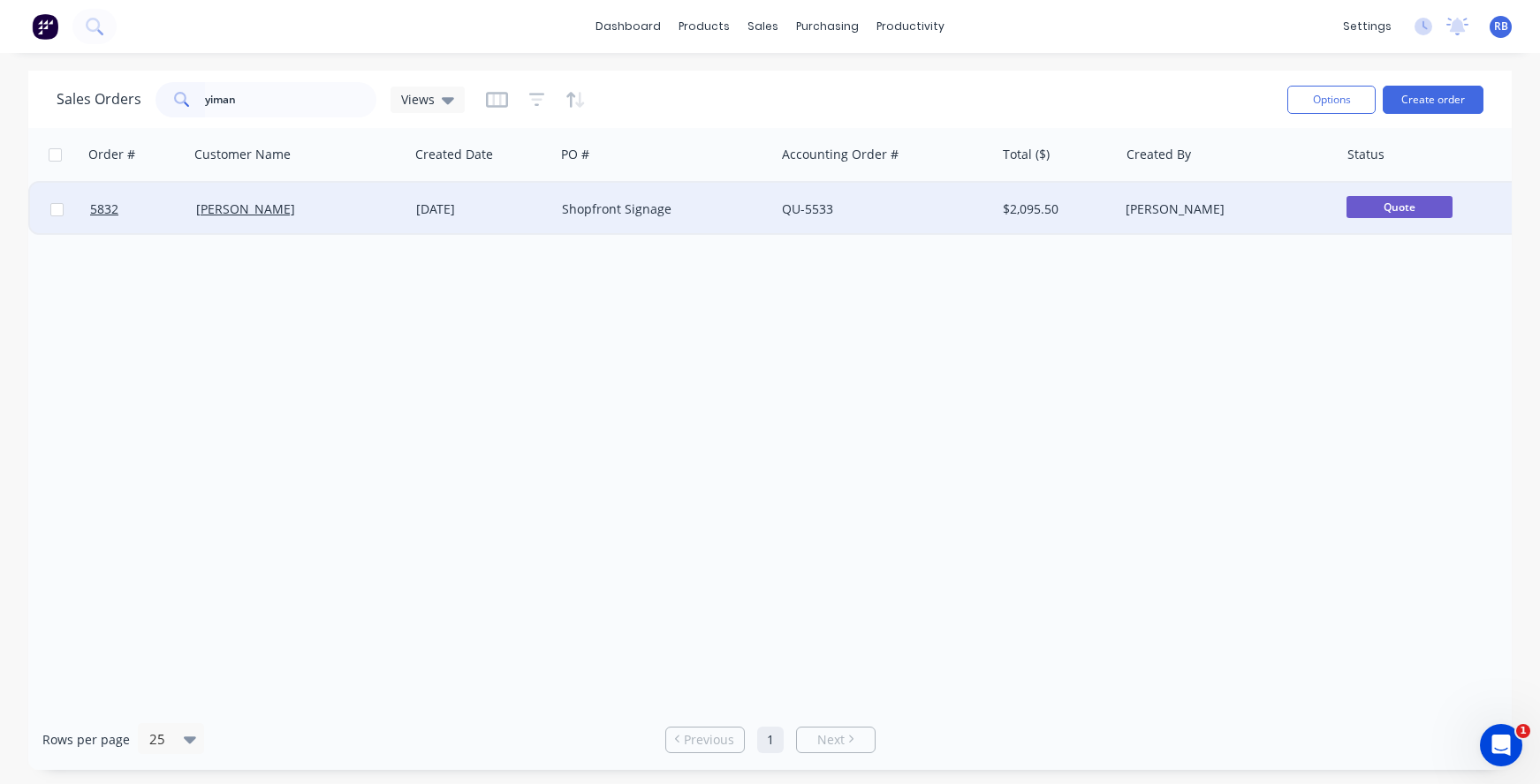
click at [641, 214] on div "Shopfront Signage" at bounding box center [660, 209] width 197 height 18
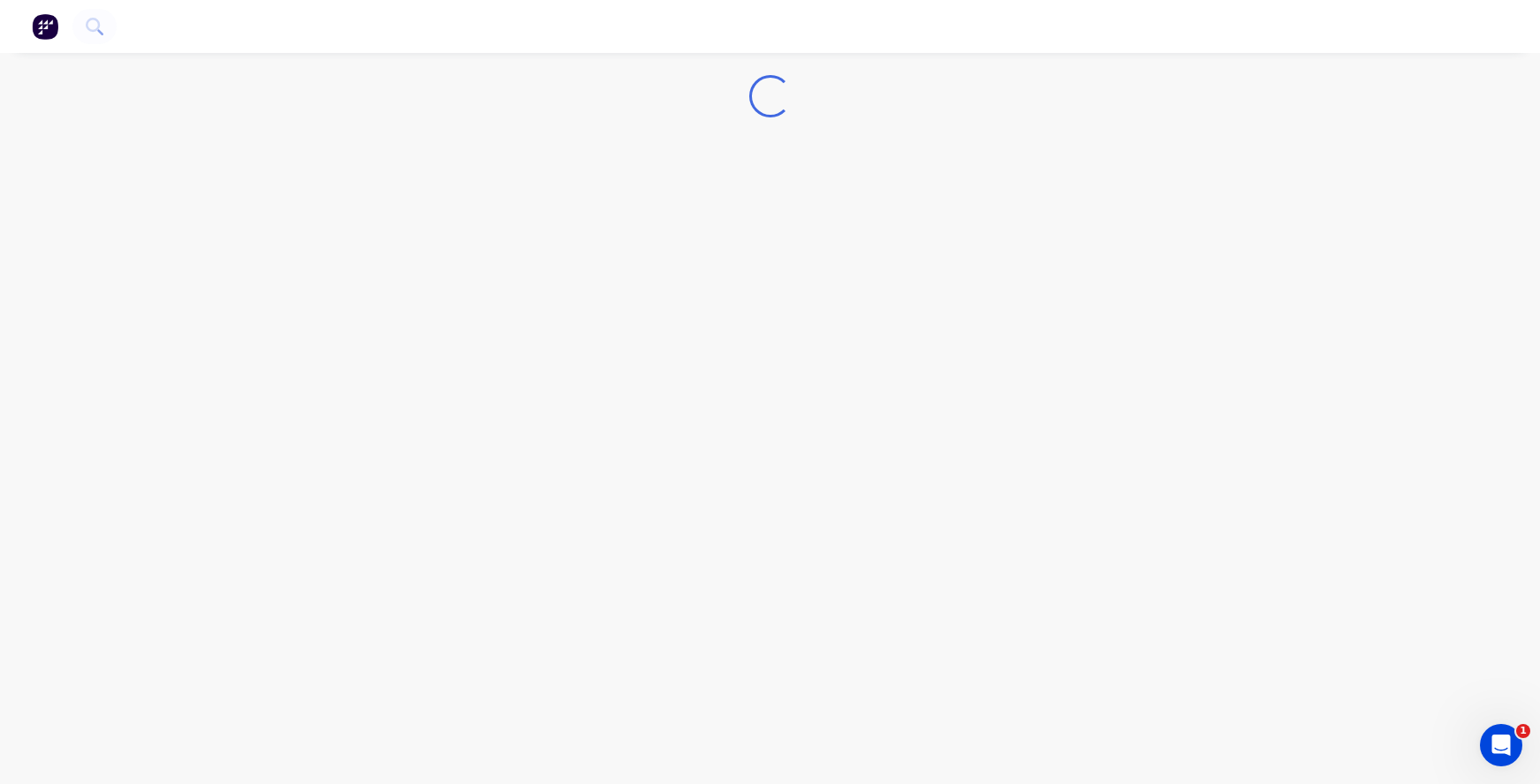
click at [641, 214] on div "Loading..." at bounding box center [770, 392] width 1540 height 784
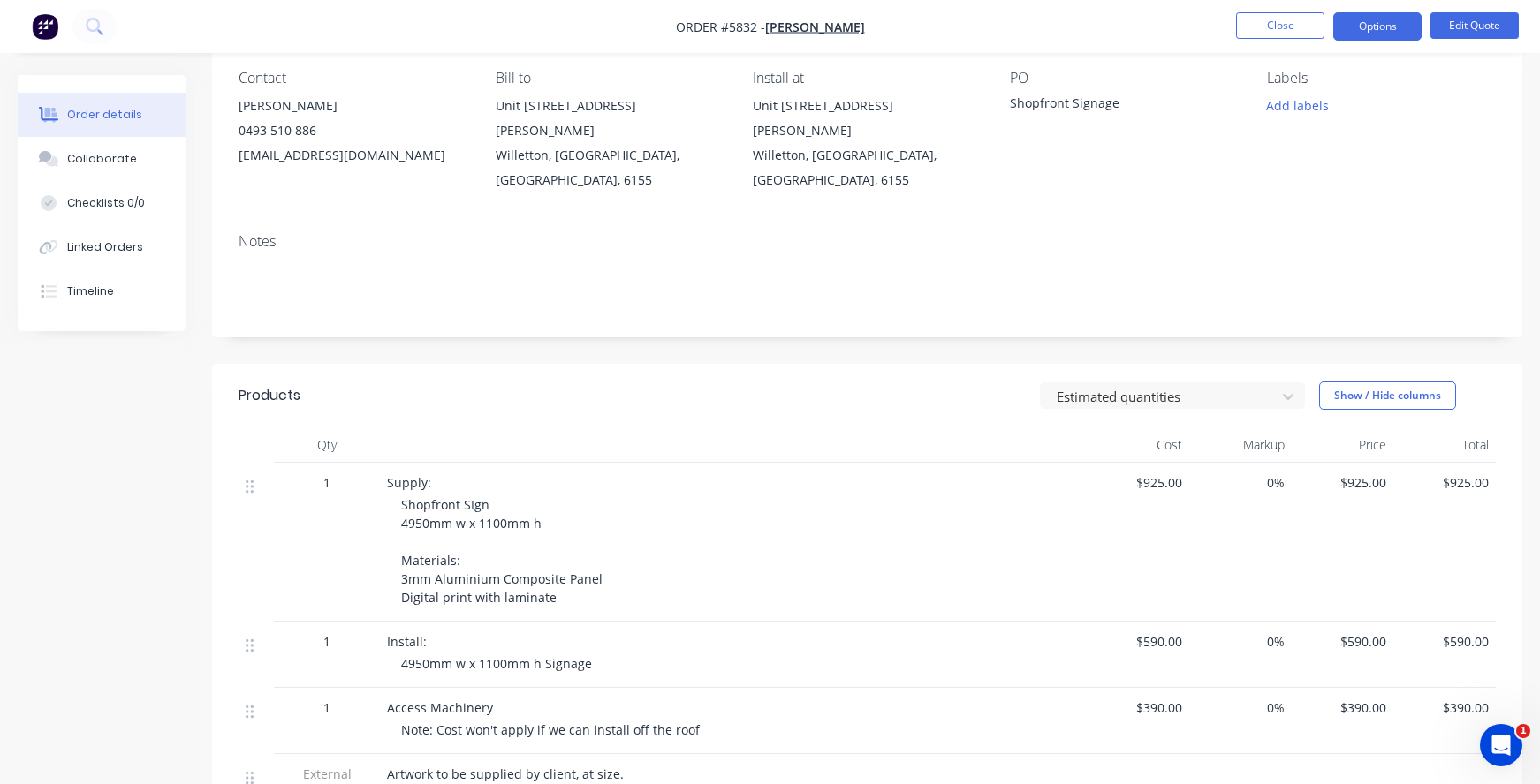
scroll to position [154, 0]
drag, startPoint x: 528, startPoint y: 499, endPoint x: 387, endPoint y: 476, distance: 142.9
click at [387, 476] on div "Supply: Shopfront SIgn 4950mm w x 1100mm h Materials: 3mm Aluminium Composite P…" at bounding box center [733, 541] width 706 height 159
copy span "Shopfront SIgn 4950mm w x 1100mm h"
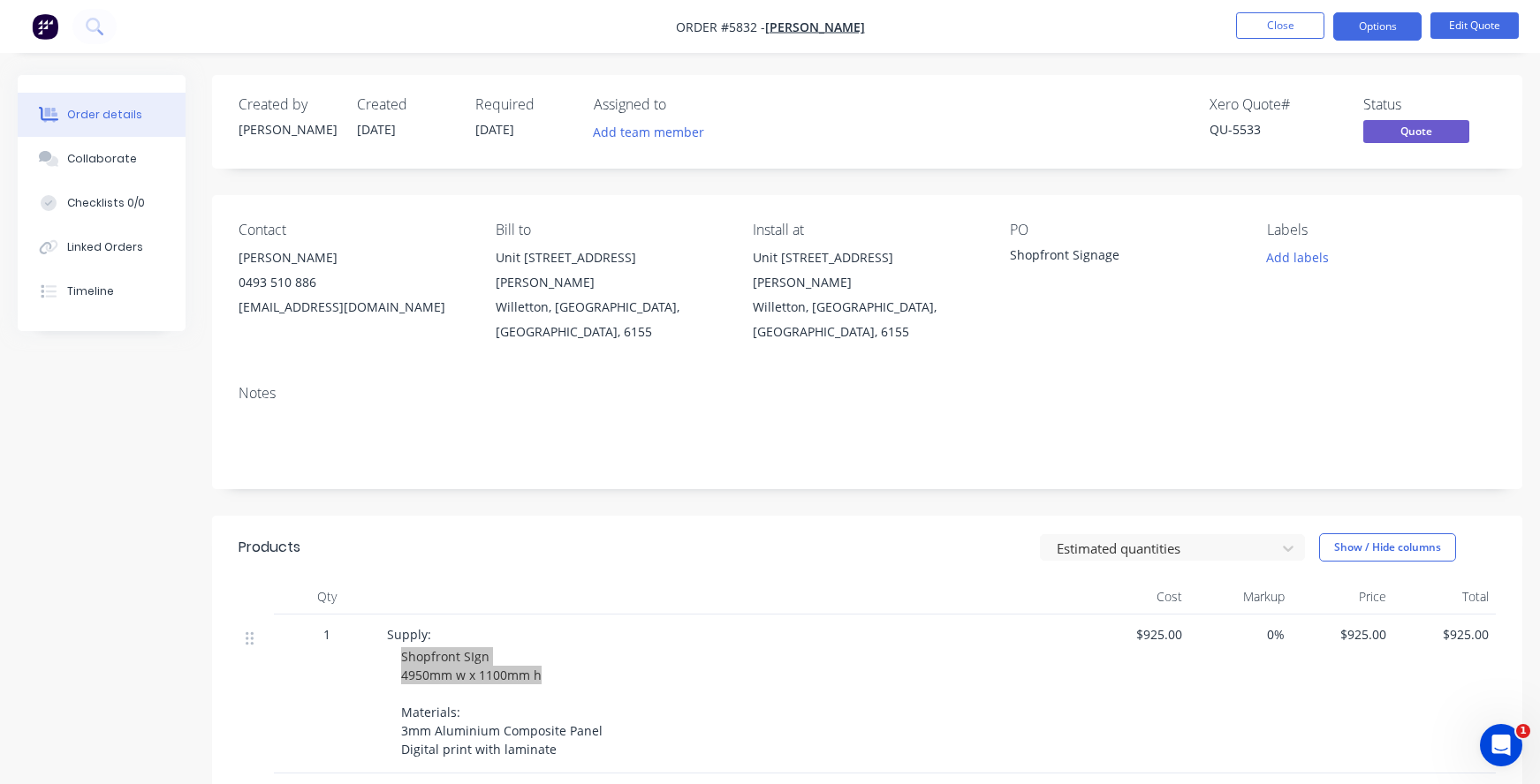
scroll to position [0, 0]
click at [1503, 21] on button "Edit Quote" at bounding box center [1474, 26] width 88 height 27
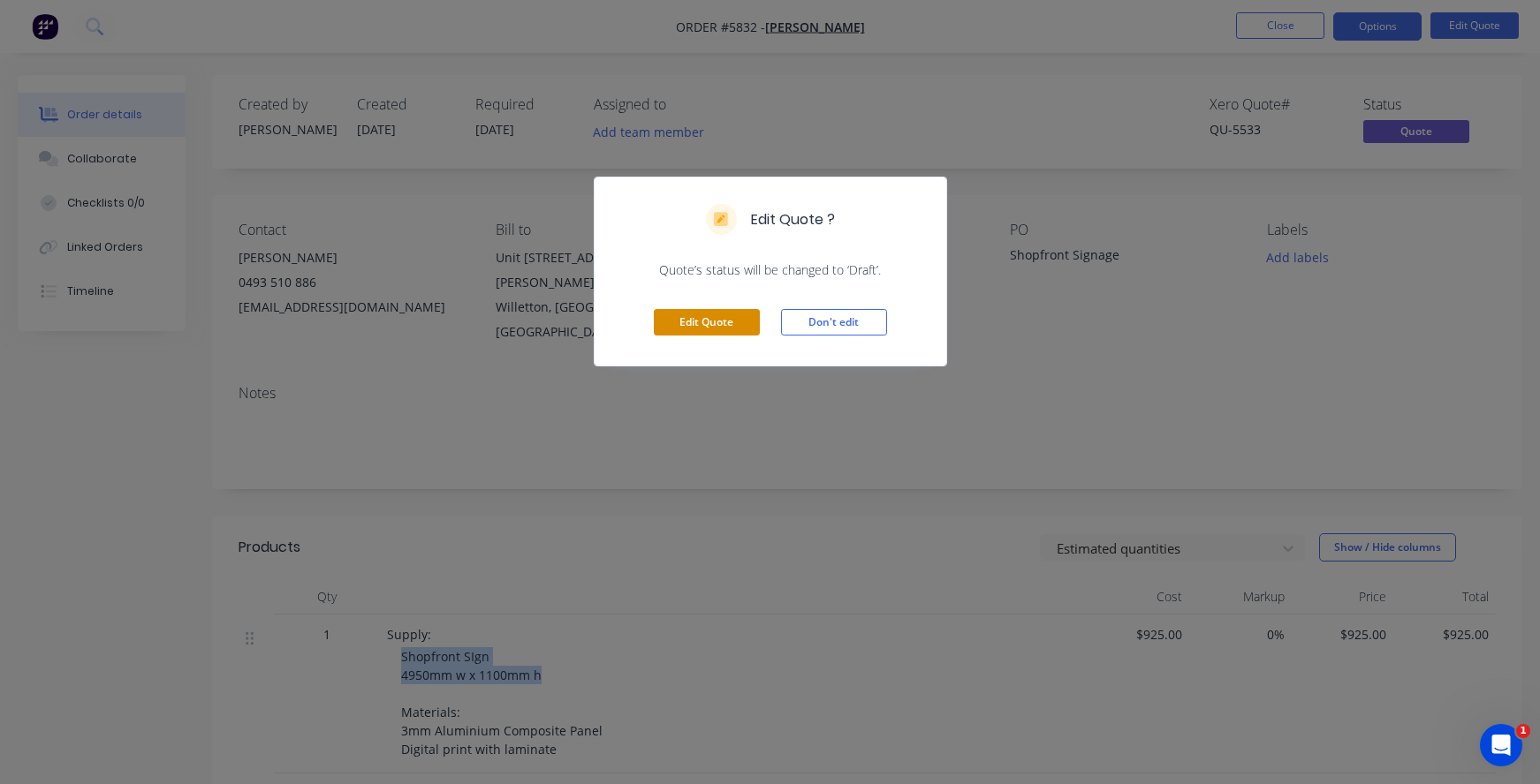
click at [678, 326] on button "Edit Quote" at bounding box center [707, 323] width 106 height 27
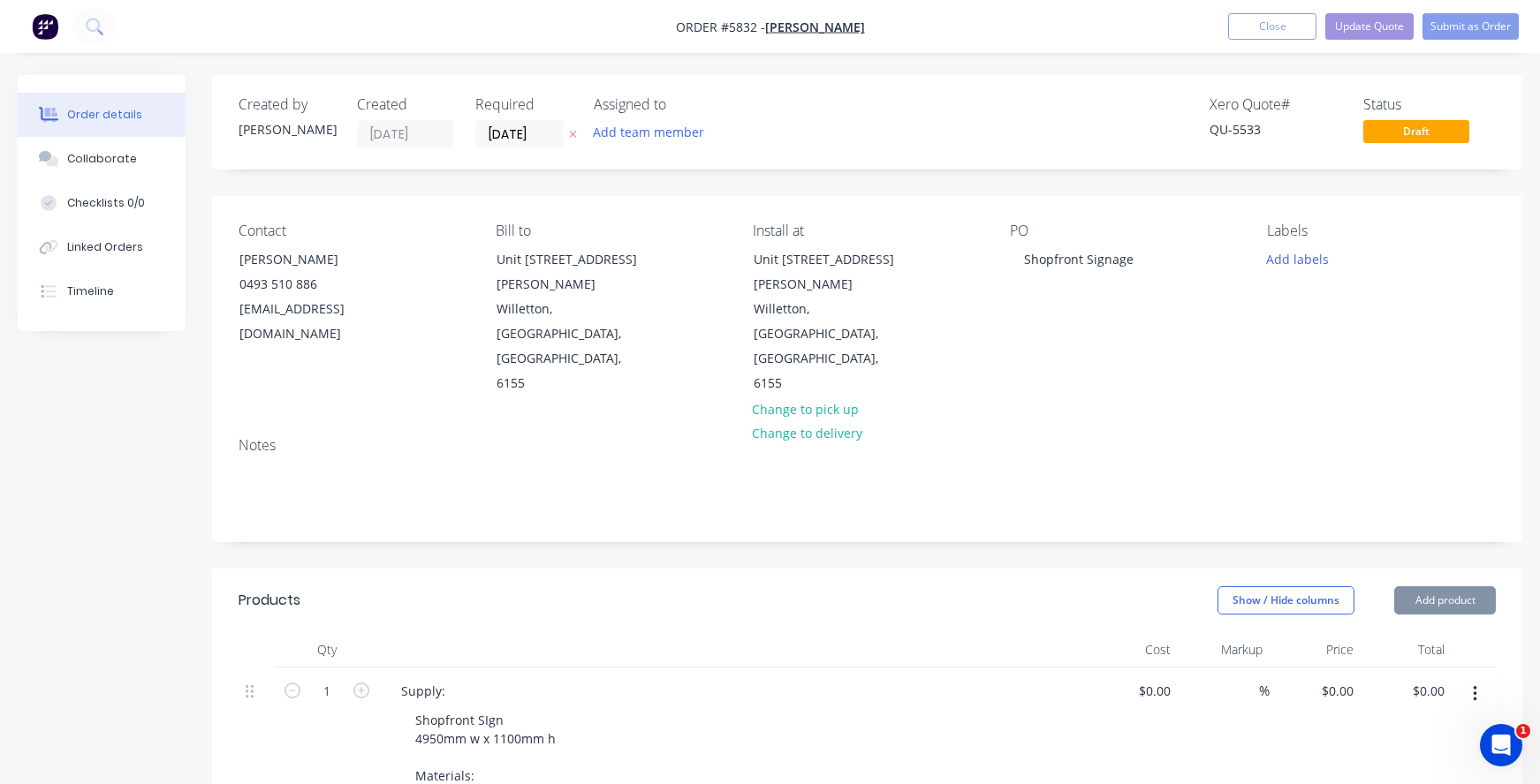
type input "$925.00"
type input "$590.00"
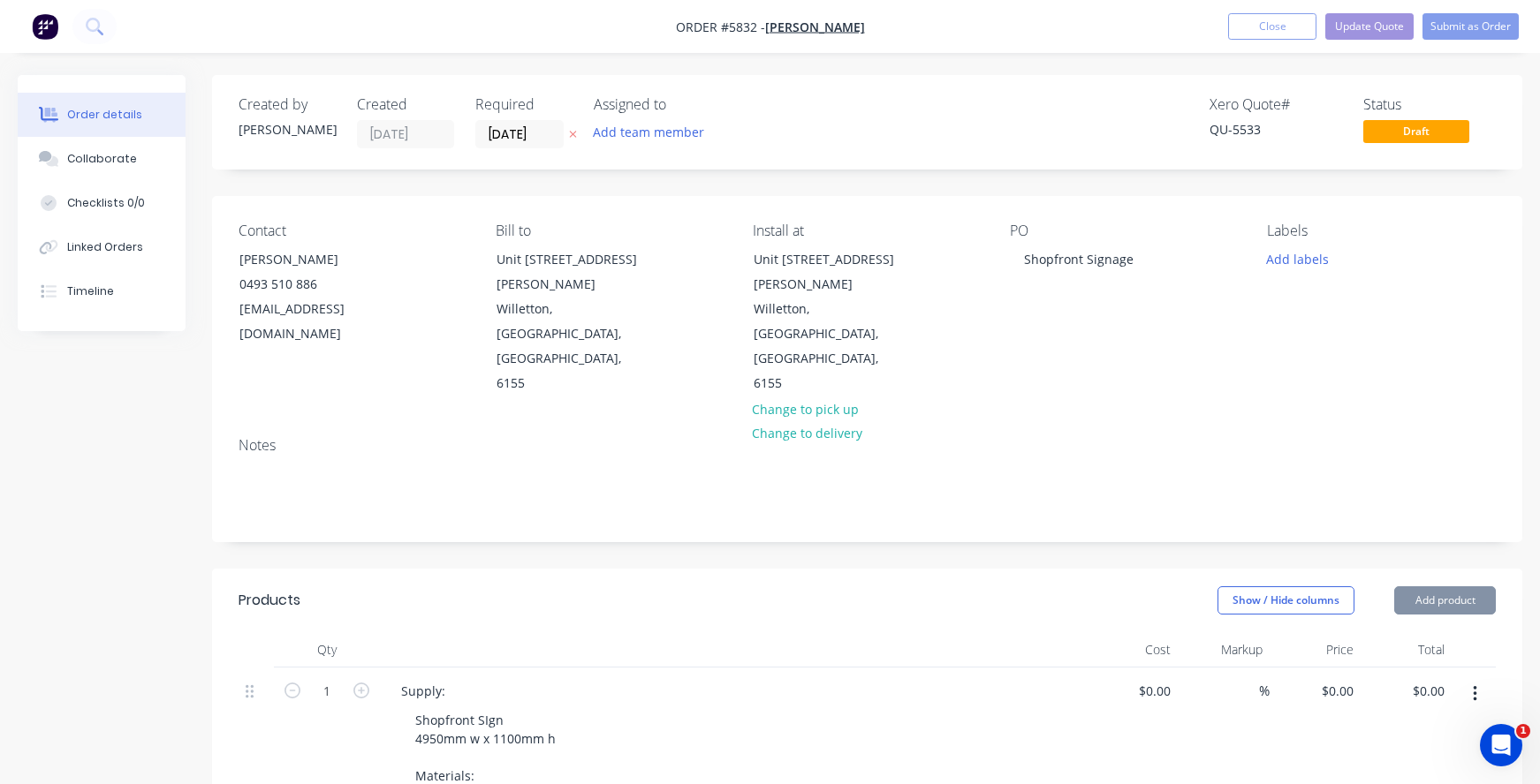
type input "$590.00"
type input "$390.00"
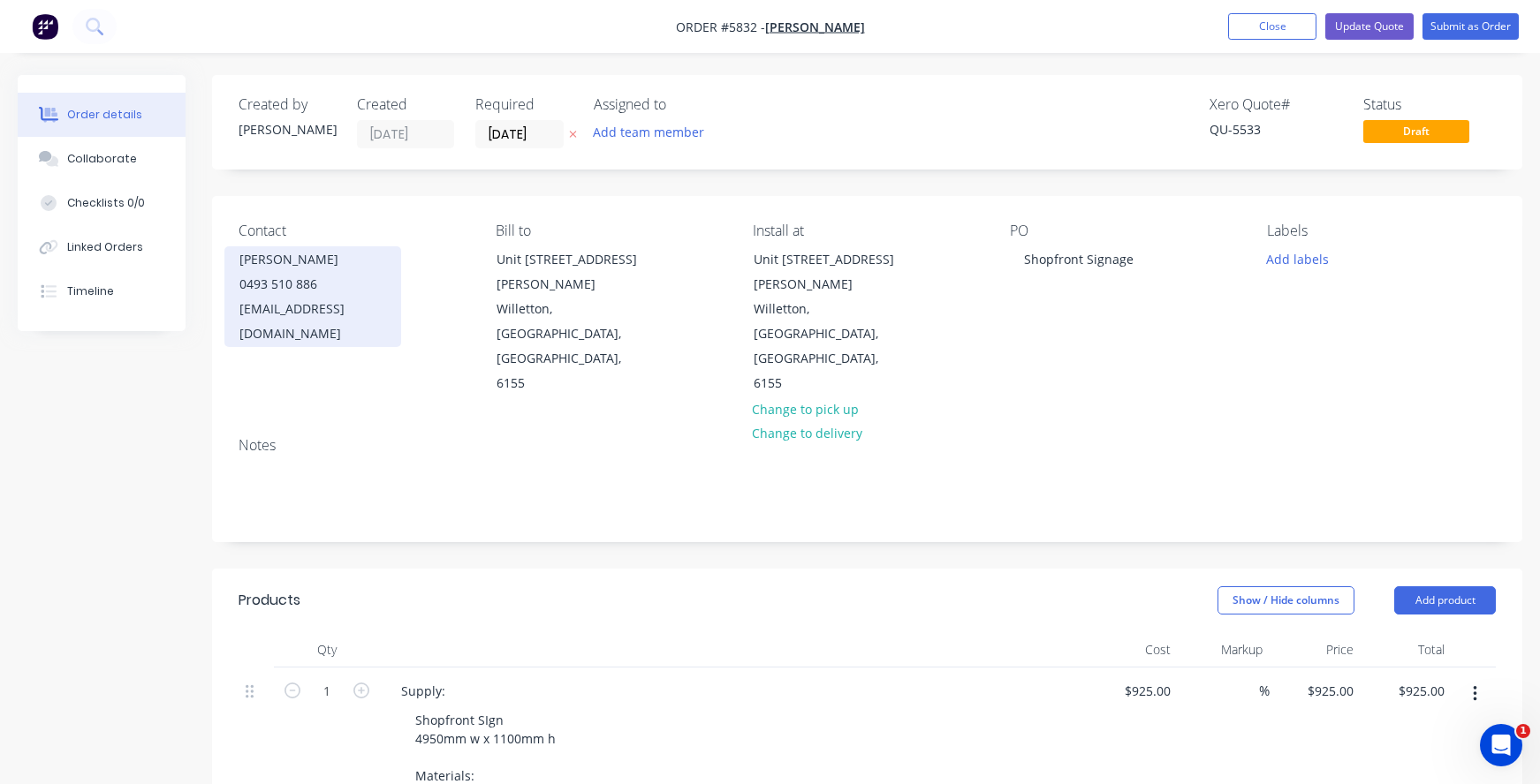
click at [262, 256] on div "[PERSON_NAME]" at bounding box center [312, 260] width 146 height 25
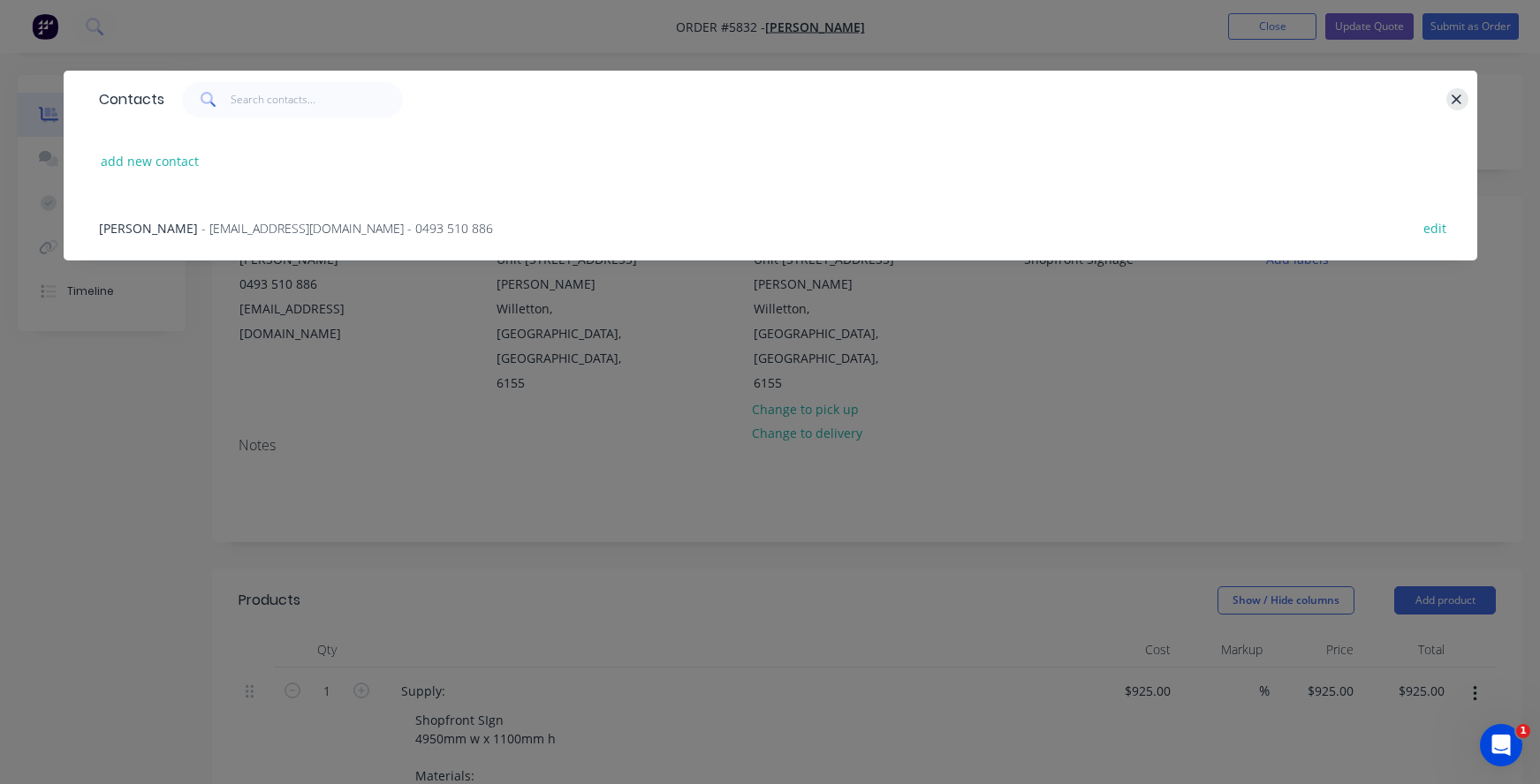
click at [1458, 96] on icon "button" at bounding box center [1456, 100] width 11 height 16
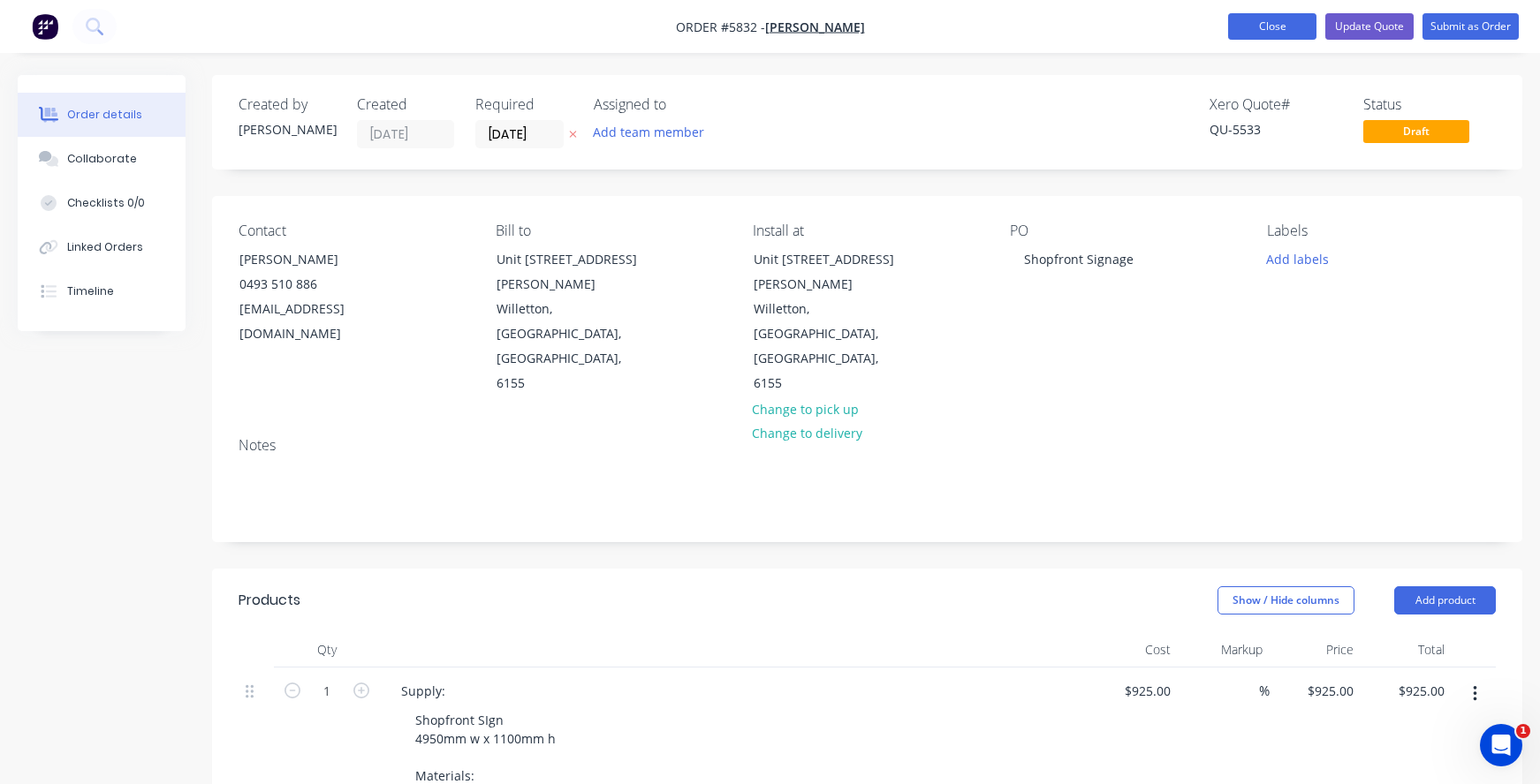
click at [1268, 28] on button "Close" at bounding box center [1272, 27] width 88 height 27
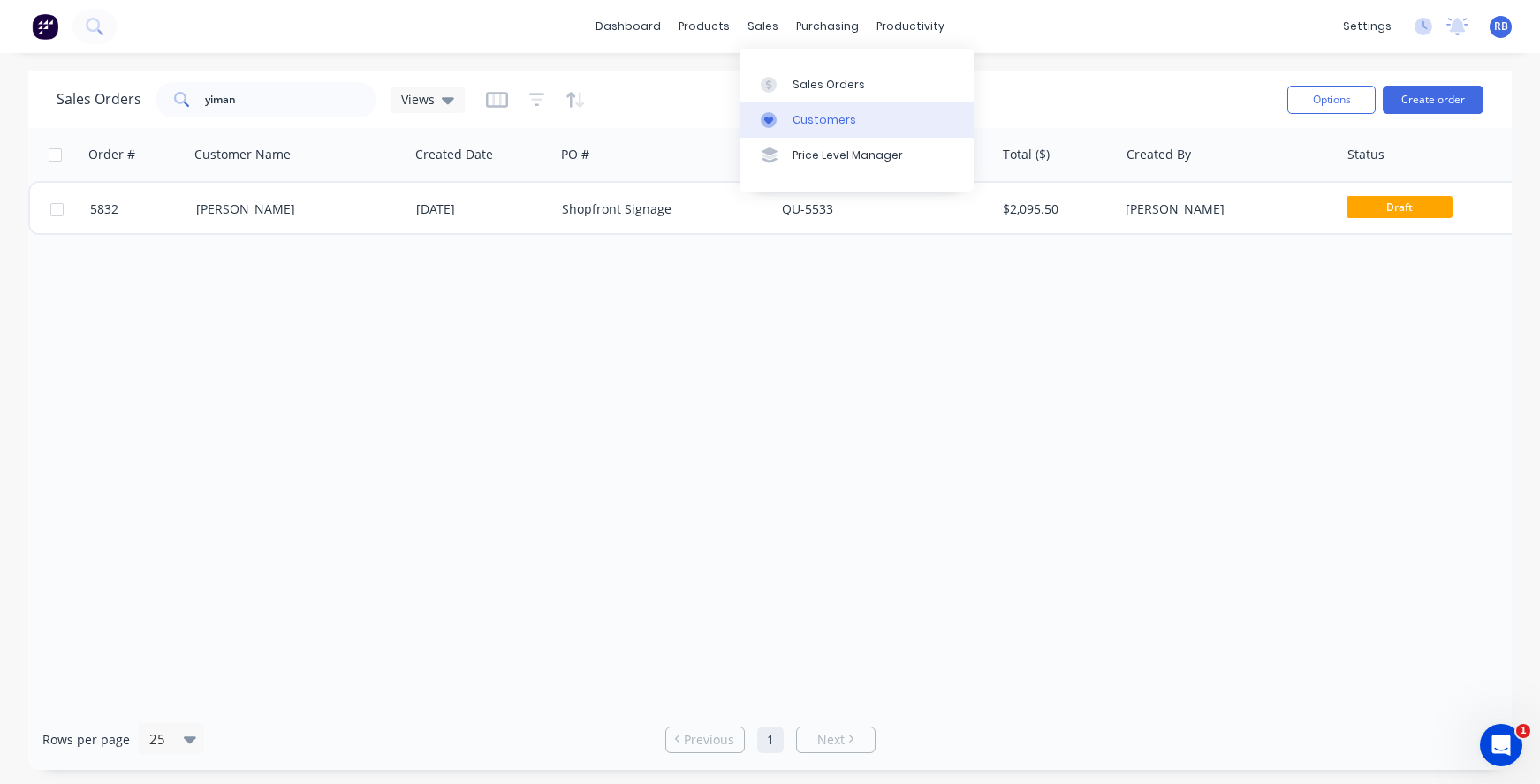
click at [806, 112] on div "Customers" at bounding box center [824, 120] width 64 height 16
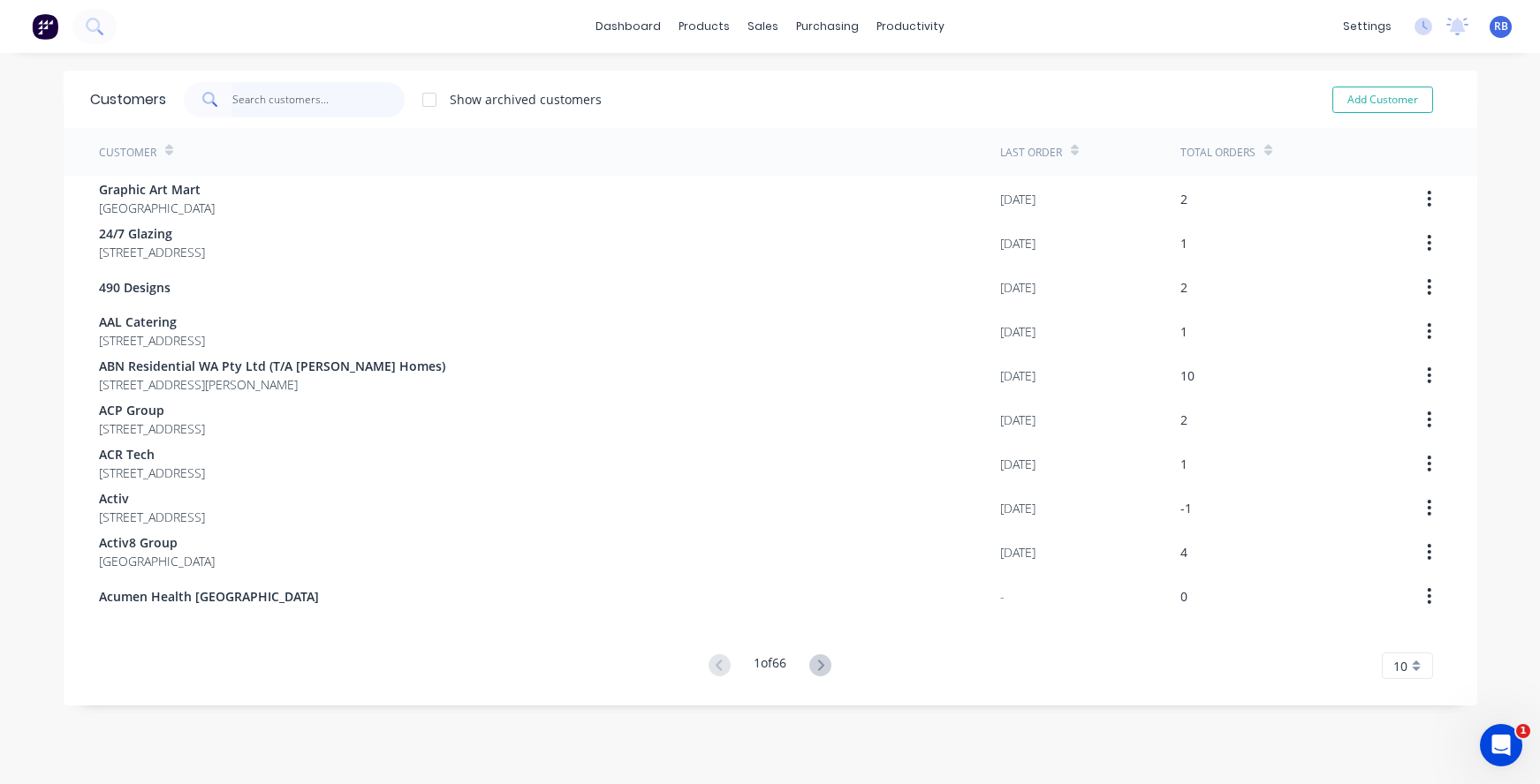
click at [257, 92] on input "text" at bounding box center [318, 100] width 172 height 35
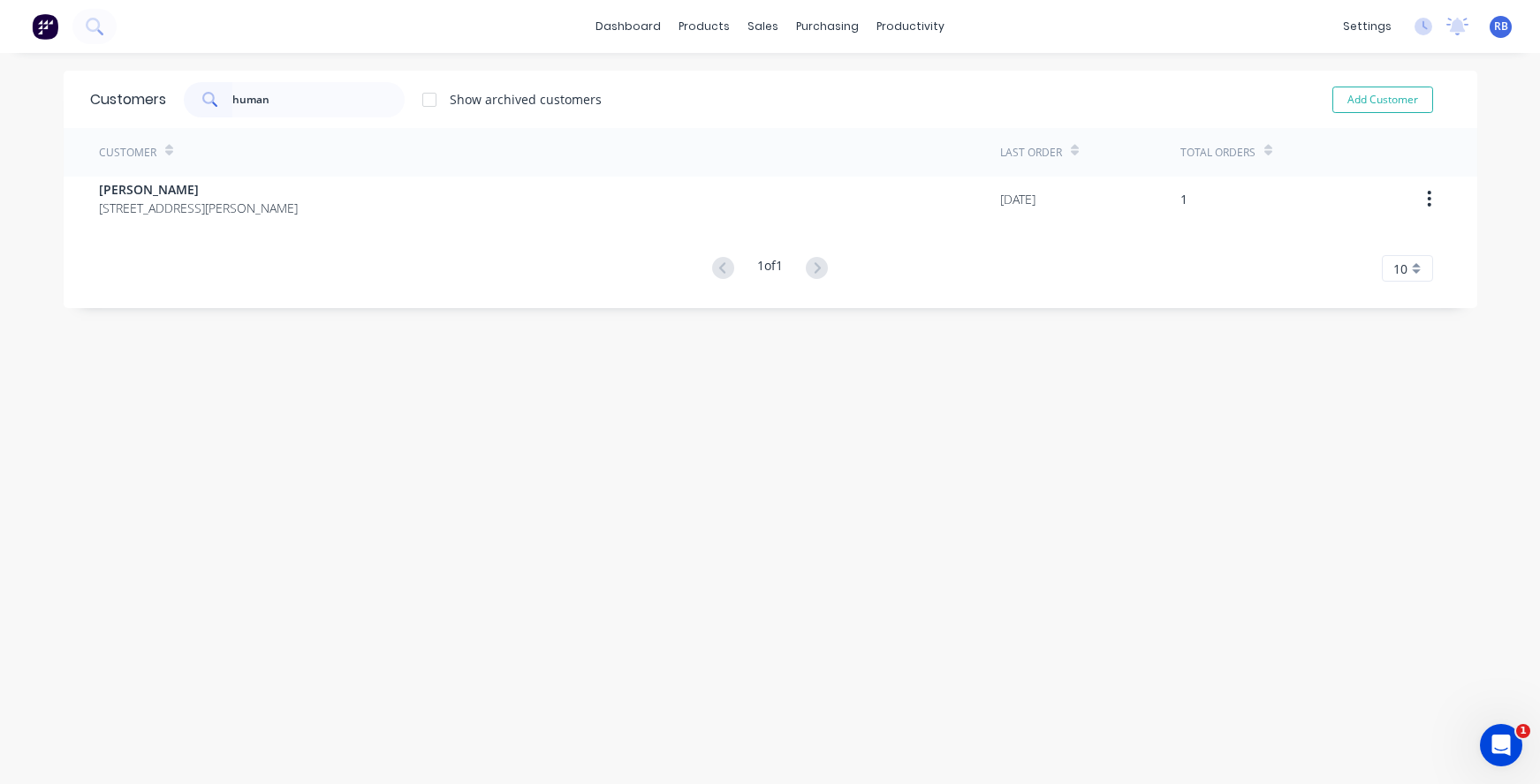
drag, startPoint x: 257, startPoint y: 92, endPoint x: 165, endPoint y: 223, distance: 160.1
click at [165, 230] on div "Customer Last Order Total Orders [PERSON_NAME] [STREET_ADDRESS][PERSON_NAME] [D…" at bounding box center [770, 205] width 1414 height 154
click at [294, 94] on input "human" at bounding box center [318, 100] width 172 height 35
drag, startPoint x: 292, startPoint y: 94, endPoint x: 46, endPoint y: 99, distance: 246.1
click at [46, 99] on div "dashboard products sales purchasing productivity dashboard products Product Cat…" at bounding box center [770, 392] width 1540 height 784
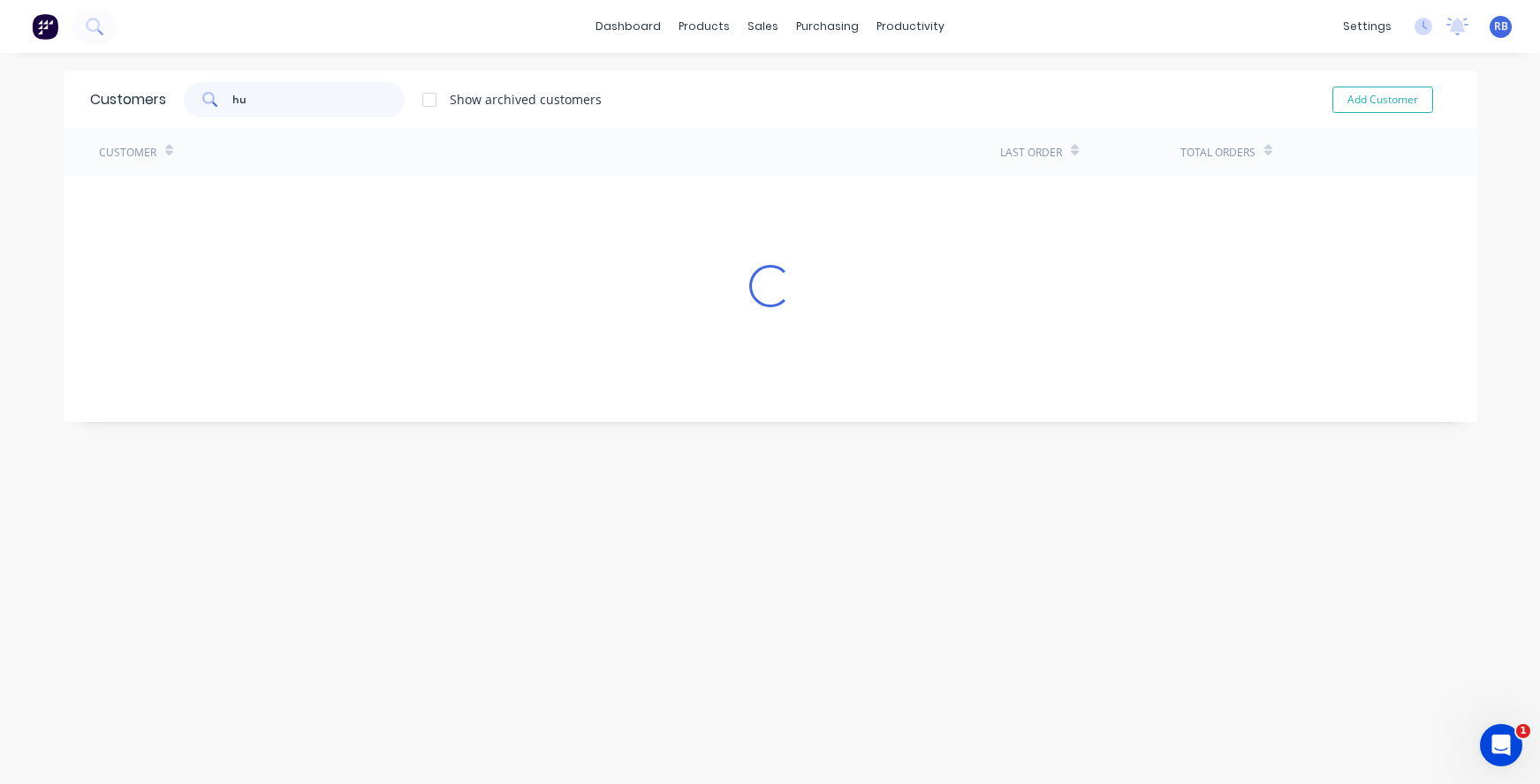
type input "h"
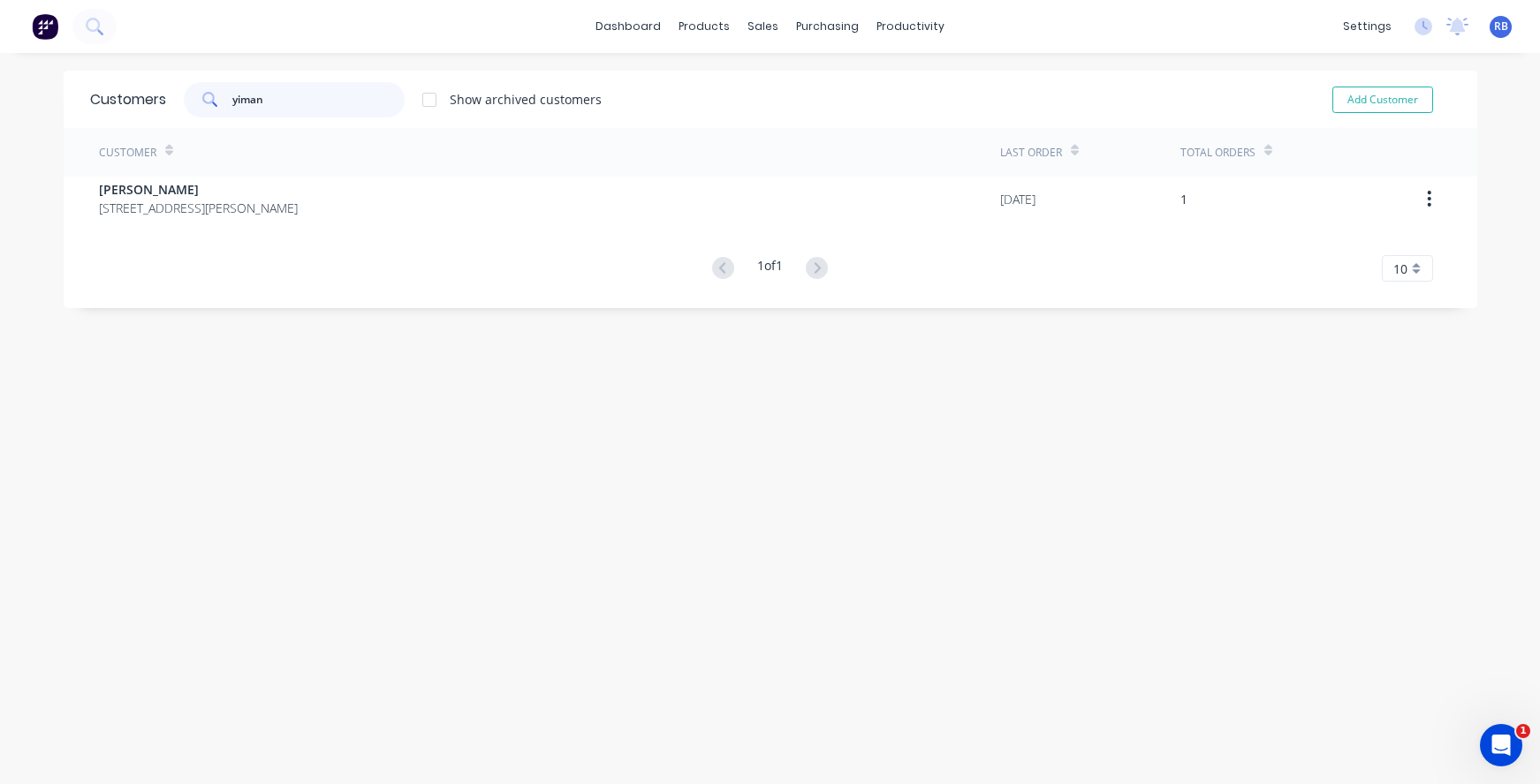
type input "yiman"
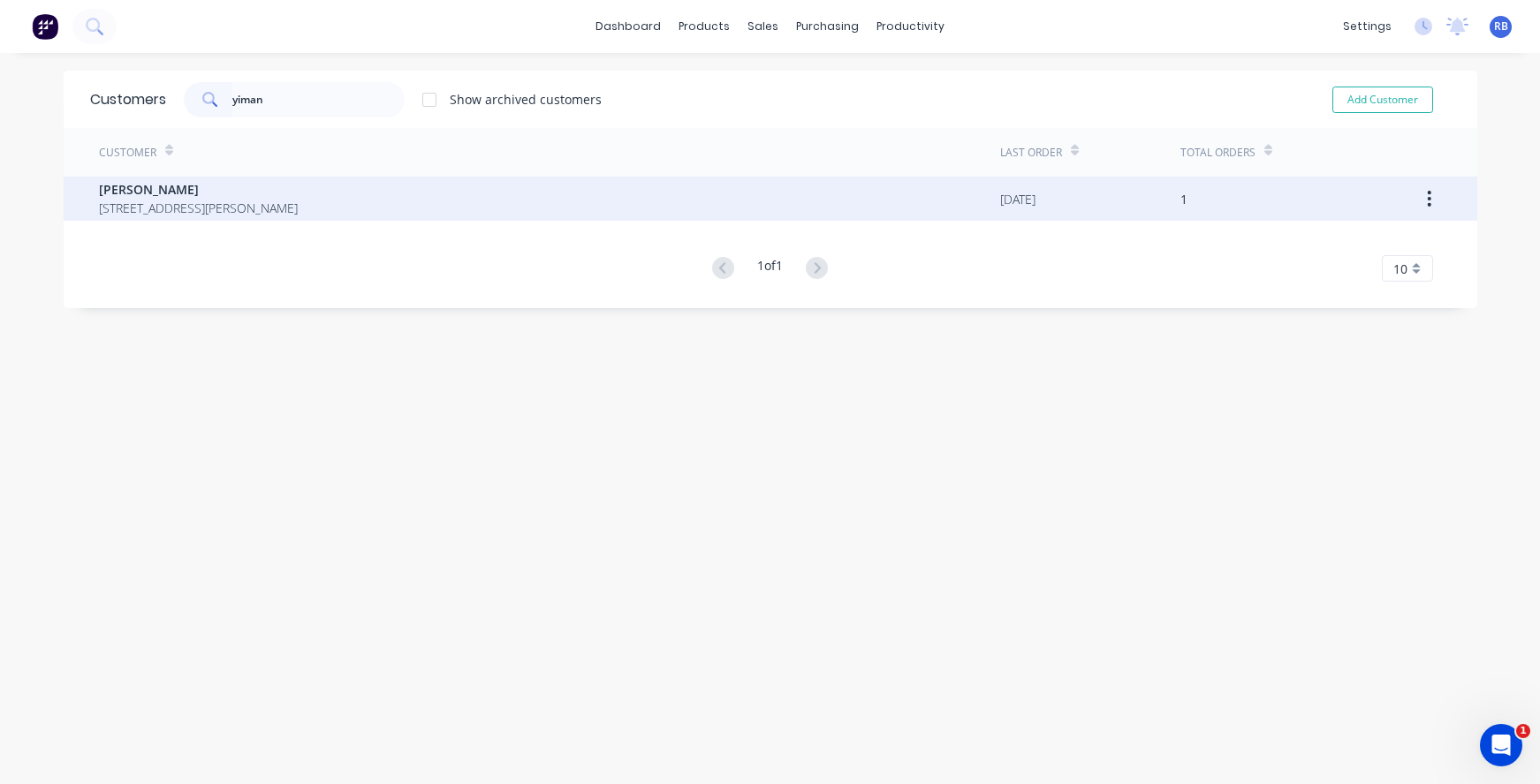
click at [143, 196] on span "[PERSON_NAME]" at bounding box center [197, 190] width 198 height 19
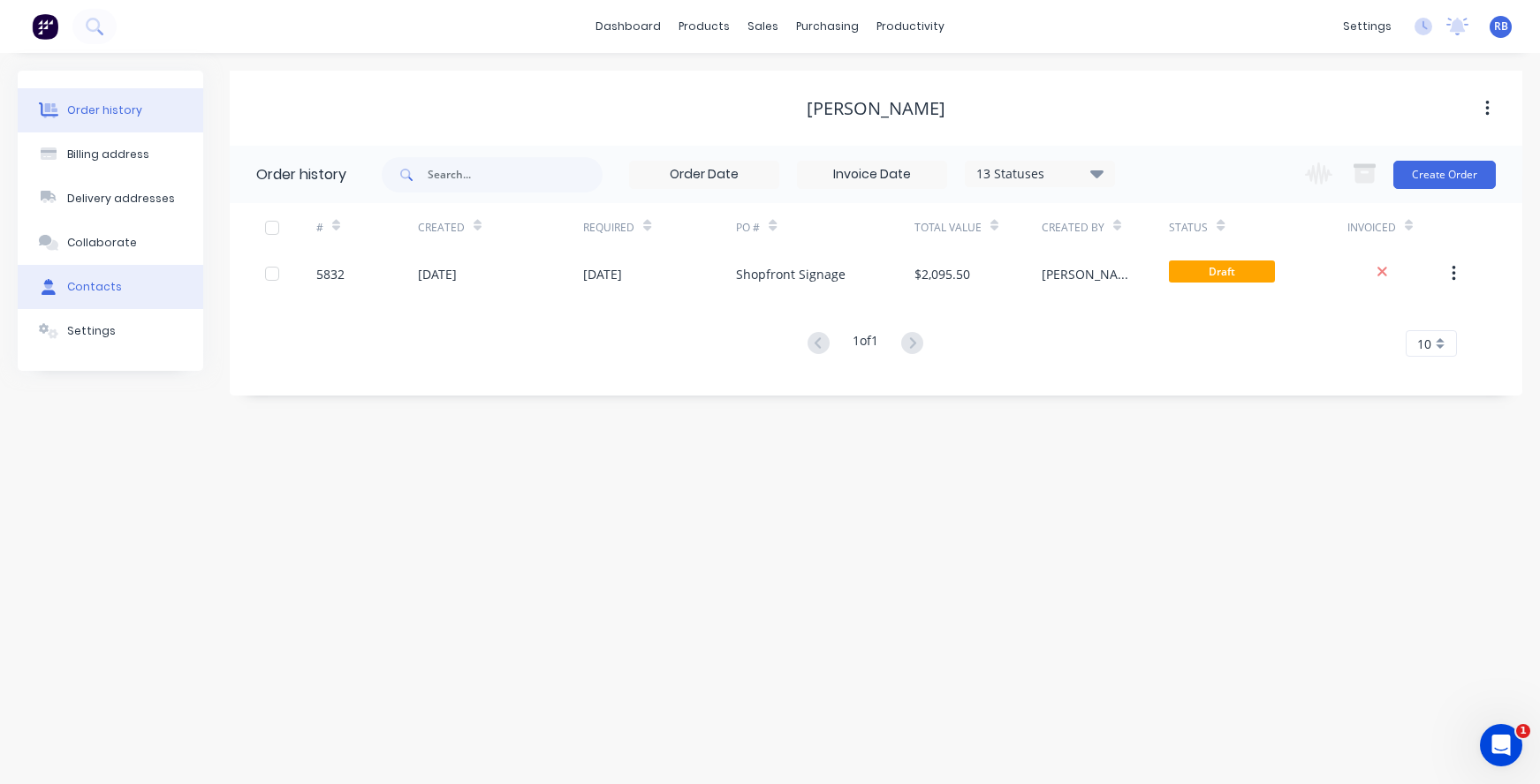
click at [80, 281] on div "Contacts" at bounding box center [95, 287] width 55 height 16
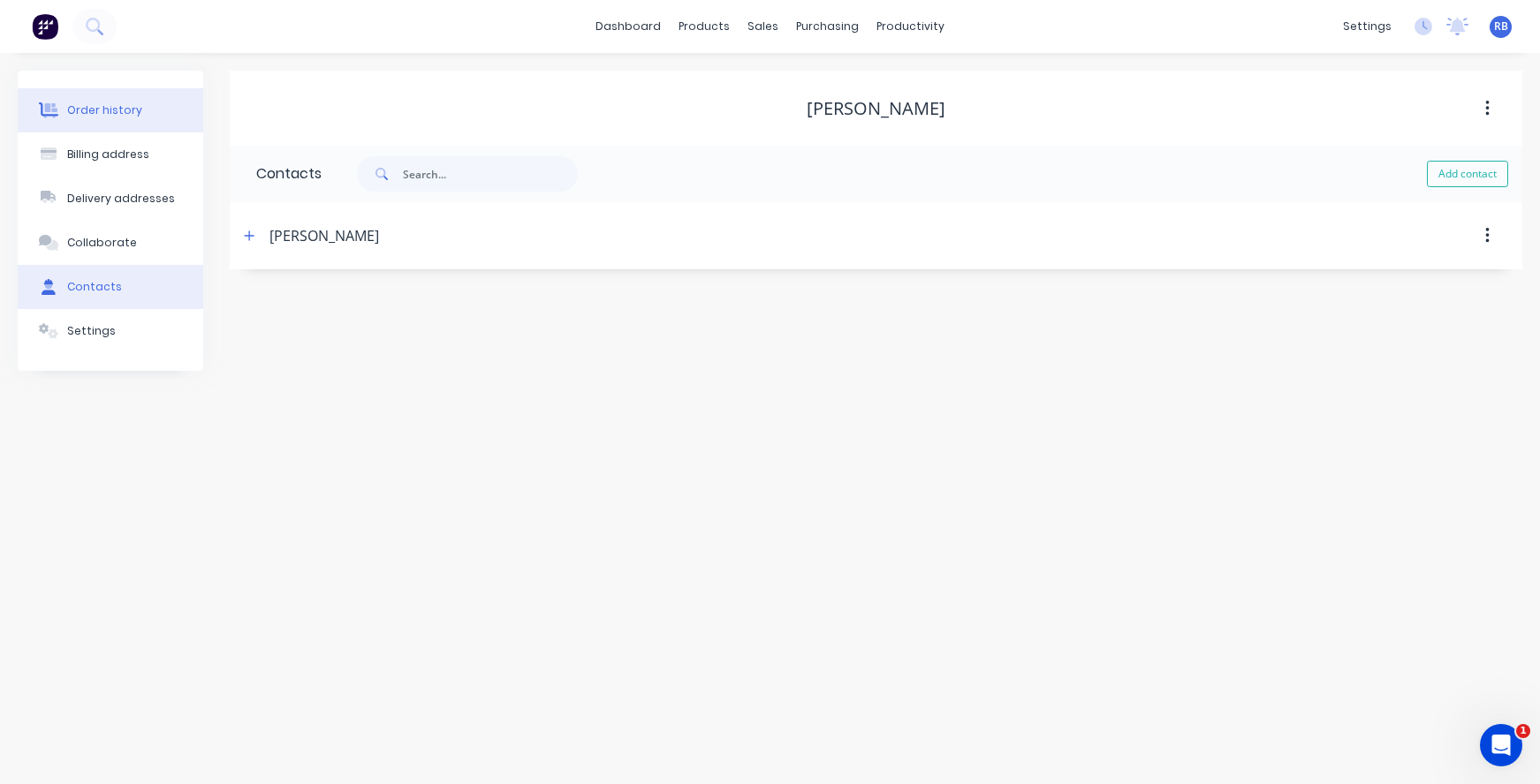
click at [104, 116] on div "Order history" at bounding box center [104, 110] width 75 height 16
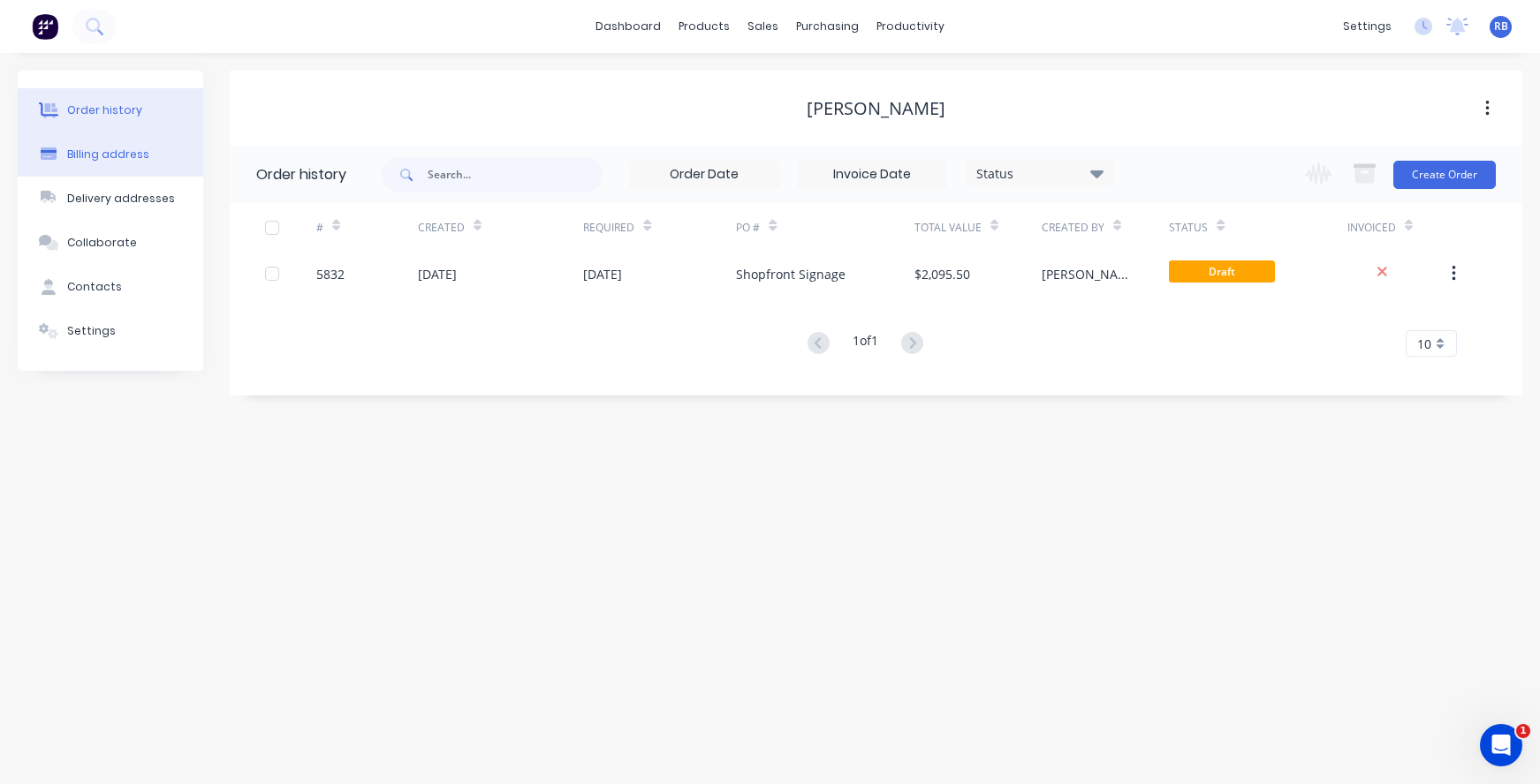
click at [97, 157] on div "Billing address" at bounding box center [108, 154] width 83 height 16
select select "AU"
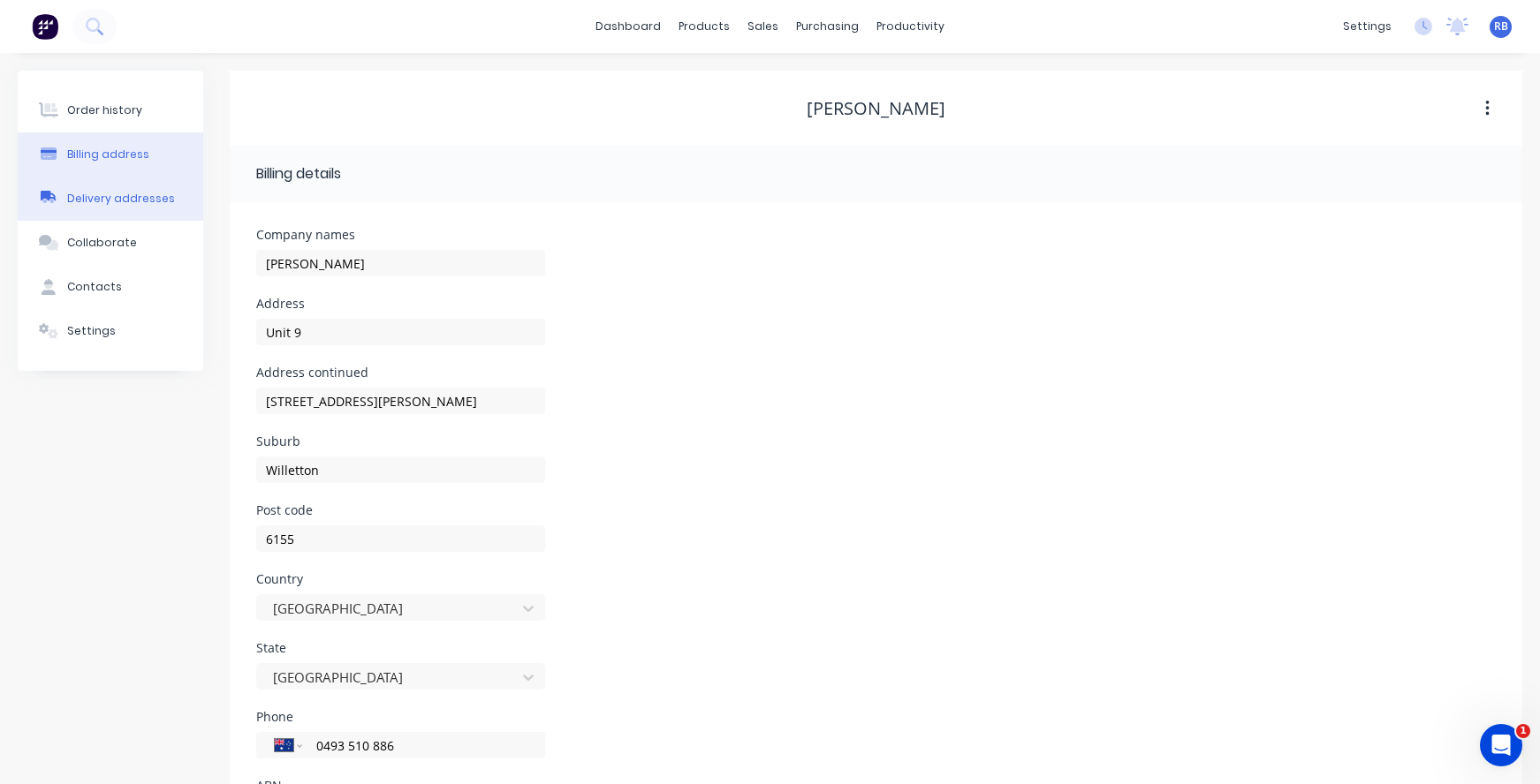
click at [104, 210] on button "Delivery addresses" at bounding box center [110, 198] width 185 height 45
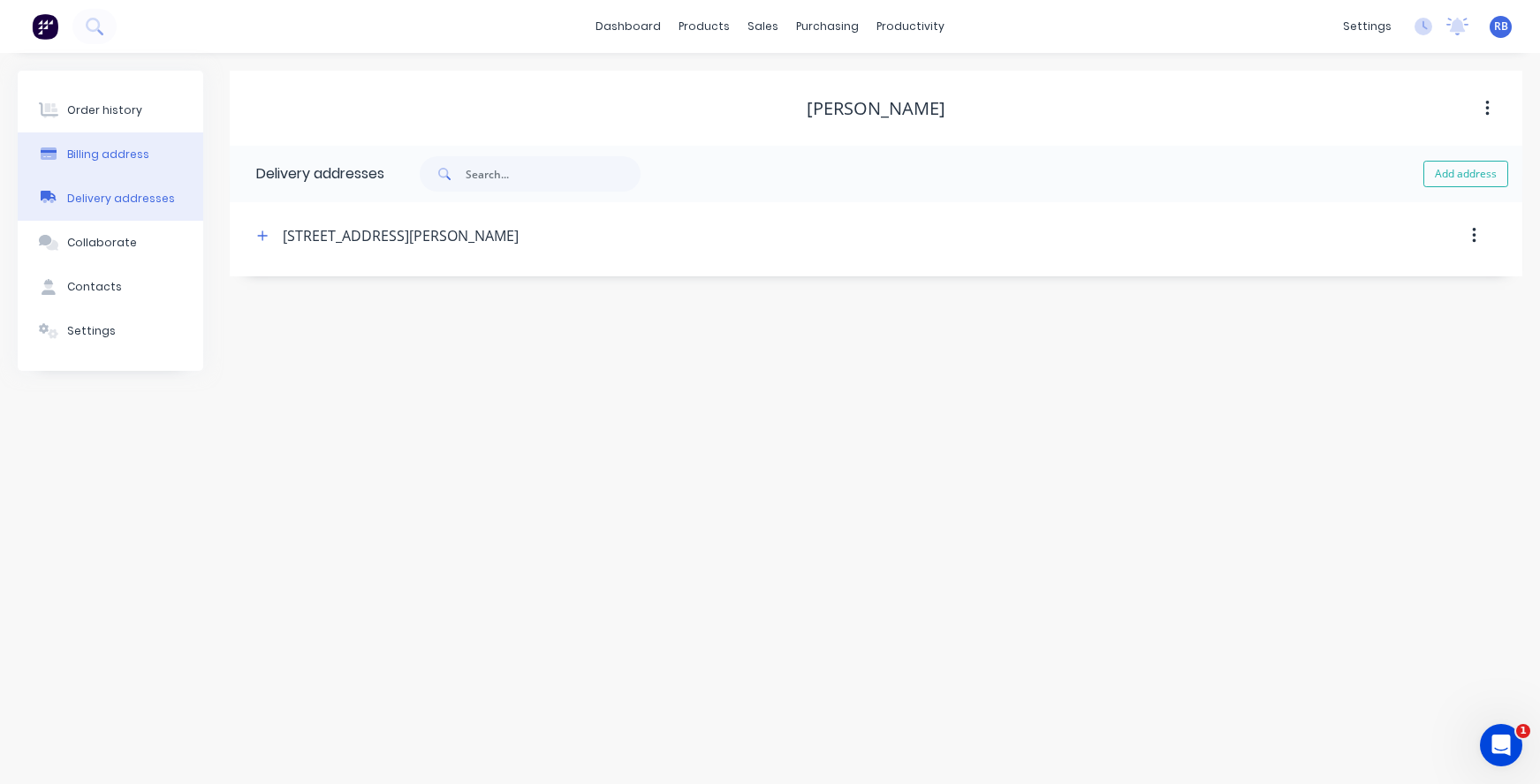
click at [105, 155] on div "Billing address" at bounding box center [108, 154] width 83 height 16
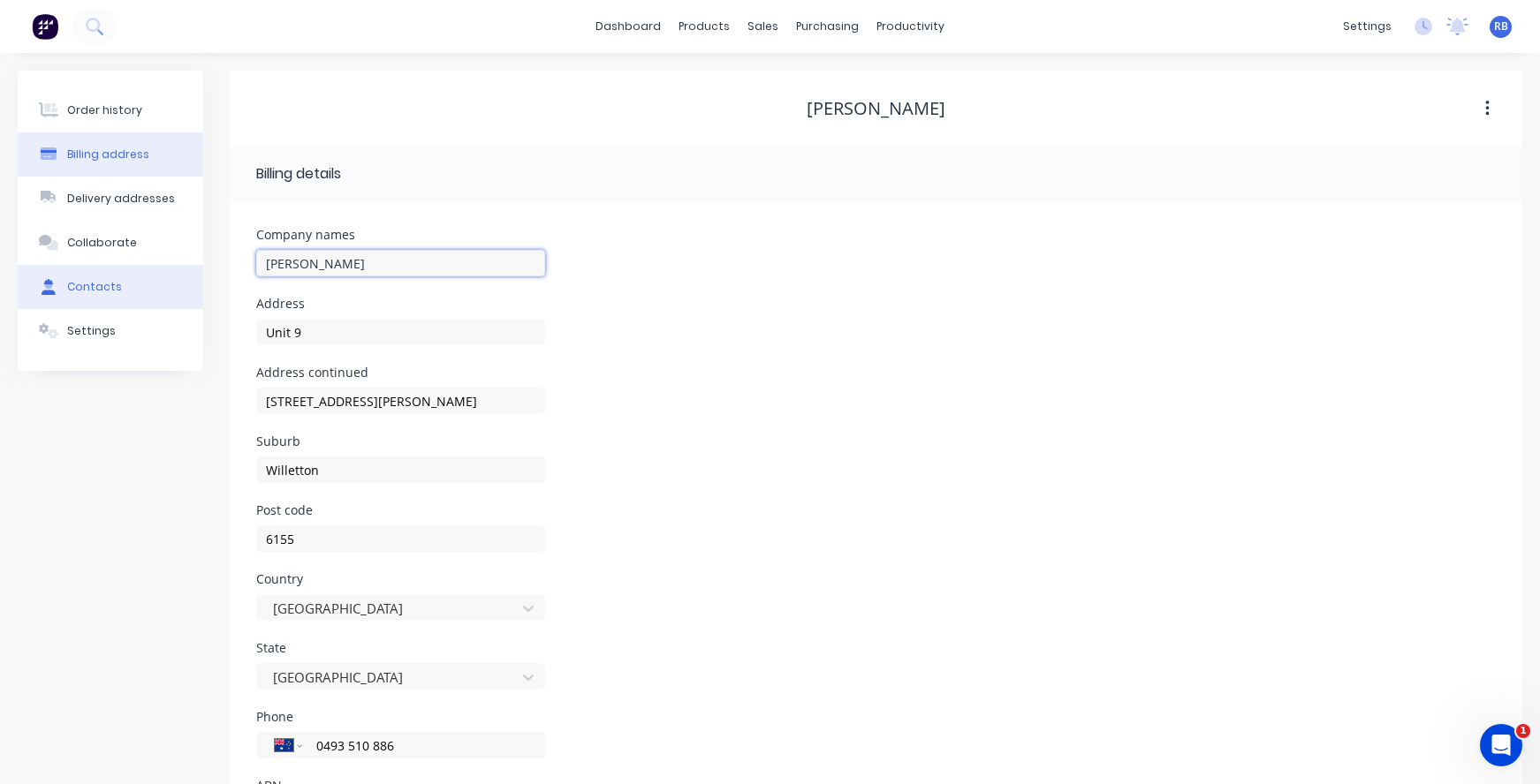
drag, startPoint x: 346, startPoint y: 272, endPoint x: 197, endPoint y: 272, distance: 149.0
drag, startPoint x: 359, startPoint y: 266, endPoint x: 229, endPoint y: 265, distance: 130.0
click at [229, 265] on div "Order history Billing address Delivery addresses Collaborate Contacts Settings …" at bounding box center [770, 468] width 1505 height 795
type input "Acupresent Clinic"
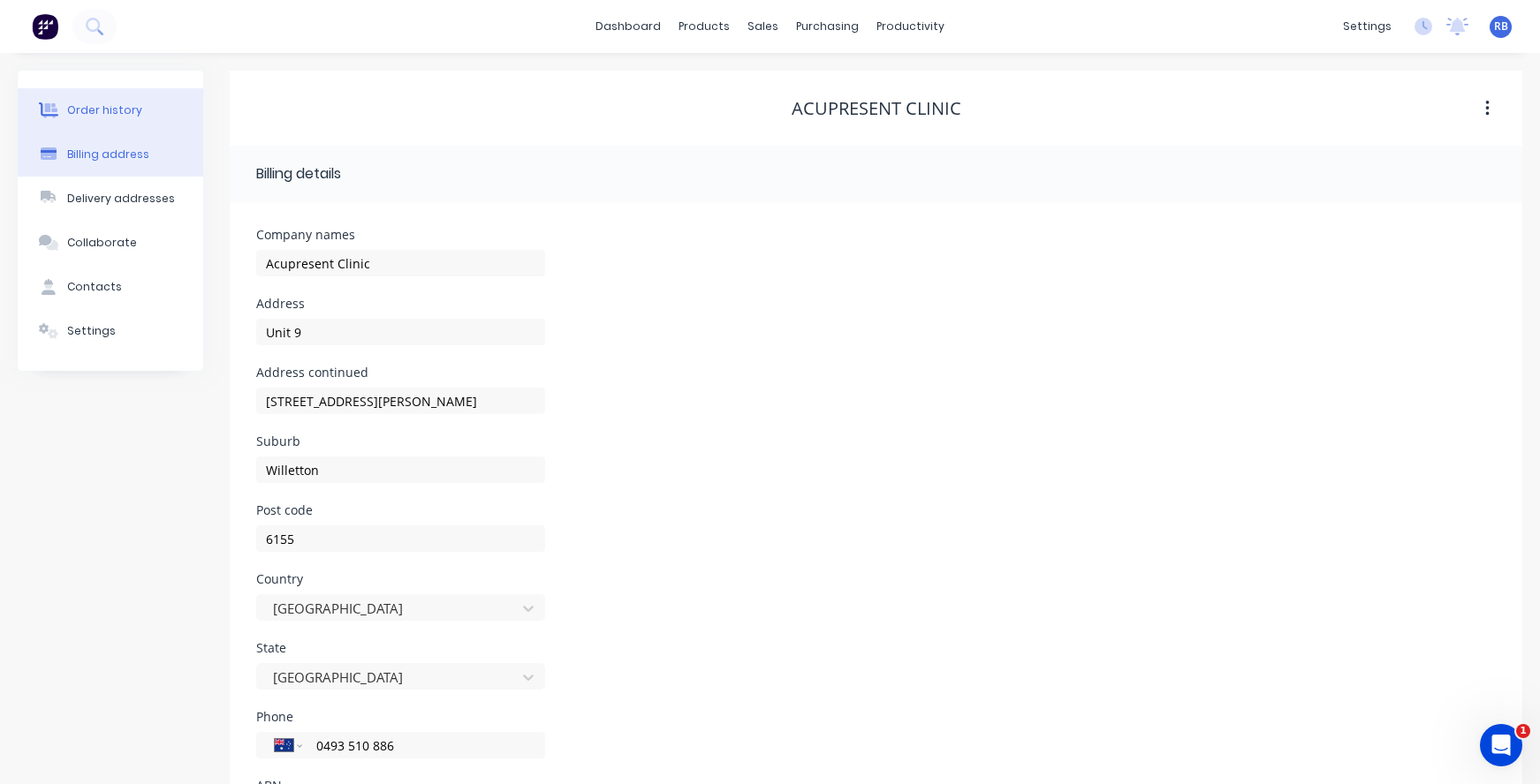
click at [110, 100] on button "Order history" at bounding box center [110, 110] width 185 height 45
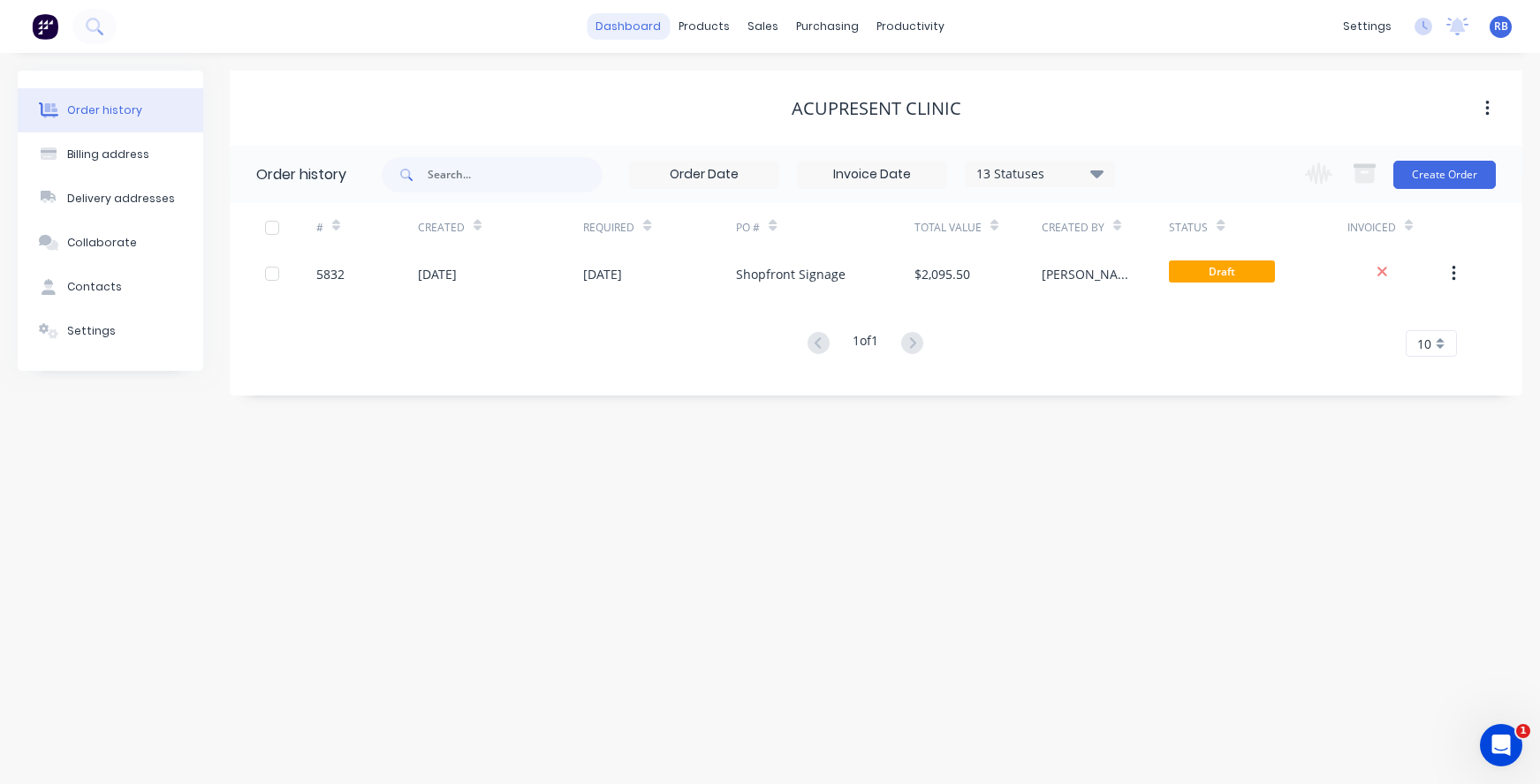
click at [637, 34] on link "dashboard" at bounding box center [628, 27] width 83 height 27
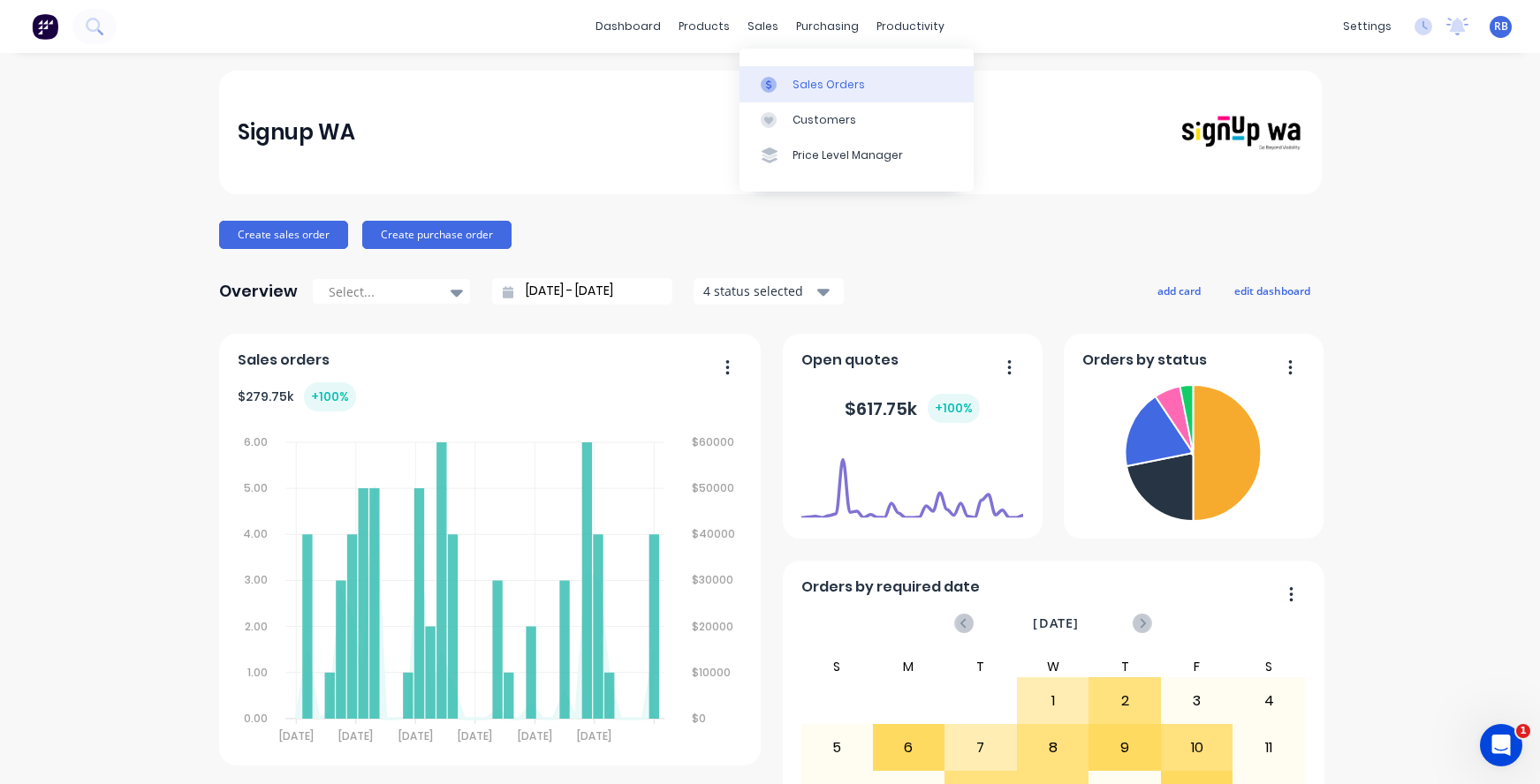
click at [817, 86] on div "Sales Orders" at bounding box center [829, 84] width 72 height 16
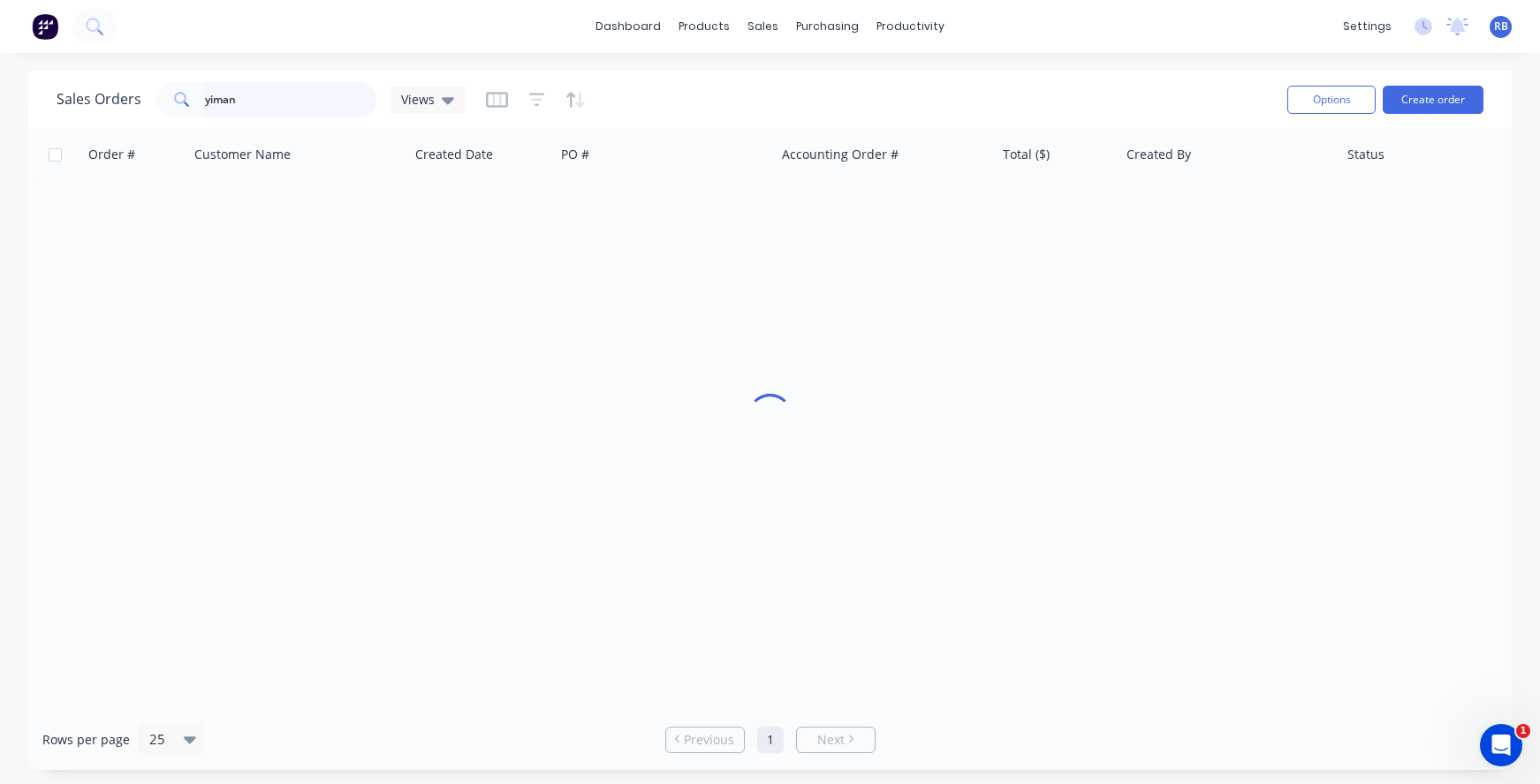
drag, startPoint x: 162, startPoint y: 101, endPoint x: 131, endPoint y: 98, distance: 31.1
click at [131, 98] on div "Sales Orders yiman Views" at bounding box center [261, 100] width 408 height 35
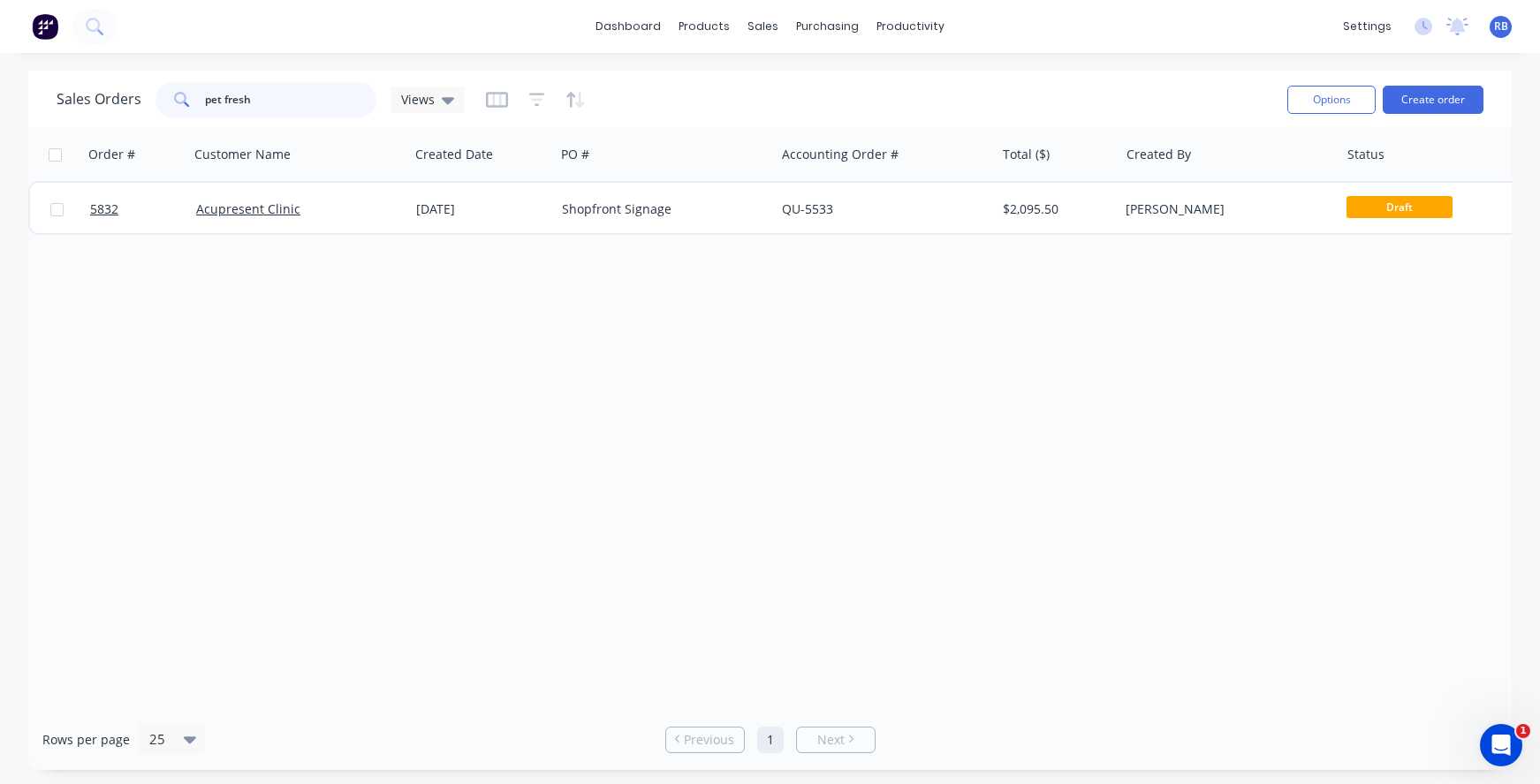
type input "pet fresh"
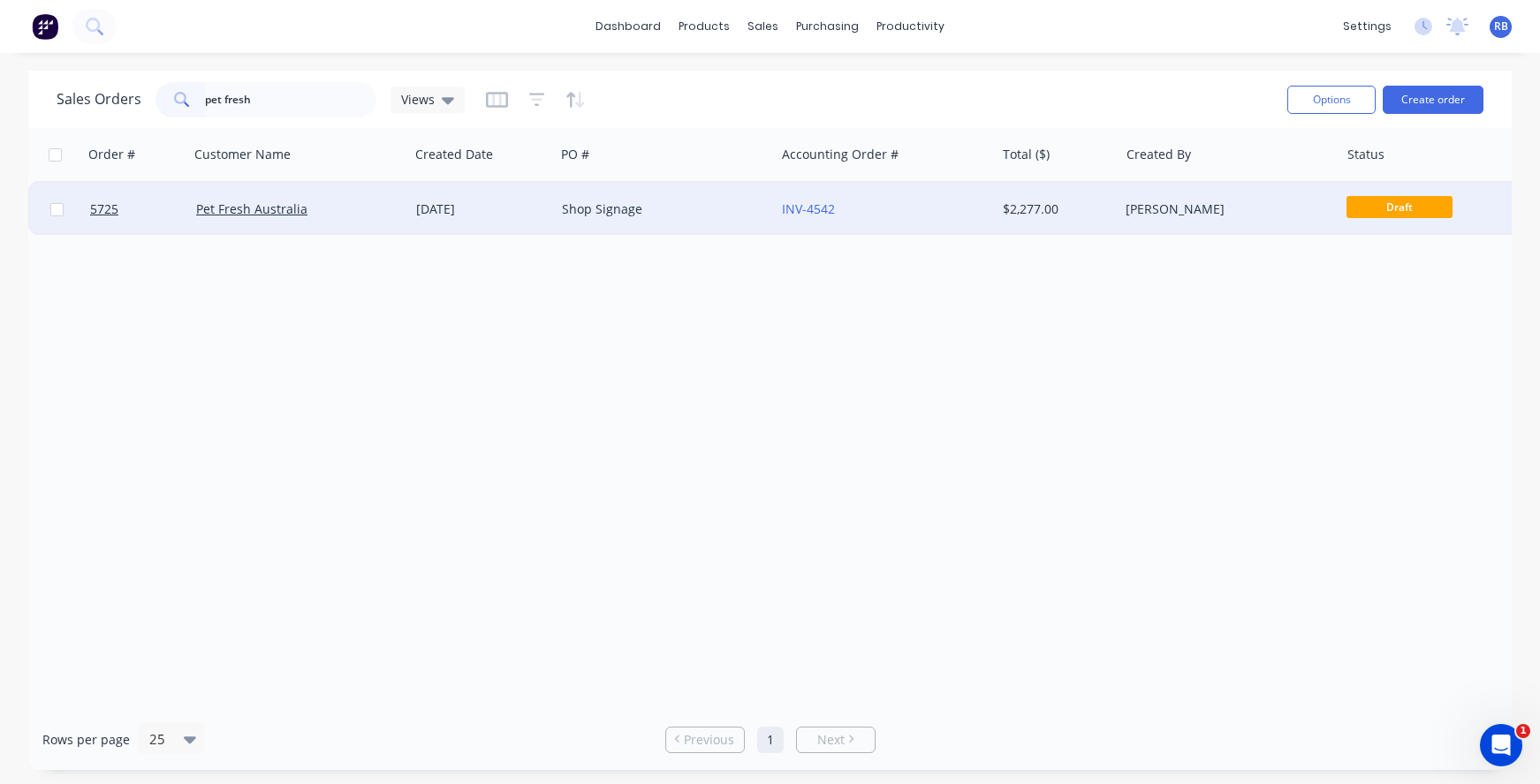
click at [363, 206] on div "Pet Fresh Australia" at bounding box center [294, 209] width 197 height 18
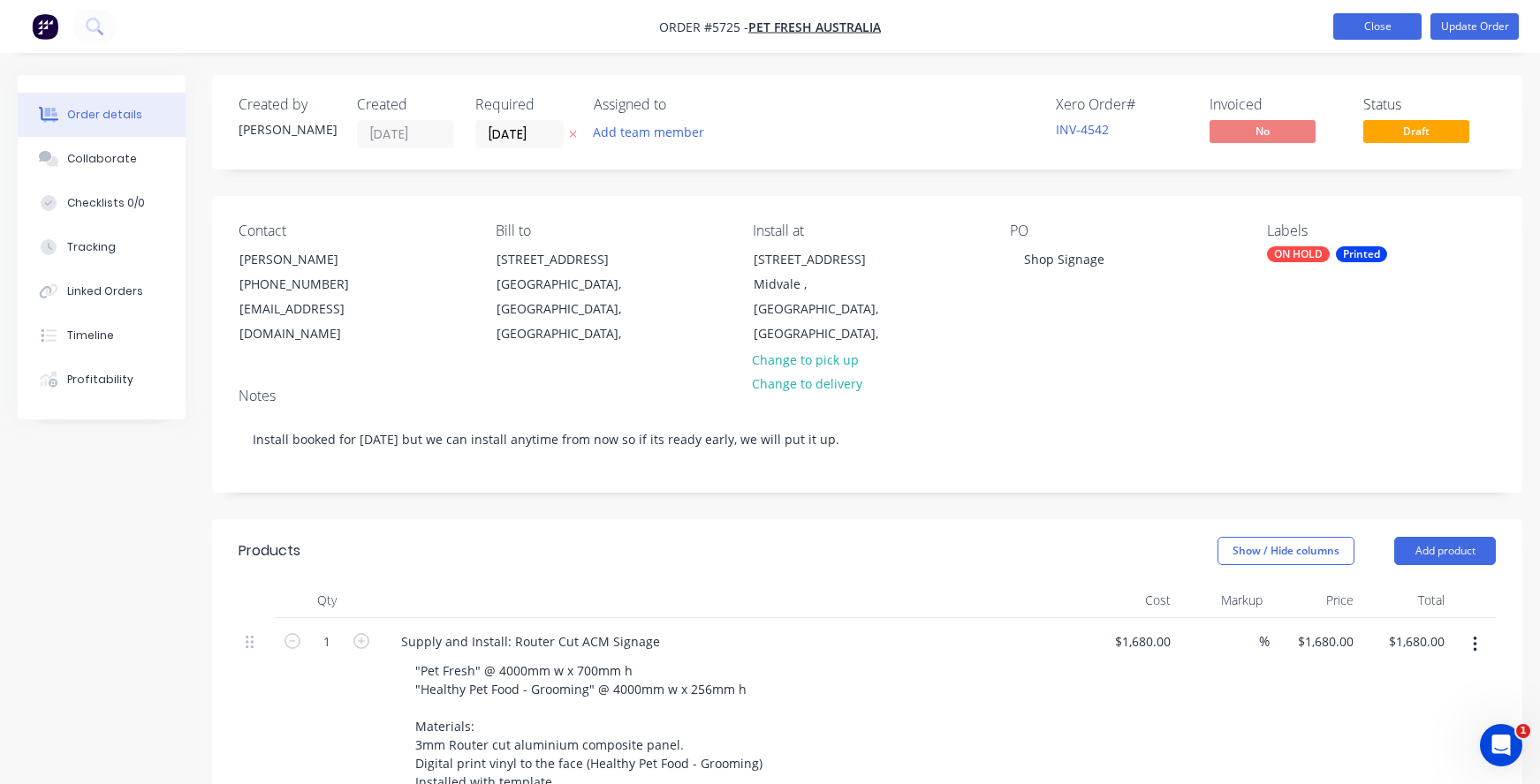
click at [1373, 24] on button "Close" at bounding box center [1377, 27] width 88 height 27
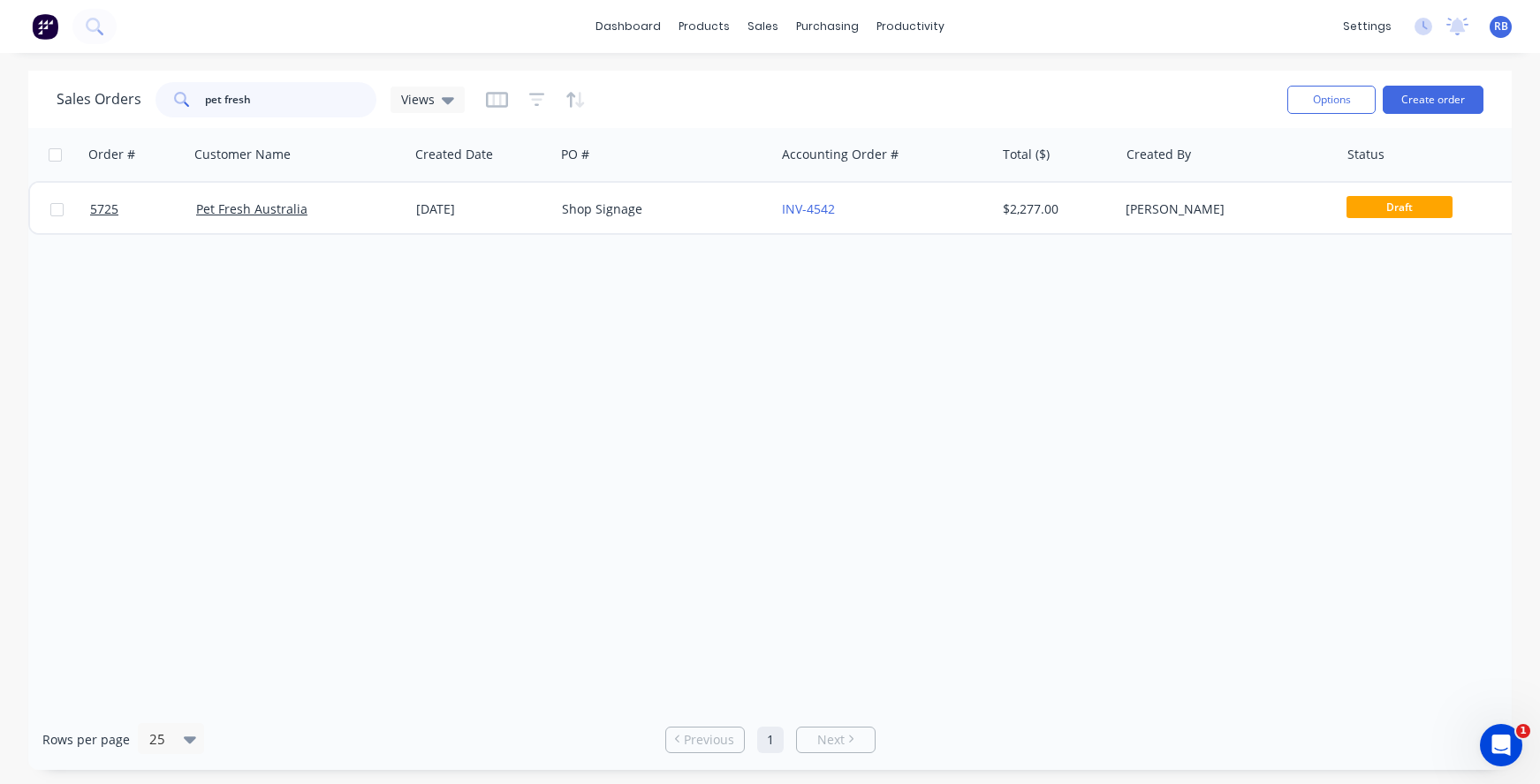
drag, startPoint x: 281, startPoint y: 108, endPoint x: 122, endPoint y: 96, distance: 159.5
click at [134, 96] on div "Sales Orders pet fresh Views" at bounding box center [261, 100] width 408 height 35
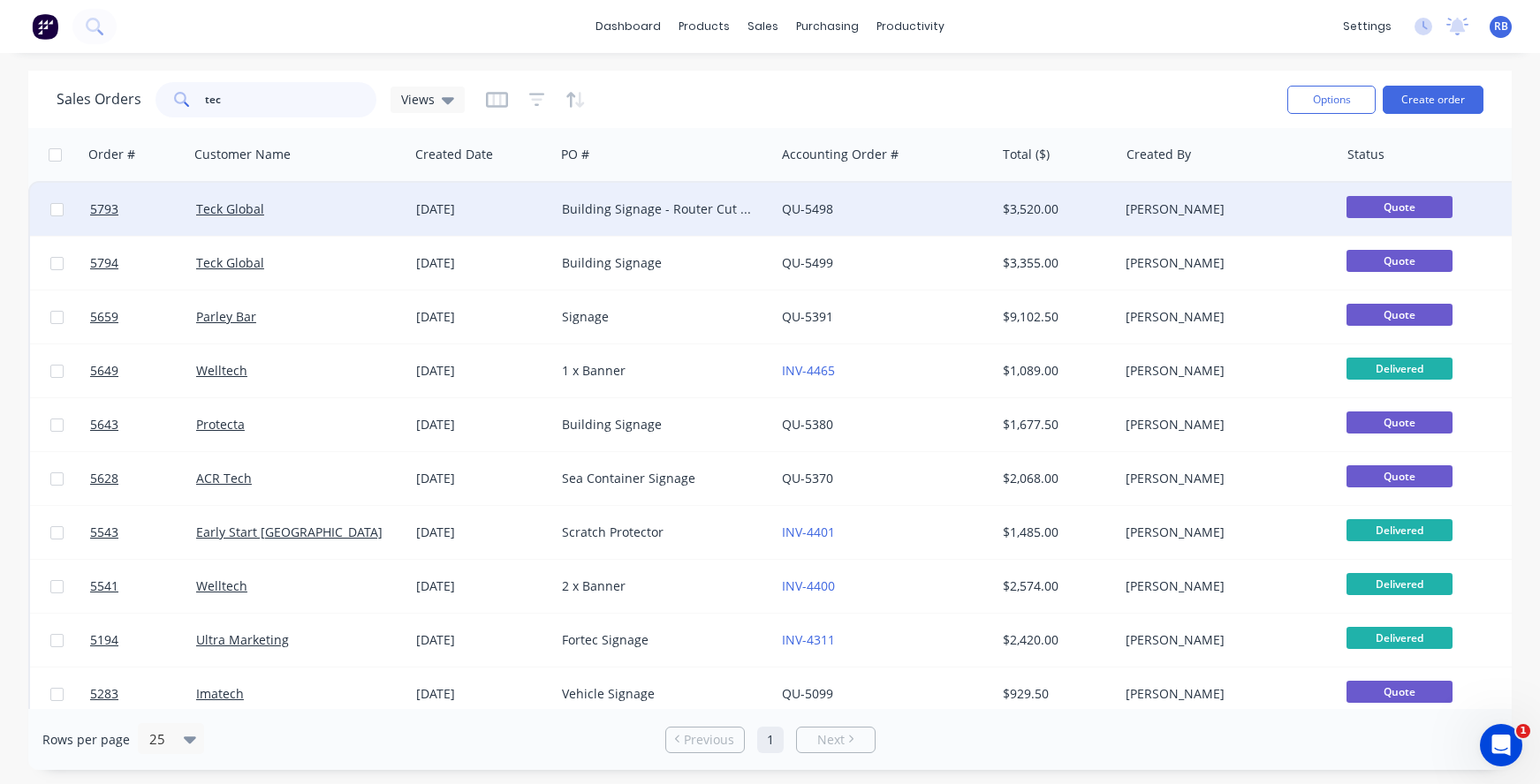
type input "tec"
click at [620, 210] on div "Building Signage - Router Cut ACM" at bounding box center [660, 209] width 197 height 18
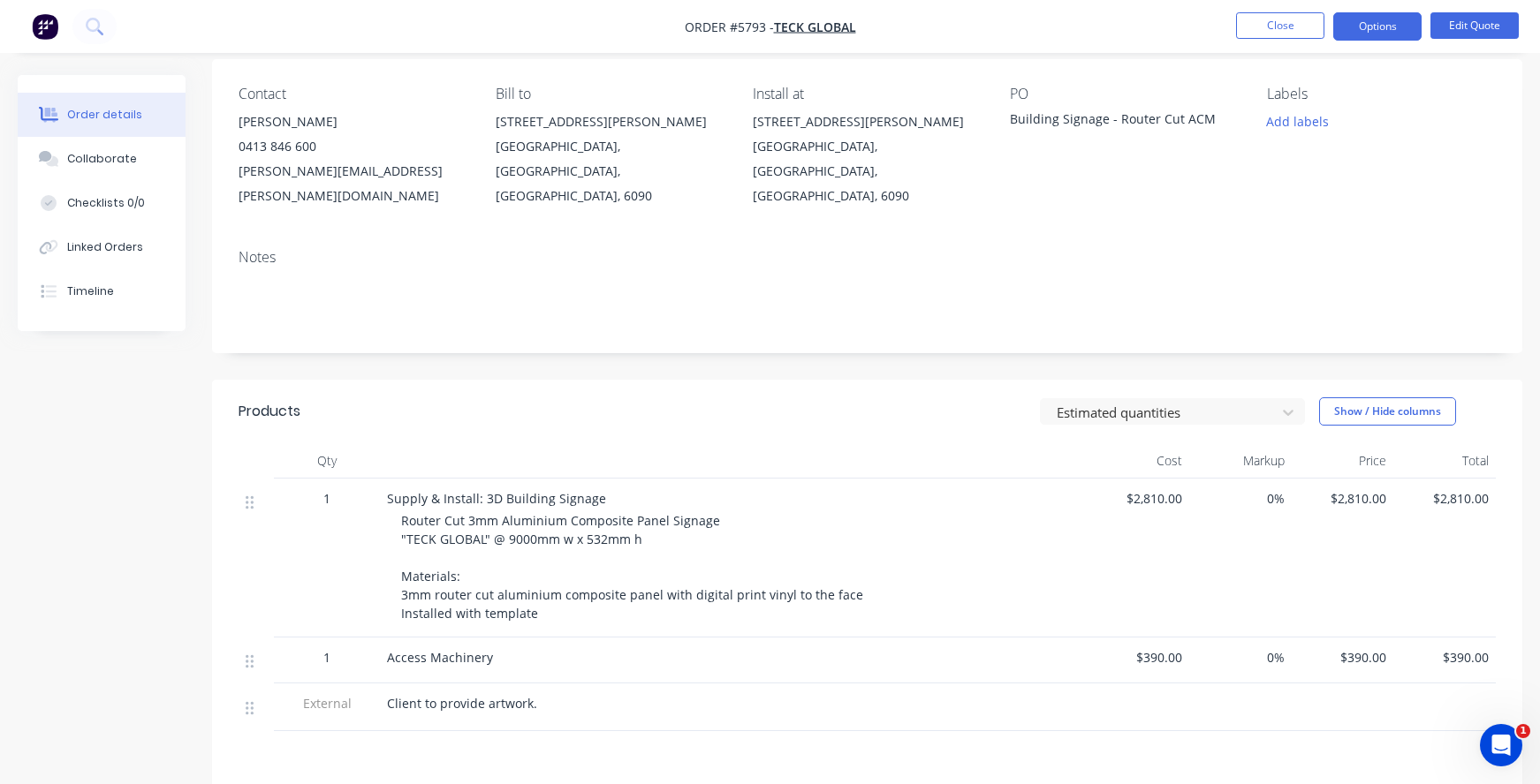
scroll to position [139, 0]
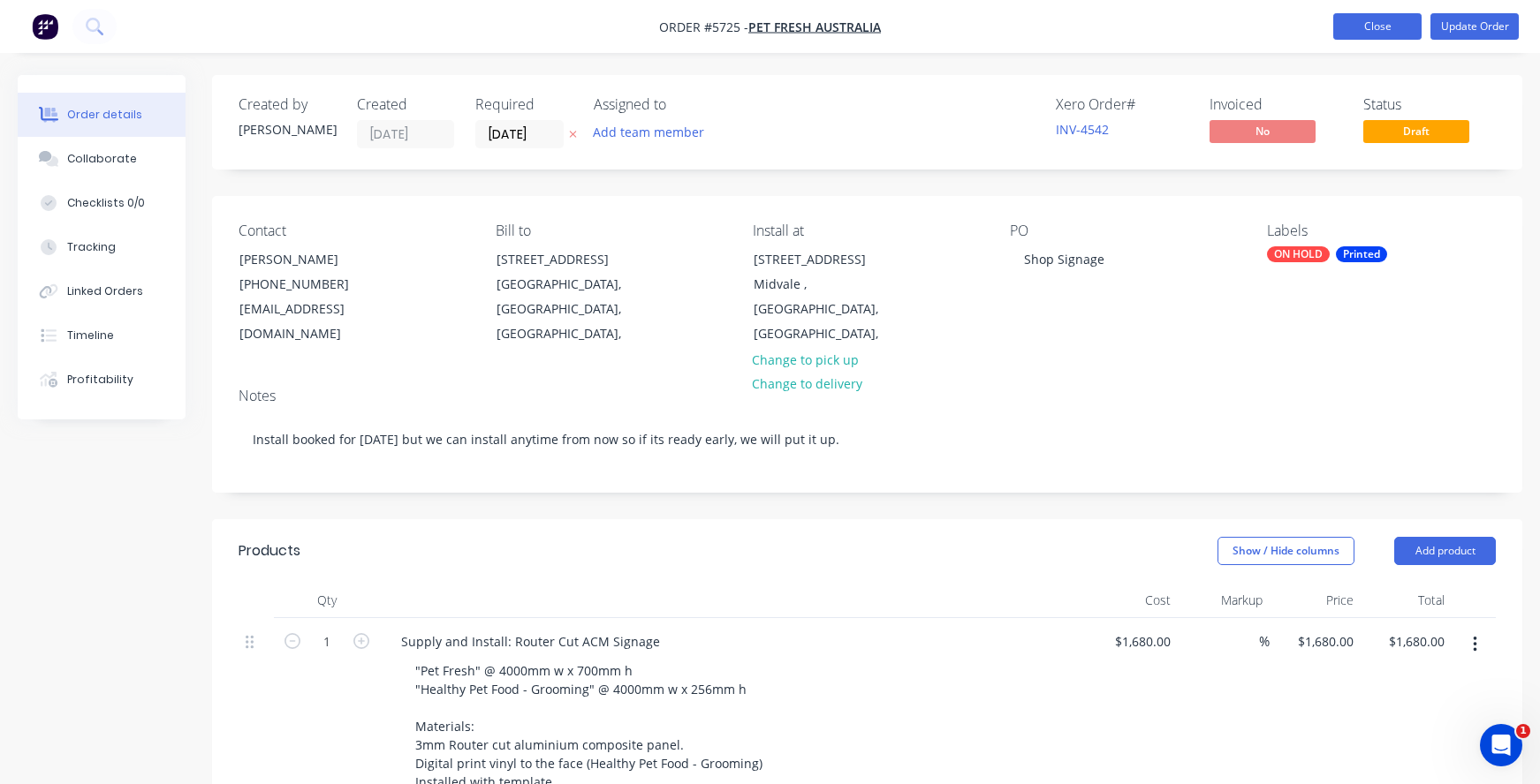
click at [1357, 24] on button "Close" at bounding box center [1377, 27] width 88 height 27
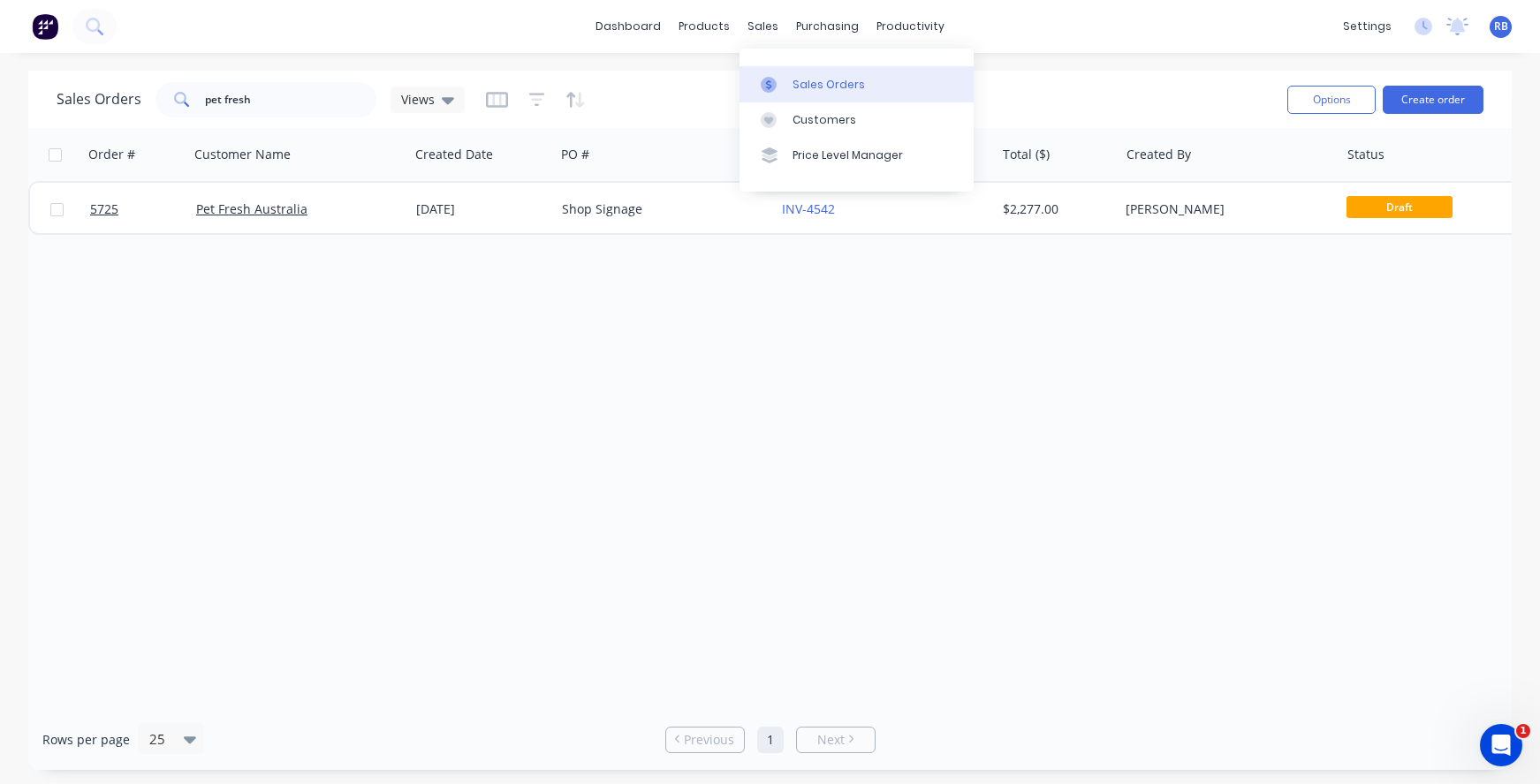
click at [807, 82] on div "Sales Orders" at bounding box center [829, 84] width 72 height 16
drag, startPoint x: 157, startPoint y: 91, endPoint x: 105, endPoint y: 91, distance: 52.0
click at [105, 91] on div "Sales Orders pet fresh Views" at bounding box center [261, 100] width 408 height 35
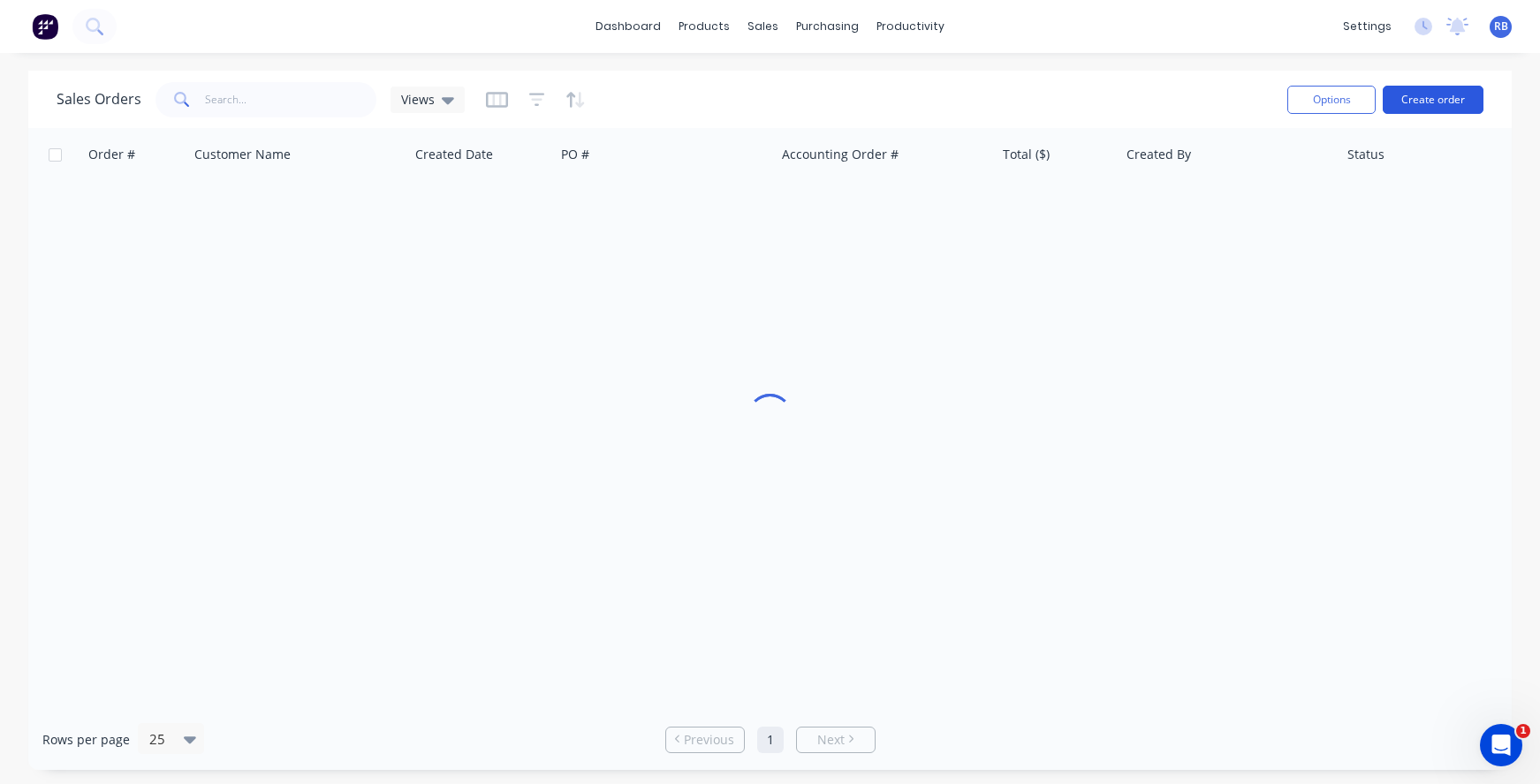
click at [1437, 101] on button "Create order" at bounding box center [1433, 100] width 101 height 28
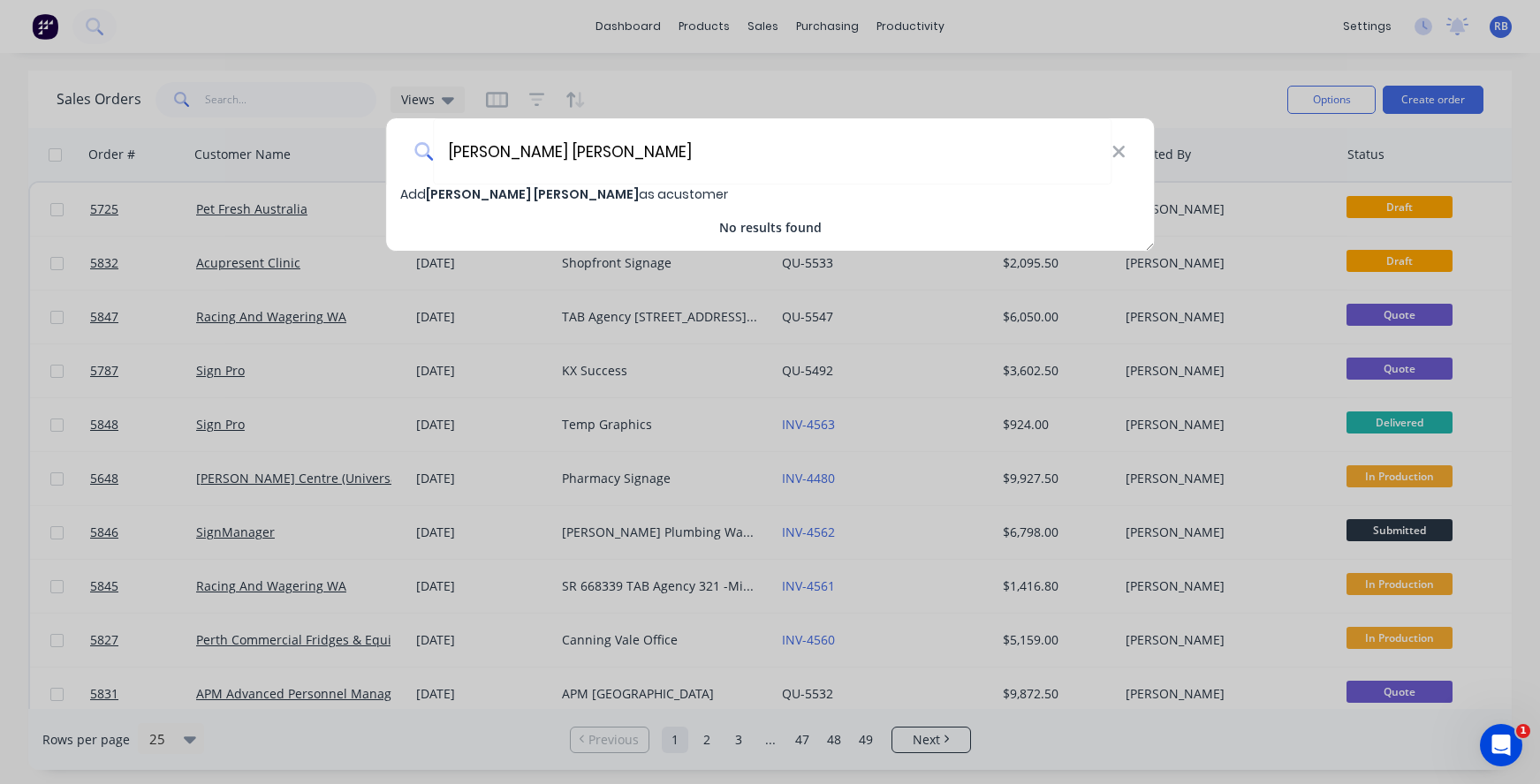
type input "John Septimus Roe"
click at [465, 188] on span "John Septimus Roe" at bounding box center [533, 194] width 213 height 18
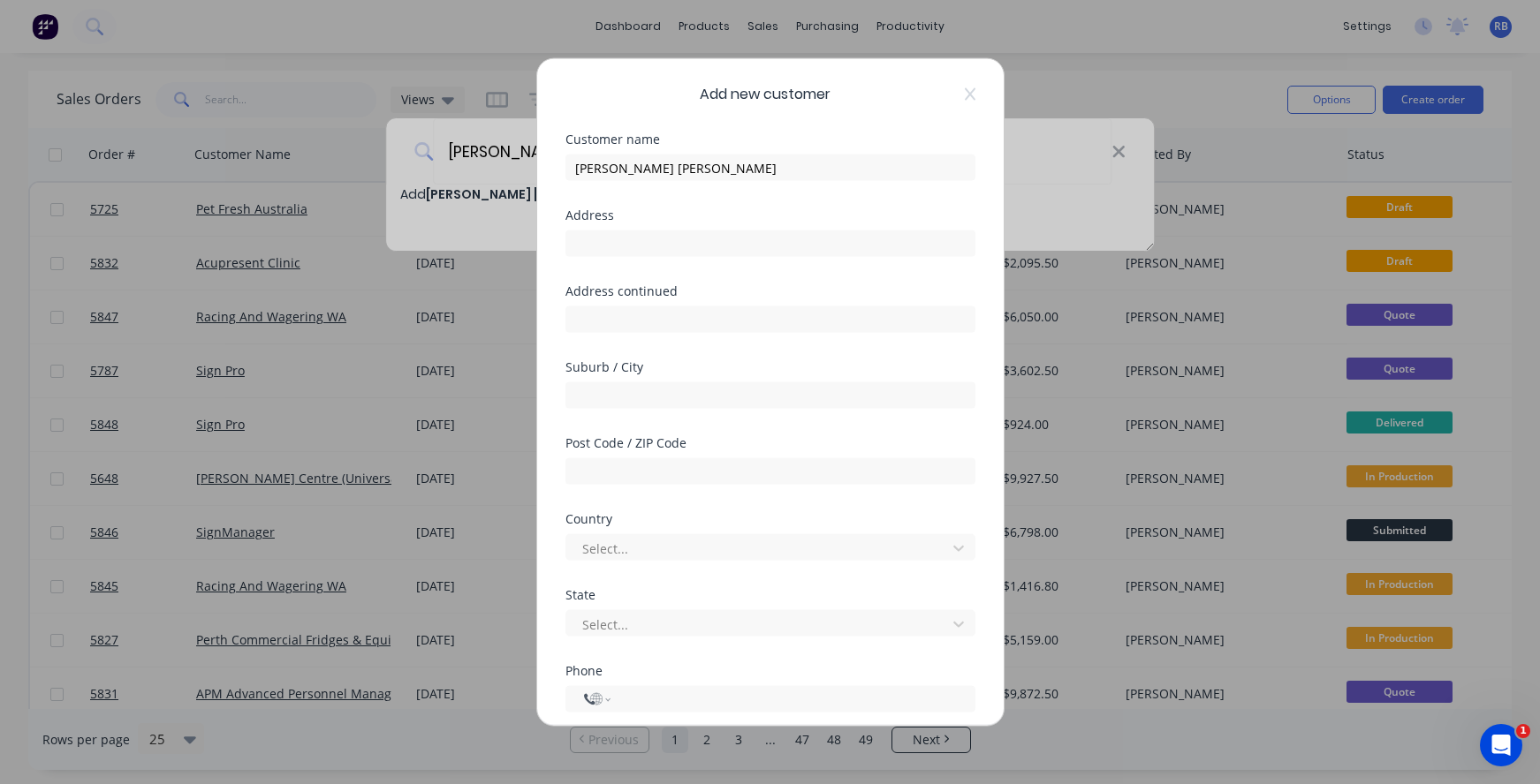
select select "AU"
type input "[PERSON_NAME] [PERSON_NAME][GEOGRAPHIC_DATA][DEMOGRAPHIC_DATA]"
type input "2 Boyare Avenue"
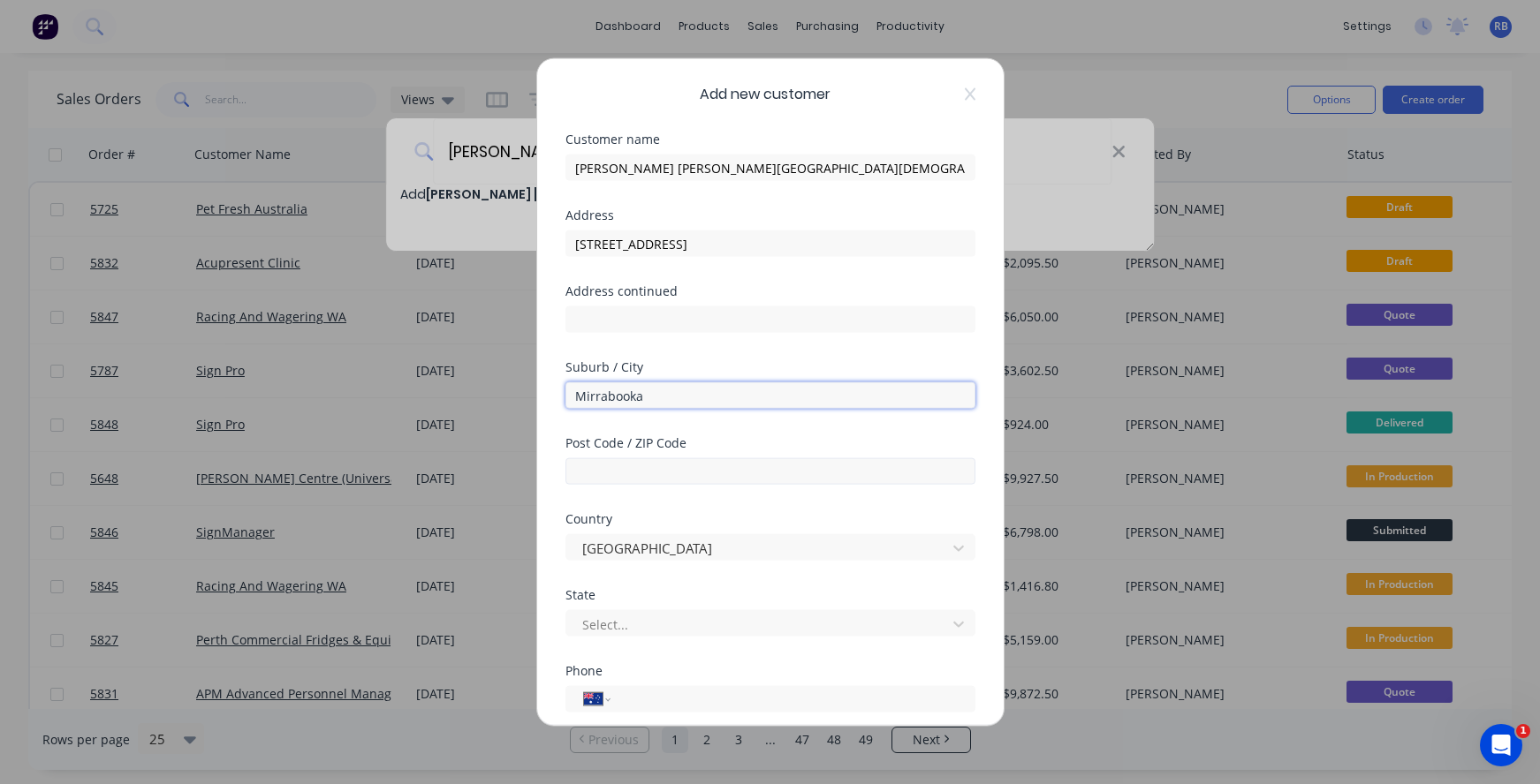
type input "Mirrabooka"
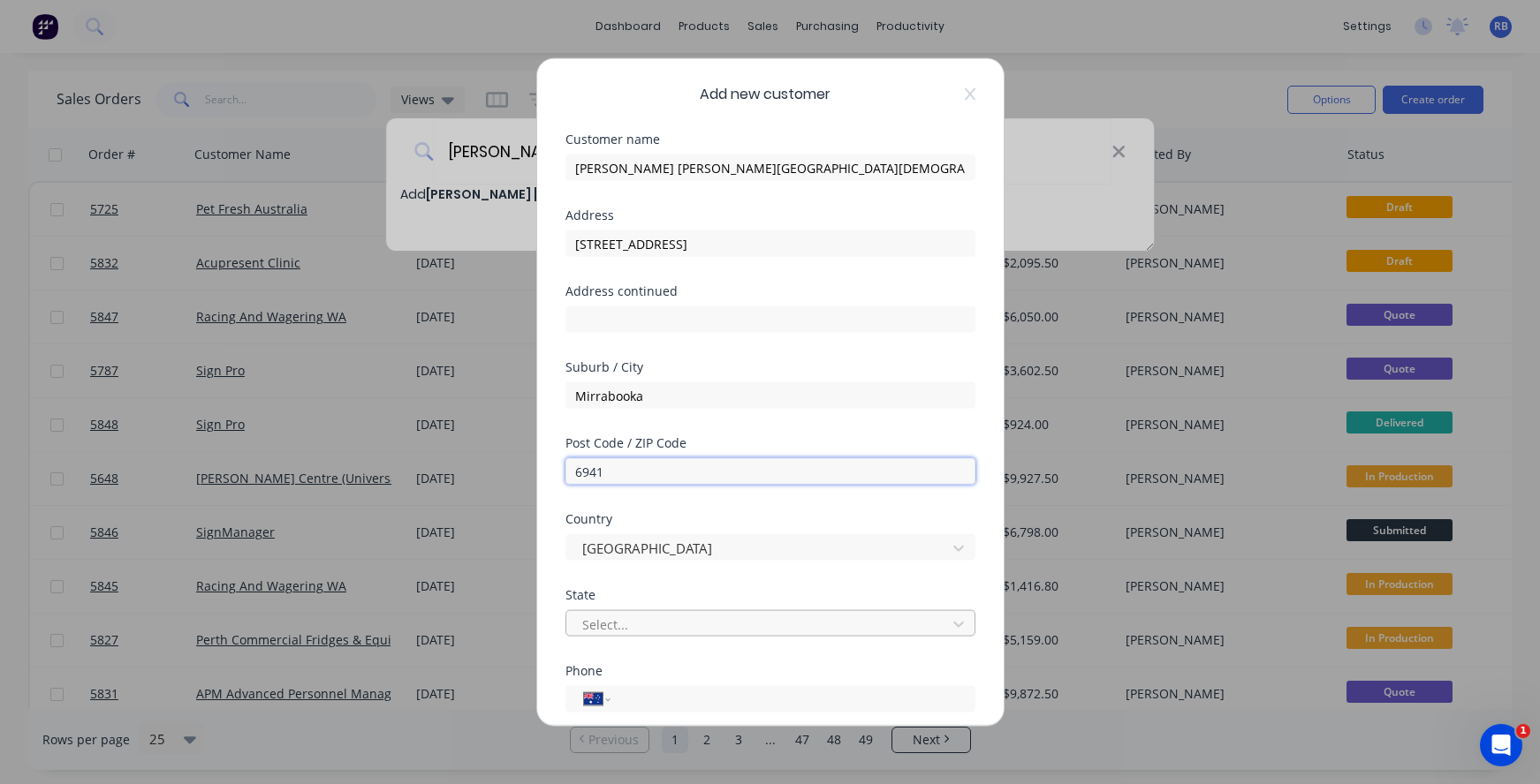
type input "6941"
click at [616, 617] on div "Select..." at bounding box center [759, 625] width 353 height 19
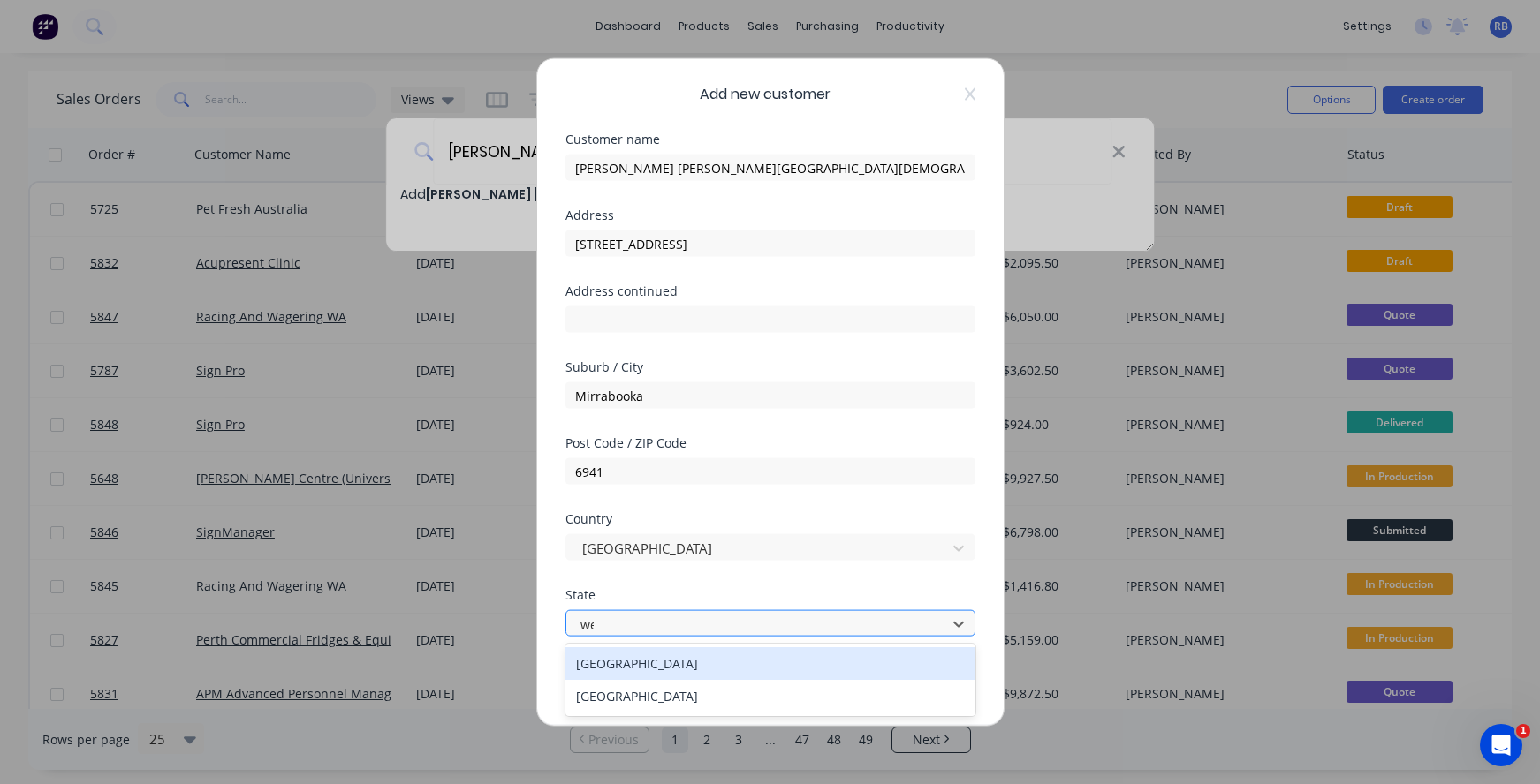
type input "wes"
click at [632, 662] on div "[GEOGRAPHIC_DATA]" at bounding box center [771, 663] width 410 height 32
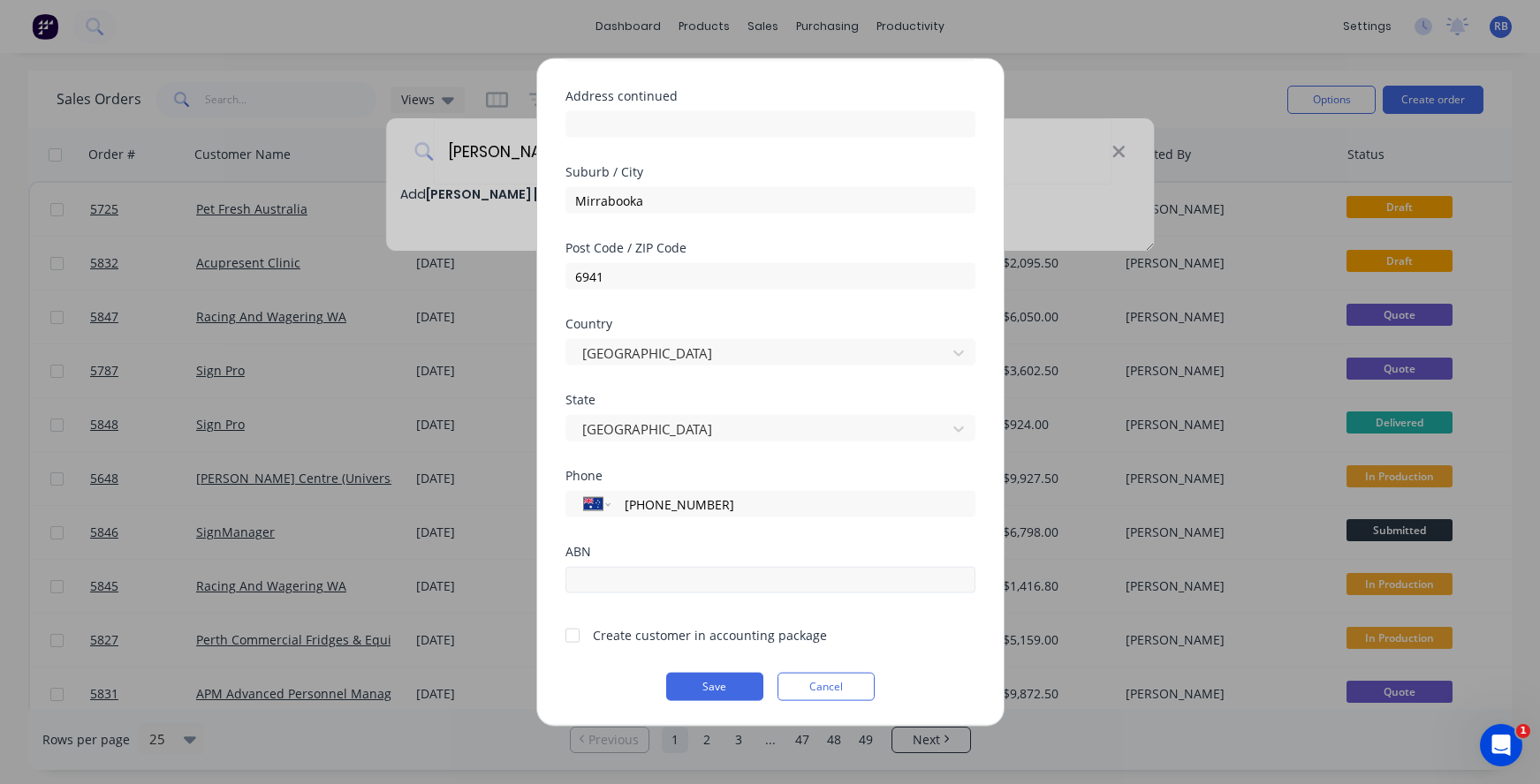
scroll to position [196, 0]
type input "(08) 9247 2242"
click at [595, 586] on input "text" at bounding box center [771, 580] width 410 height 27
click at [571, 632] on div at bounding box center [572, 634] width 35 height 35
click at [713, 684] on button "Save" at bounding box center [715, 687] width 97 height 28
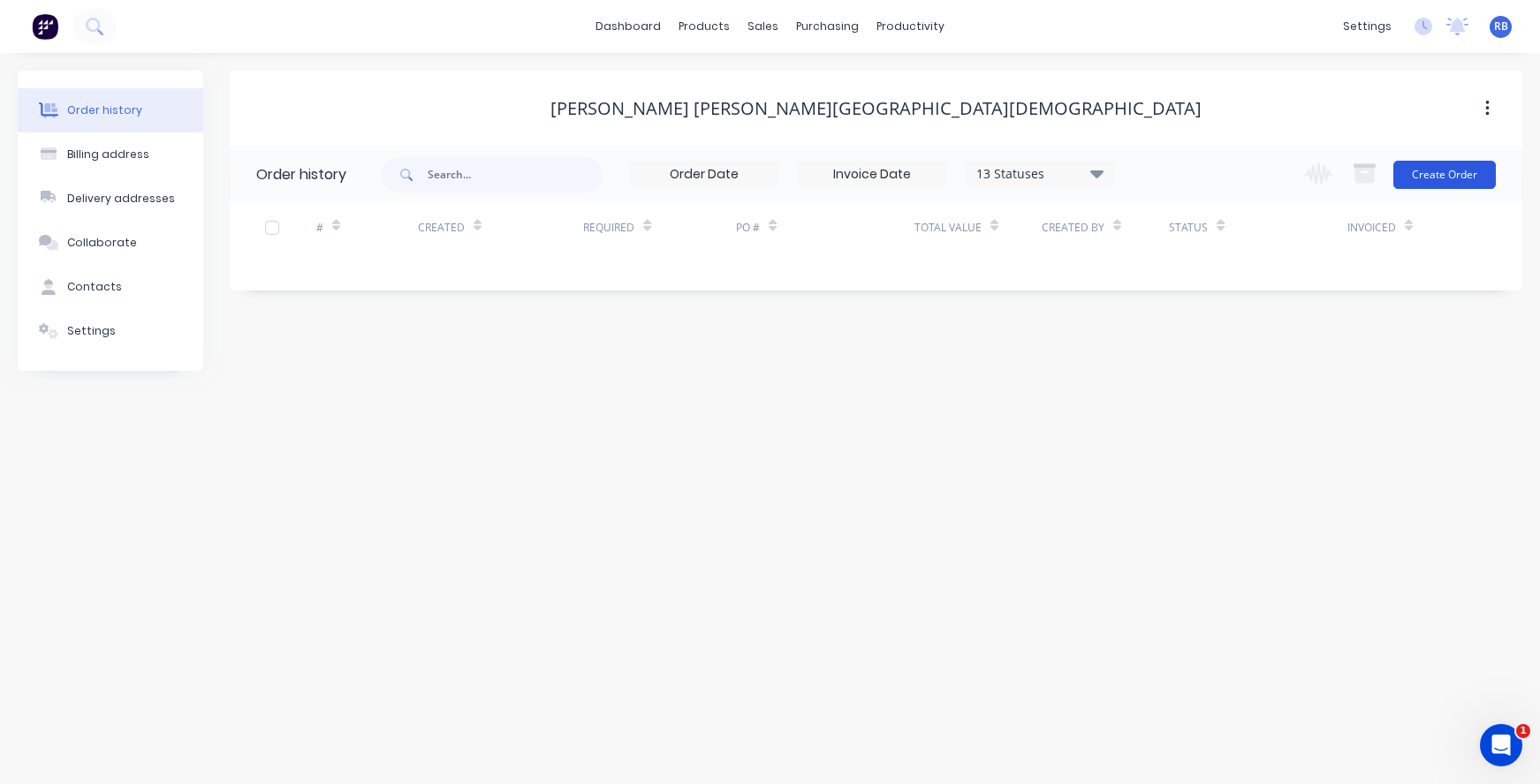
click at [1460, 178] on button "Create Order" at bounding box center [1445, 175] width 103 height 28
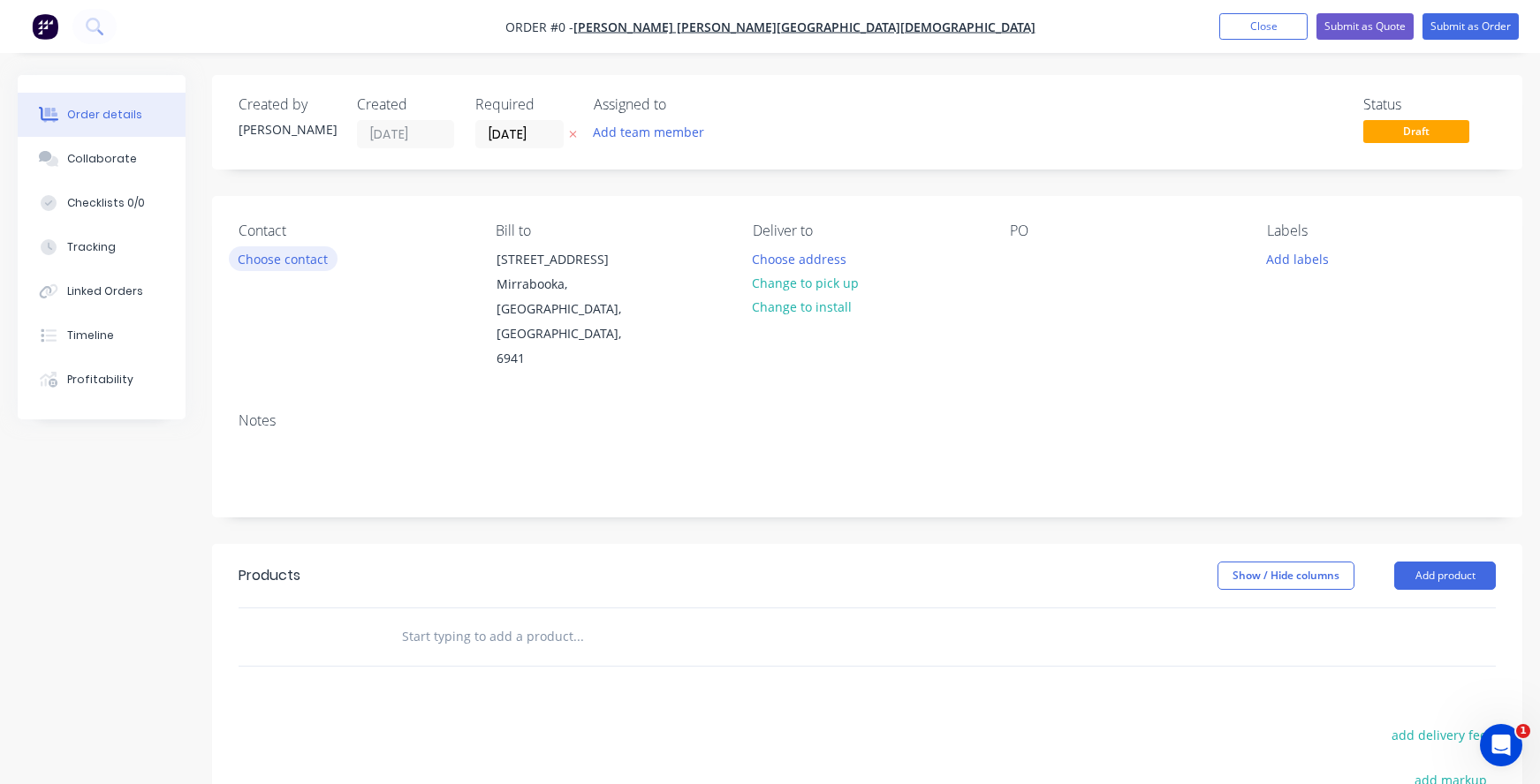
click at [258, 251] on button "Choose contact" at bounding box center [283, 258] width 108 height 24
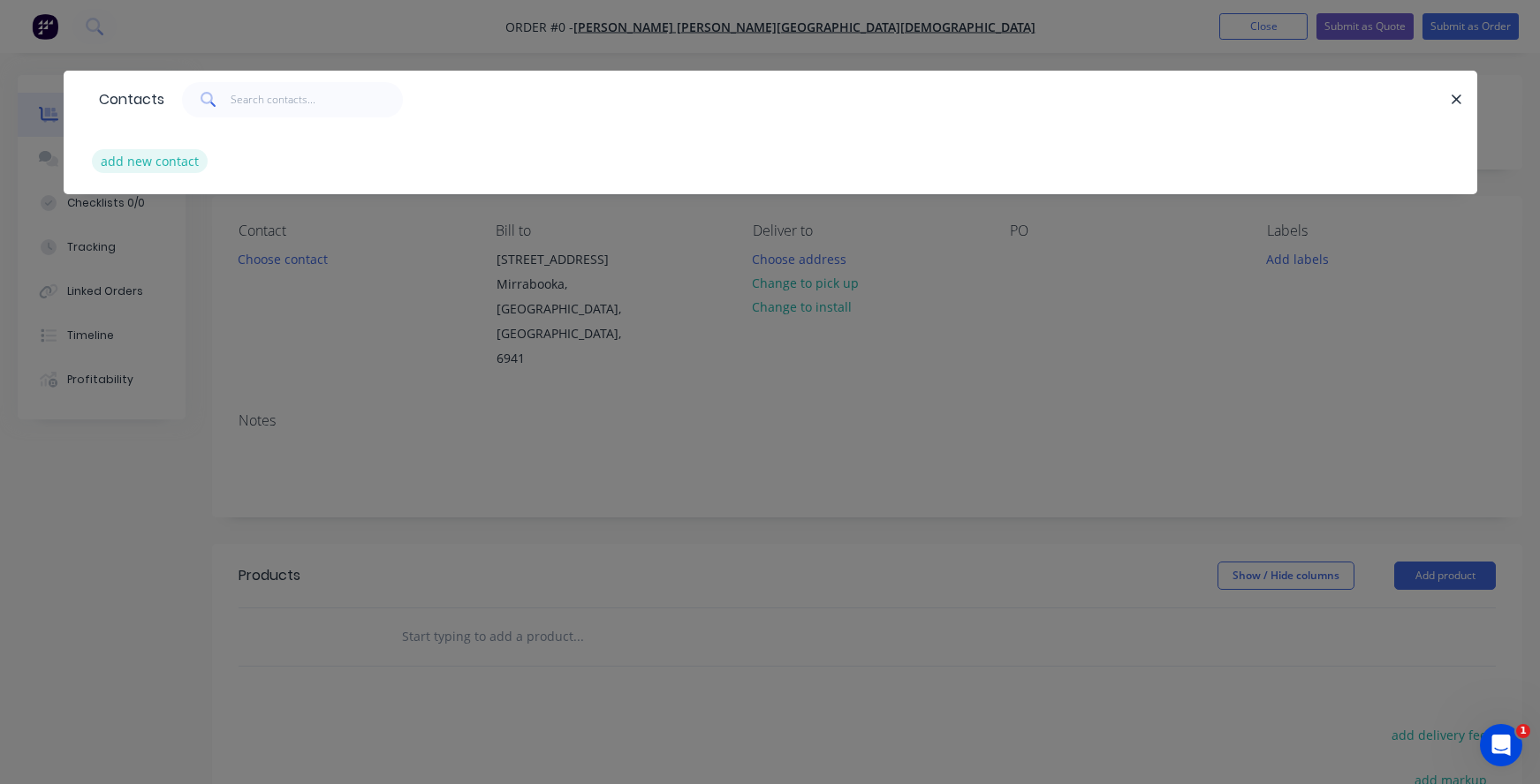
click at [146, 165] on button "add new contact" at bounding box center [150, 160] width 117 height 24
select select "AU"
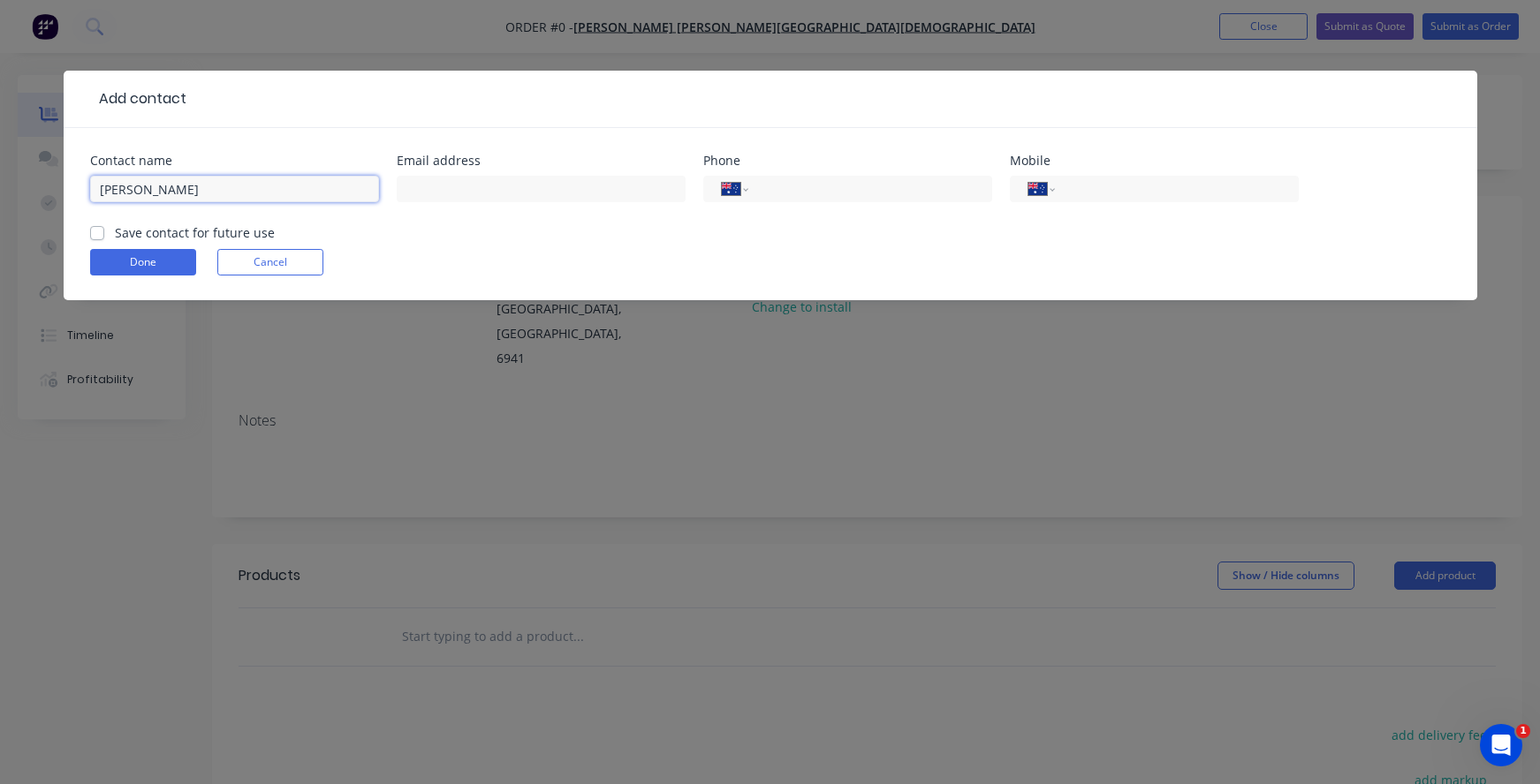
type input "Bobbi Rentell"
click at [421, 175] on div at bounding box center [541, 197] width 289 height 52
click at [426, 203] on div at bounding box center [541, 197] width 289 height 52
click at [416, 187] on input "text" at bounding box center [541, 189] width 289 height 27
paste input "BRentell@jsracs.wa.edu.au"
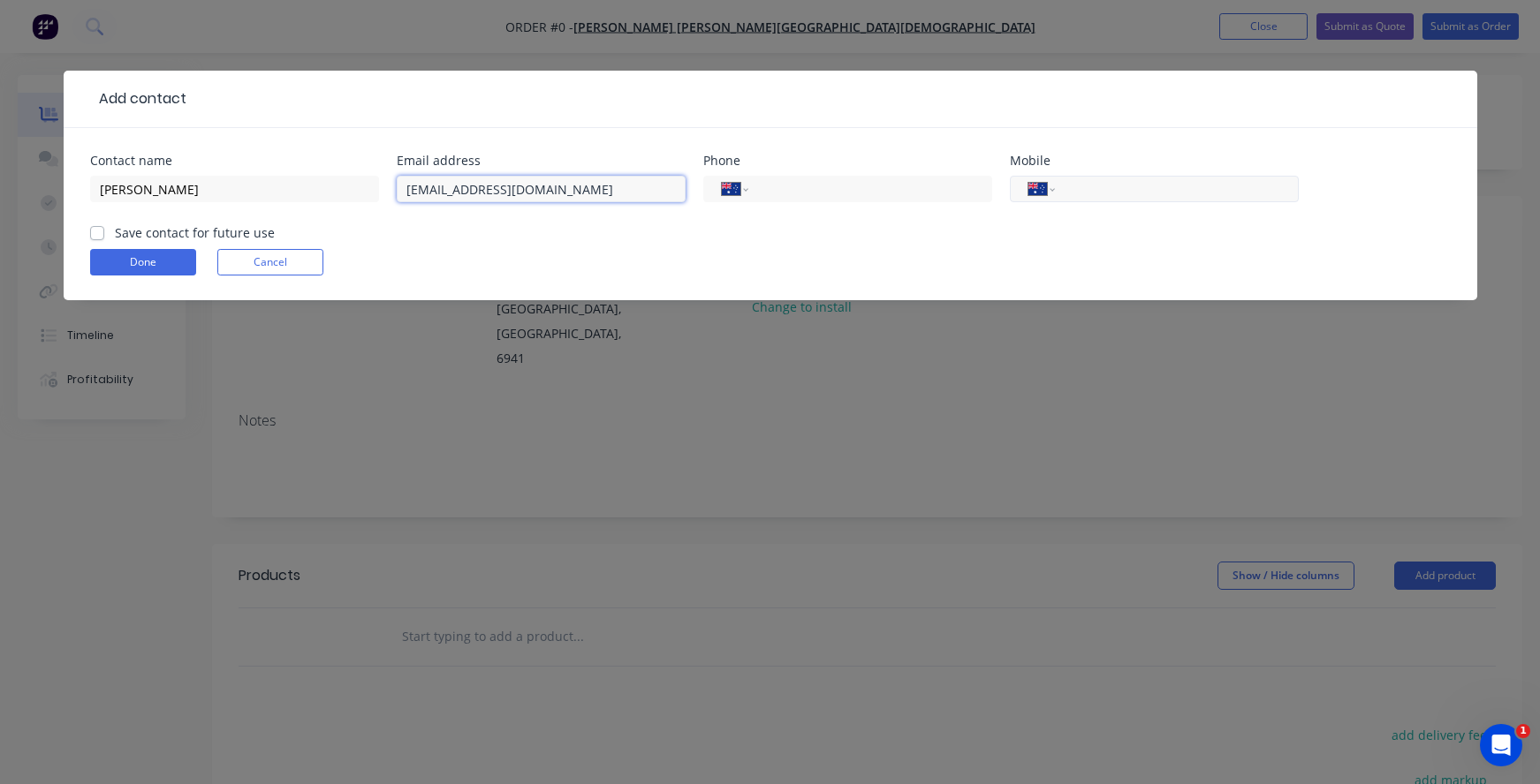
type input "BRentell@jsracs.wa.edu.au"
click at [1088, 192] on input "tel" at bounding box center [1173, 189] width 212 height 20
click at [874, 186] on input "(08)" at bounding box center [866, 189] width 212 height 20
type input "(08) 9247 2242"
click at [155, 233] on label "Save contact for future use" at bounding box center [195, 233] width 160 height 19
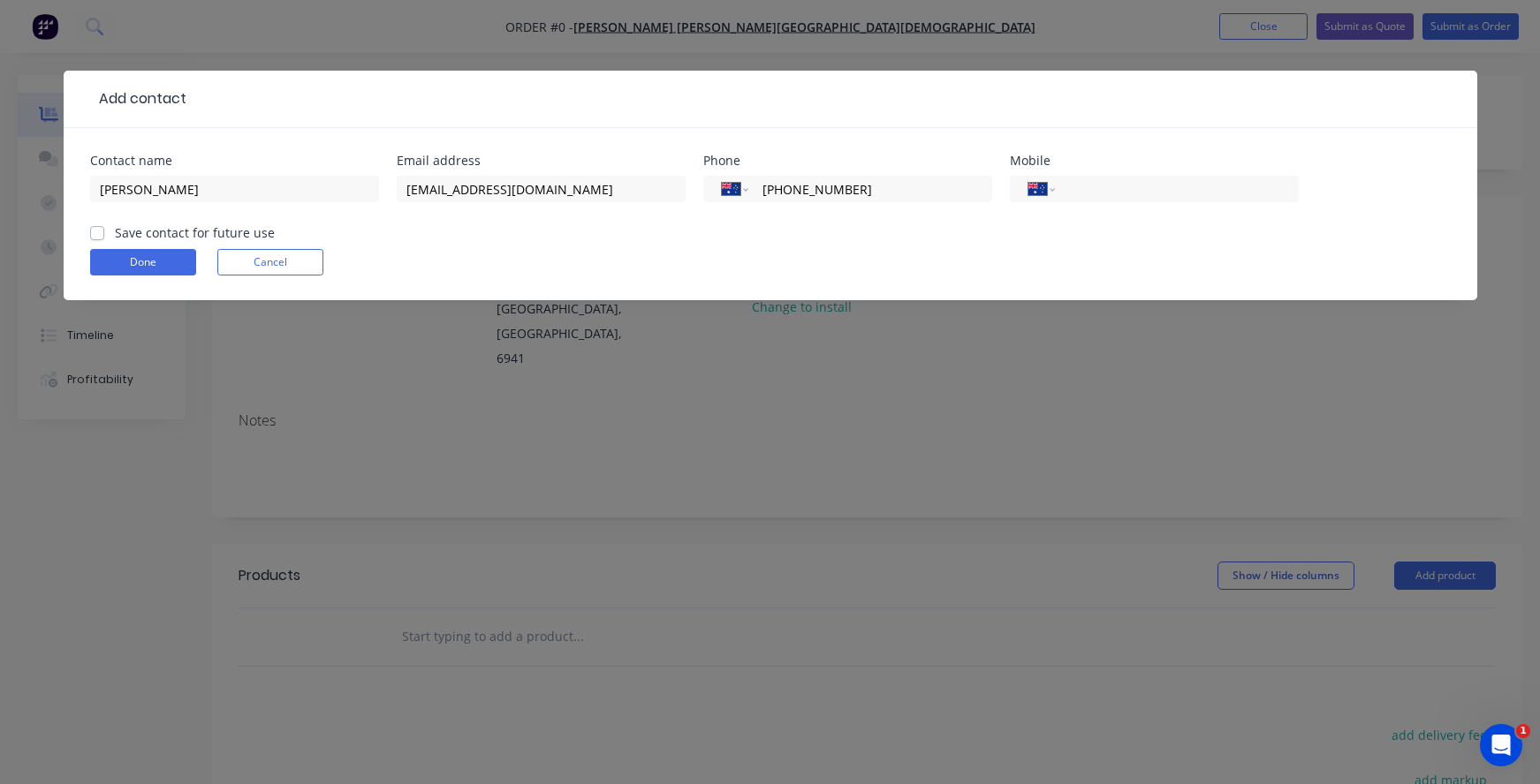
click at [104, 233] on input "Save contact for future use" at bounding box center [97, 232] width 14 height 17
checkbox input "true"
click at [134, 266] on button "Done" at bounding box center [143, 262] width 106 height 27
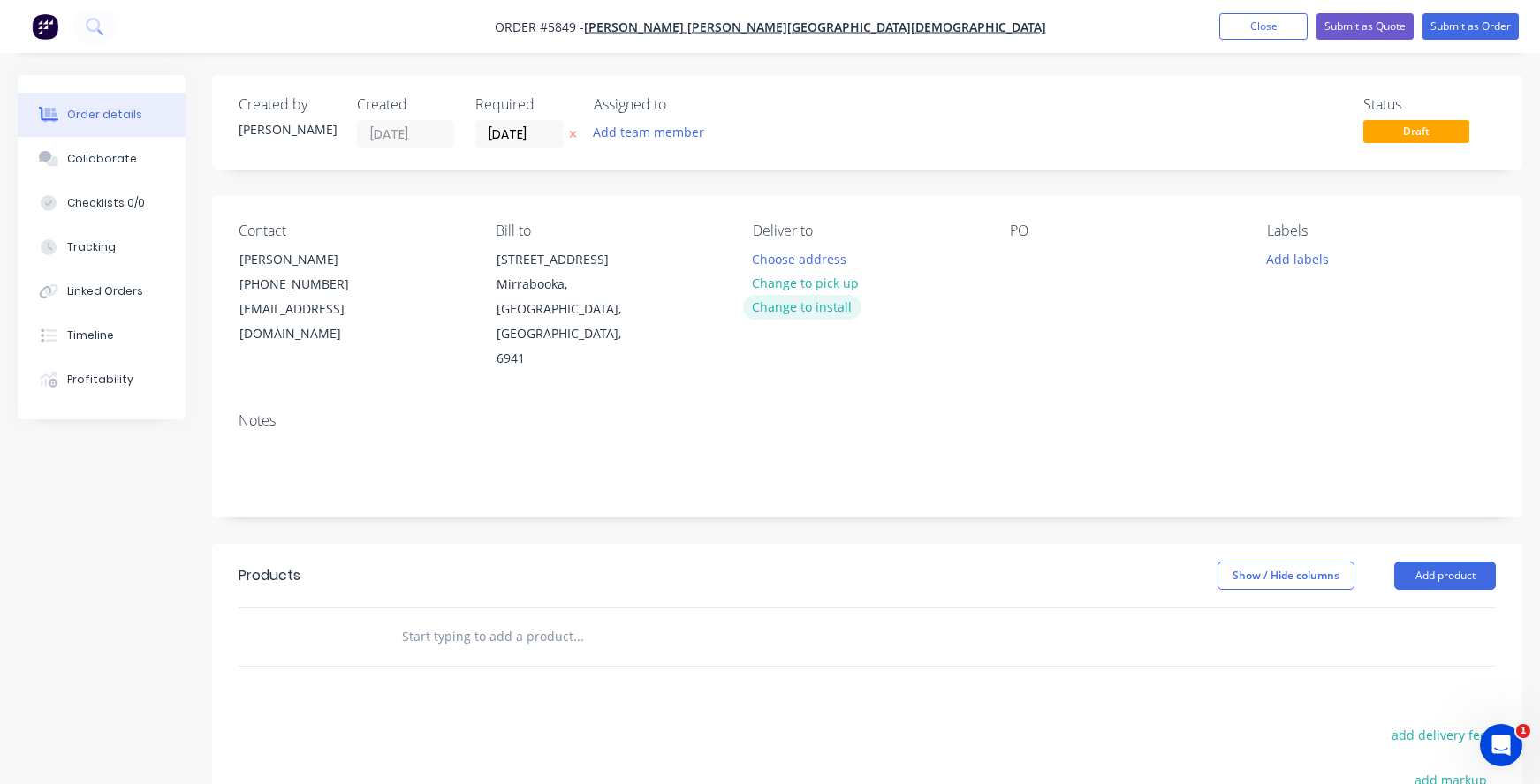
click at [779, 310] on button "Change to install" at bounding box center [802, 307] width 119 height 24
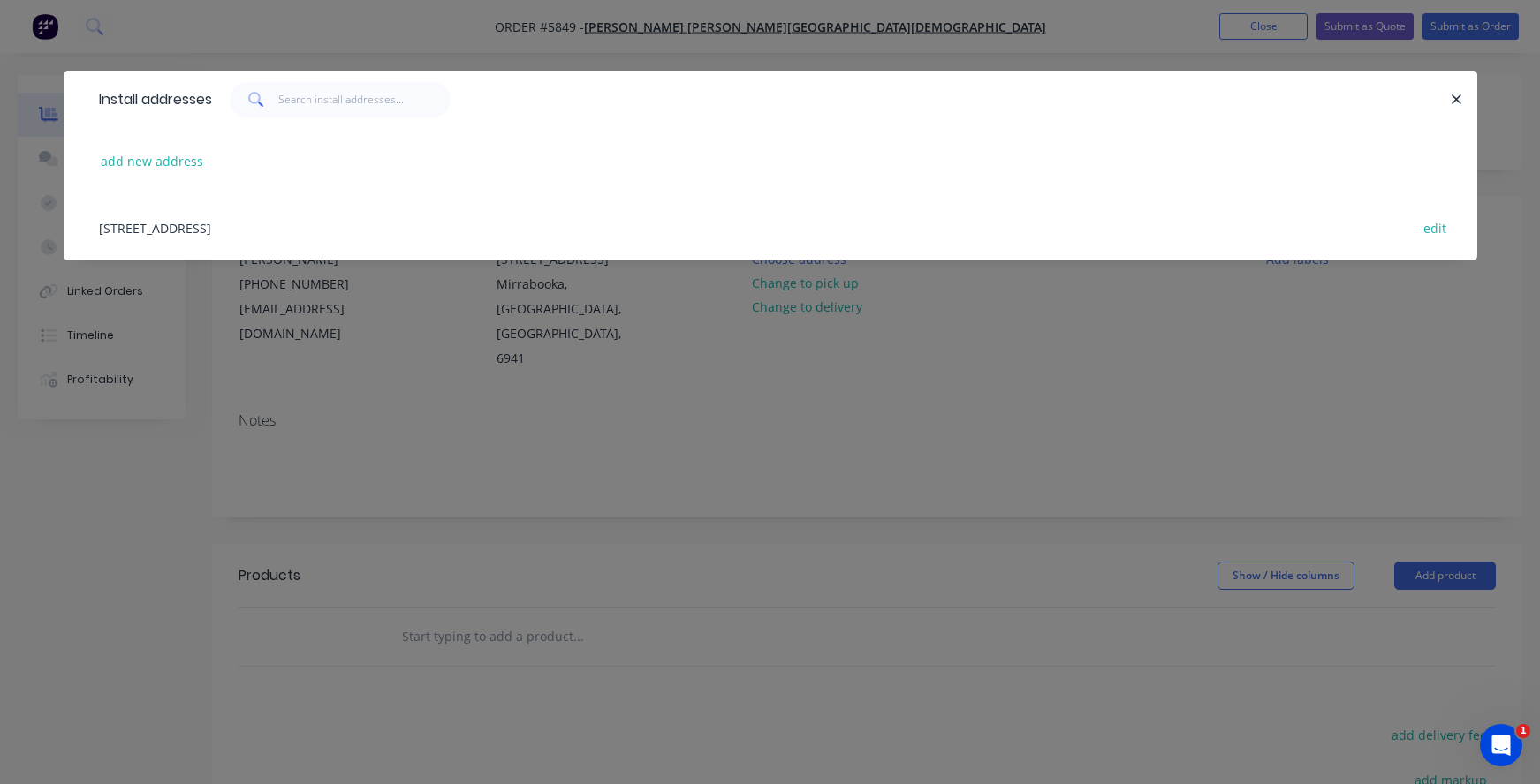
click at [213, 224] on div "2 Boyare Avenue, Mirrabooka, Western Australia, Australia, 6941 edit" at bounding box center [770, 228] width 1361 height 66
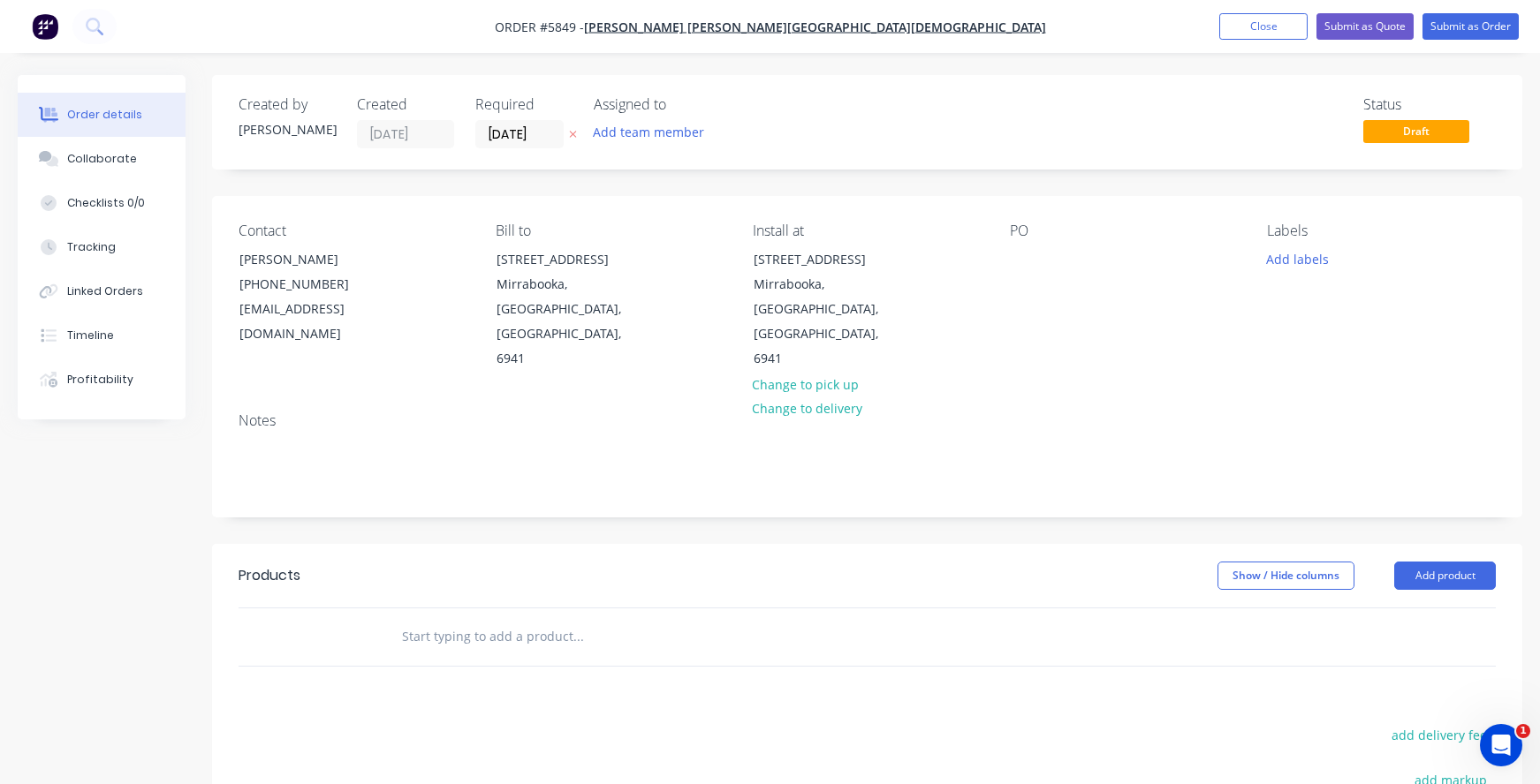
click at [1008, 273] on div "Contact Bobbi Rentell (08) 9247 2242 BRentell@jsracs.wa.edu.au Bill to 2 Boyare…" at bounding box center [867, 297] width 1310 height 202
click at [1019, 251] on div at bounding box center [1024, 259] width 28 height 26
click at [425, 619] on input "text" at bounding box center [577, 636] width 353 height 35
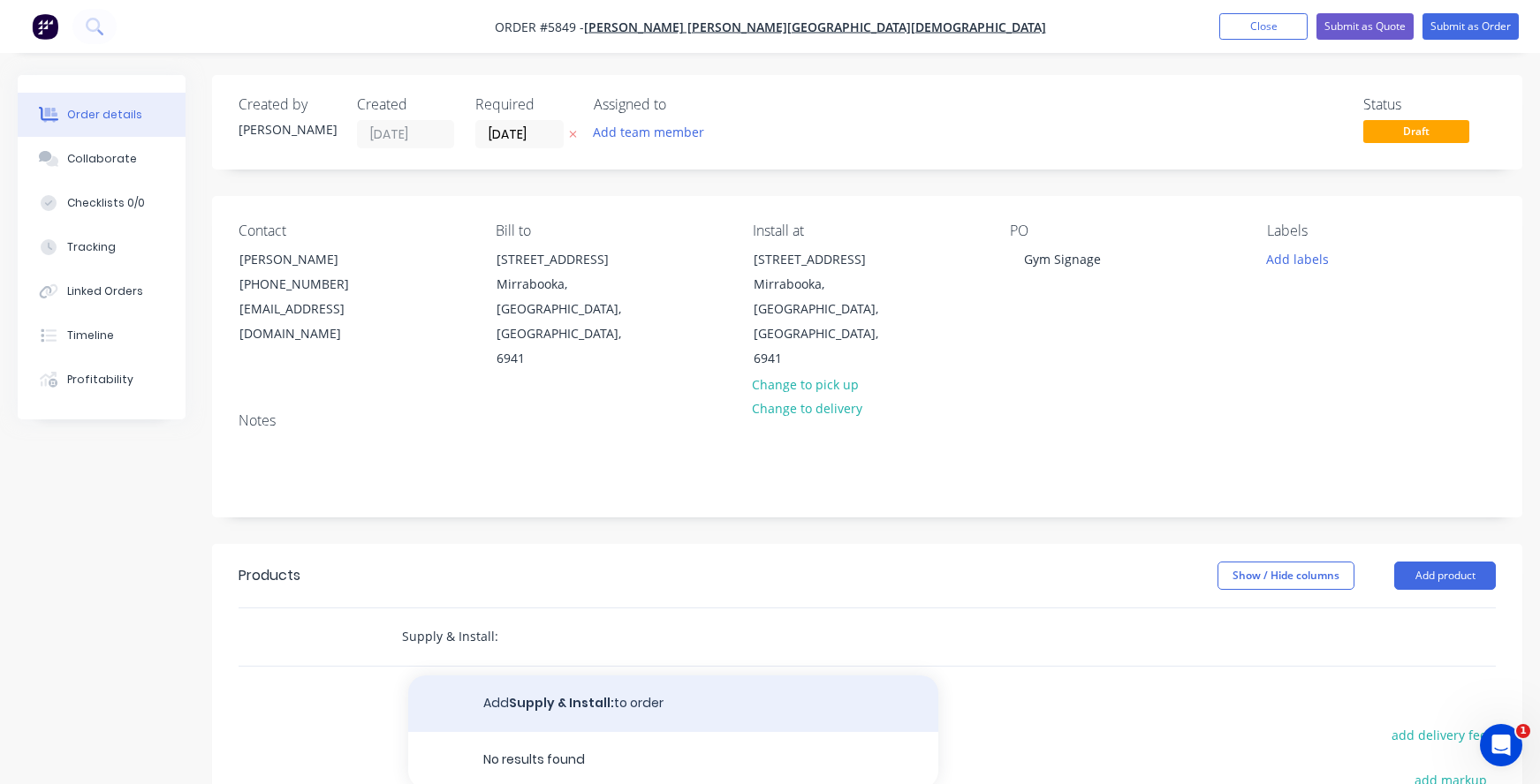
type input "Supply & Install:"
click at [501, 676] on button "Add Supply & Install: to order" at bounding box center [673, 704] width 530 height 57
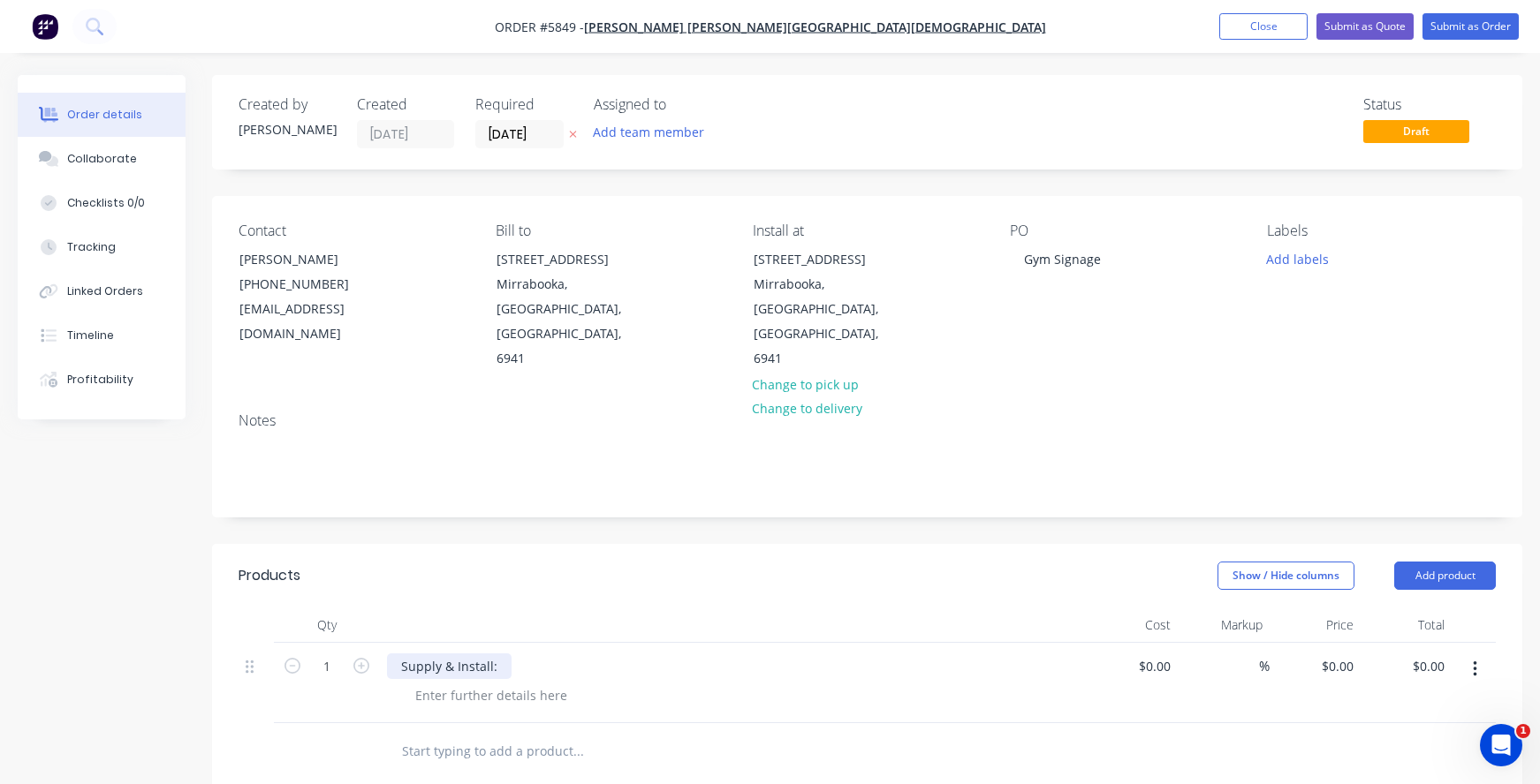
click at [503, 654] on div "Supply & Install:" at bounding box center [449, 666] width 124 height 26
click at [455, 643] on div "Supply & Install: Router Cut ACM Letters" at bounding box center [733, 682] width 706 height 81
click at [416, 682] on div at bounding box center [491, 695] width 180 height 26
click at [416, 682] on div "Materials: 3mm Aluminium Composite Panel Digital print with laminate" at bounding box center [627, 695] width 452 height 26
click at [478, 682] on div "Materials: 3mm Aluminium Composite Panel Digital print with laminate" at bounding box center [627, 695] width 452 height 26
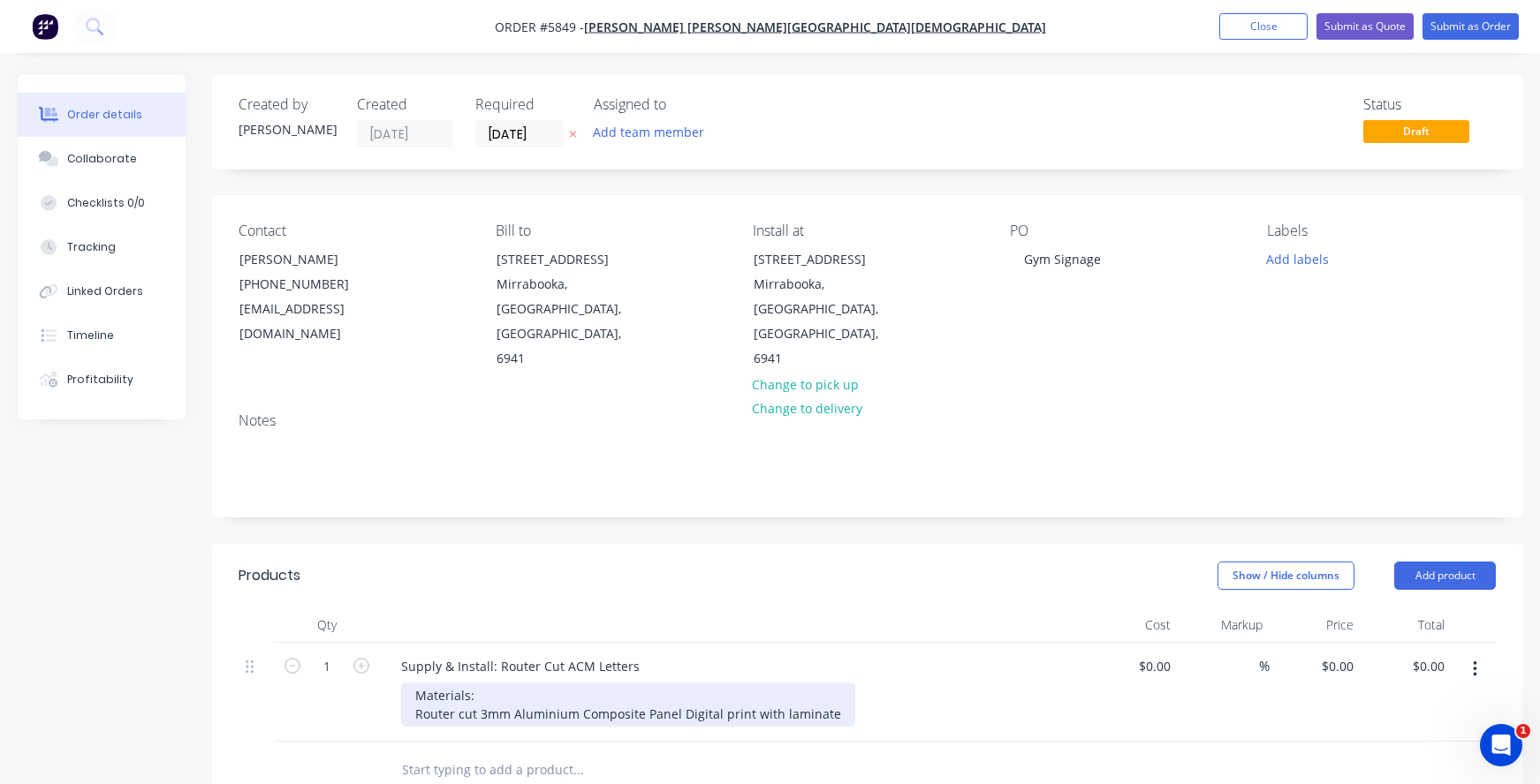
click at [640, 682] on div "Materials: Router cut 3mm Aluminium Composite Panel Digital print with laminate" at bounding box center [628, 704] width 454 height 45
drag, startPoint x: 678, startPoint y: 663, endPoint x: 643, endPoint y: 664, distance: 35.0
click at [643, 682] on div "Materials: Router cut 3mm Aluminium Composite Panel Digital print with laminate" at bounding box center [628, 704] width 454 height 45
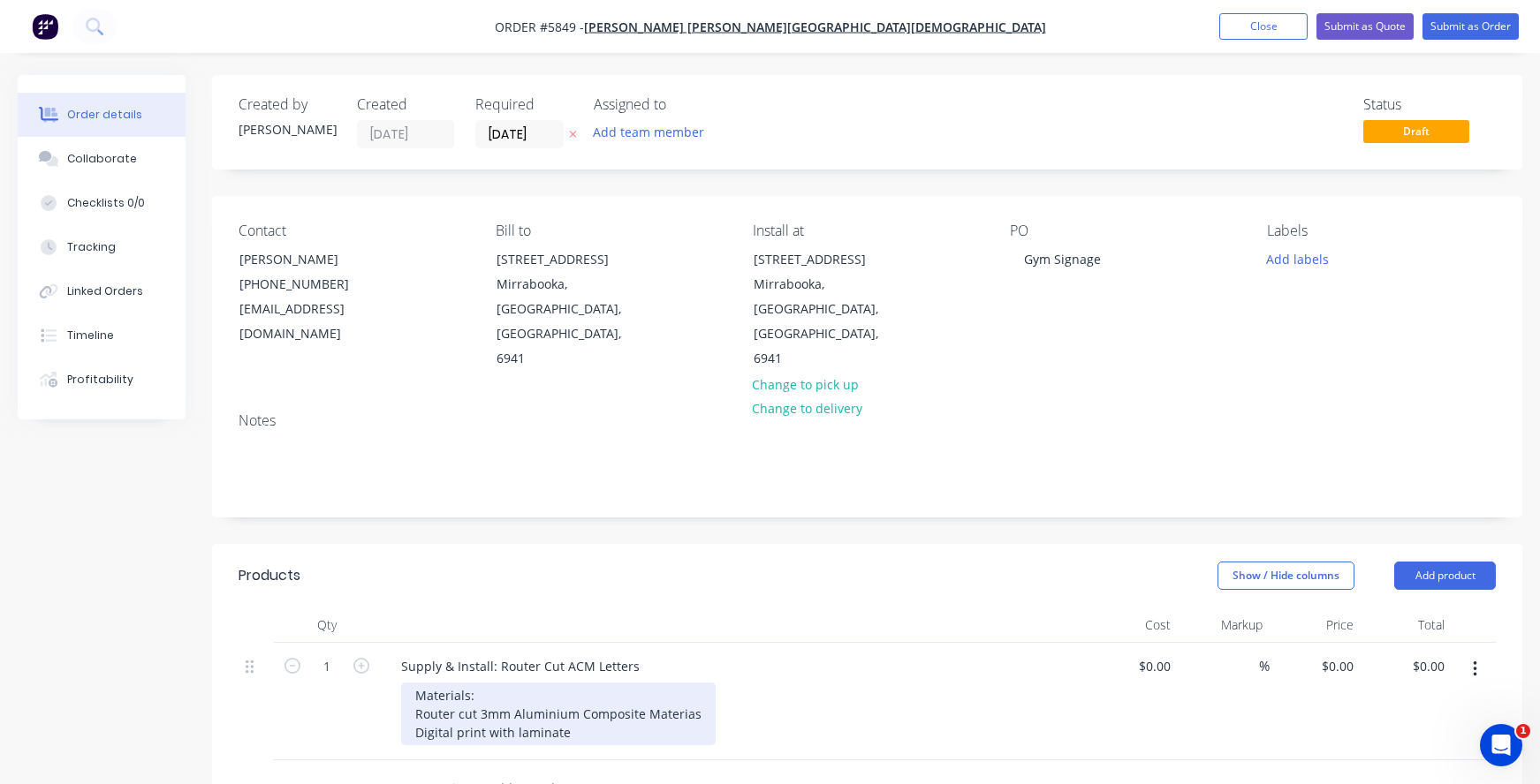
click at [704, 682] on div "Materials: Router cut 3mm Aluminium Composite Materias Digital print with lamin…" at bounding box center [557, 714] width 314 height 63
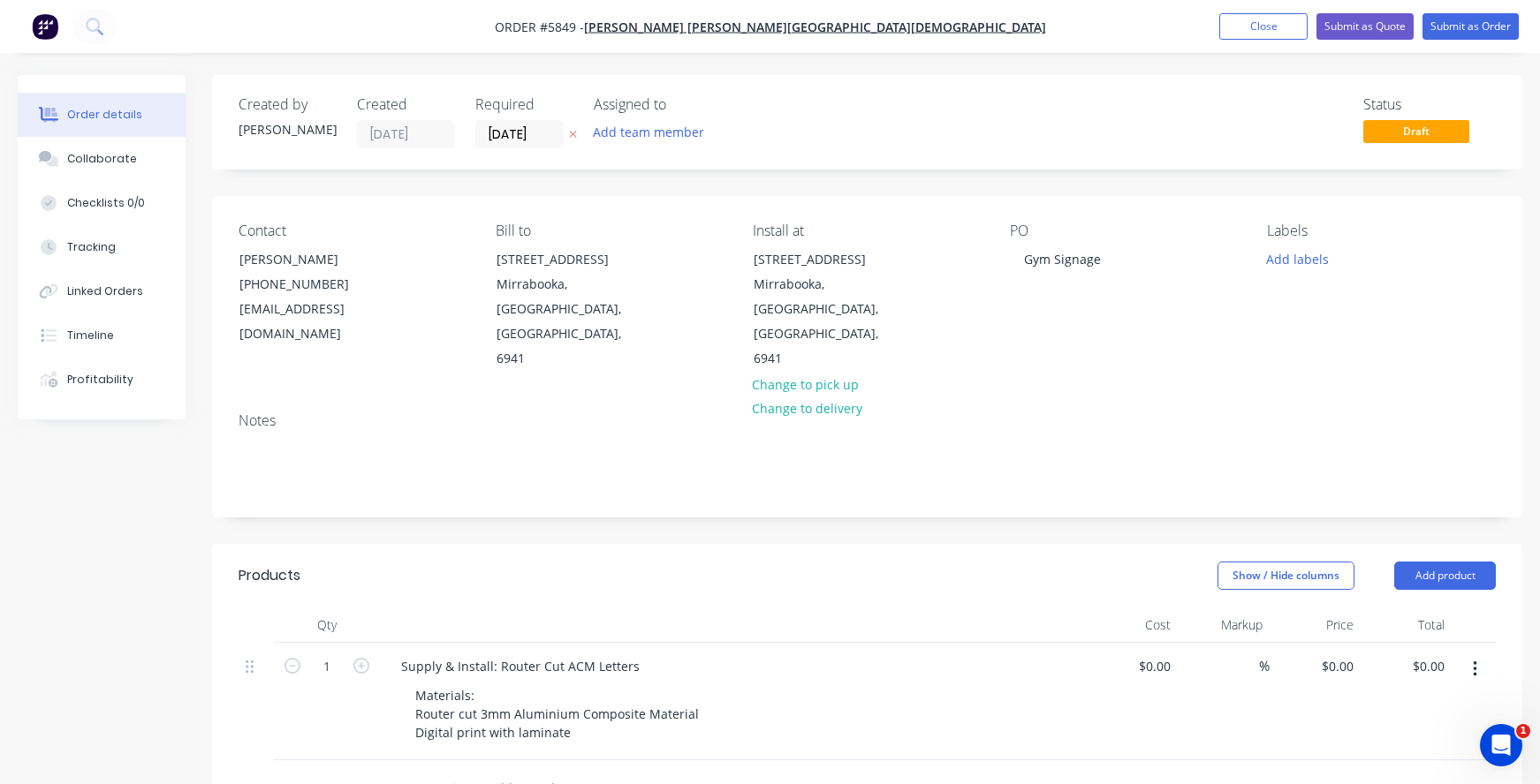
click at [572, 696] on div "Supply & Install: Router Cut ACM Letters Materials: Router cut 3mm Aluminium Co…" at bounding box center [733, 701] width 706 height 118
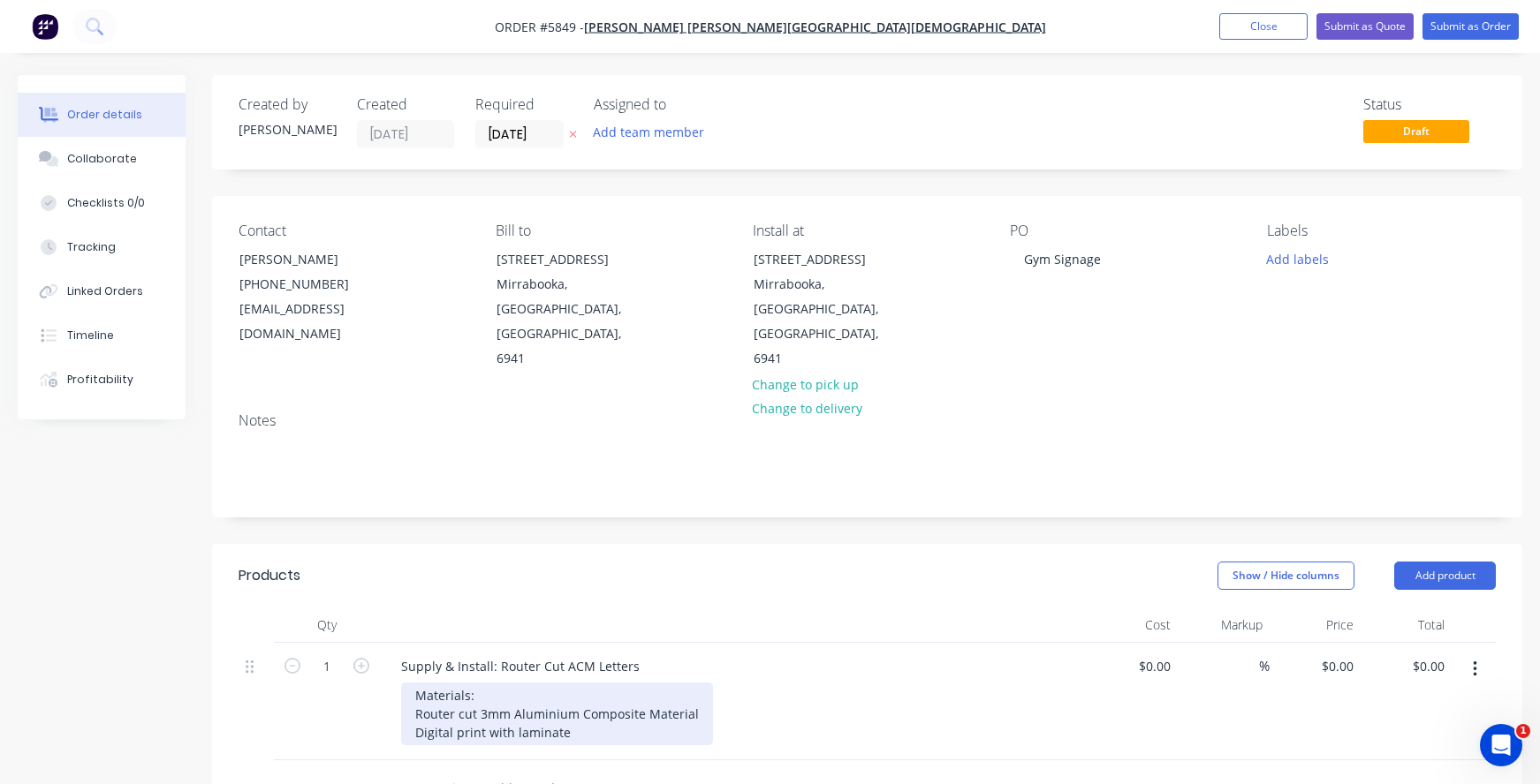
click at [572, 684] on div "Materials: Router cut 3mm Aluminium Composite Material Digital print with lamin…" at bounding box center [556, 714] width 312 height 63
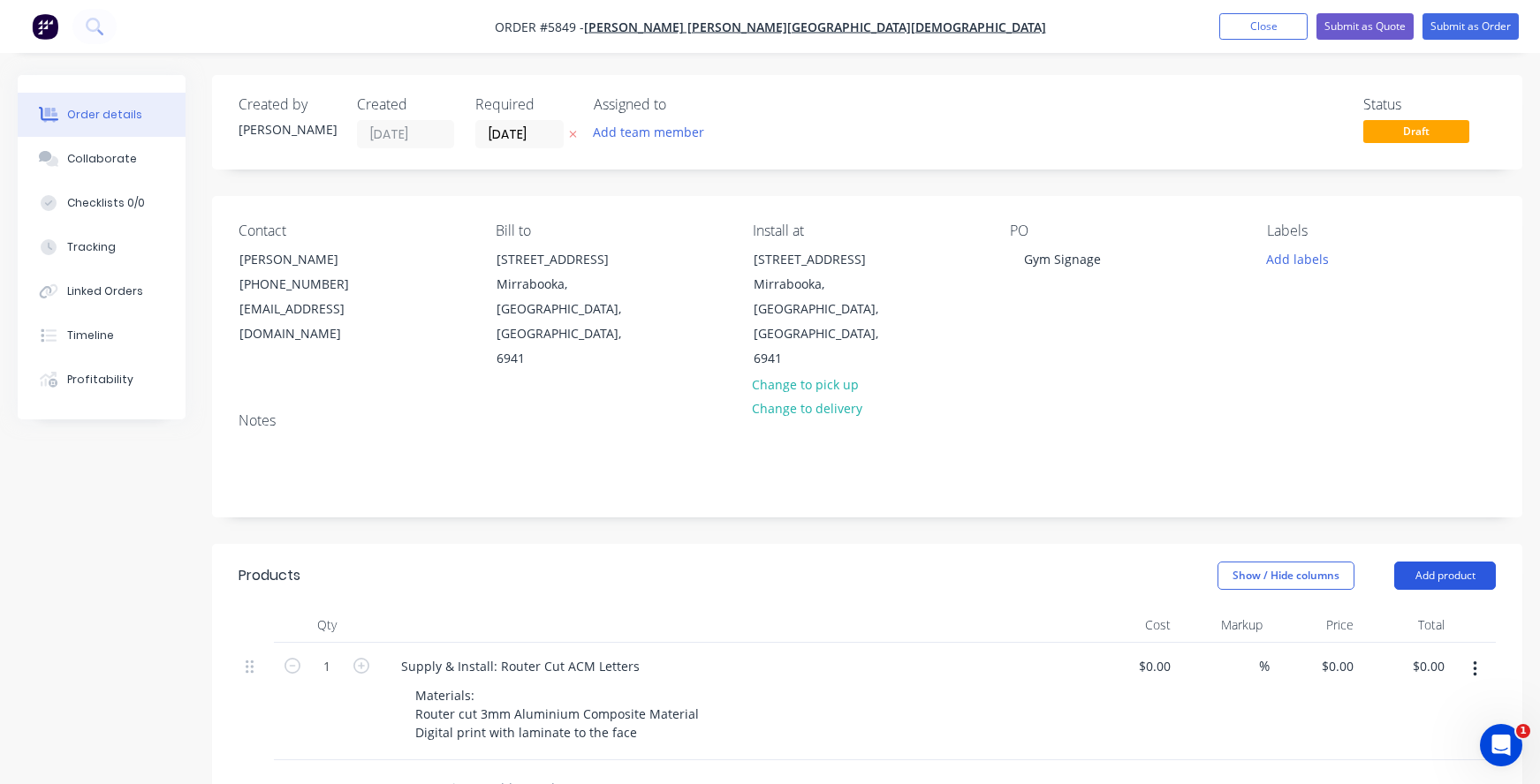
click at [1453, 562] on button "Add product" at bounding box center [1444, 576] width 102 height 28
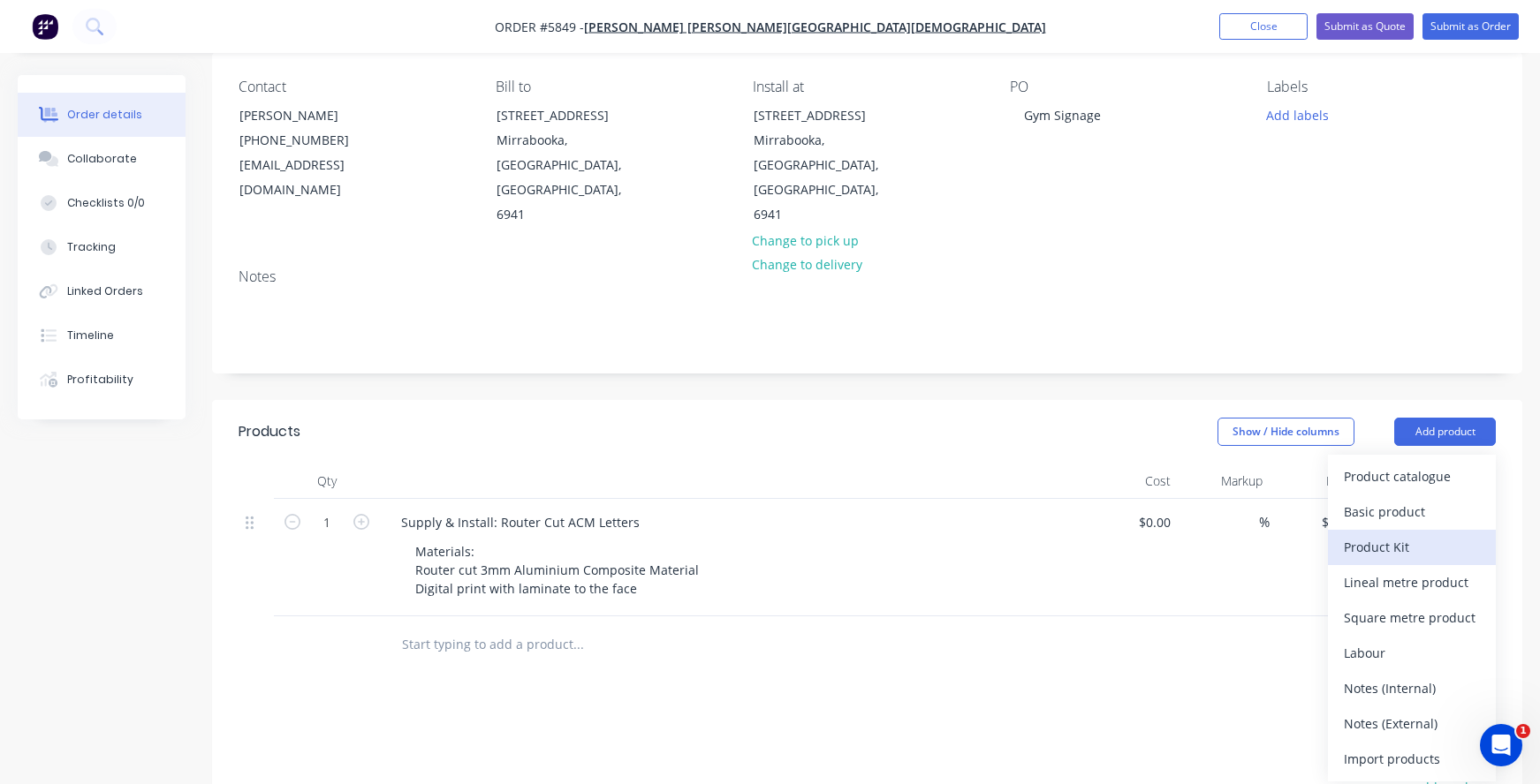
scroll to position [148, 0]
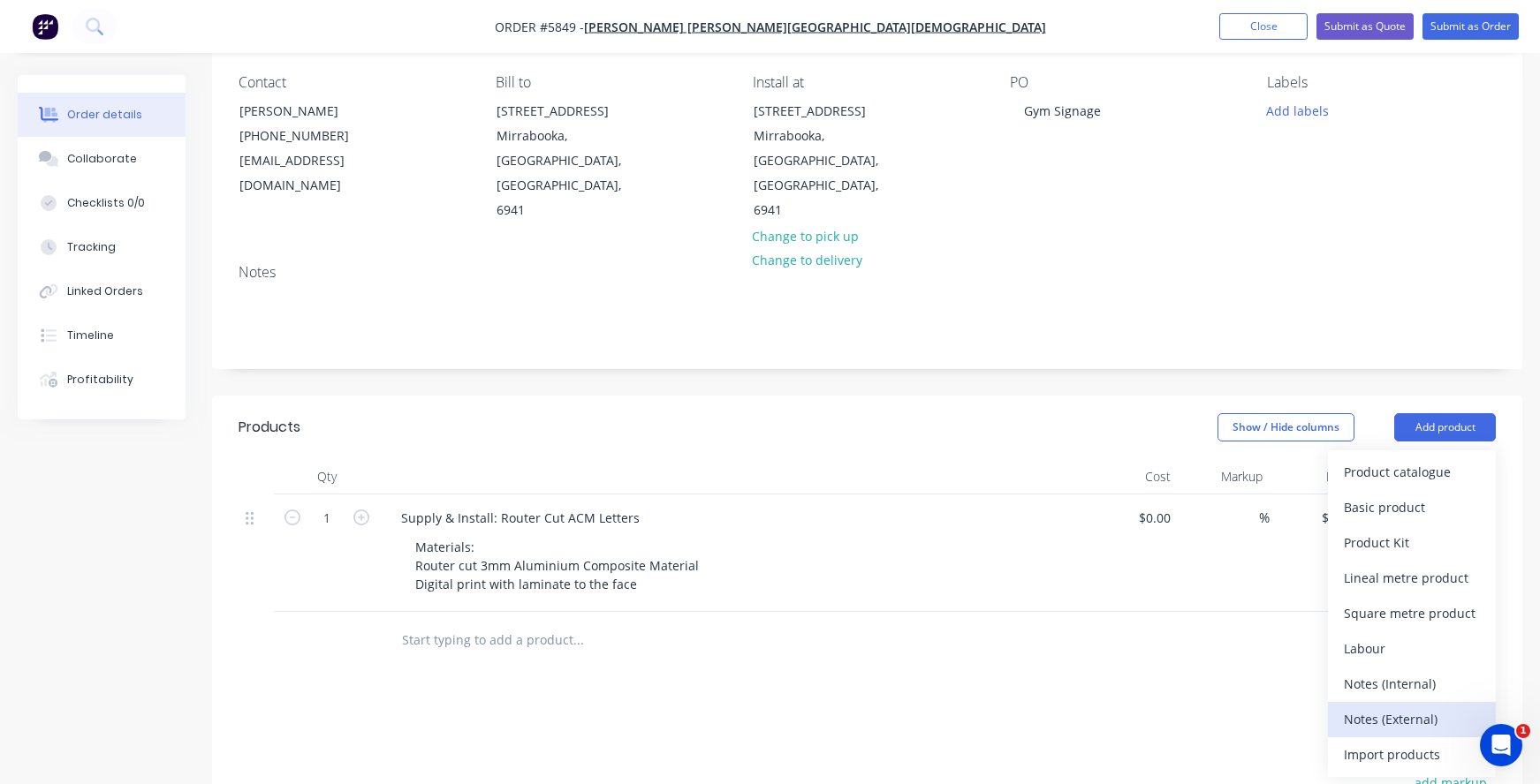
click at [1395, 706] on div "Notes (External)" at bounding box center [1411, 719] width 136 height 26
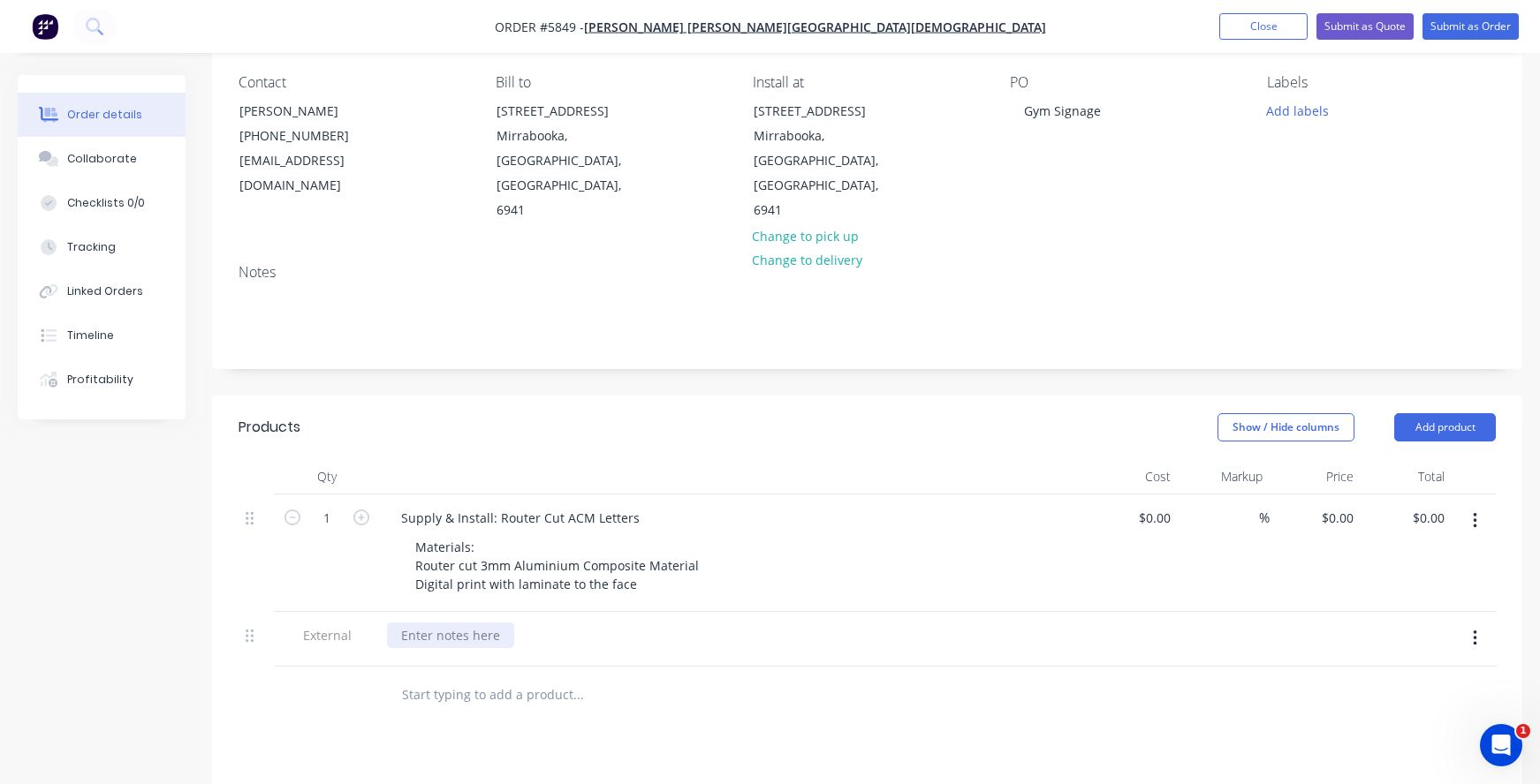
click at [449, 612] on div at bounding box center [733, 640] width 706 height 55
click at [409, 623] on div at bounding box center [451, 635] width 127 height 26
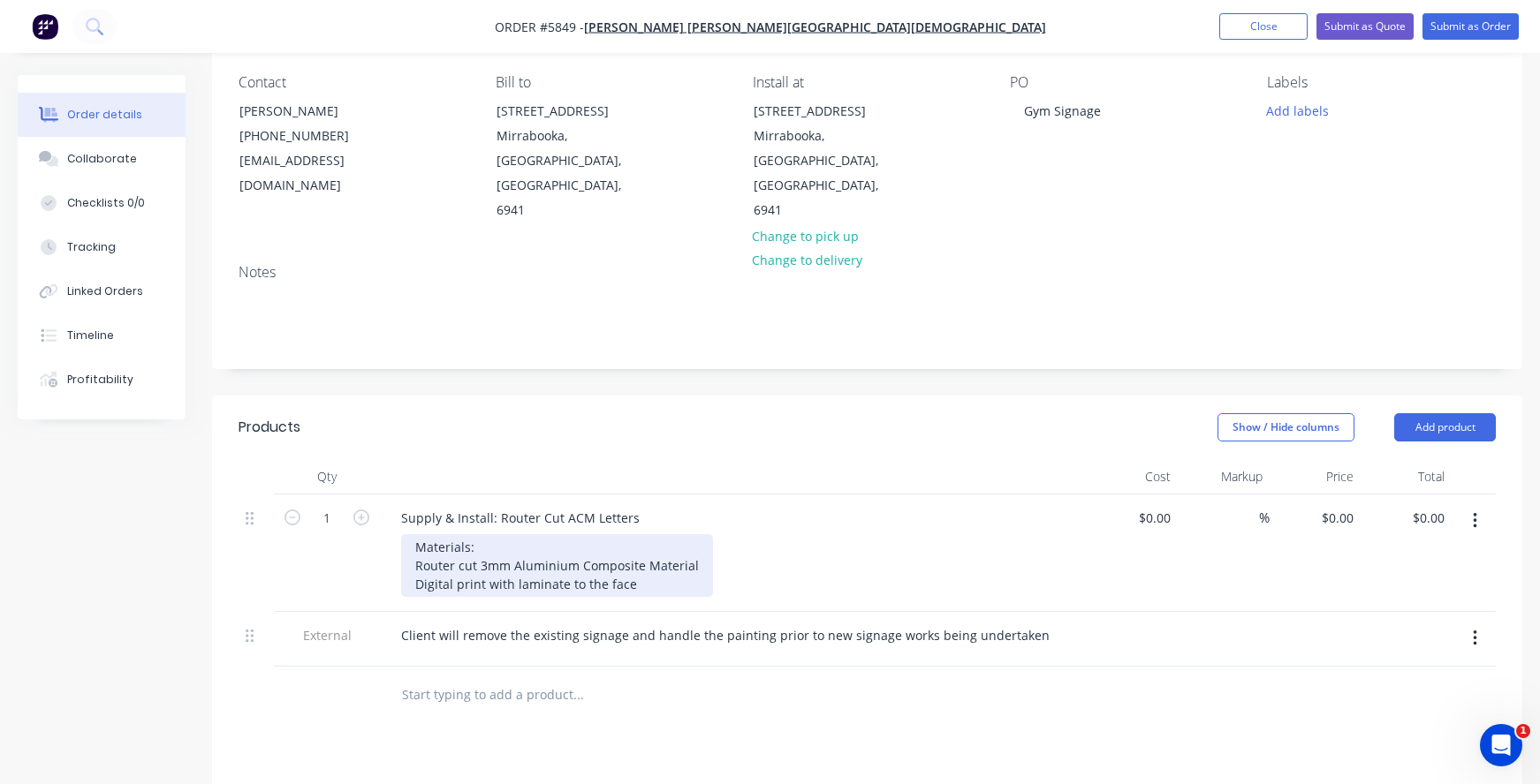
click at [466, 534] on div "Materials: Router cut 3mm Aluminium Composite Material Digital print with lamin…" at bounding box center [556, 566] width 312 height 63
click at [409, 534] on div "Materials: Router cut 3mm Aluminium Composite Material Digital print with lamin…" at bounding box center [556, 566] width 312 height 63
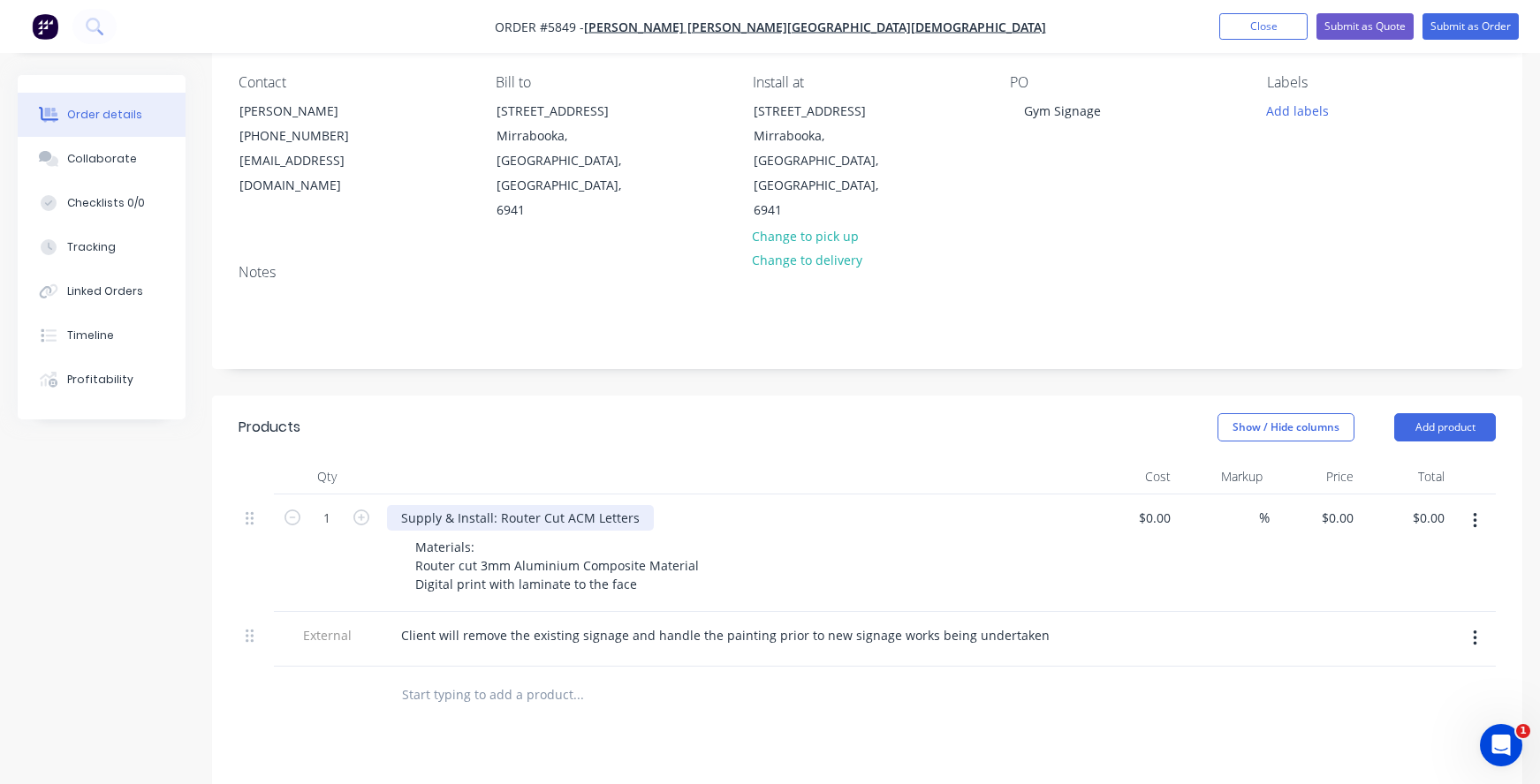
click at [633, 505] on div "Supply & Install: Router Cut ACM Letters" at bounding box center [520, 517] width 267 height 26
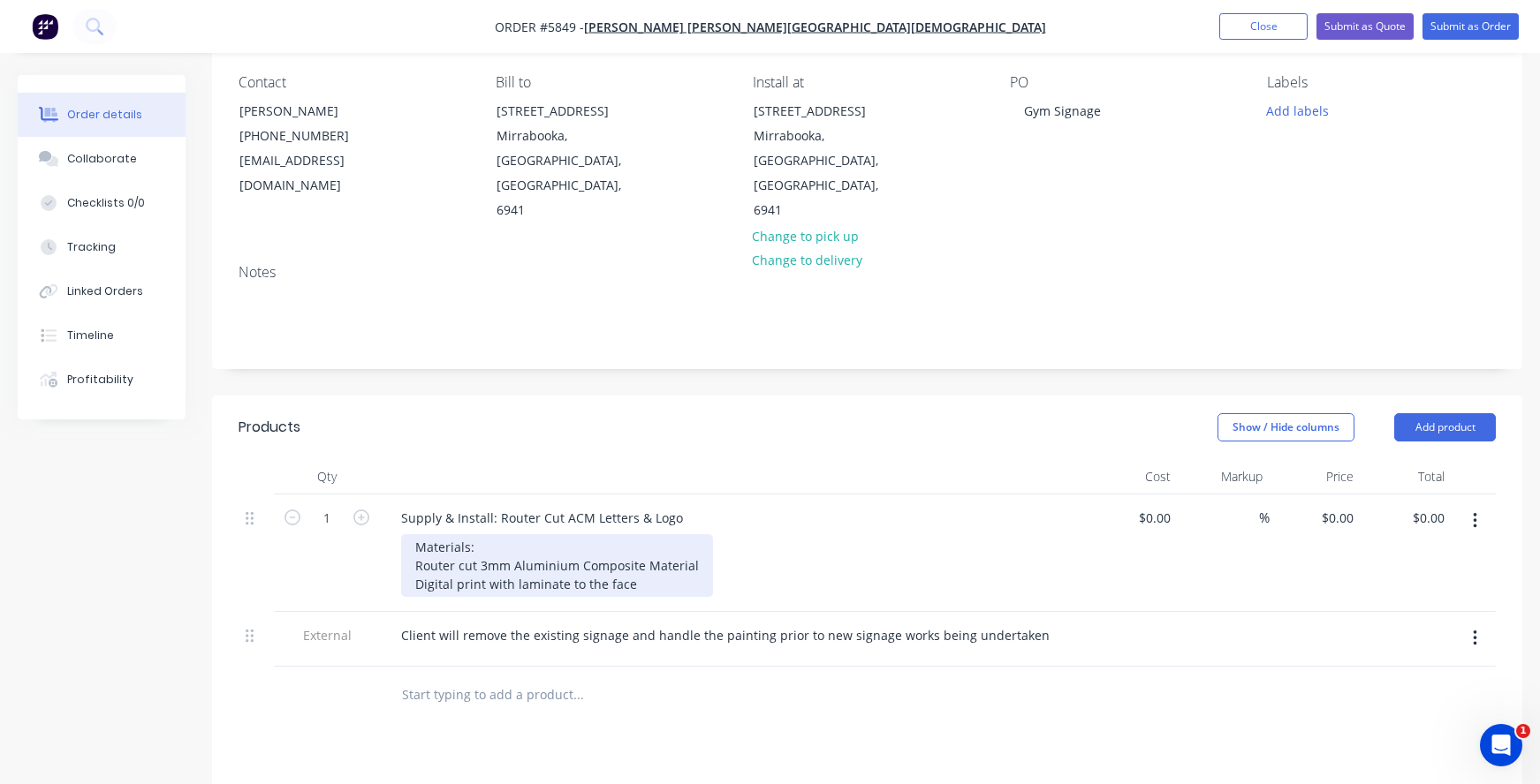
click at [414, 534] on div "Materials: Router cut 3mm Aluminium Composite Material Digital print with lamin…" at bounding box center [556, 566] width 312 height 63
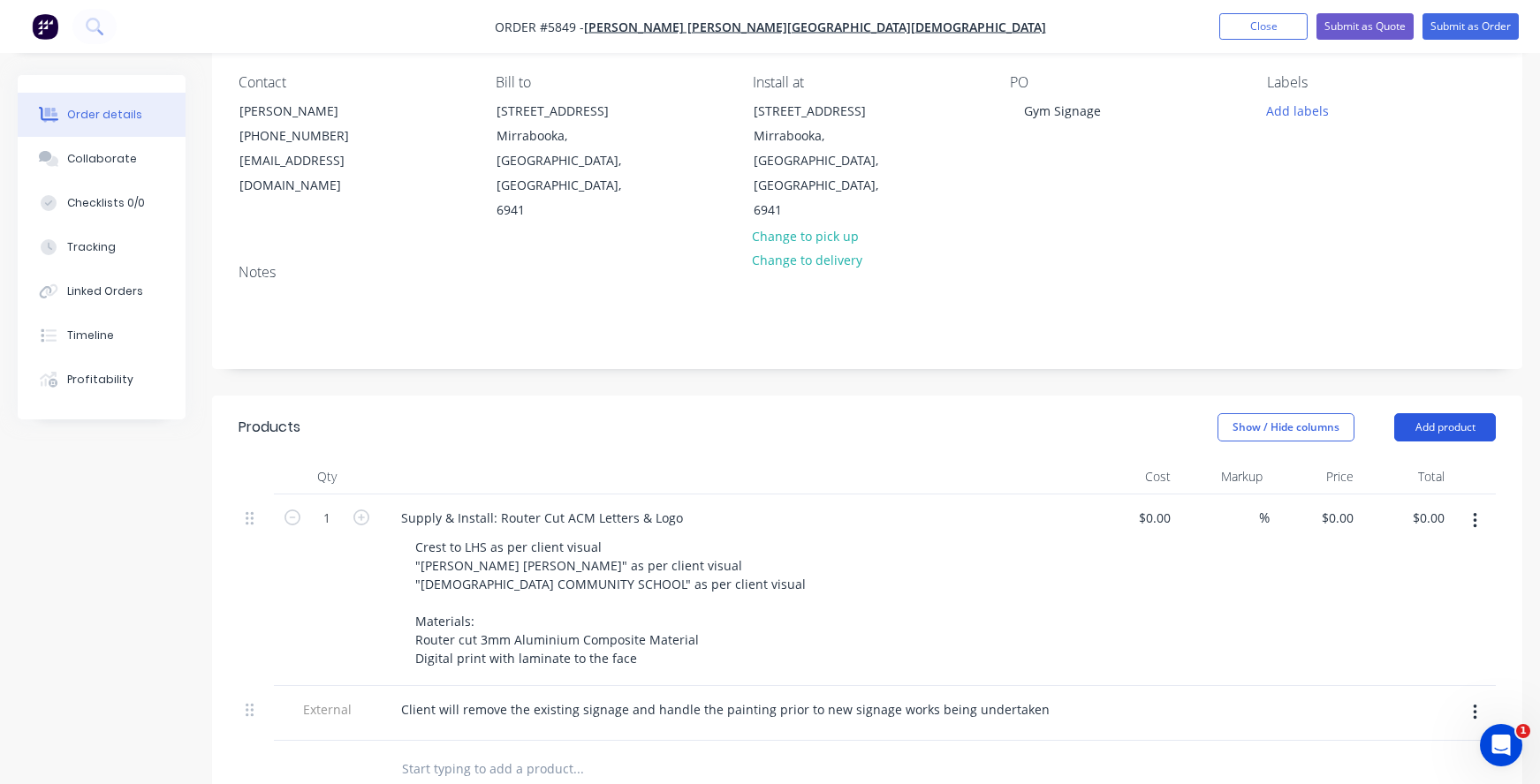
click at [1439, 414] on button "Add product" at bounding box center [1444, 428] width 102 height 28
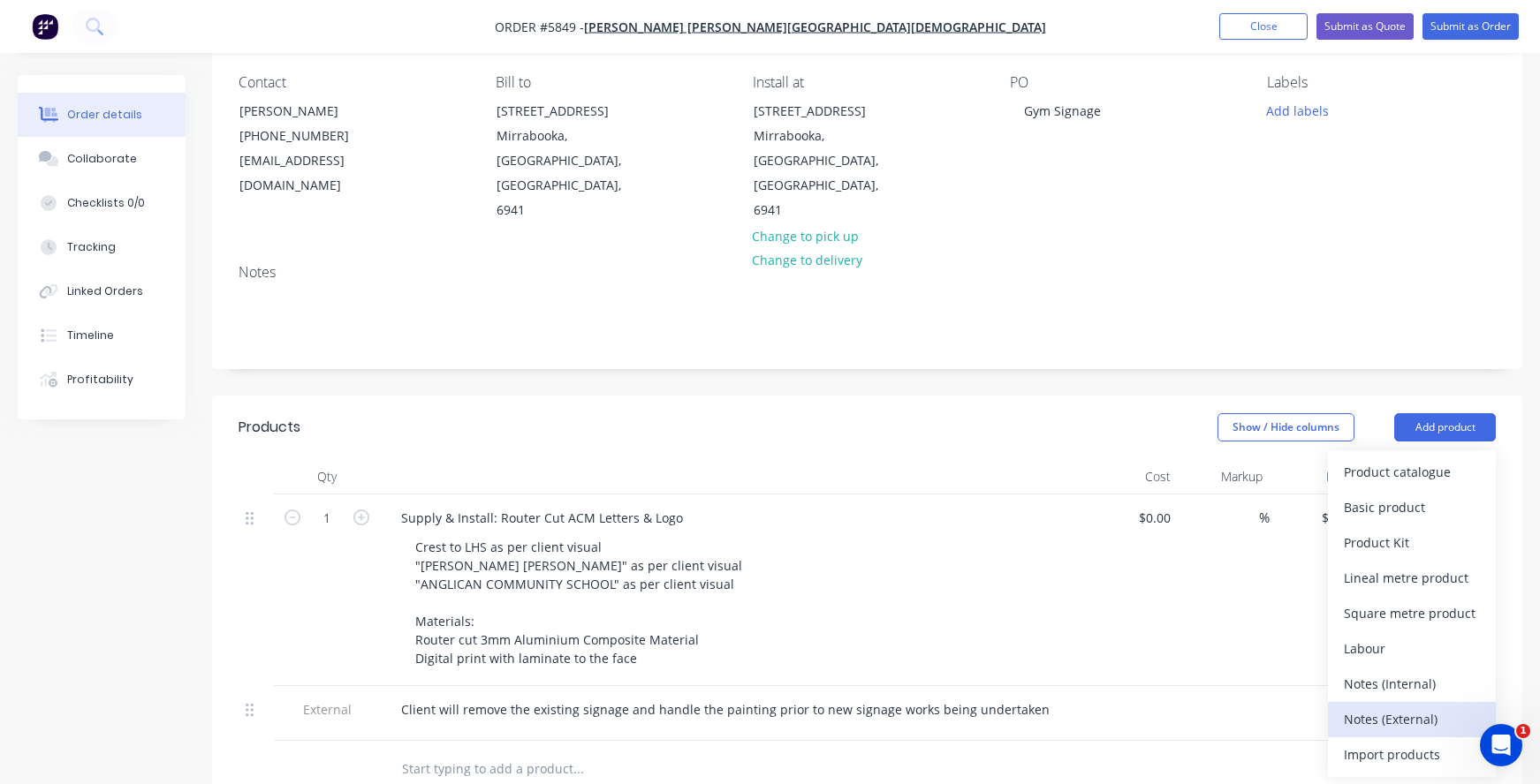
click at [1370, 706] on div "Notes (External)" at bounding box center [1411, 719] width 136 height 26
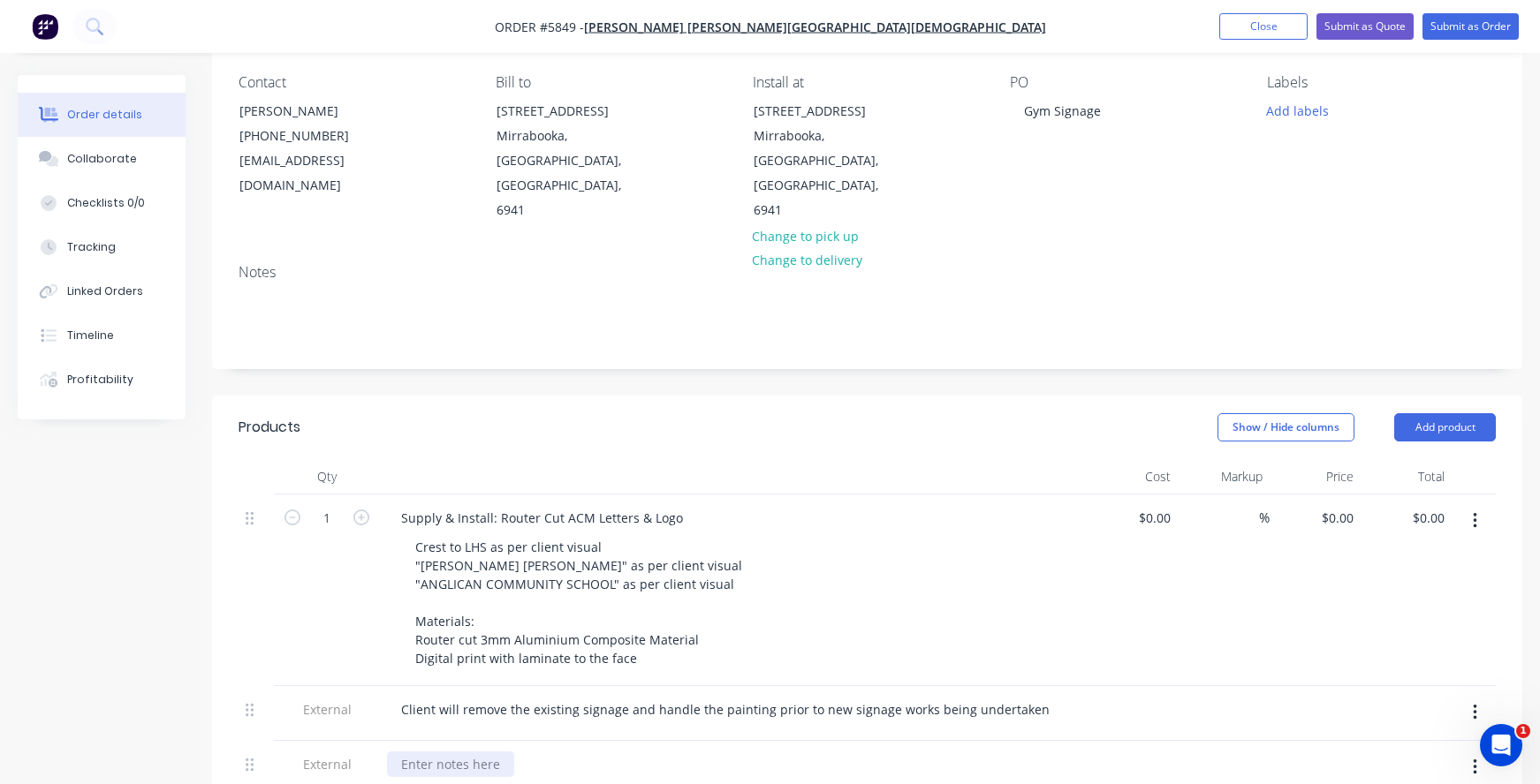
click at [442, 752] on div at bounding box center [451, 764] width 127 height 26
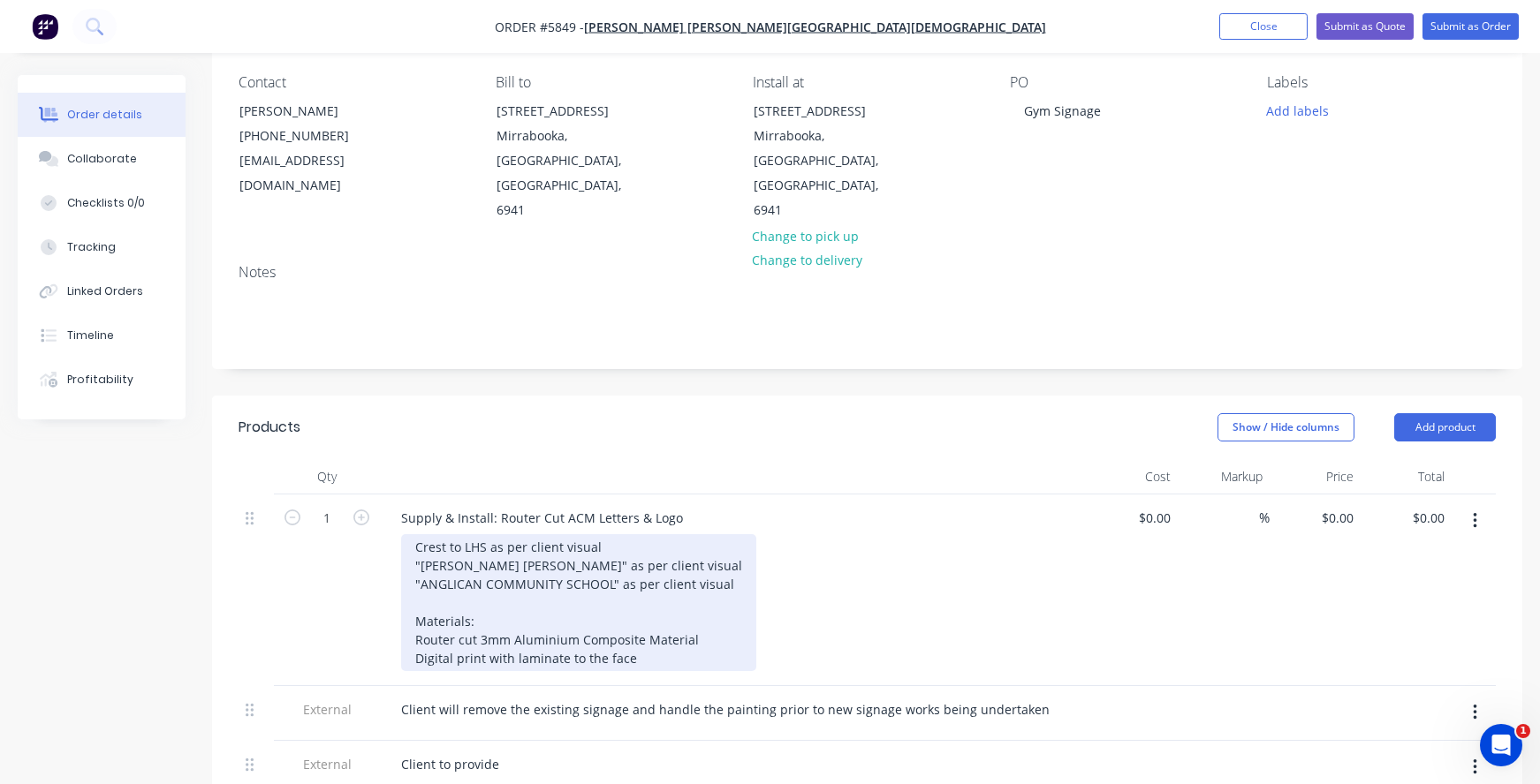
click at [653, 607] on div "Crest to LHS as per client visual "John Septimus Roe" as per client visual "ANG…" at bounding box center [578, 603] width 355 height 137
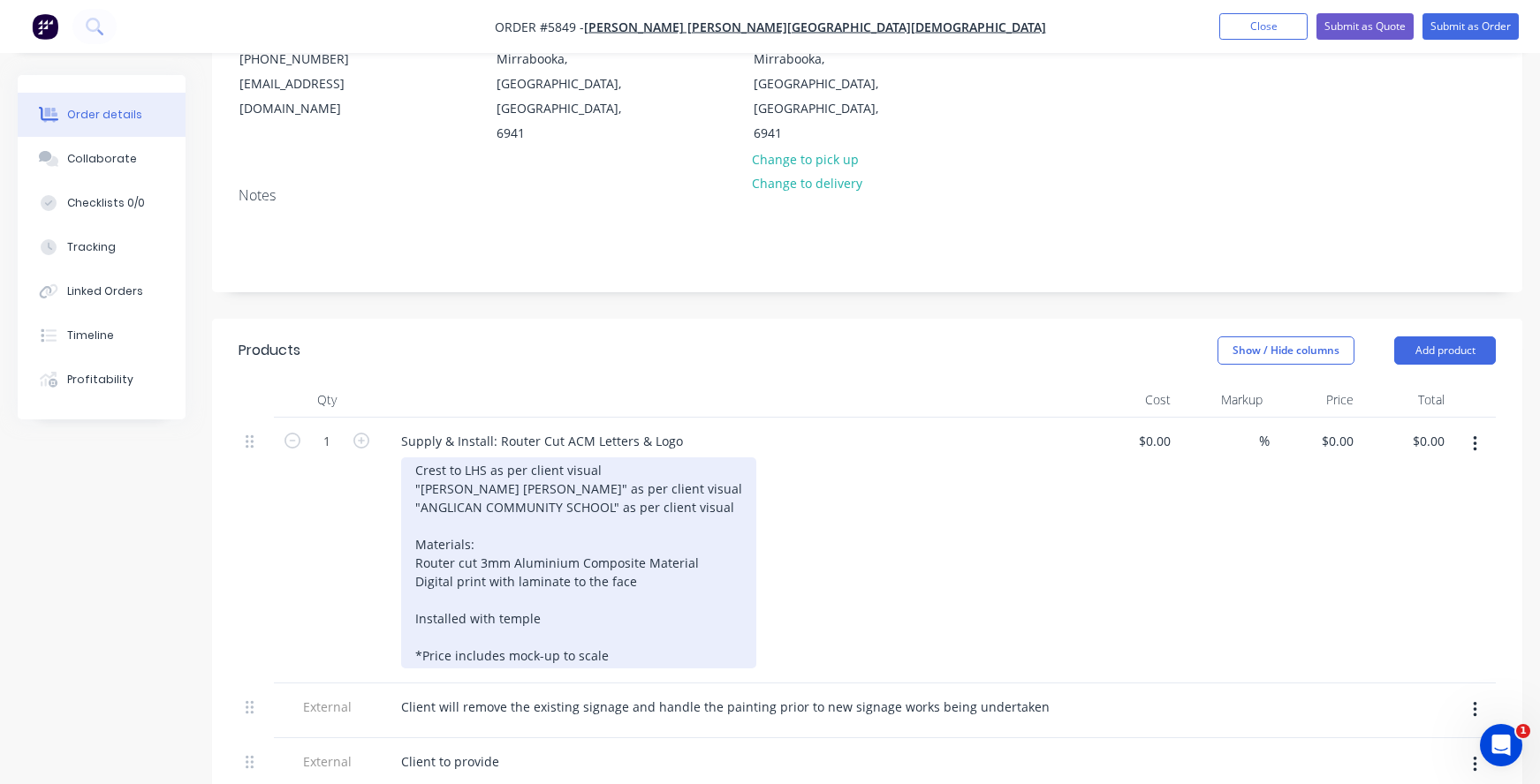
scroll to position [243, 0]
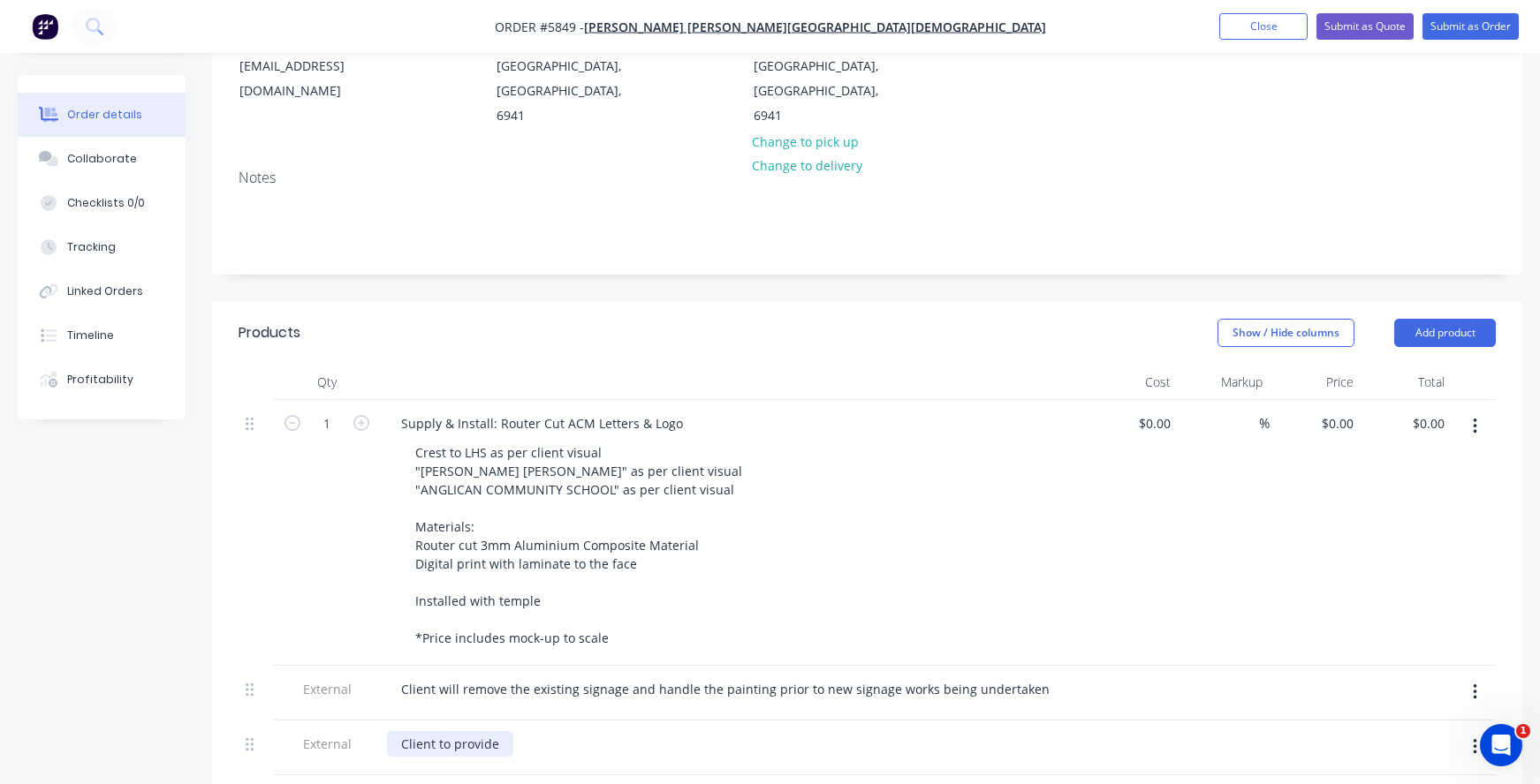
click at [497, 732] on div "Client to provide" at bounding box center [450, 744] width 126 height 26
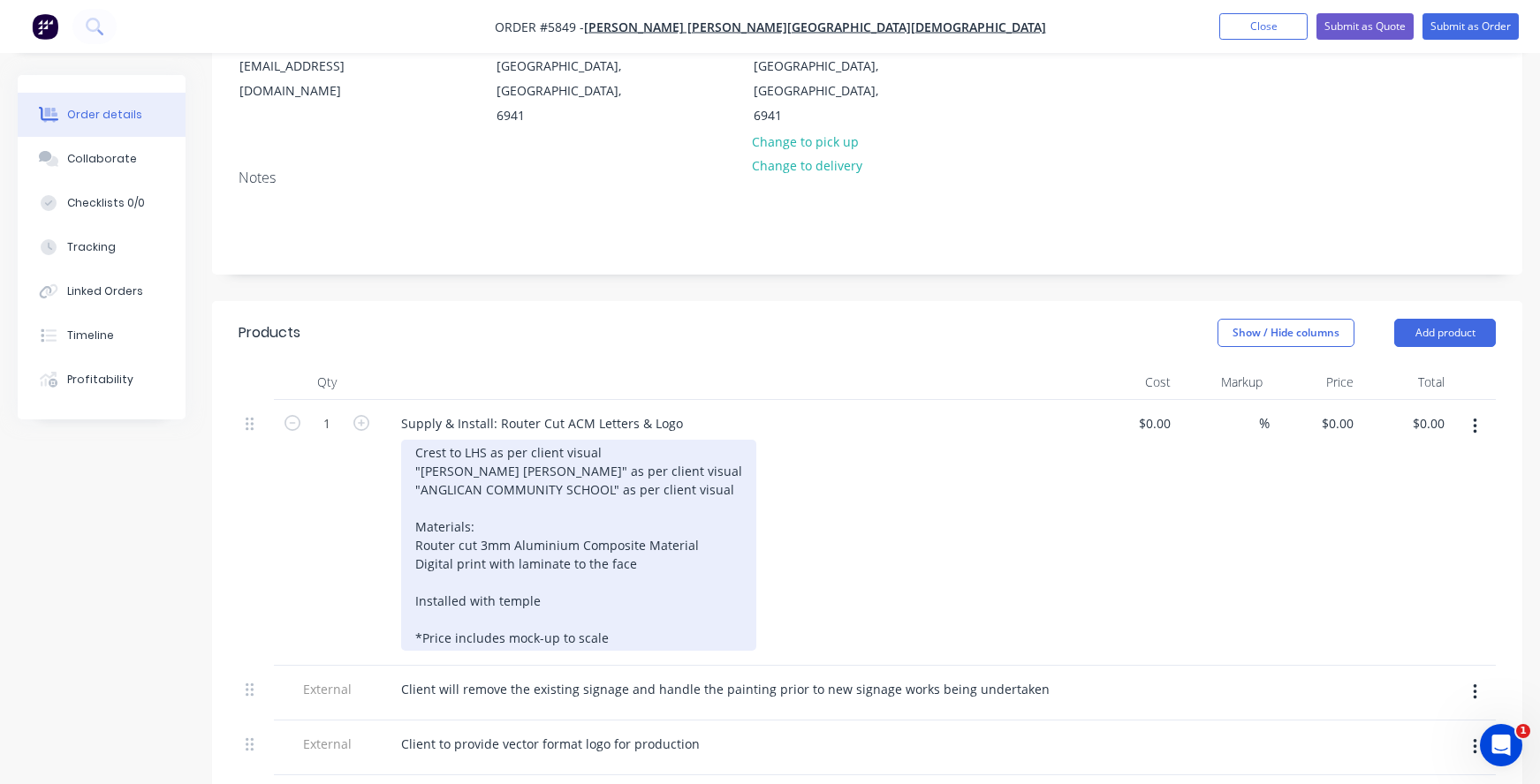
click at [481, 512] on div "Crest to LHS as per client visual "John Septimus Roe" as per client visual "ANG…" at bounding box center [578, 545] width 355 height 211
drag, startPoint x: 554, startPoint y: 515, endPoint x: 487, endPoint y: 514, distance: 67.0
click at [487, 514] on div "Crest to LHS as per client visual "John Septimus Roe" as per client visual "ANG…" at bounding box center [578, 545] width 355 height 211
click at [661, 515] on div "Crest to LHS as per client visual "John Septimus Roe" as per client visual "ANG…" at bounding box center [578, 545] width 355 height 211
click at [565, 553] on div "Crest to LHS as per client visual "John Septimus Roe" as per client visual "ANG…" at bounding box center [578, 545] width 355 height 211
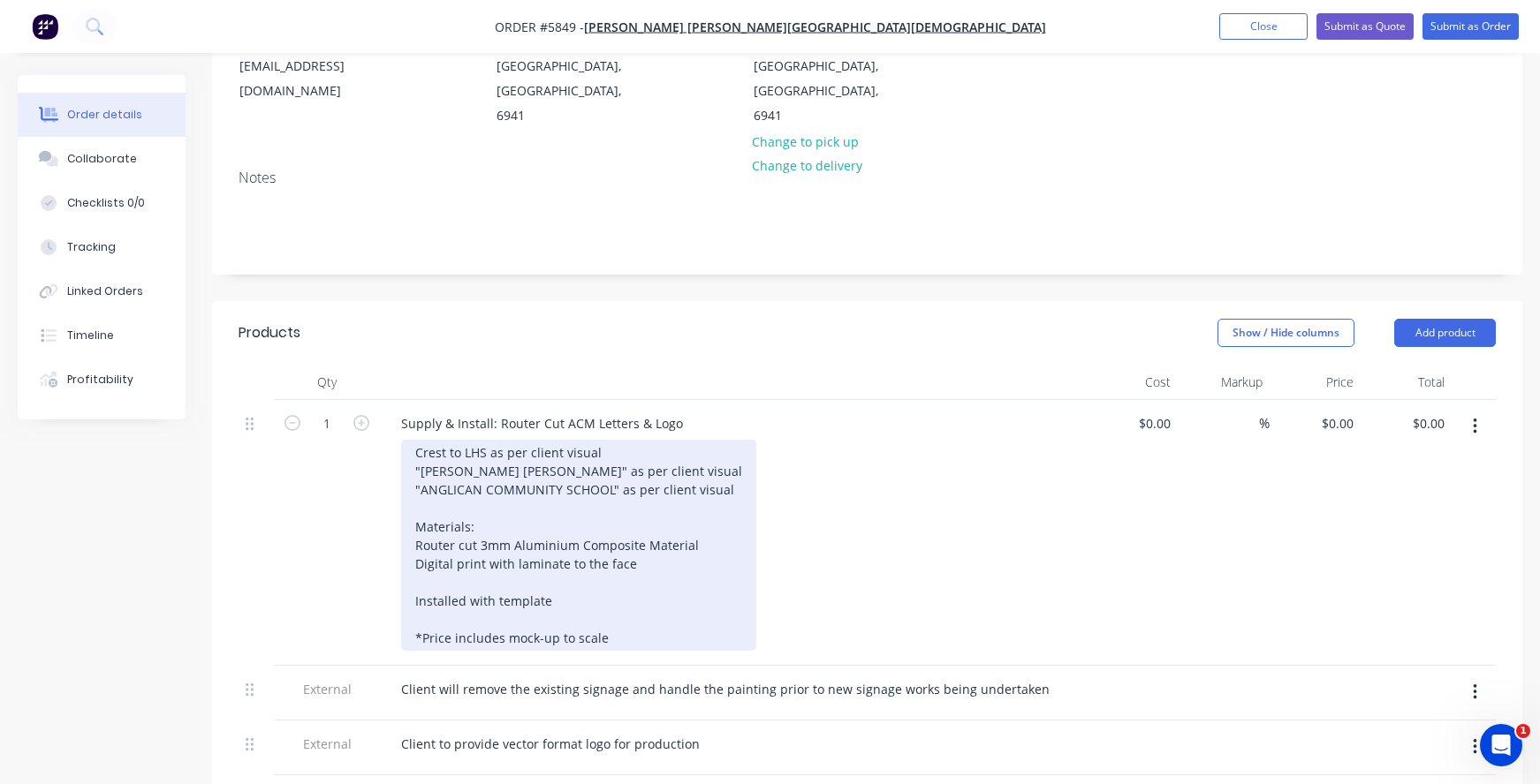
click at [617, 592] on div "Crest to LHS as per client visual "John Septimus Roe" as per client visual "ANG…" at bounding box center [578, 545] width 355 height 211
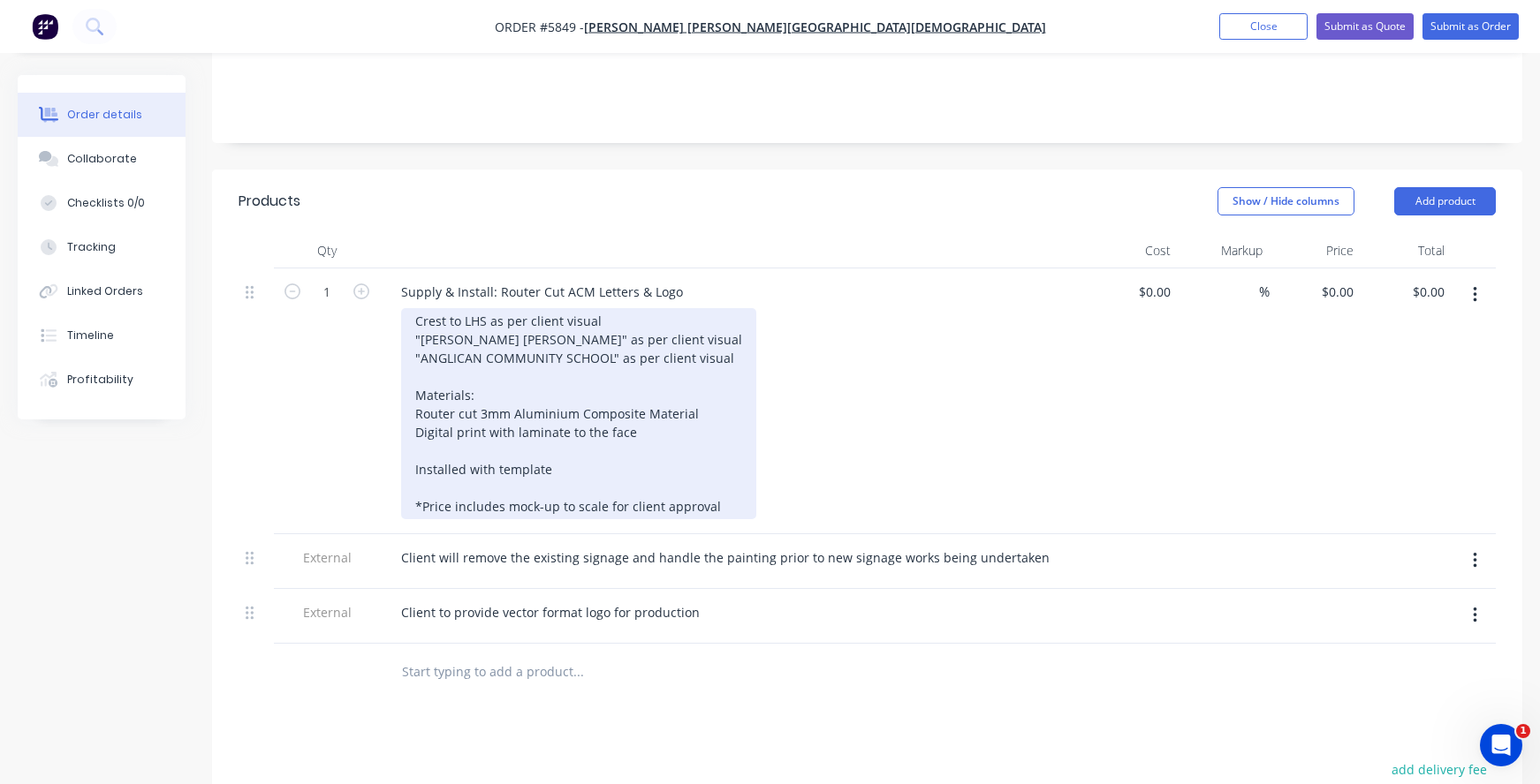
scroll to position [345, 0]
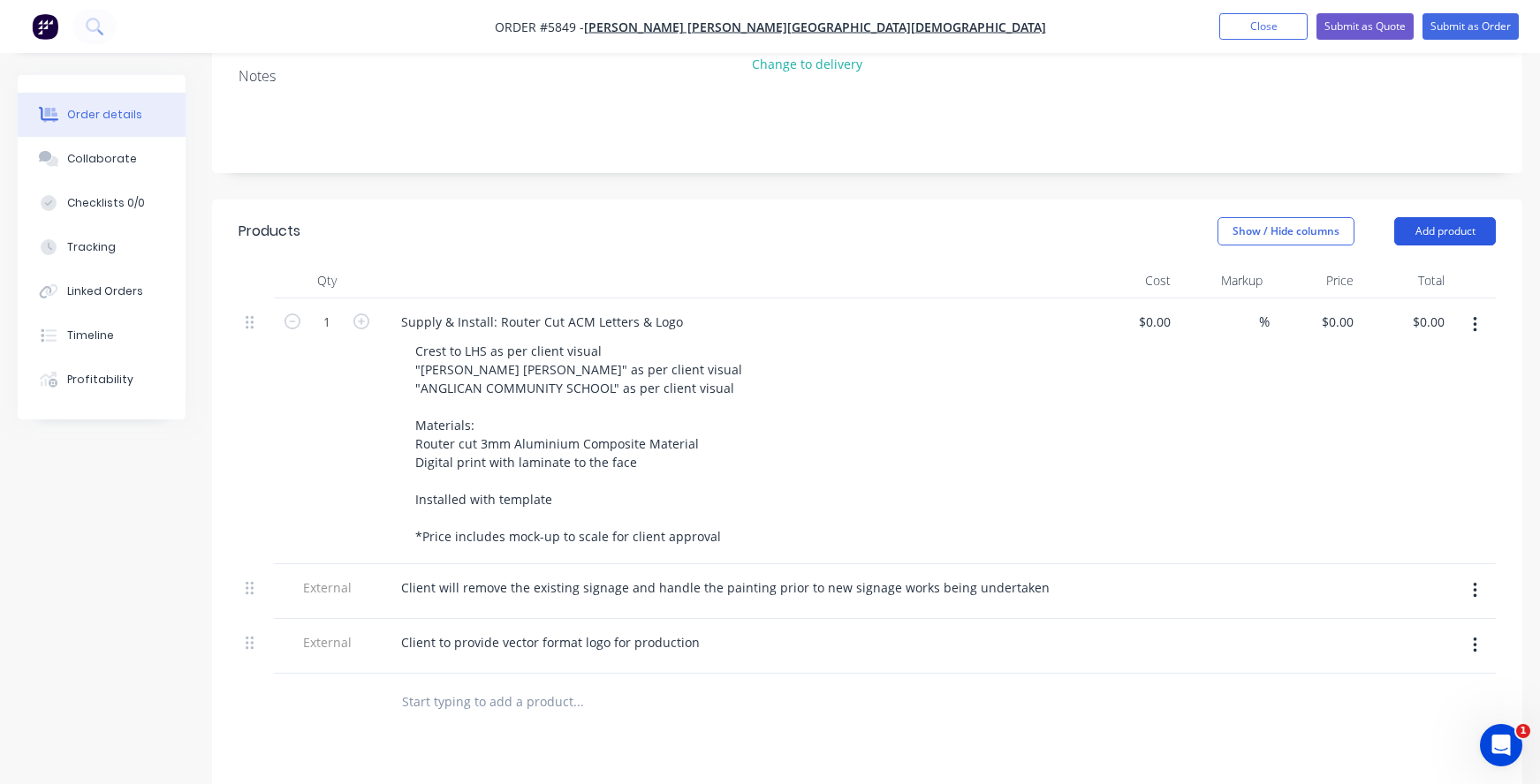
click at [1442, 217] on button "Add product" at bounding box center [1444, 232] width 102 height 28
click at [507, 674] on div at bounding box center [698, 702] width 636 height 57
click at [460, 684] on input "text" at bounding box center [577, 701] width 353 height 35
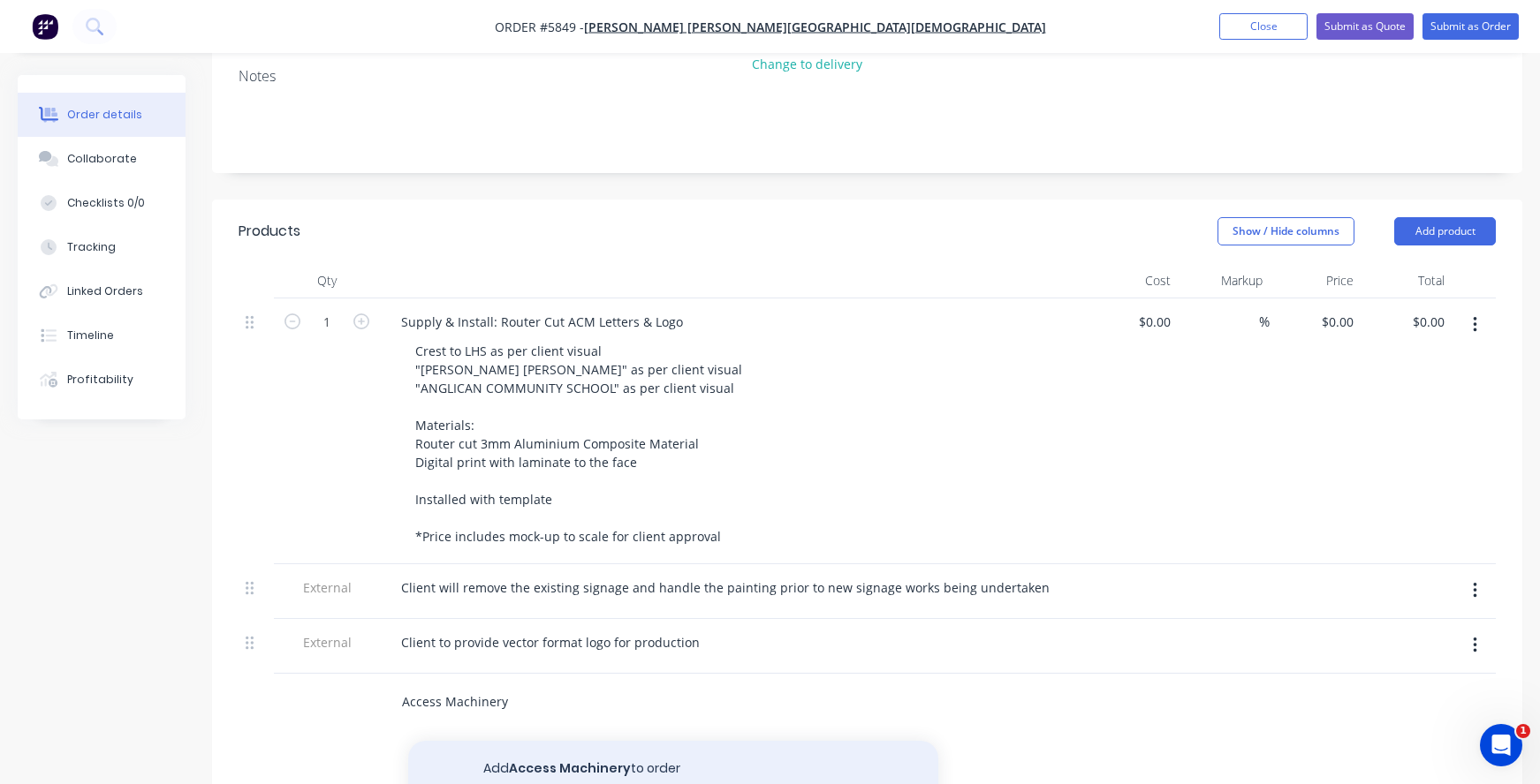
type input "Access Machinery"
click at [514, 741] on button "Add Access Machinery to order" at bounding box center [673, 770] width 530 height 57
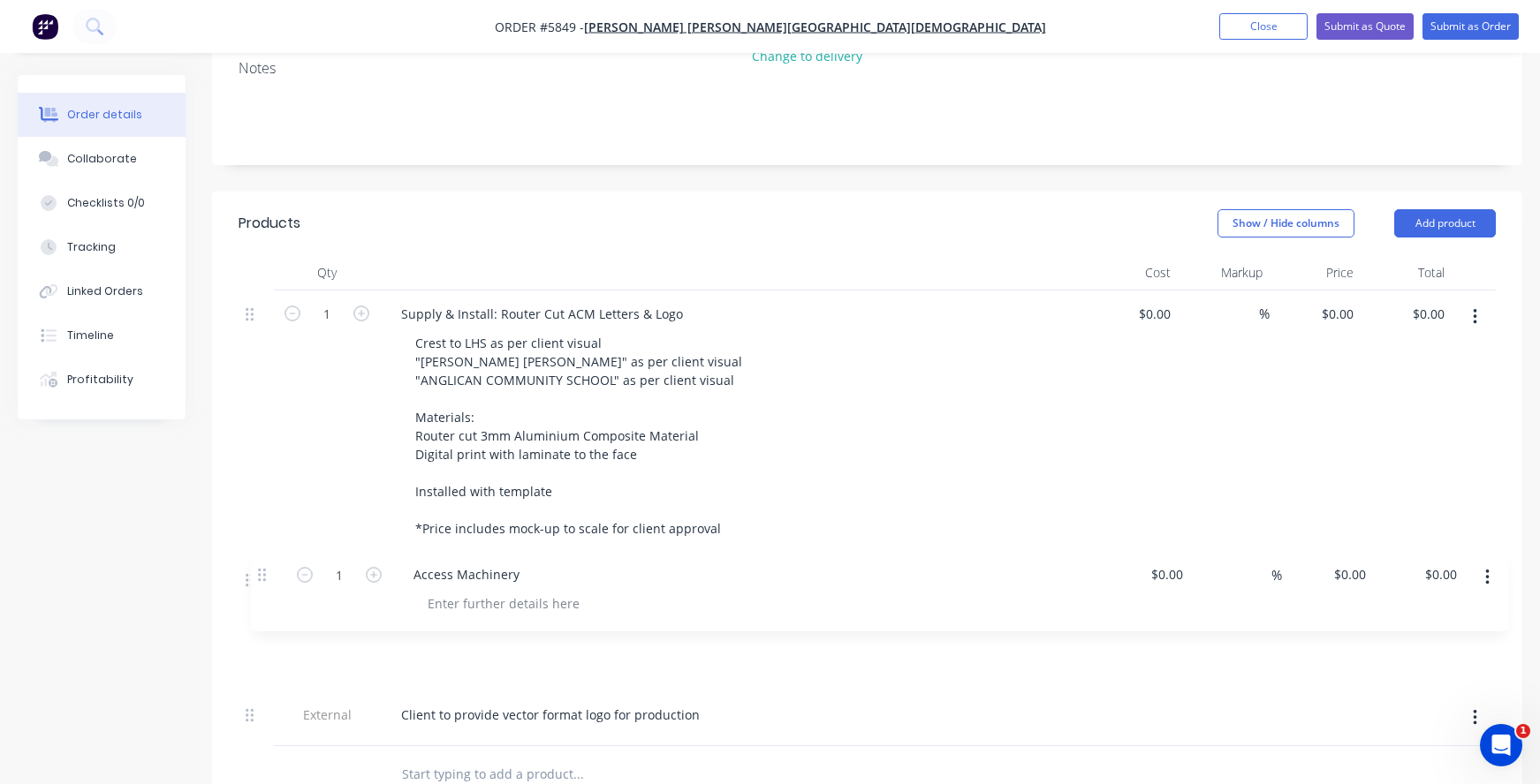
scroll to position [355, 0]
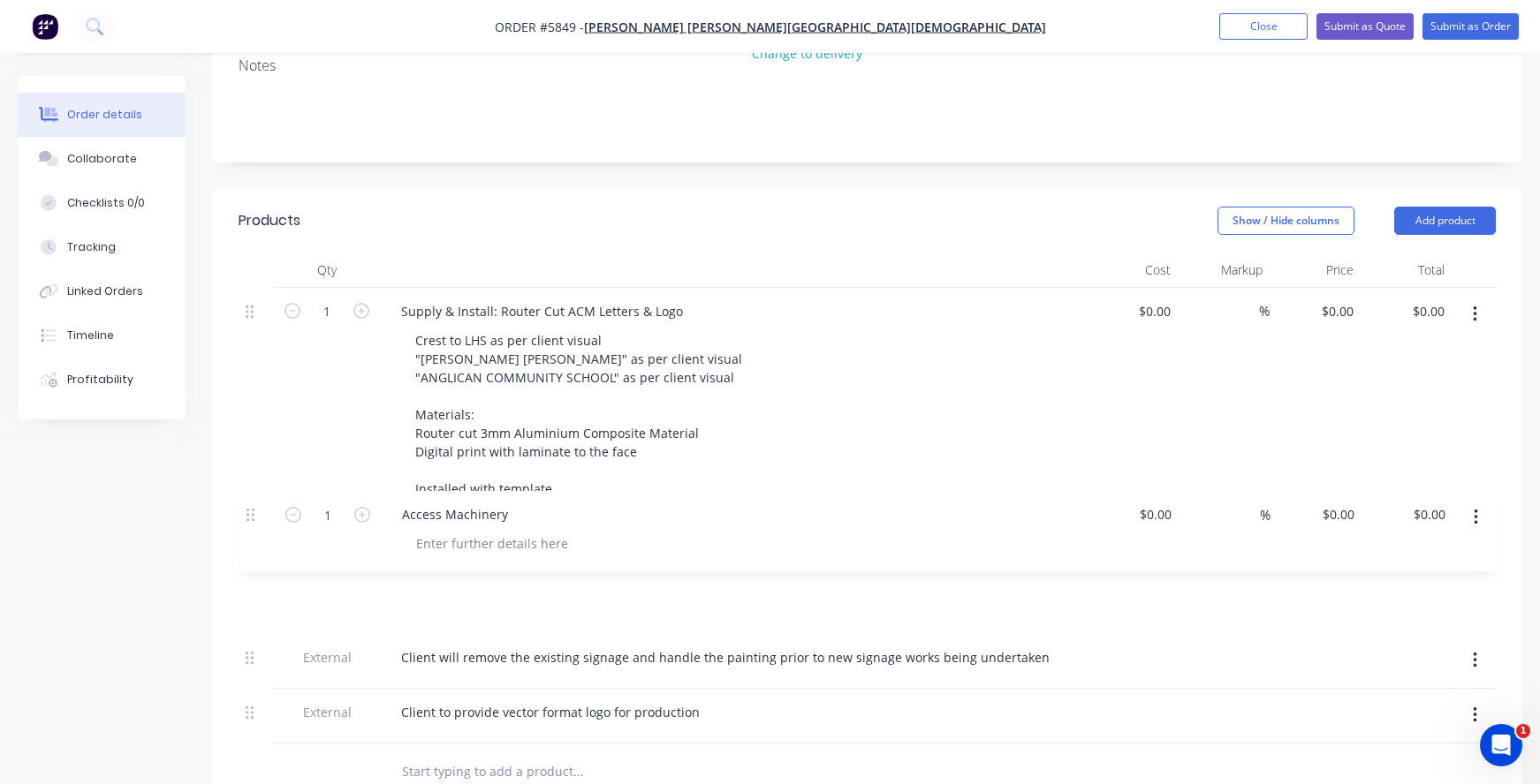
drag, startPoint x: 248, startPoint y: 649, endPoint x: 248, endPoint y: 504, distance: 145.0
click at [249, 504] on div "1 Supply & Install: Router Cut ACM Letters & Logo Crest to LHS as per client vi…" at bounding box center [867, 515] width 1257 height 456
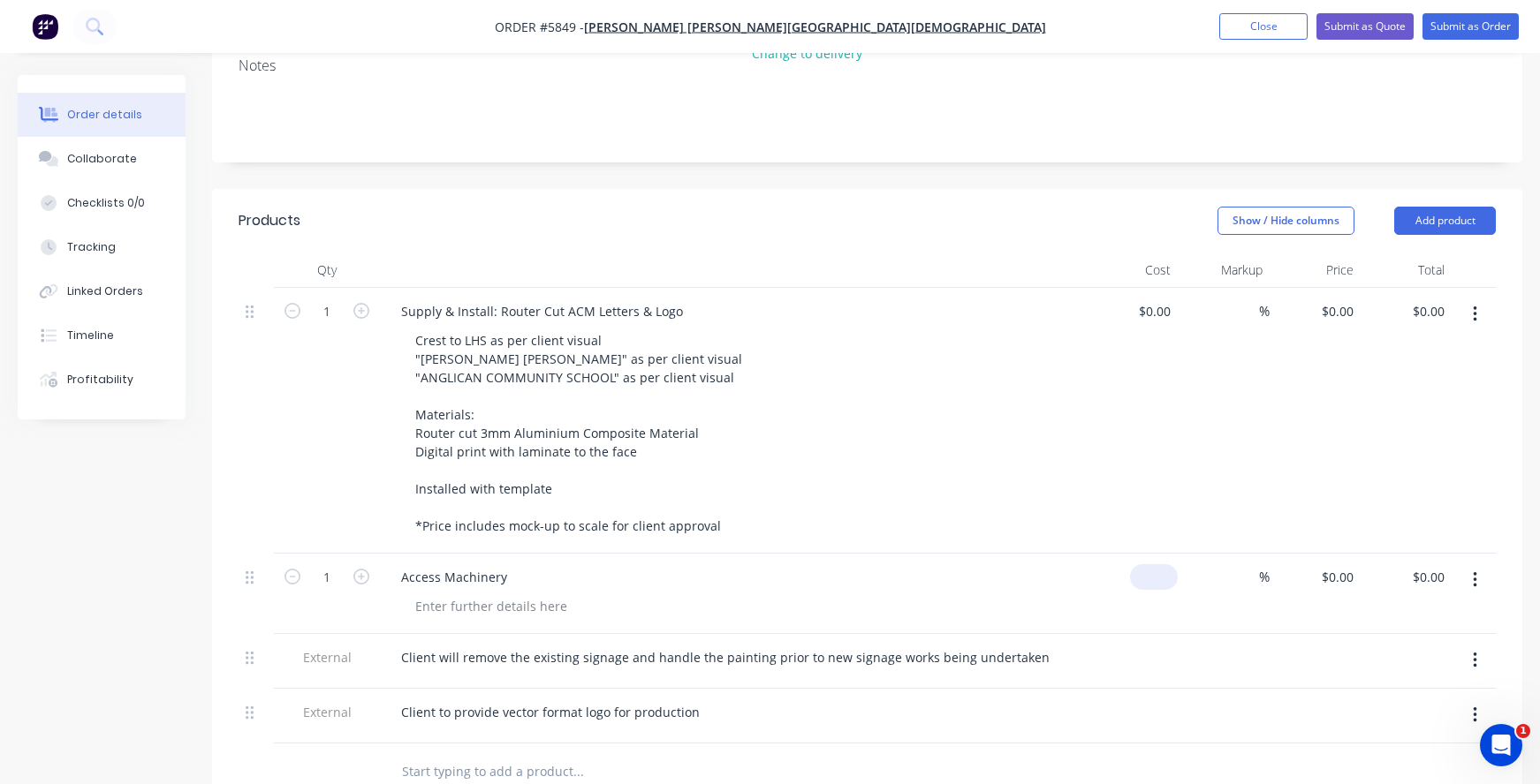
click at [1156, 565] on div "$0.00" at bounding box center [1154, 577] width 47 height 26
click at [1155, 565] on input "390" at bounding box center [1163, 577] width 30 height 26
type input "$390.00"
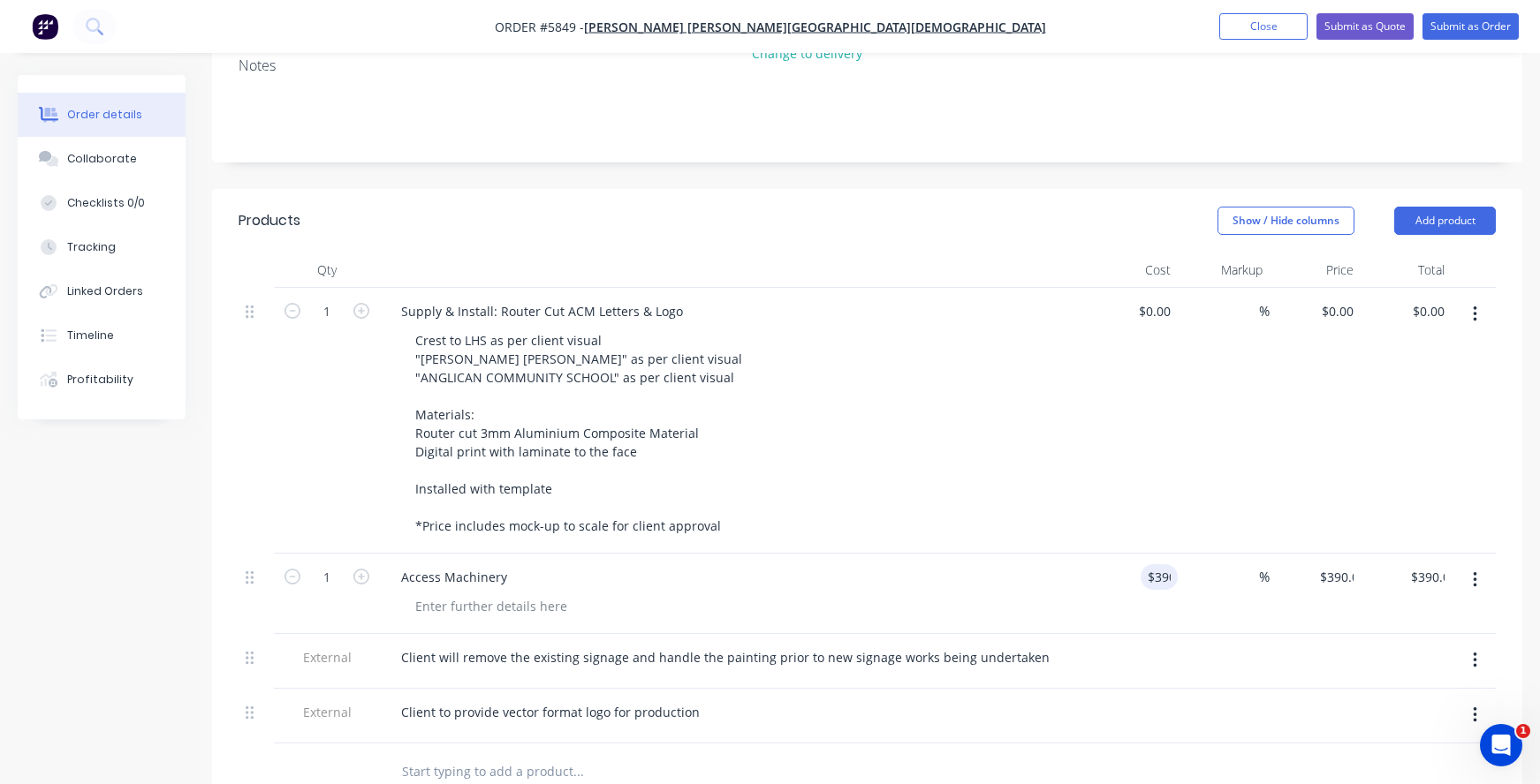
click at [1029, 482] on div "Crest to LHS as per client visual "John Septimus Roe" as per client visual "ANG…" at bounding box center [740, 433] width 679 height 211
click at [1155, 299] on div "$0.00" at bounding box center [1154, 311] width 47 height 26
type input "$2,830.00"
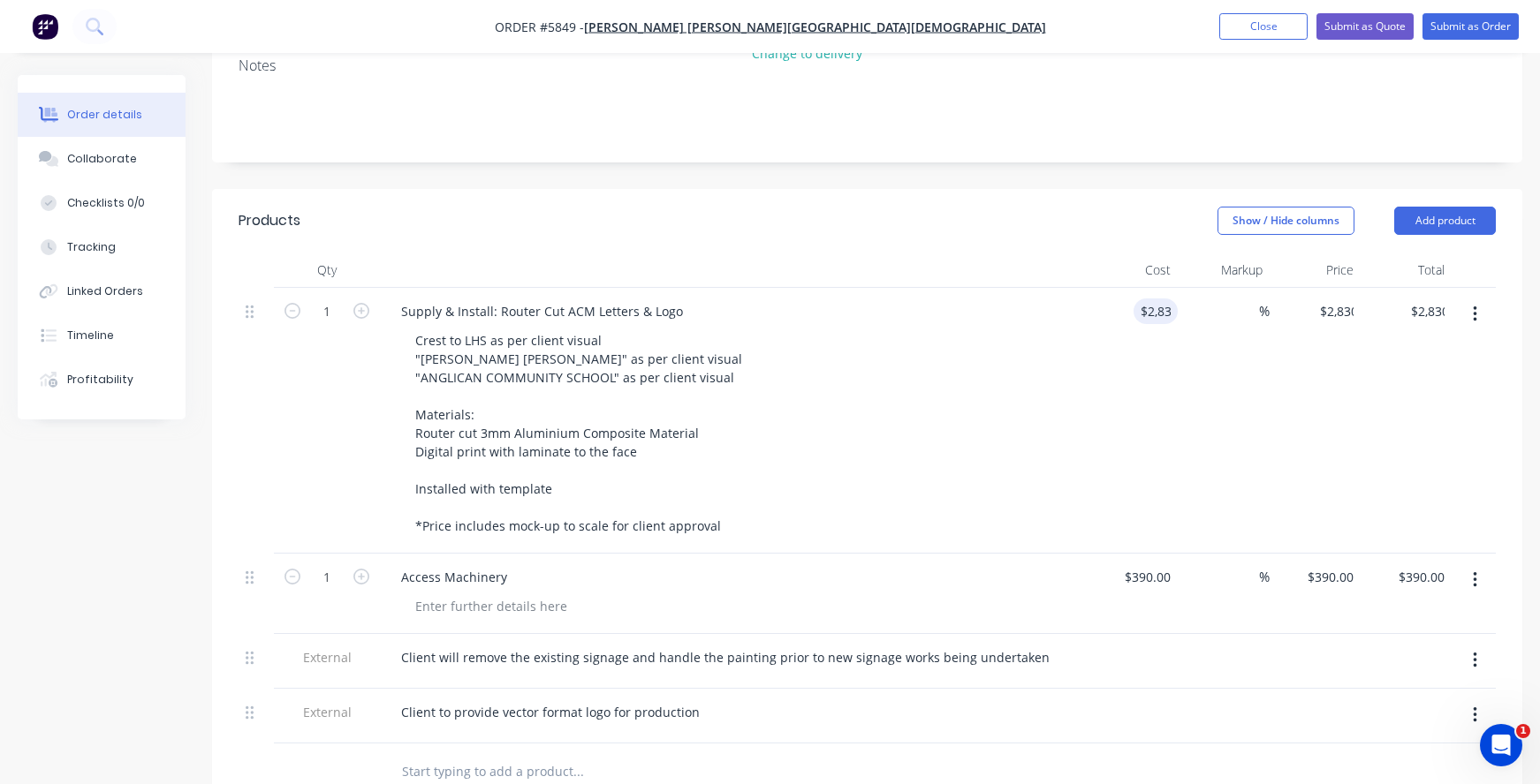
click at [929, 288] on div "Supply & Install: Router Cut ACM Letters & Logo Crest to LHS as per client visu…" at bounding box center [733, 420] width 706 height 266
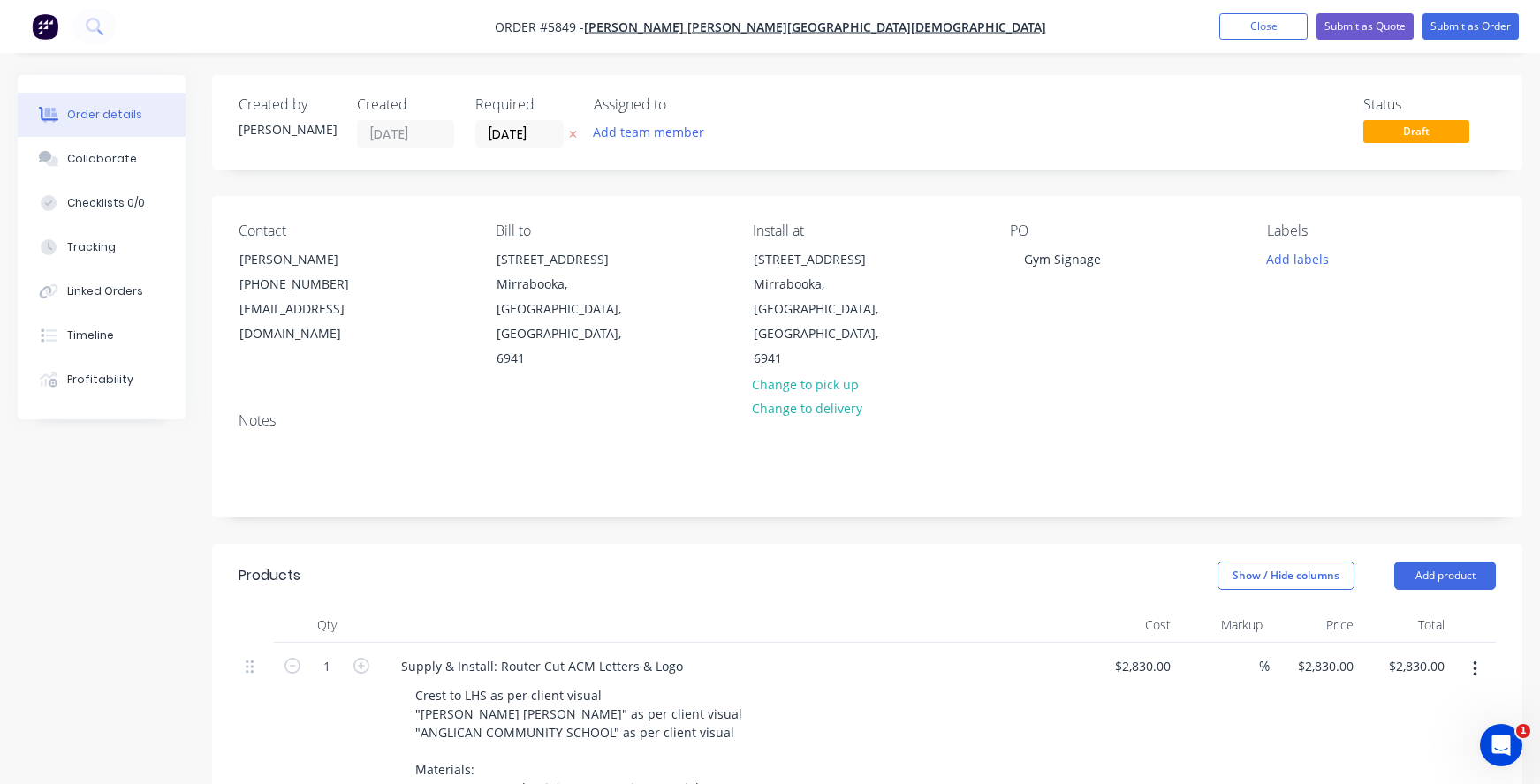
scroll to position [0, 0]
click at [1360, 28] on button "Submit as Quote" at bounding box center [1365, 27] width 97 height 27
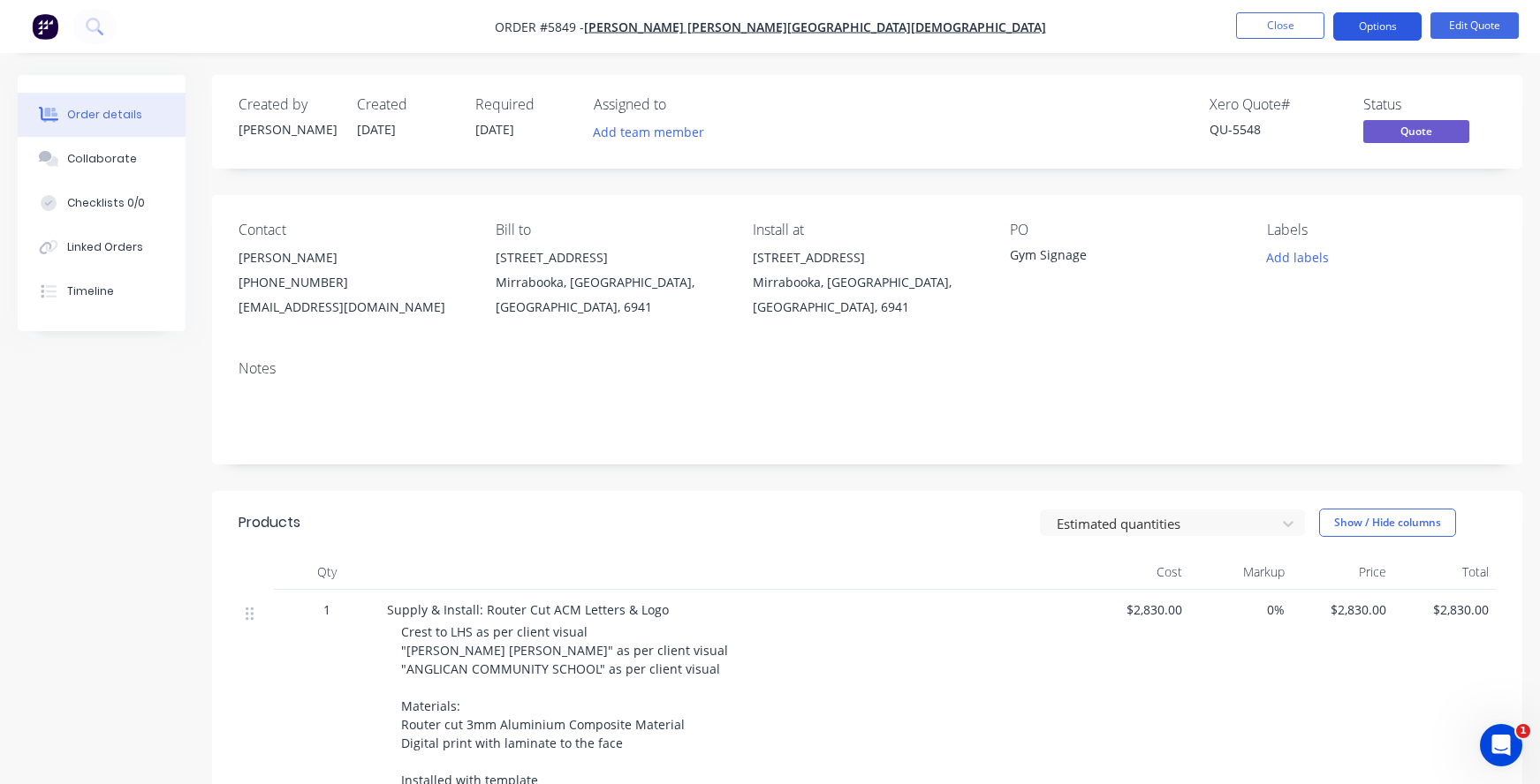
click at [1380, 26] on button "Options" at bounding box center [1377, 27] width 88 height 28
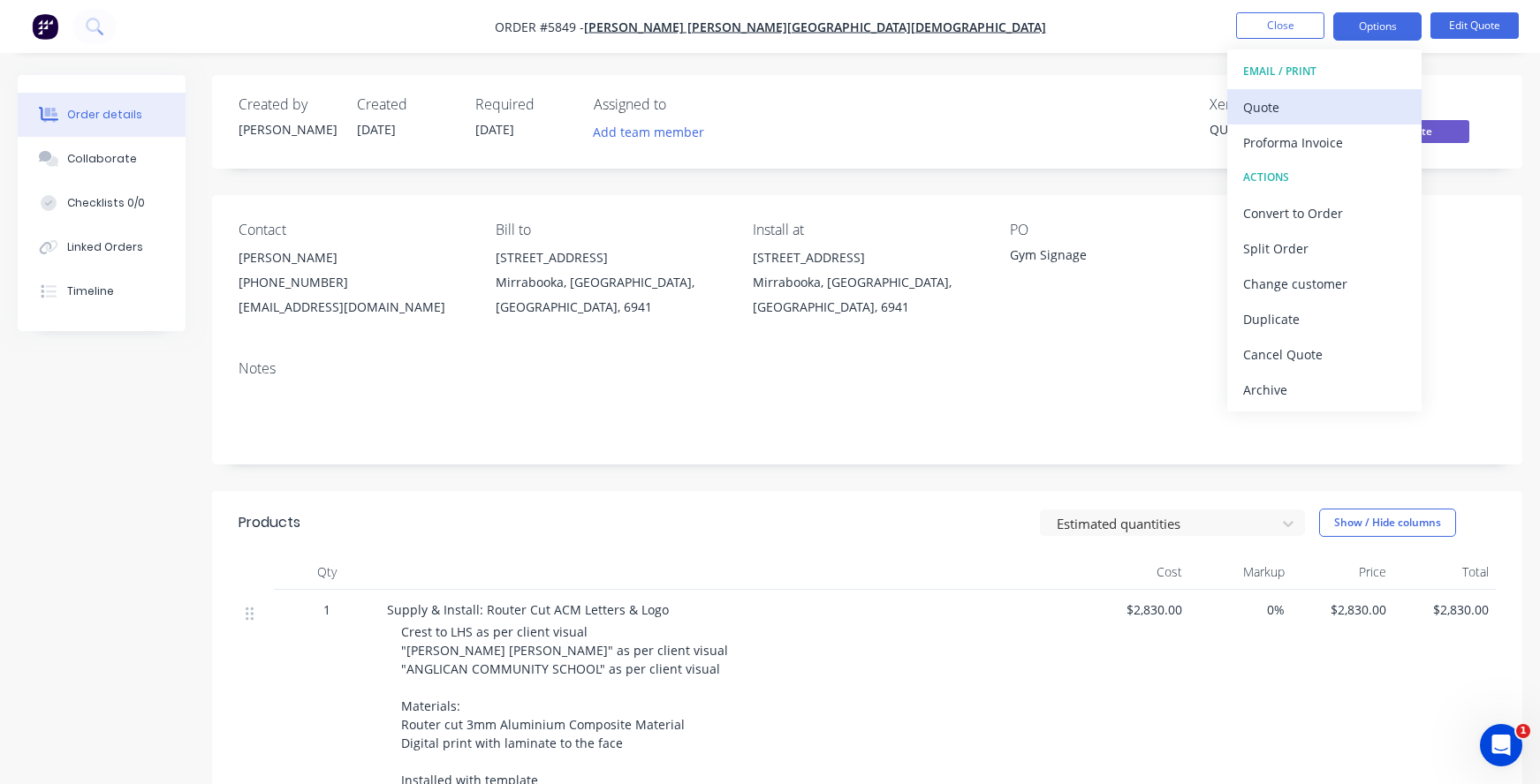
click at [1285, 103] on div "Quote" at bounding box center [1324, 107] width 162 height 26
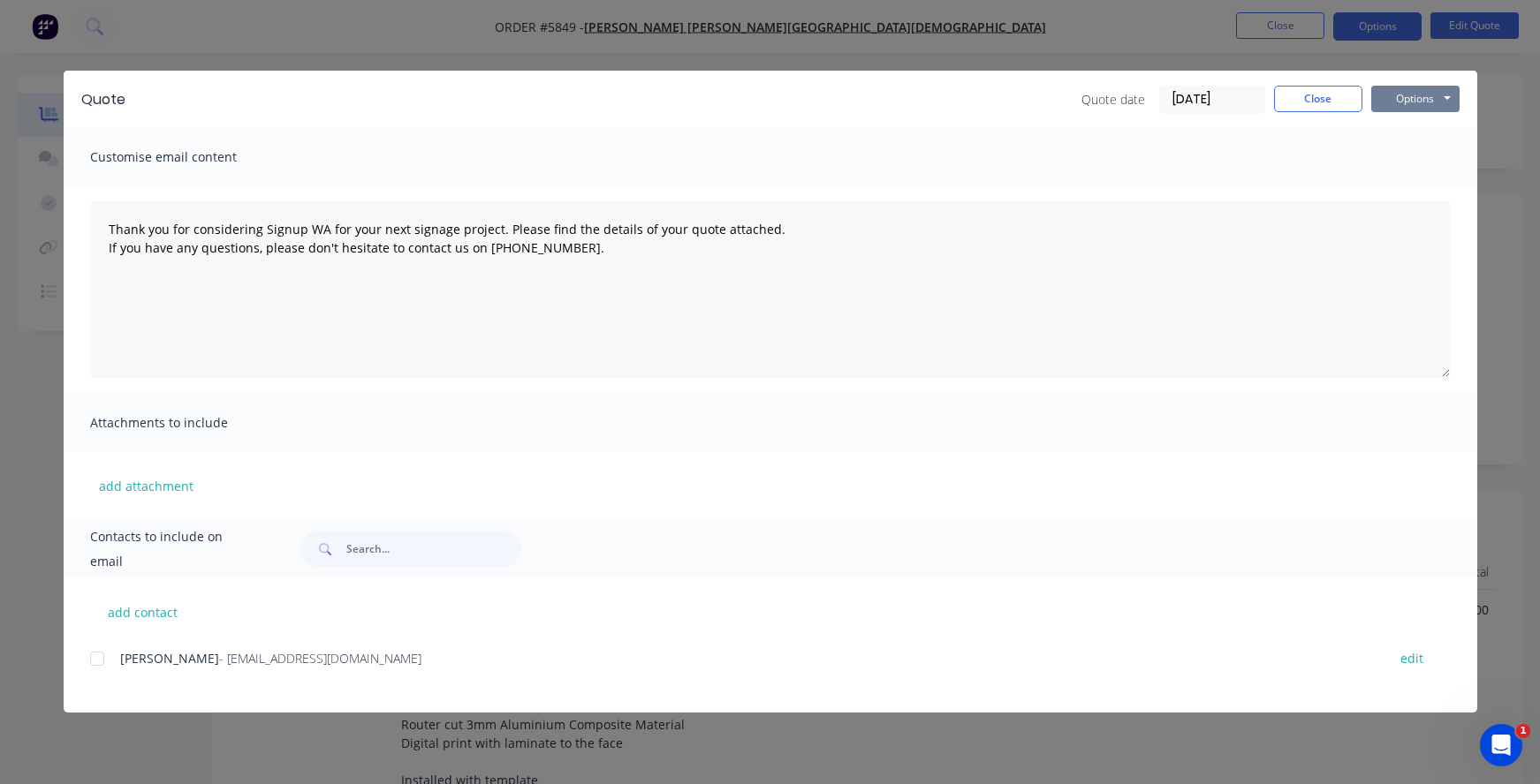
click at [1418, 100] on button "Options" at bounding box center [1415, 99] width 88 height 27
click at [1407, 146] on button "Print" at bounding box center [1427, 159] width 113 height 29
type textarea "Thank you for considering Signup WA for your next signage project. Please find …"
